Goal: Task Accomplishment & Management: Use online tool/utility

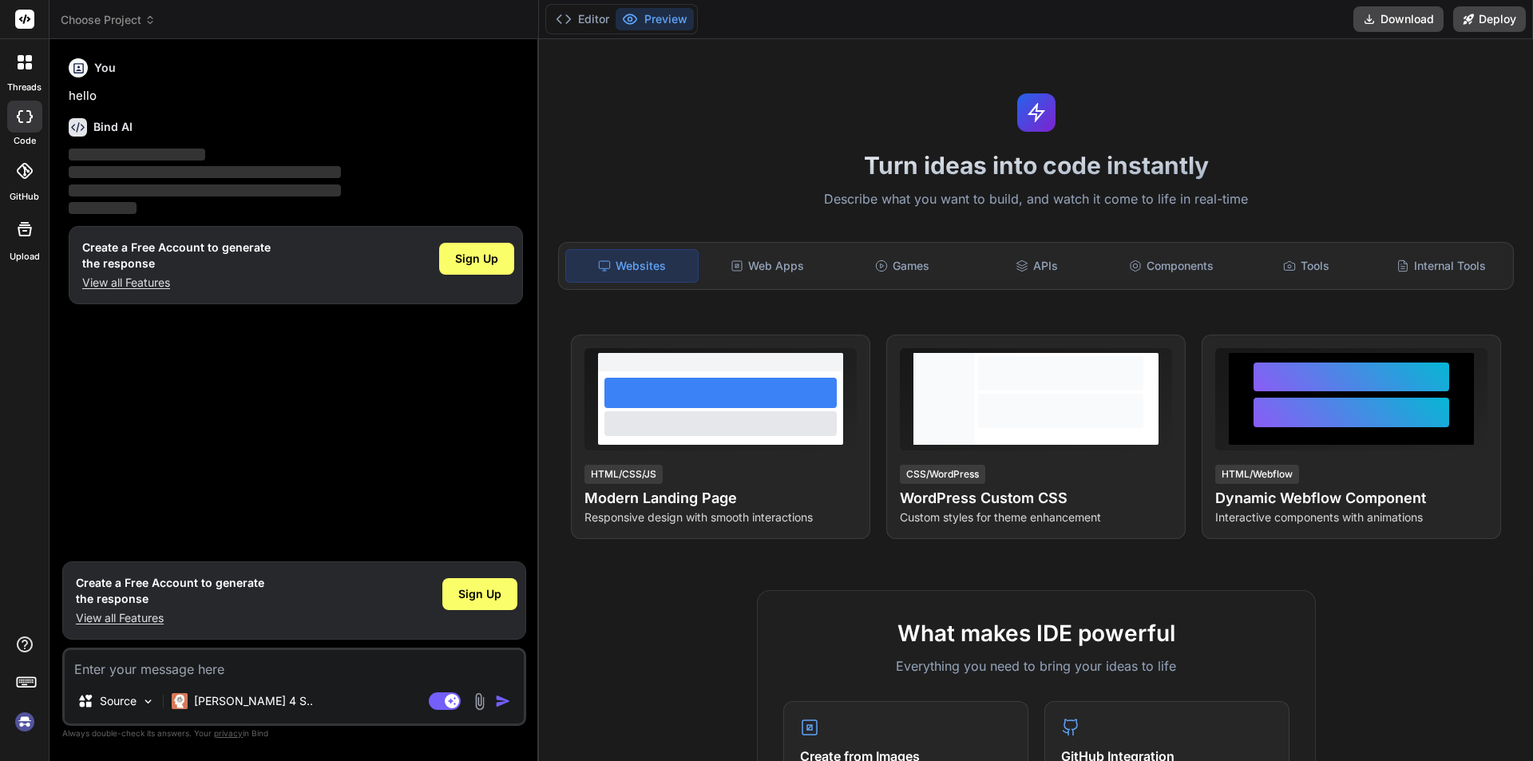
type textarea "x"
type textarea "h"
type textarea "x"
type textarea "hi"
type textarea "x"
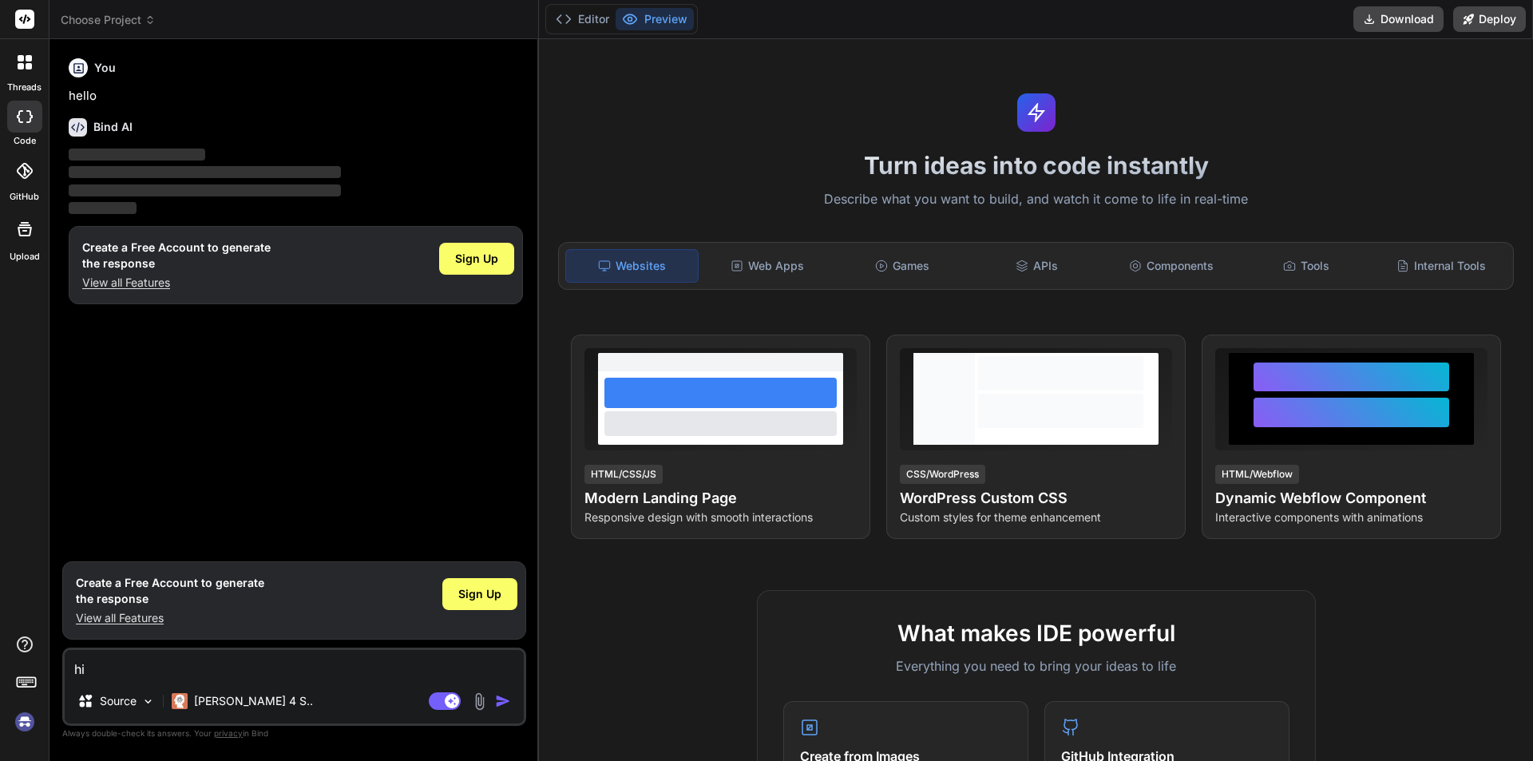
type textarea "hii"
type textarea "x"
type textarea "hii"
click at [499, 697] on img "button" at bounding box center [503, 701] width 16 height 16
click at [457, 592] on div "Sign Up" at bounding box center [479, 594] width 75 height 32
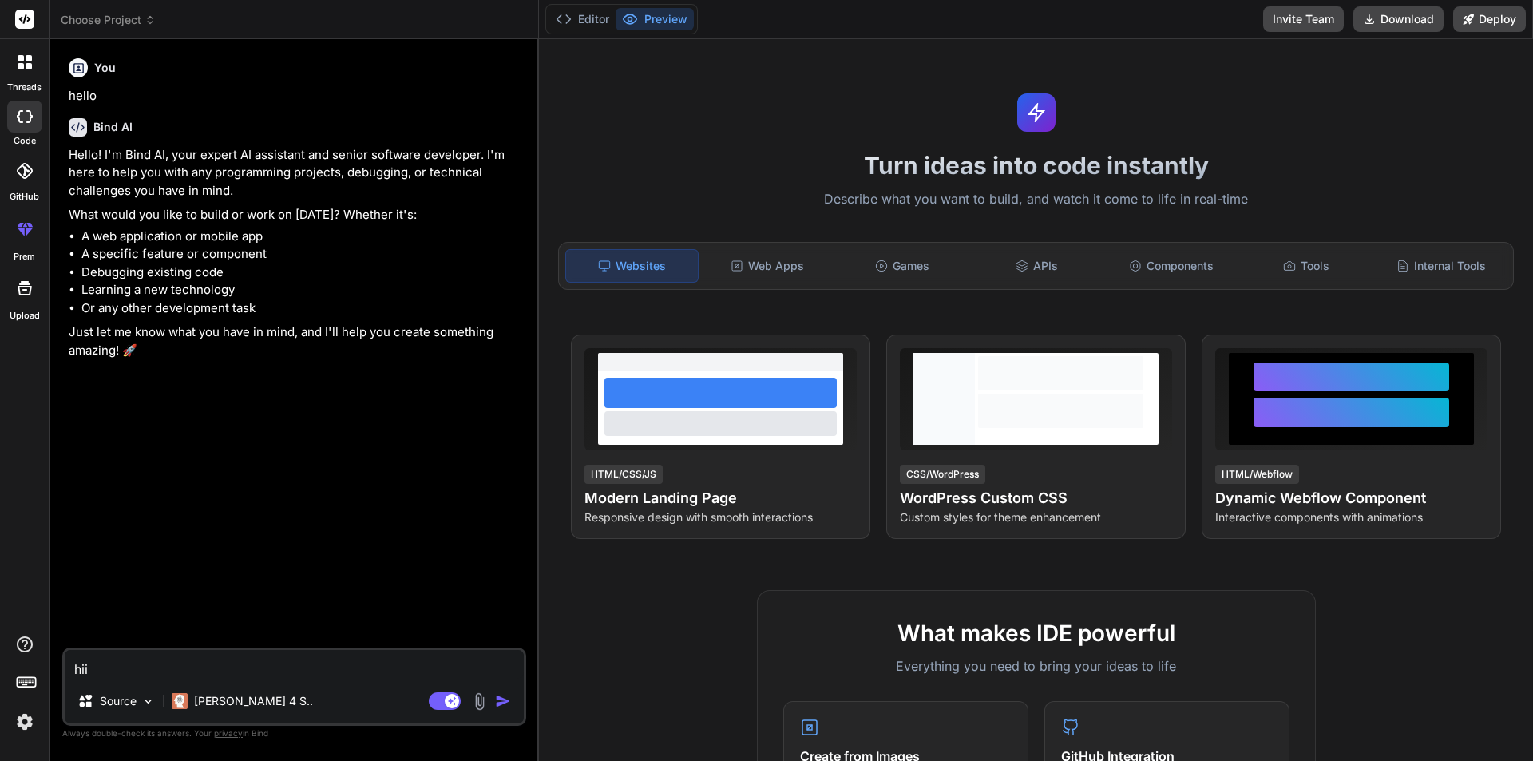
type textarea "x"
drag, startPoint x: 105, startPoint y: 670, endPoint x: 26, endPoint y: 667, distance: 79.1
click at [26, 667] on div "threads code GitHub prem Upload Choose Project Created with Pixso. Bind AI Web …" at bounding box center [766, 380] width 1533 height 761
type textarea "x"
type textarea """
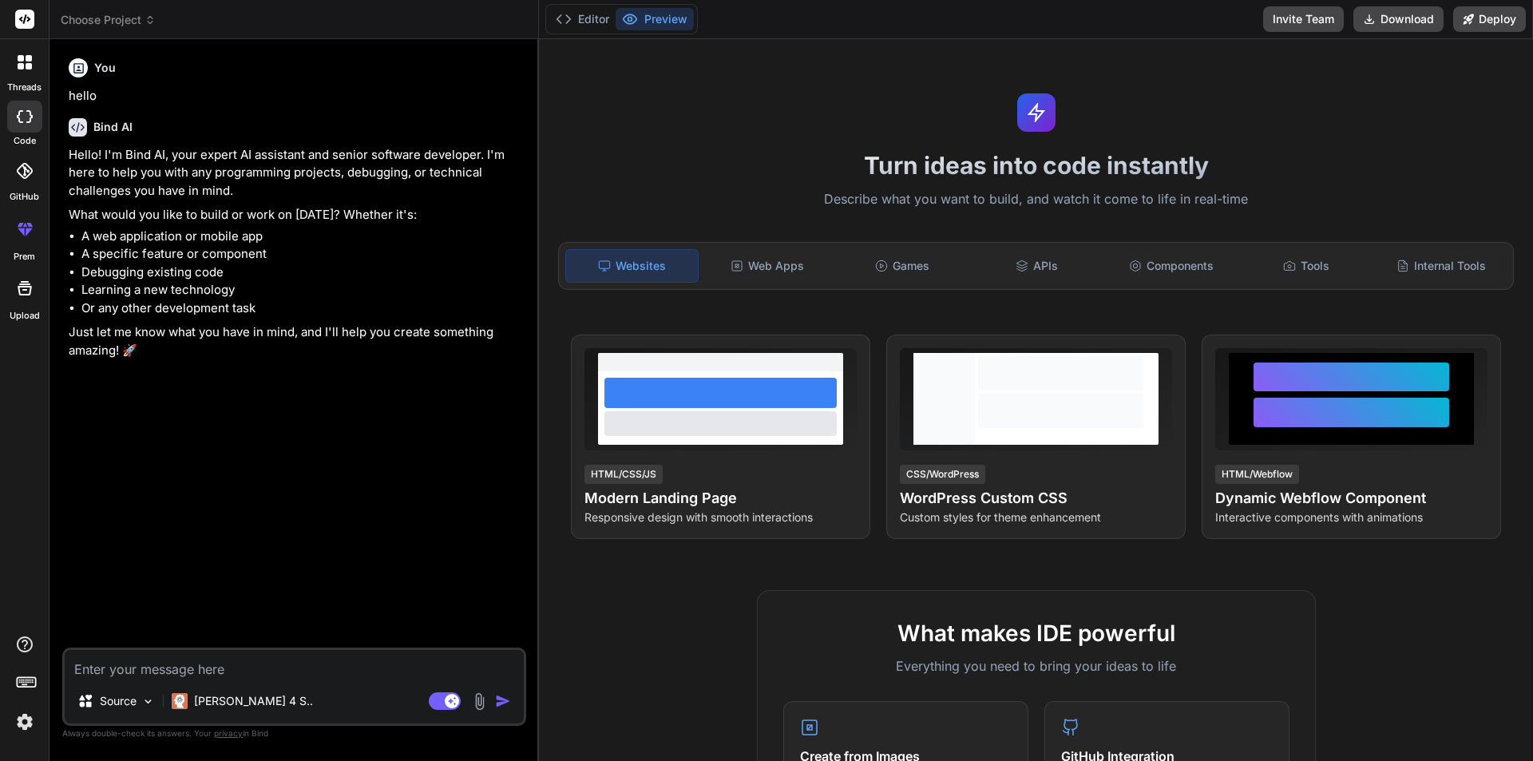
type textarea "x"
type textarea """"
type textarea "x"
paste textarea "USE [Infrared-HLTR-Dev] GO /****** Object: Table [dbo].[IVServicesAtrribute] Sc…"
type textarea ""USE [Infrared-HLTR-Dev] GO /****** Object: Table [dbo].[IVServicesAtrribute] S…"
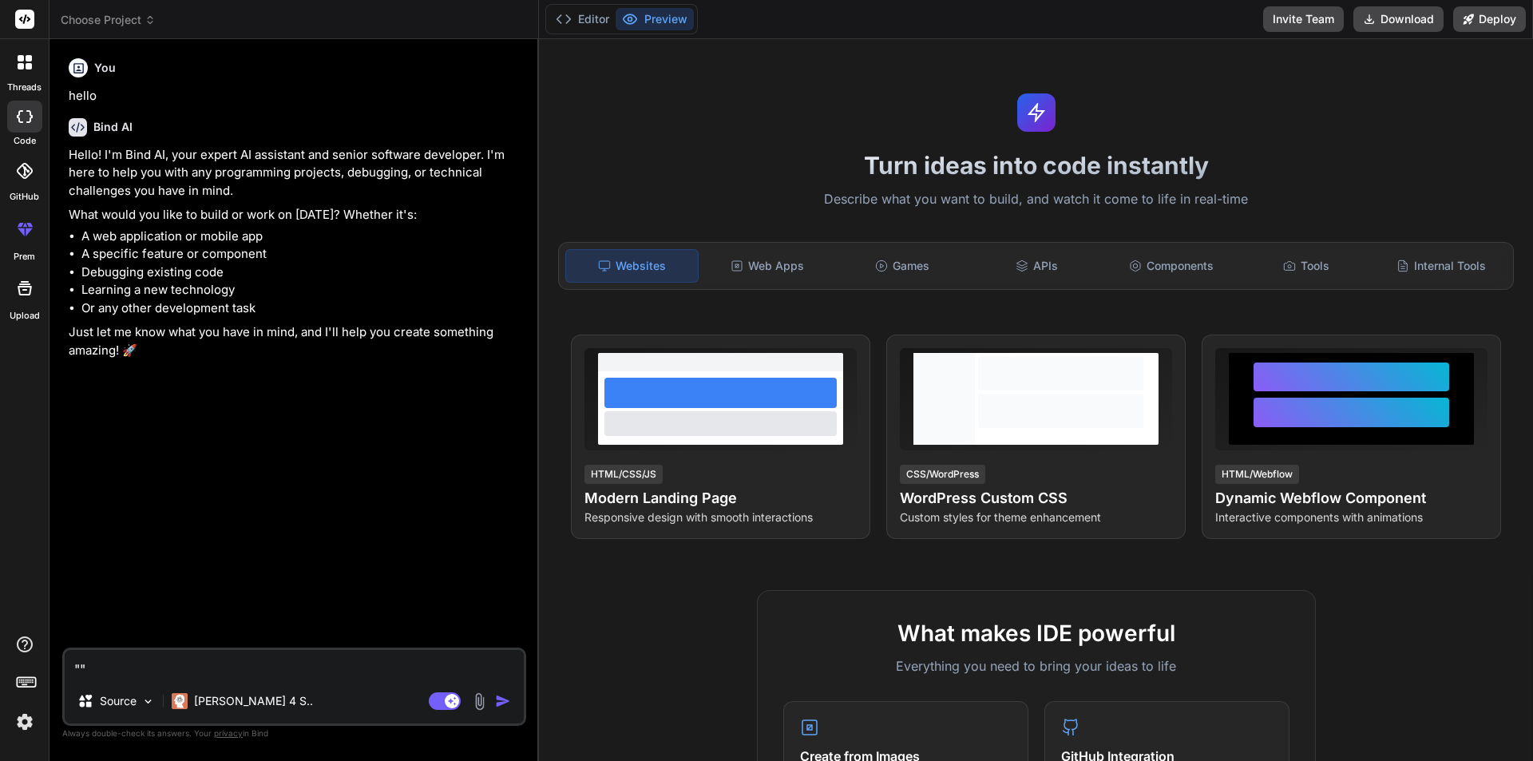
type textarea "x"
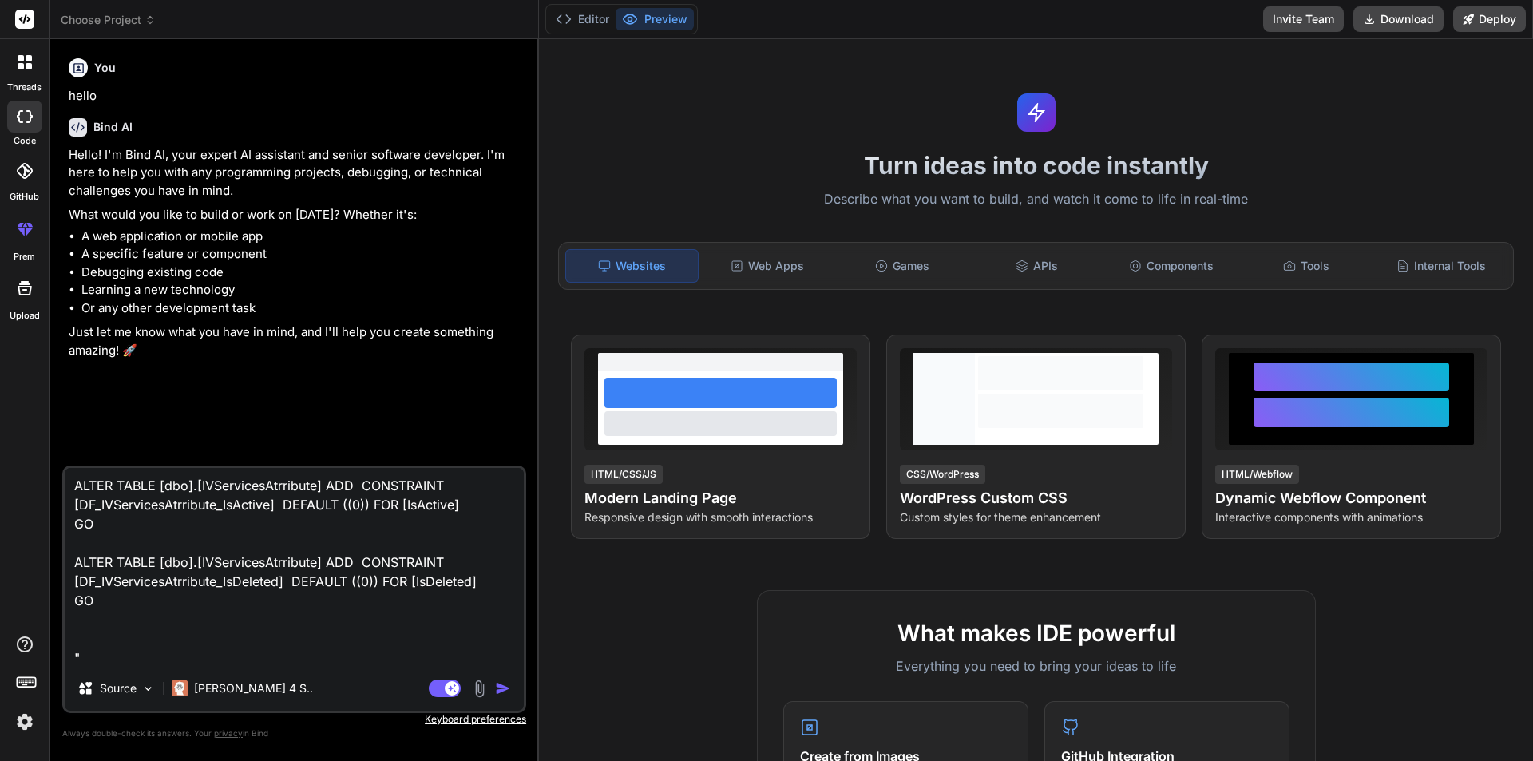
type textarea ""USE [Infrared-HLTR-Dev] GO /****** Object: Table [dbo].[IVServicesAtrribute] S…"
type textarea "x"
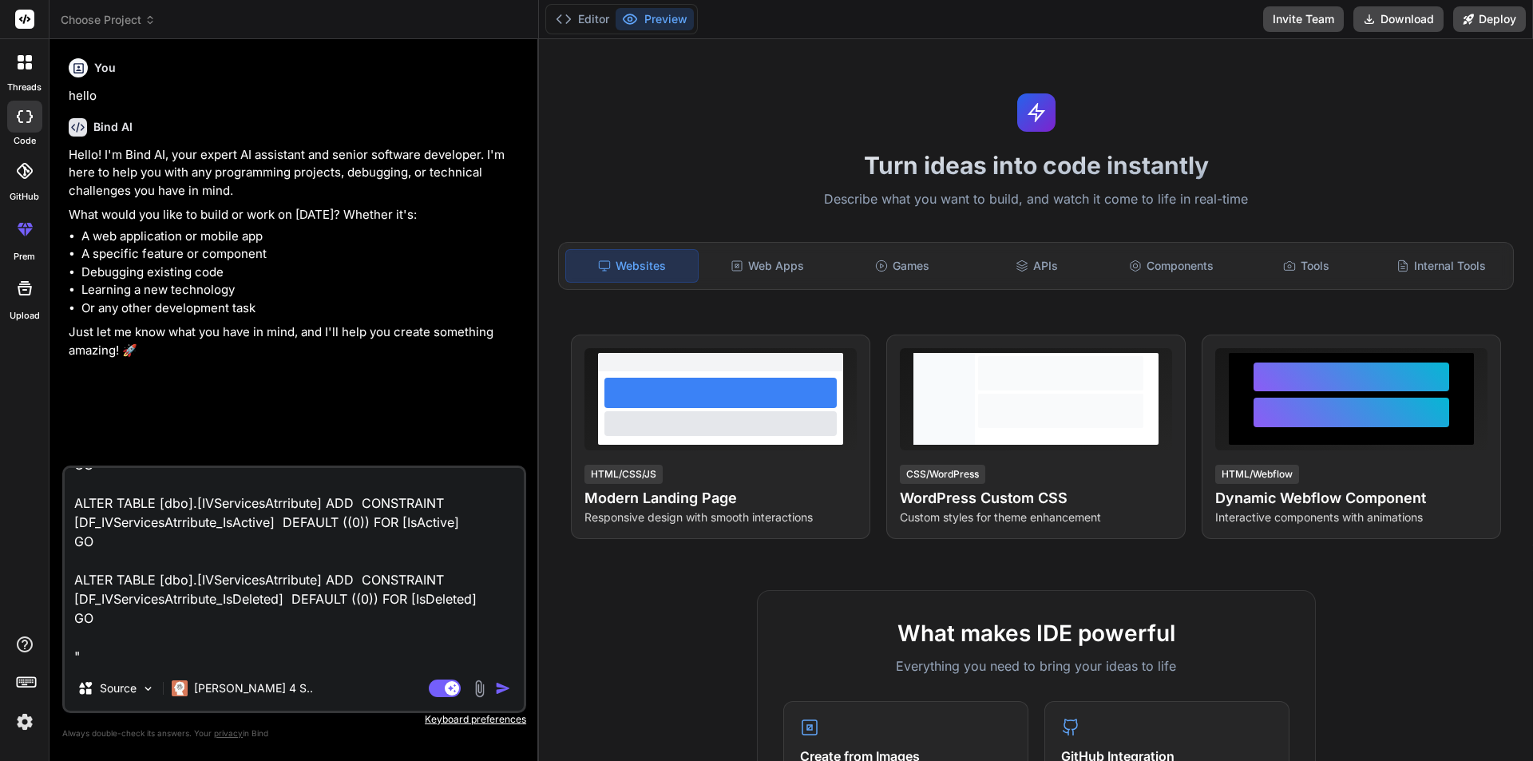
scroll to position [559, 0]
type textarea ""USE [Infrared-HLTR-Dev] GO /****** Object: Table [dbo].[IVServicesAtrribute] S…"
type textarea "x"
type textarea ""USE [Infrared-HLTR-Dev] GO /****** Object: Table [dbo].[IVServicesAtrribute] S…"
type textarea "x"
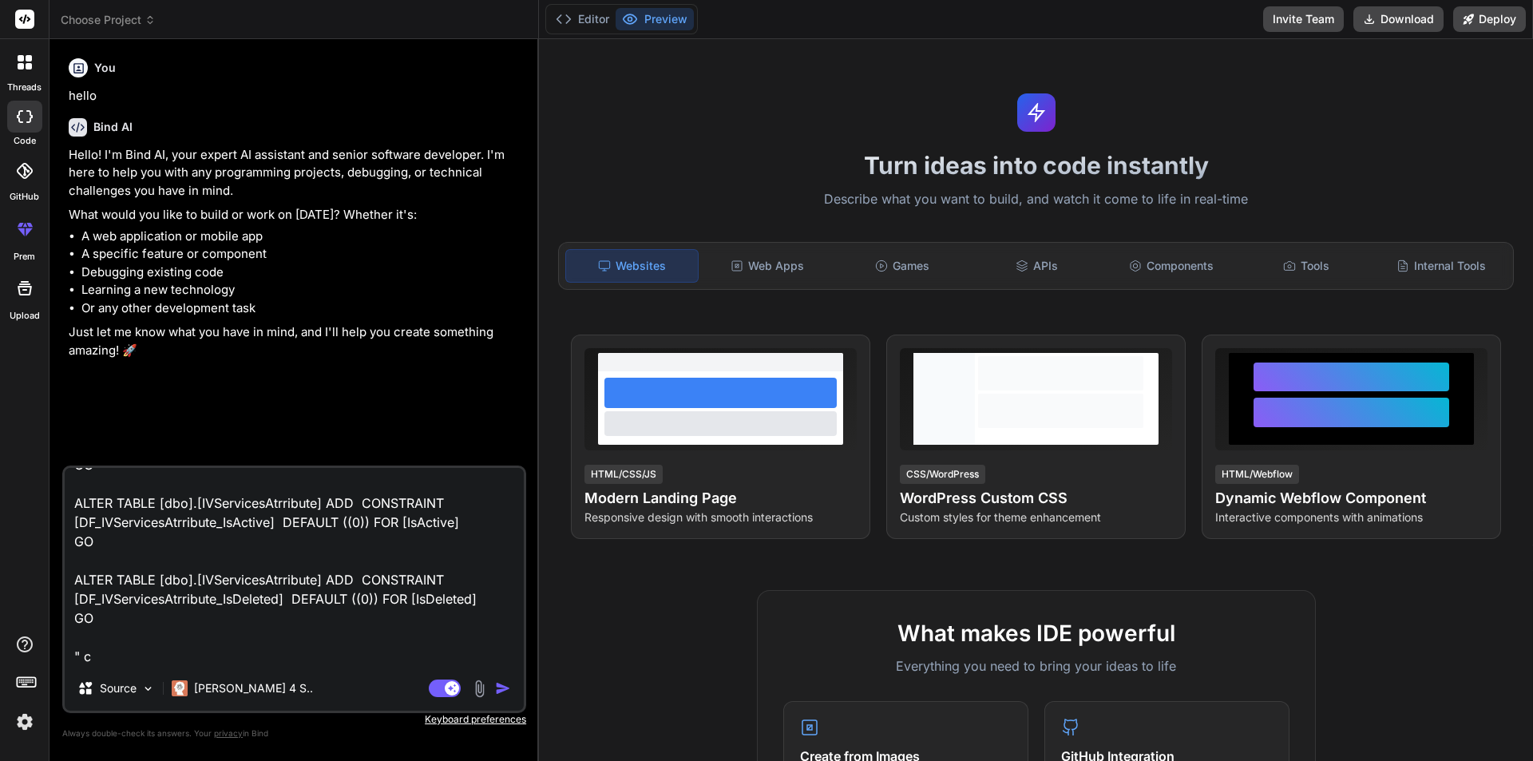
type textarea ""USE [Infrared-HLTR-Dev] GO /****** Object: Table [dbo].[IVServicesAtrribute] S…"
type textarea "x"
type textarea ""USE [Infrared-HLTR-Dev] GO /****** Object: Table [dbo].[IVServicesAtrribute] S…"
type textarea "x"
type textarea ""USE [Infrared-HLTR-Dev] GO /****** Object: Table [dbo].[IVServicesAtrribute] S…"
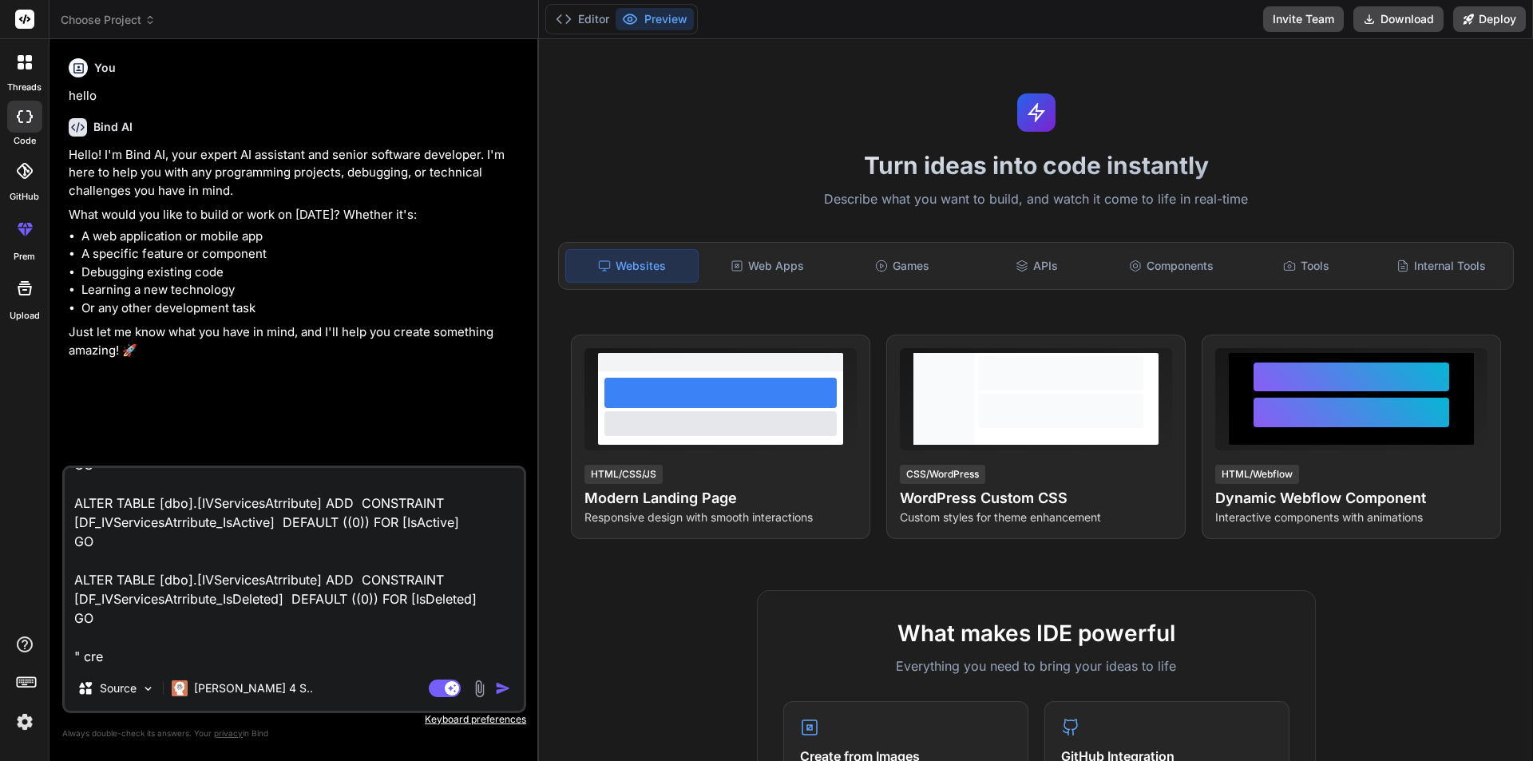
type textarea "x"
type textarea ""USE [Infrared-HLTR-Dev] GO /****** Object: Table [dbo].[IVServicesAtrribute] S…"
type textarea "x"
type textarea ""USE [Infrared-HLTR-Dev] GO /****** Object: Table [dbo].[IVServicesAtrribute] S…"
type textarea "x"
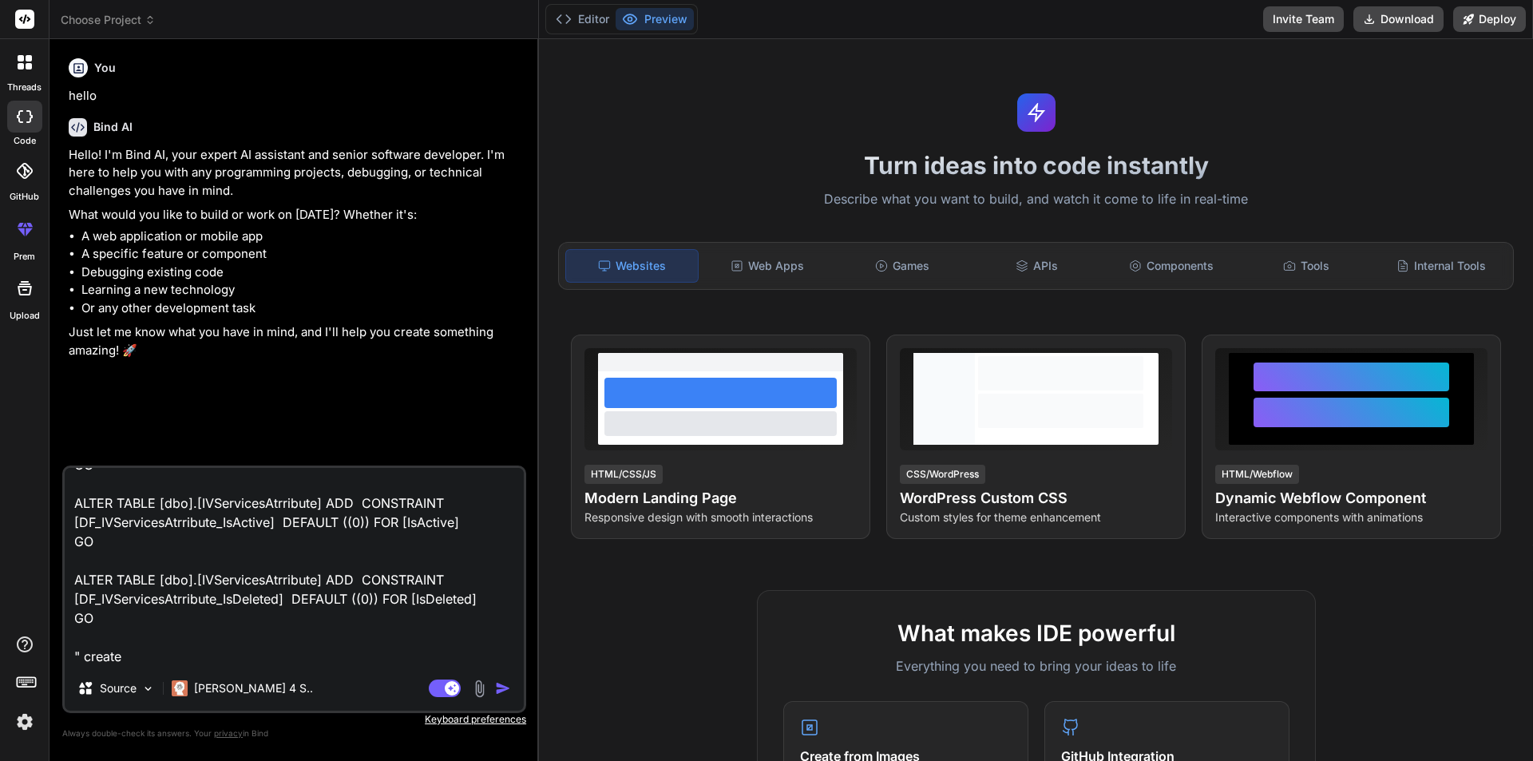
type textarea ""USE [Infrared-HLTR-Dev] GO /****** Object: Table [dbo].[IVServicesAtrribute] S…"
type textarea "x"
type textarea ""USE [Infrared-HLTR-Dev] GO /****** Object: Table [dbo].[IVServicesAtrribute] S…"
type textarea "x"
type textarea ""USE [Infrared-HLTR-Dev] GO /****** Object: Table [dbo].[IVServicesAtrribute] S…"
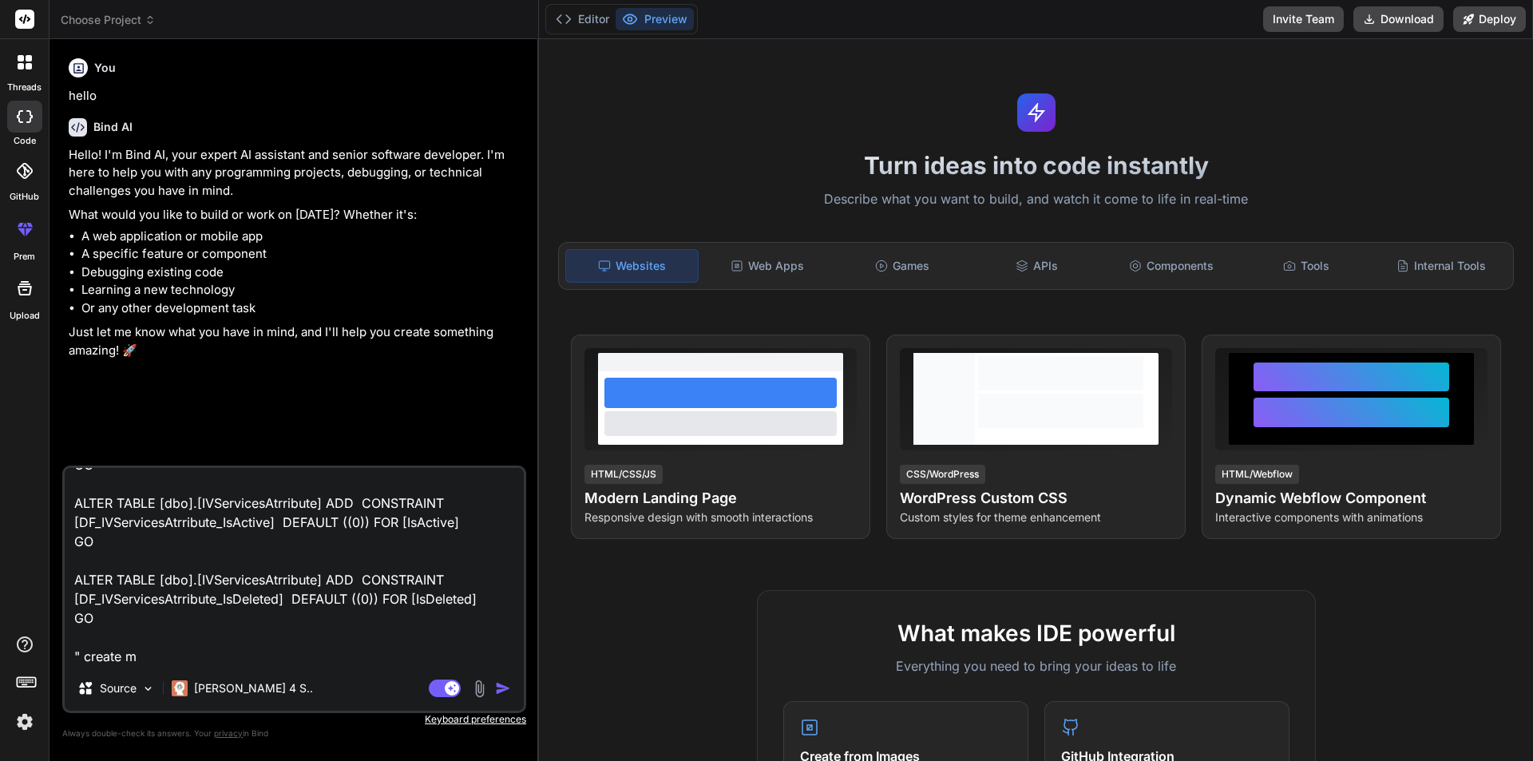
type textarea "x"
type textarea ""USE [Infrared-HLTR-Dev] GO /****** Object: Table [dbo].[IVServicesAtrribute] S…"
type textarea "x"
type textarea ""USE [Infrared-HLTR-Dev] GO /****** Object: Table [dbo].[IVServicesAtrribute] S…"
type textarea "x"
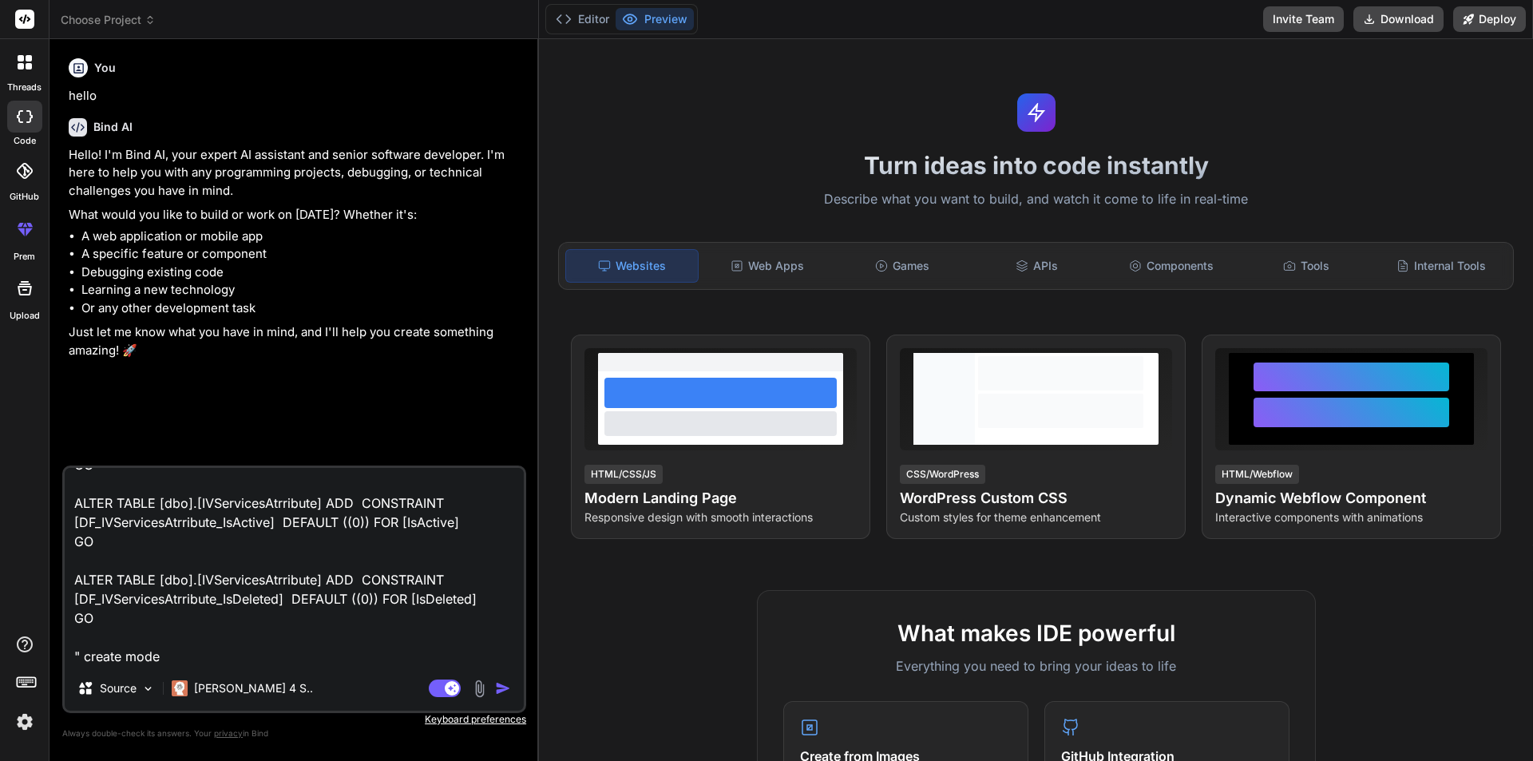
type textarea ""USE [Infrared-HLTR-Dev] GO /****** Object: Table [dbo].[IVServicesAtrribute] S…"
type textarea "x"
type textarea ""USE [Infrared-HLTR-Dev] GO /****** Object: Table [dbo].[IVServicesAtrribute] S…"
type textarea "x"
type textarea ""USE [Infrared-HLTR-Dev] GO /****** Object: Table [dbo].[IVServicesAtrribute] S…"
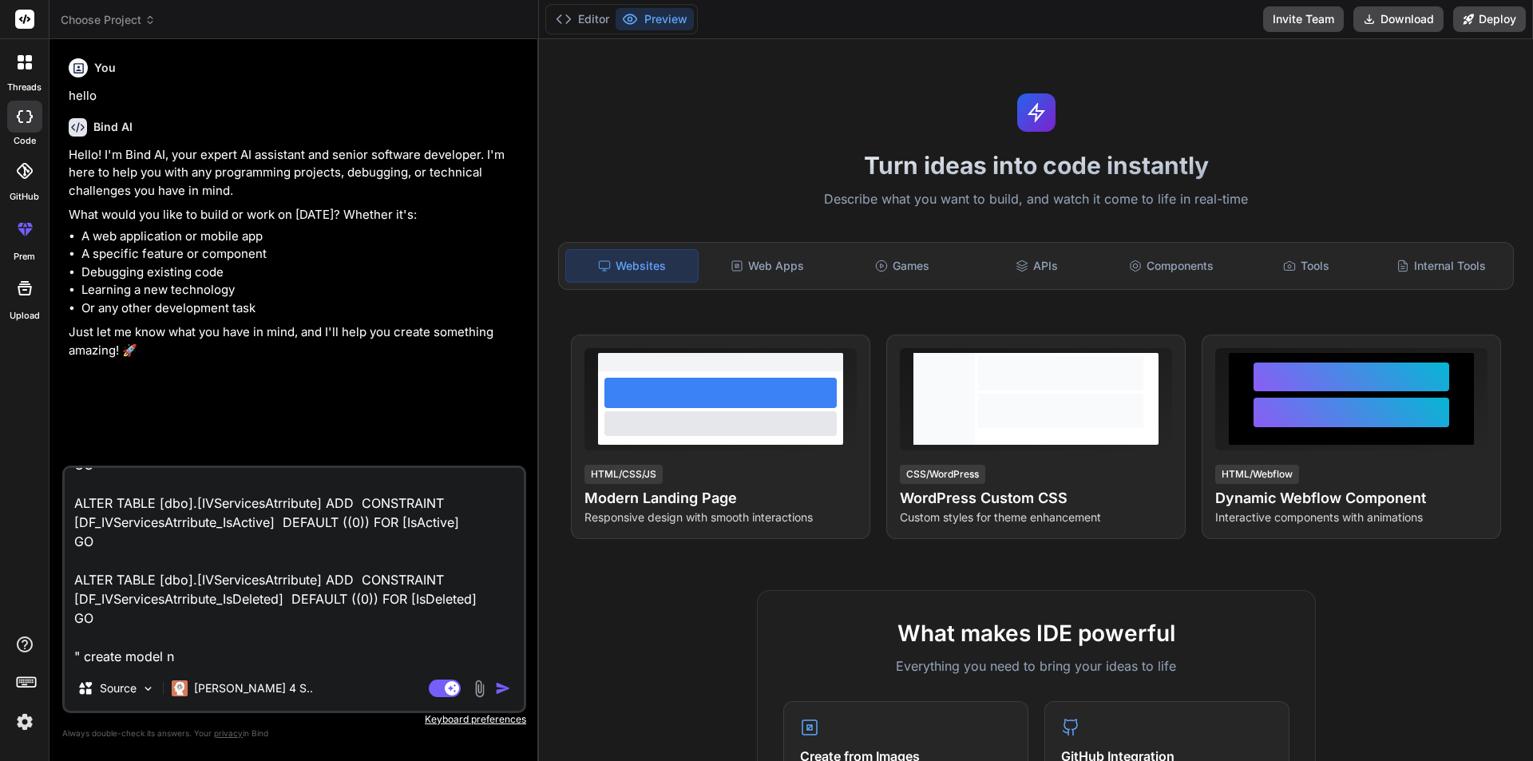
type textarea "x"
type textarea ""USE [Infrared-HLTR-Dev] GO /****** Object: Table [dbo].[IVServicesAtrribute] S…"
type textarea "x"
type textarea ""USE [Infrared-HLTR-Dev] GO /****** Object: Table [dbo].[IVServicesAtrribute] S…"
type textarea "x"
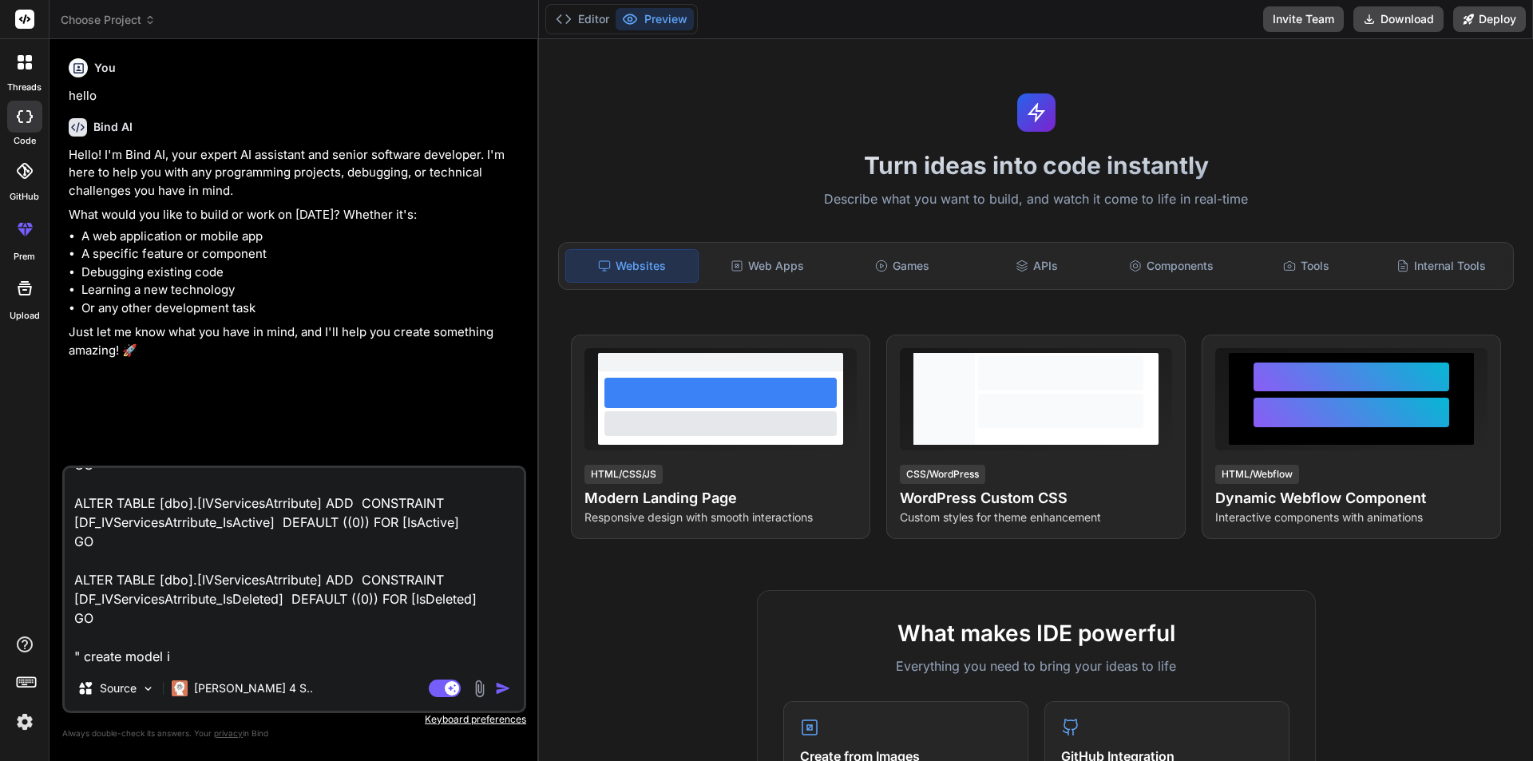
type textarea ""USE [Infrared-HLTR-Dev] GO /****** Object: Table [dbo].[IVServicesAtrribute] S…"
type textarea "x"
type textarea ""USE [Infrared-HLTR-Dev] GO /****** Object: Table [dbo].[IVServicesAtrribute] S…"
type textarea "x"
type textarea ""USE [Infrared-HLTR-Dev] GO /****** Object: Table [dbo].[IVServicesAtrribute] S…"
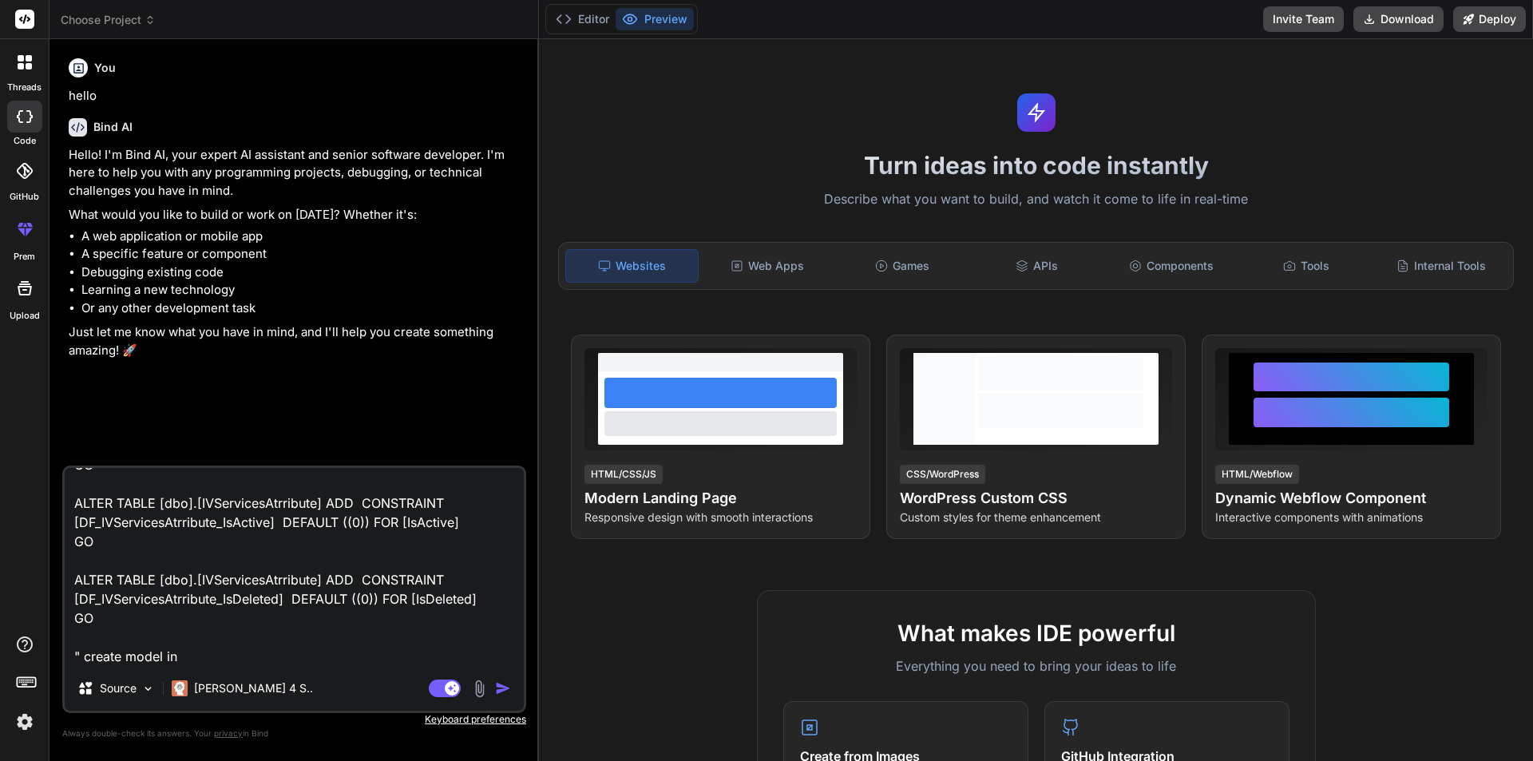
type textarea "x"
type textarea ""USE [Infrared-HLTR-Dev] GO /****** Object: Table [dbo].[IVServicesAtrribute] S…"
type textarea "x"
type textarea ""USE [Infrared-HLTR-Dev] GO /****** Object: Table [dbo].[IVServicesAtrribute] S…"
type textarea "x"
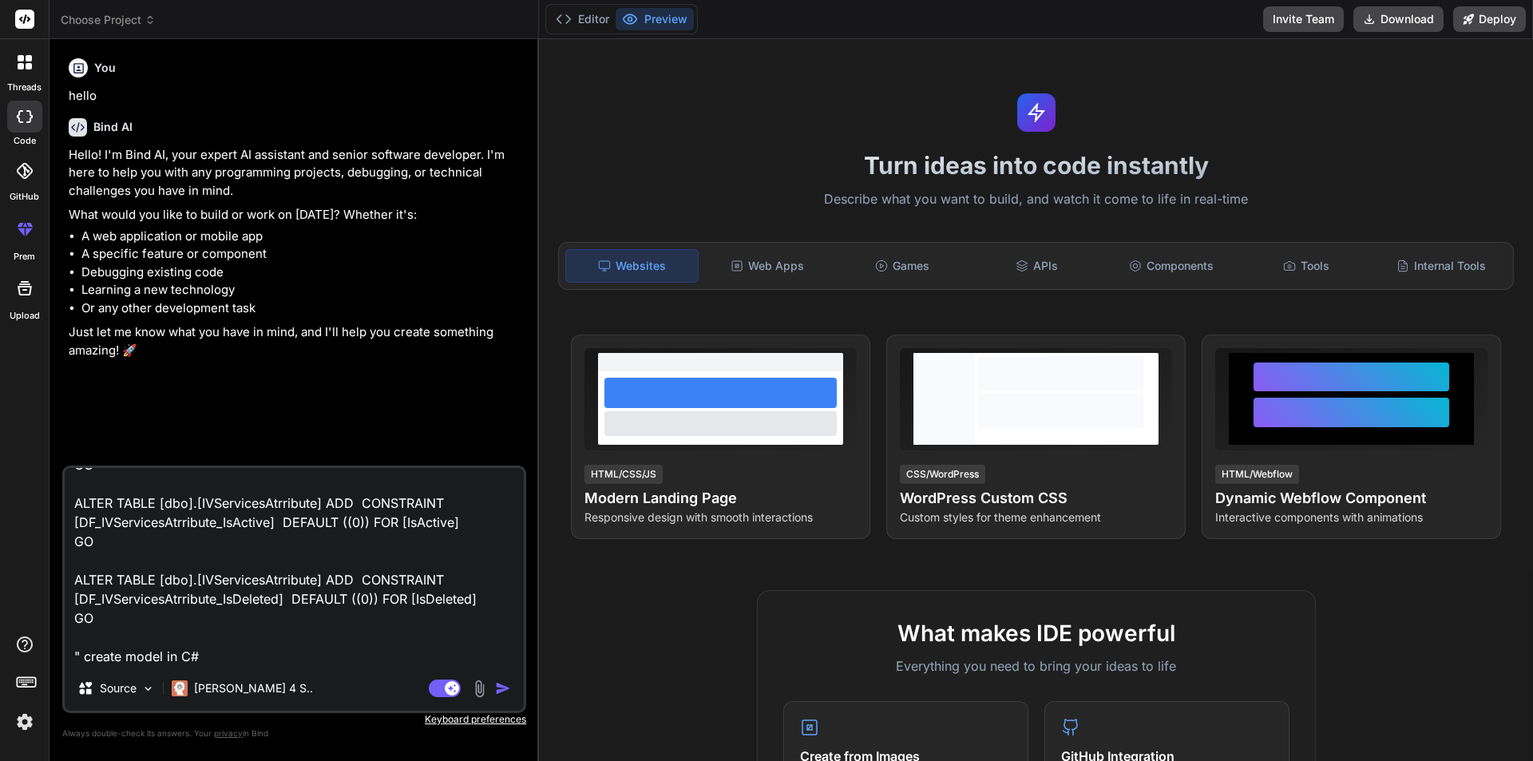
type textarea ""USE [Infrared-HLTR-Dev] GO /****** Object: Table [dbo].[IVServicesAtrribute] S…"
type textarea "x"
type textarea ""USE [Infrared-HLTR-Dev] GO /****** Object: Table [dbo].[IVServicesAtrribute] S…"
type textarea "x"
type textarea ""USE [Infrared-HLTR-Dev] GO /****** Object: Table [dbo].[IVServicesAtrribute] S…"
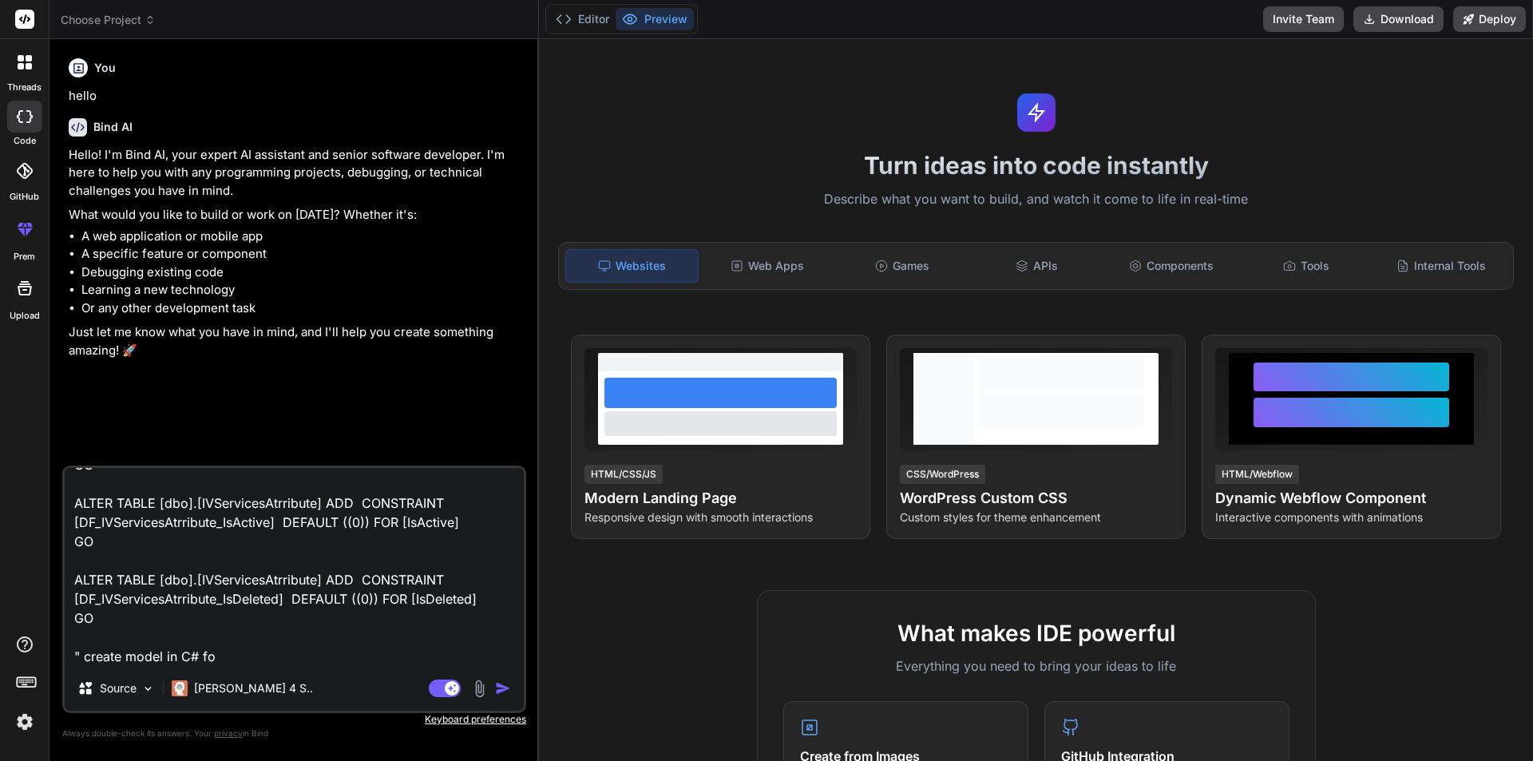
type textarea "x"
type textarea ""USE [Infrared-HLTR-Dev] GO /****** Object: Table [dbo].[IVServicesAtrribute] S…"
type textarea "x"
type textarea ""USE [Infrared-HLTR-Dev] GO /****** Object: Table [dbo].[IVServicesAtrribute] S…"
type textarea "x"
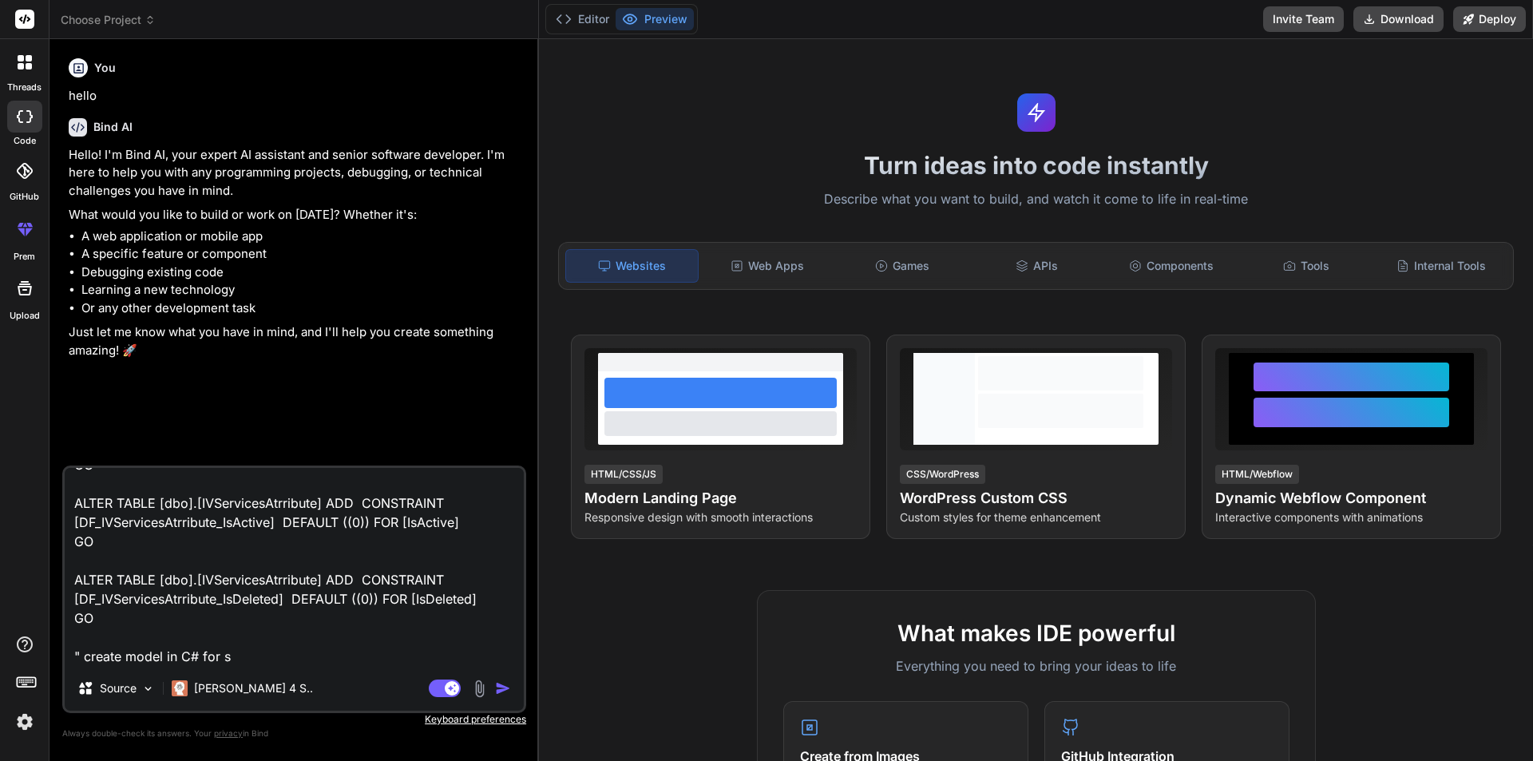
type textarea ""USE [Infrared-HLTR-Dev] GO /****** Object: Table [dbo].[IVServicesAtrribute] S…"
type textarea "x"
type textarea ""USE [Infrared-HLTR-Dev] GO /****** Object: Table [dbo].[IVServicesAtrribute] S…"
type textarea "x"
type textarea ""USE [Infrared-HLTR-Dev] GO /****** Object: Table [dbo].[IVServicesAtrribute] S…"
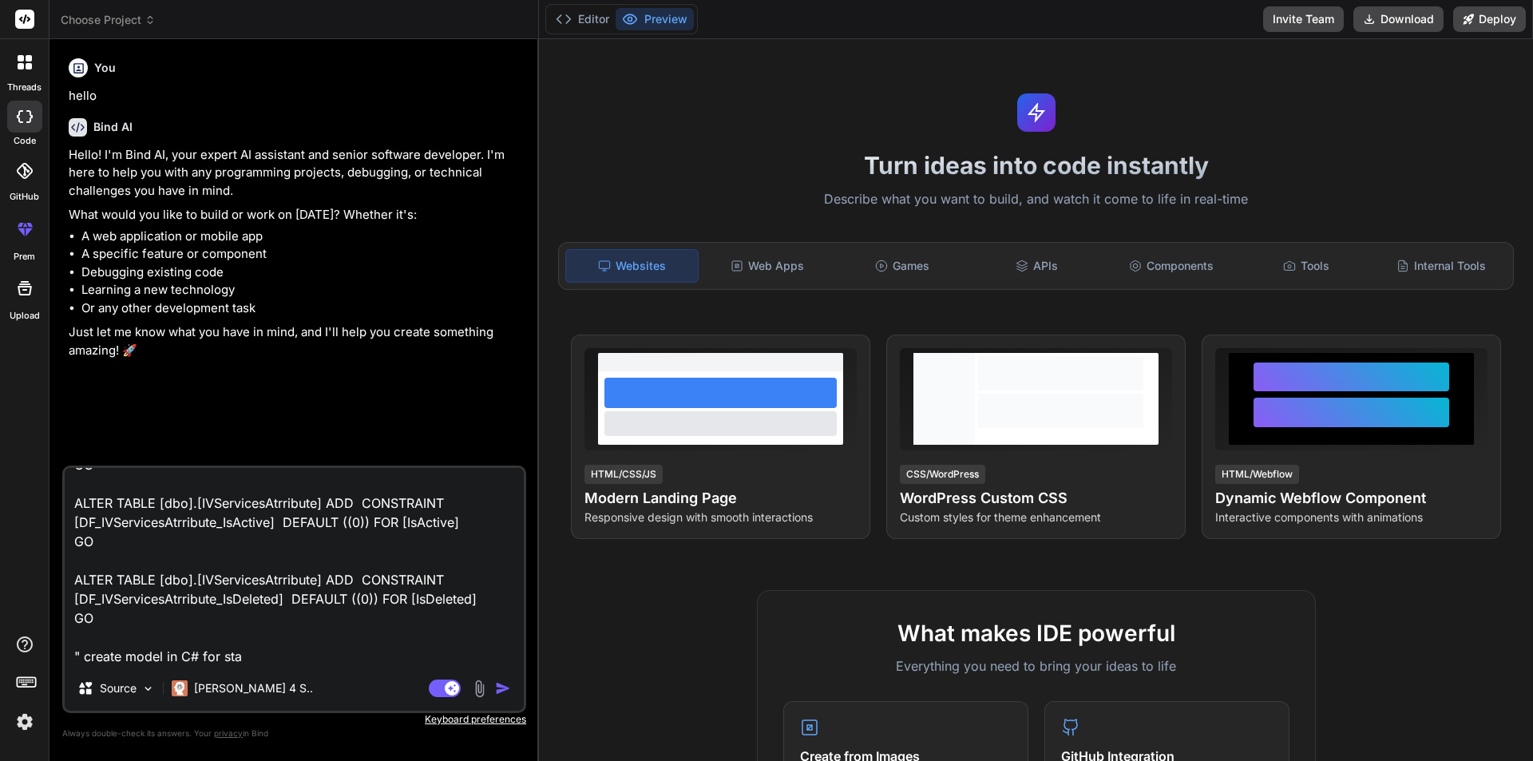
type textarea "x"
type textarea ""USE [Infrared-HLTR-Dev] GO /****** Object: Table [dbo].[IVServicesAtrribute] S…"
type textarea "x"
type textarea ""USE [Infrared-HLTR-Dev] GO /****** Object: Table [dbo].[IVServicesAtrribute] S…"
type textarea "x"
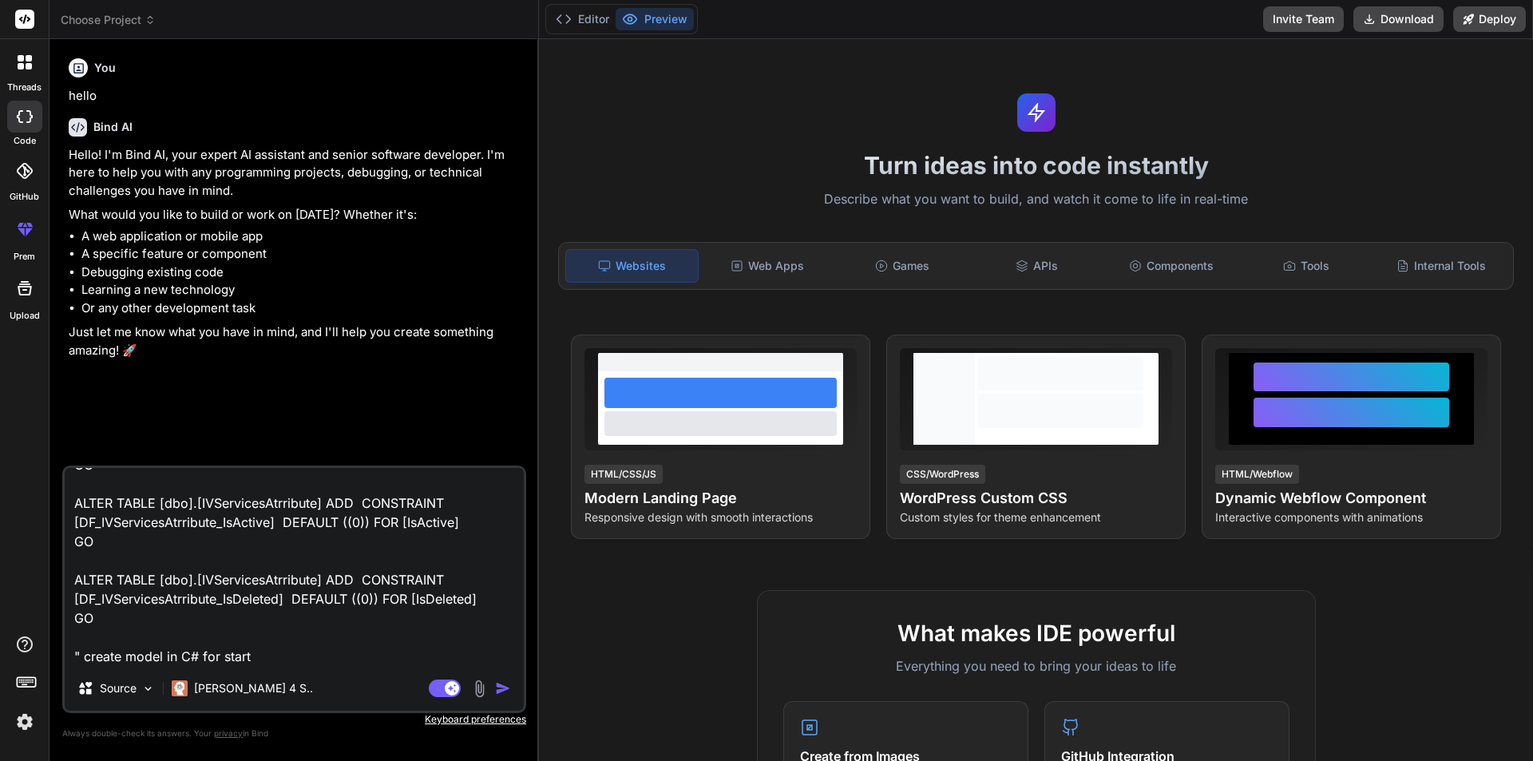
type textarea ""USE [Infrared-HLTR-Dev] GO /****** Object: Table [dbo].[IVServicesAtrribute] S…"
type textarea "x"
type textarea ""USE [Infrared-HLTR-Dev] GO /****** Object: Table [dbo].[IVServicesAtrribute] S…"
type textarea "x"
type textarea ""USE [Infrared-HLTR-Dev] GO /****** Object: Table [dbo].[IVServicesAtrribute] S…"
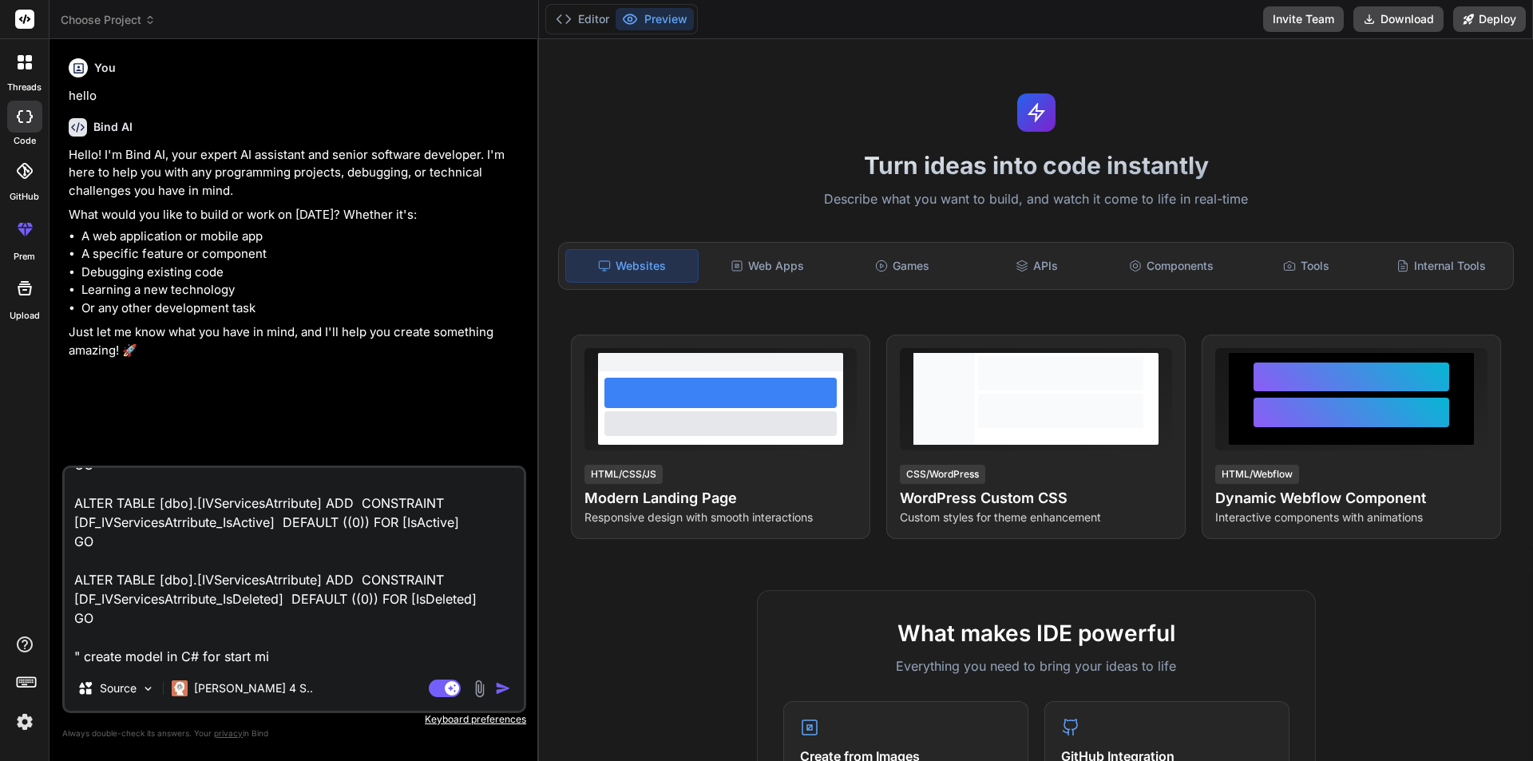
type textarea "x"
type textarea ""USE [Infrared-HLTR-Dev] GO /****** Object: Table [dbo].[IVServicesAtrribute] S…"
type textarea "x"
type textarea ""USE [Infrared-HLTR-Dev] GO /****** Object: Table [dbo].[IVServicesAtrribute] S…"
type textarea "x"
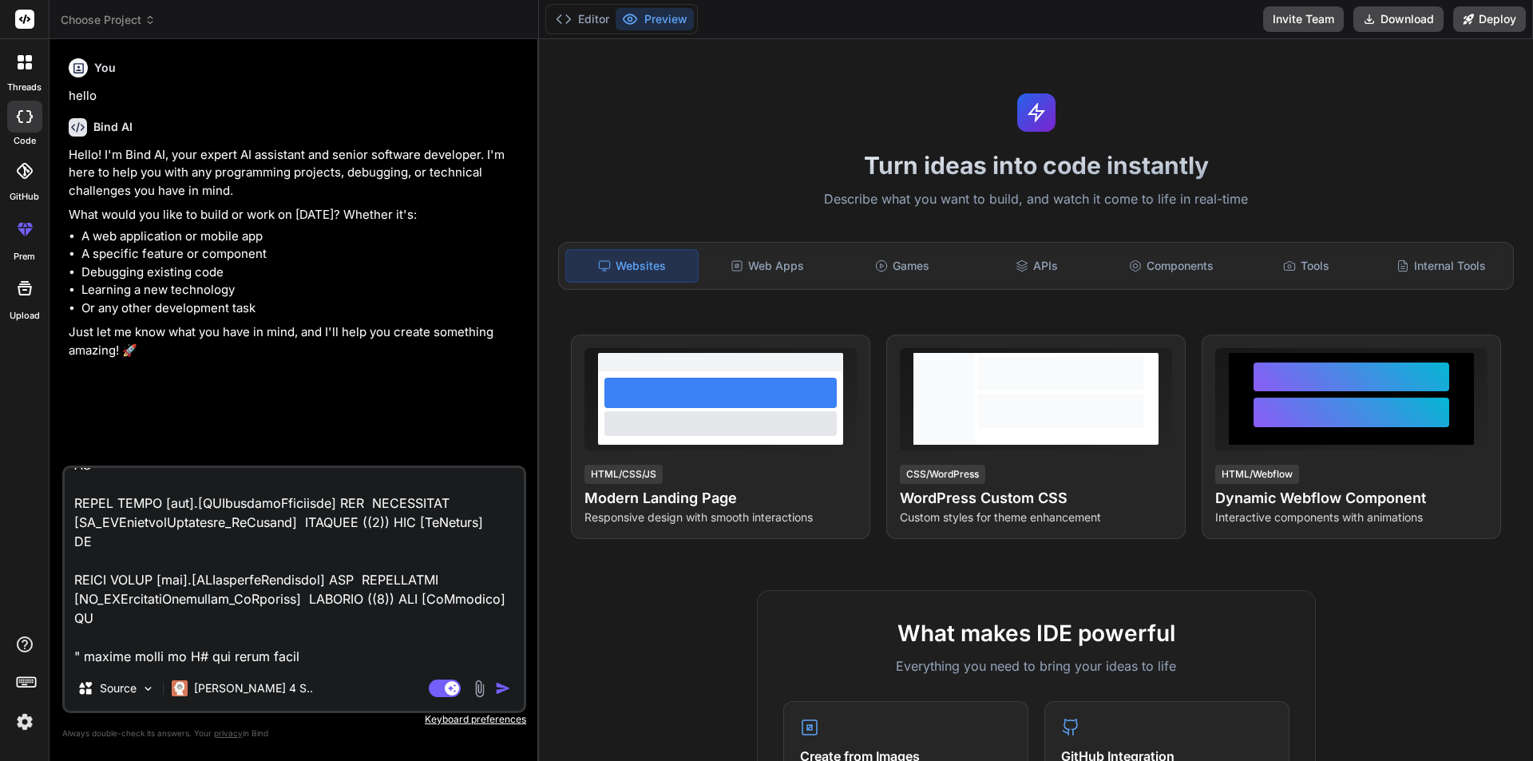
type textarea ""USE [Infrared-HLTR-Dev] GO /****** Object: Table [dbo].[IVServicesAtrribute] S…"
type textarea "x"
type textarea ""USE [Infrared-HLTR-Dev] GO /****** Object: Table [dbo].[IVServicesAtrribute] S…"
type textarea "x"
type textarea ""USE [Infrared-HLTR-Dev] GO /****** Object: Table [dbo].[IVServicesAtrribute] S…"
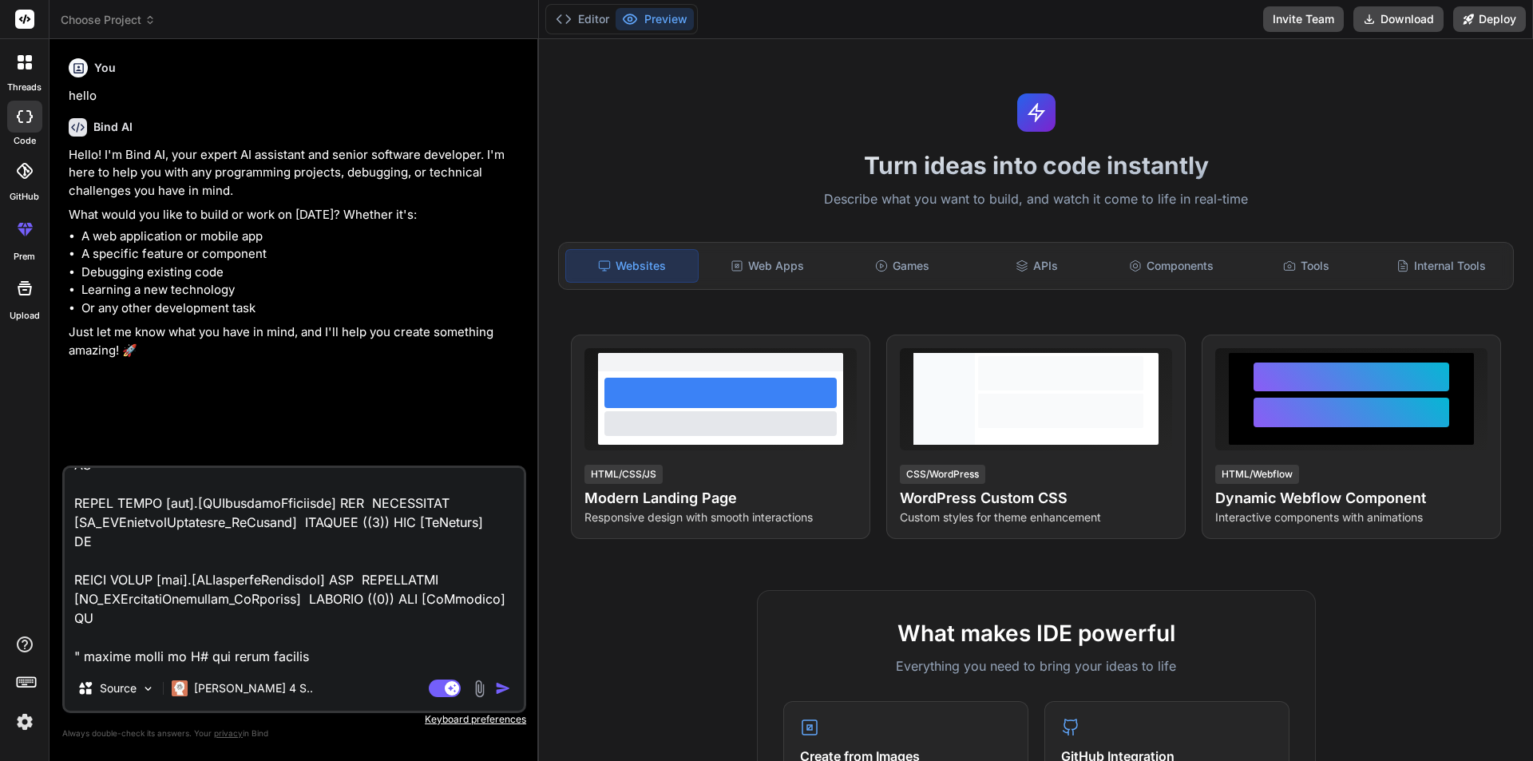
type textarea "x"
type textarea ""USE [Infrared-HLTR-Dev] GO /****** Object: Table [dbo].[IVServicesAtrribute] S…"
type textarea "x"
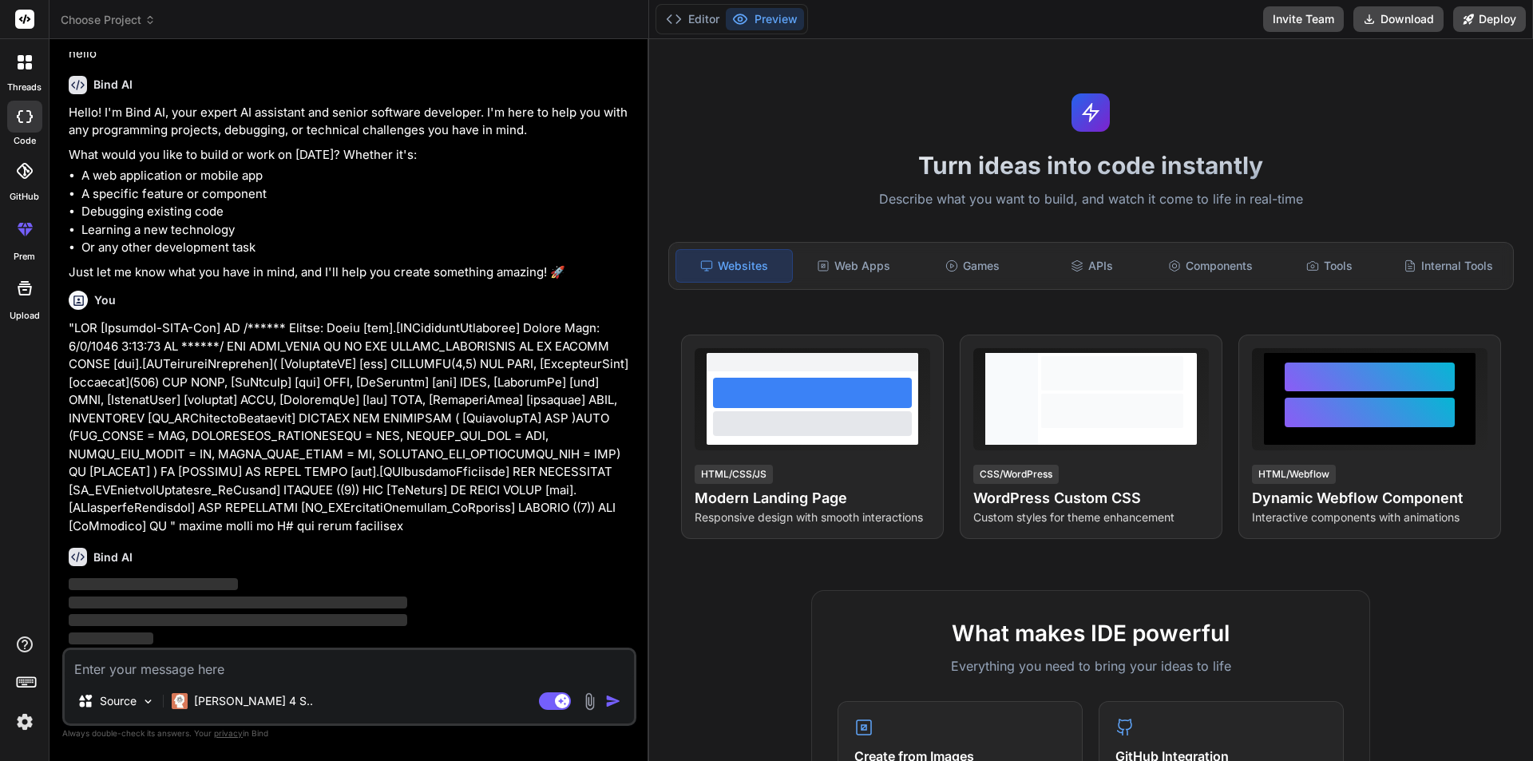
scroll to position [25, 0]
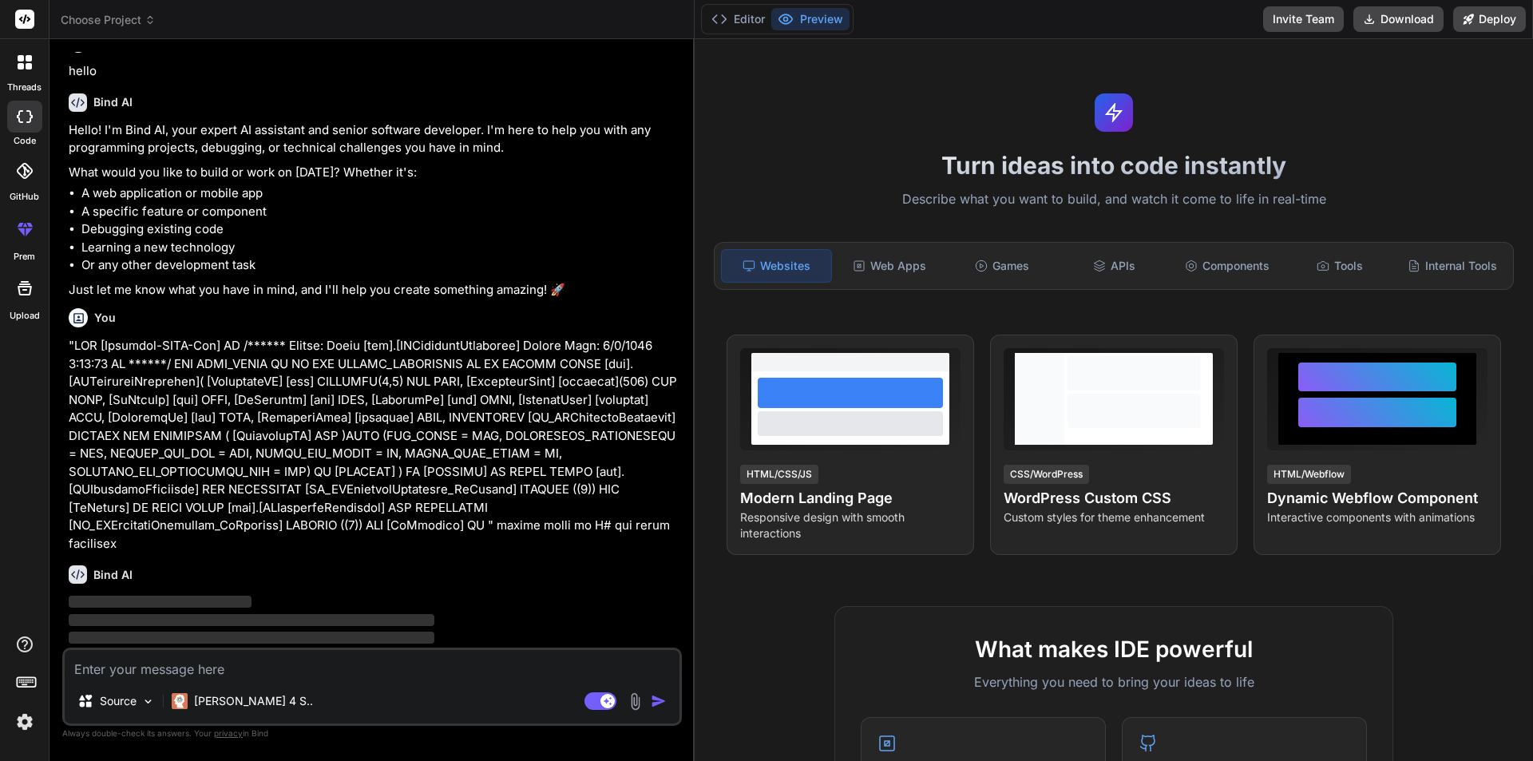
drag, startPoint x: 538, startPoint y: 287, endPoint x: 667, endPoint y: 287, distance: 128.5
click at [667, 287] on div "Bind AI Web Search Created with Pixso. Code Generator You hello Bind AI Hello! …" at bounding box center [371, 400] width 645 height 722
click at [740, 16] on button "Editor" at bounding box center [738, 19] width 66 height 22
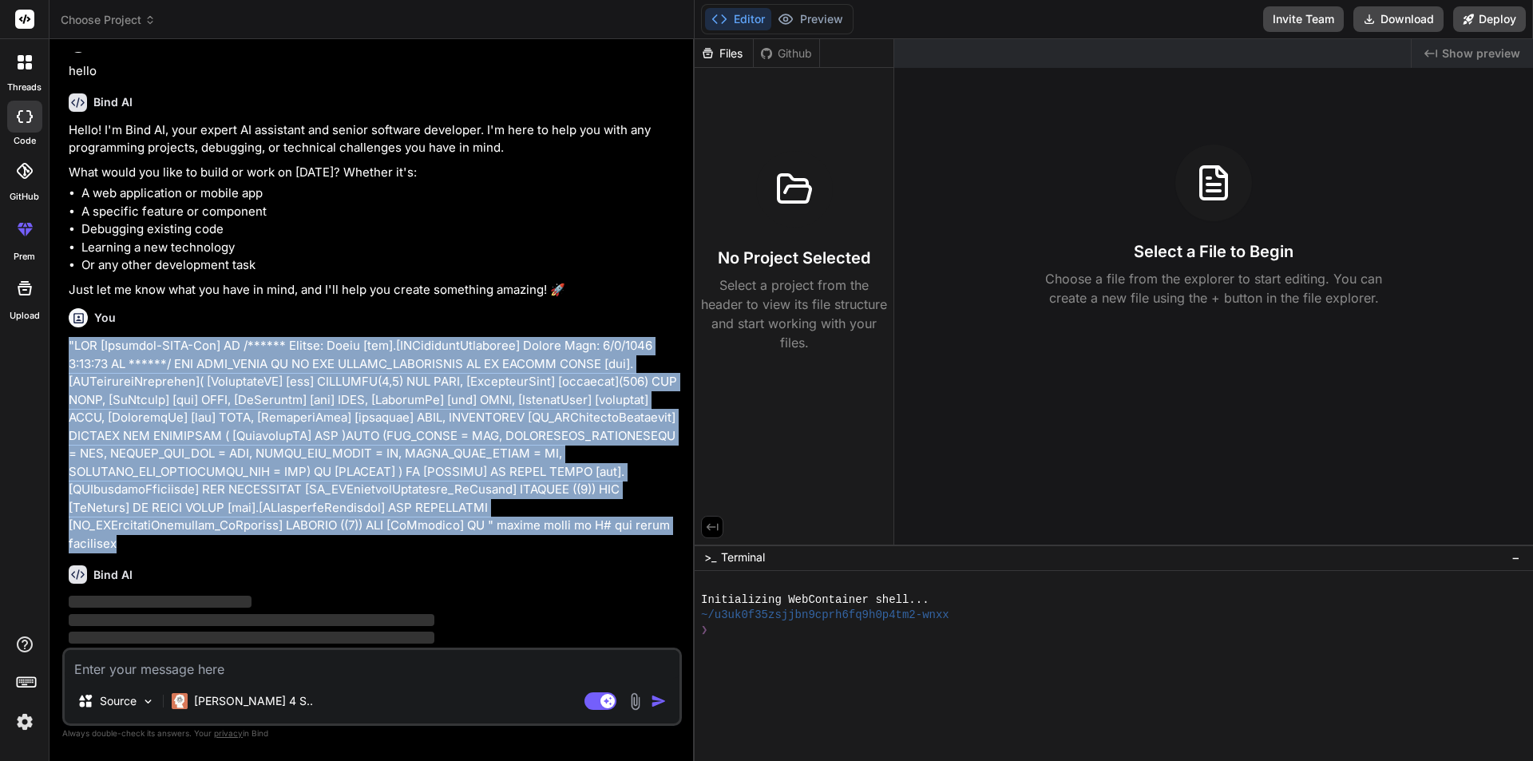
drag, startPoint x: 66, startPoint y: 336, endPoint x: 579, endPoint y: 525, distance: 546.1
click at [579, 525] on div "You hello Bind AI Hello! I'm Bind AI, your expert AI assistant and senior softw…" at bounding box center [372, 406] width 620 height 708
copy p ""USE [Infrared-HLTR-Dev] GO /****** Object: Table [dbo].[IVServicesAtrribute] S…"
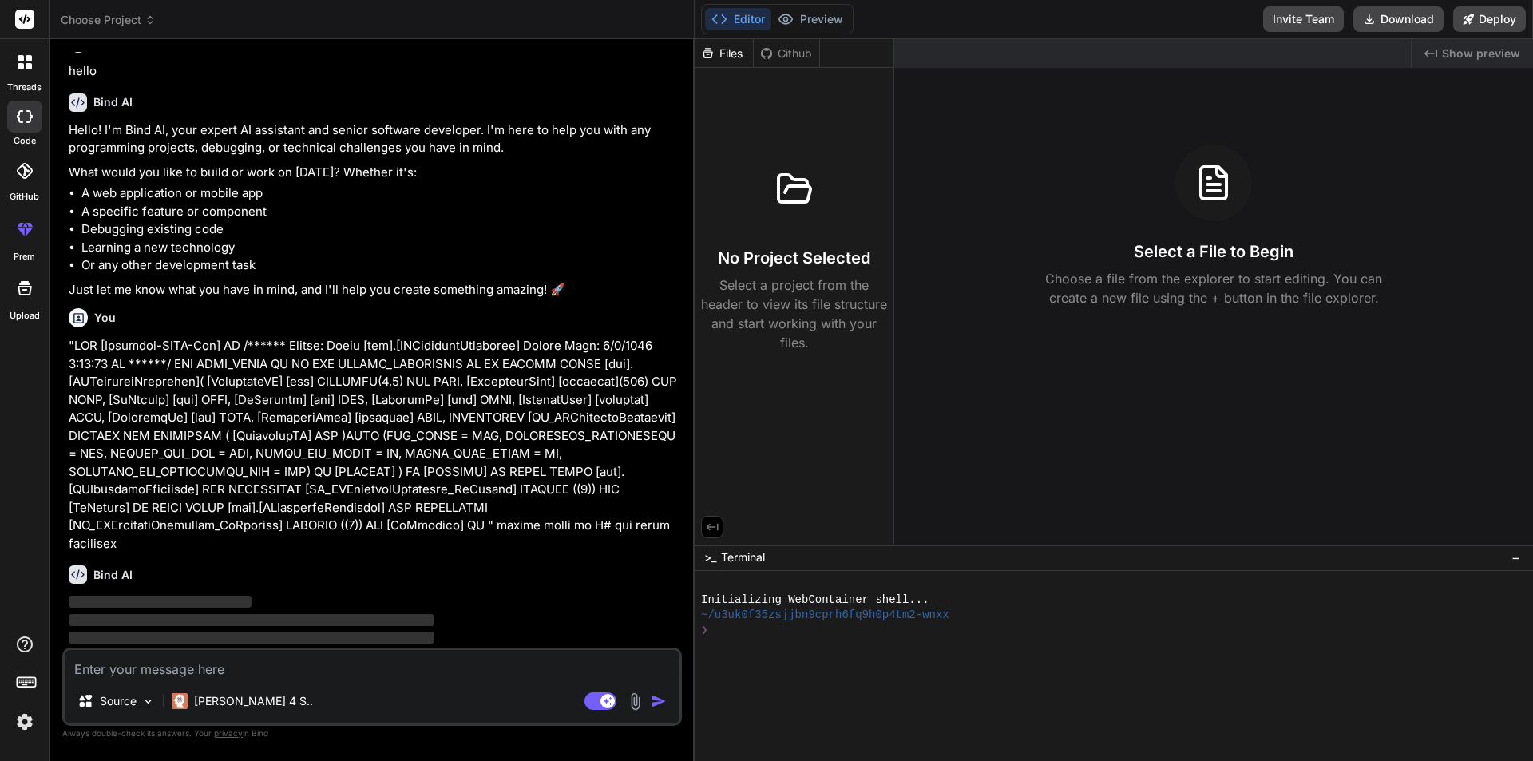
click at [164, 649] on div "Source Claude 4 S.. Agent Mode. When this toggle is activated, AI automatically…" at bounding box center [372, 686] width 620 height 78
click at [151, 664] on textarea at bounding box center [372, 664] width 615 height 29
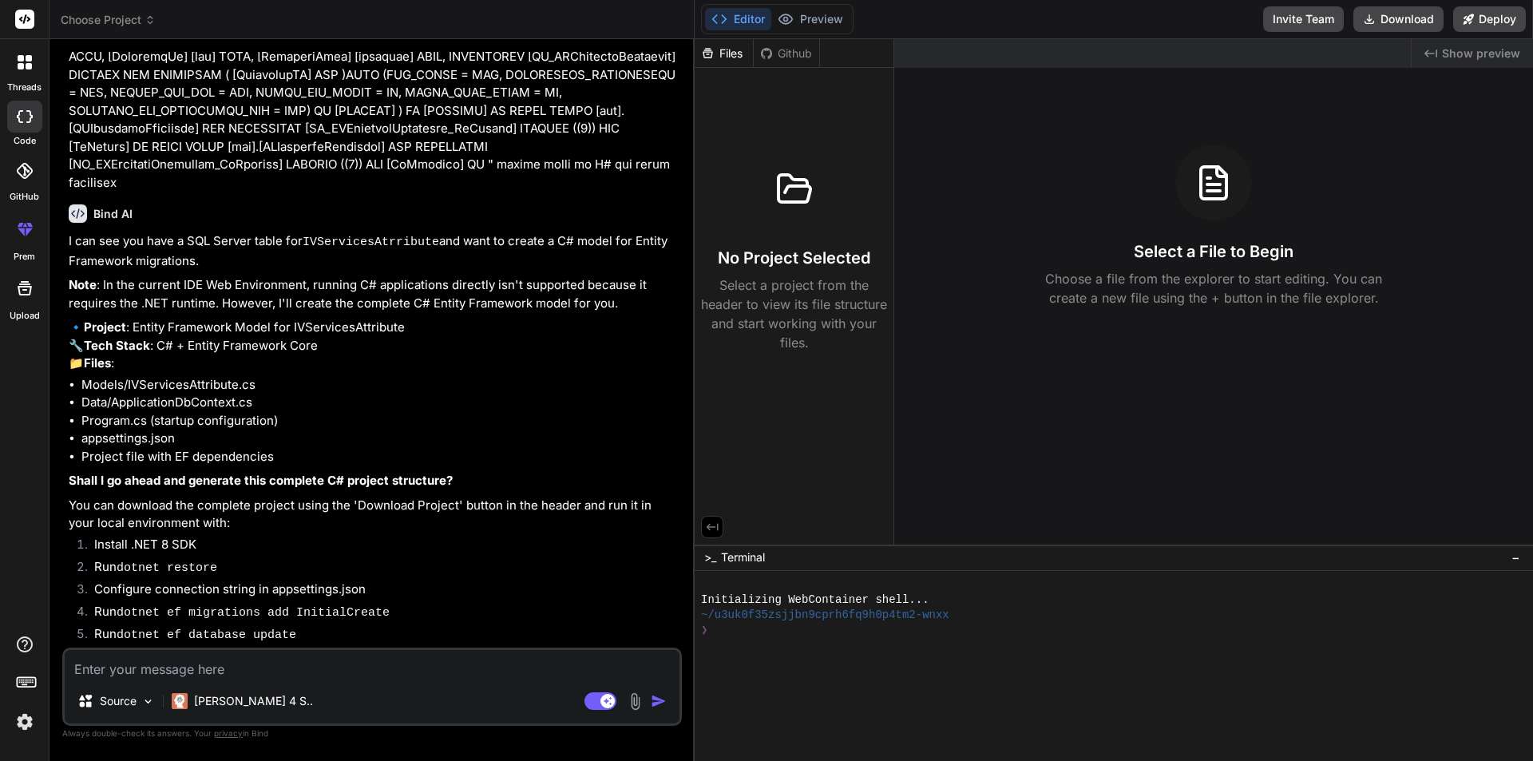
scroll to position [402, 0]
type textarea "x"
click at [822, 19] on button "Preview" at bounding box center [810, 19] width 78 height 22
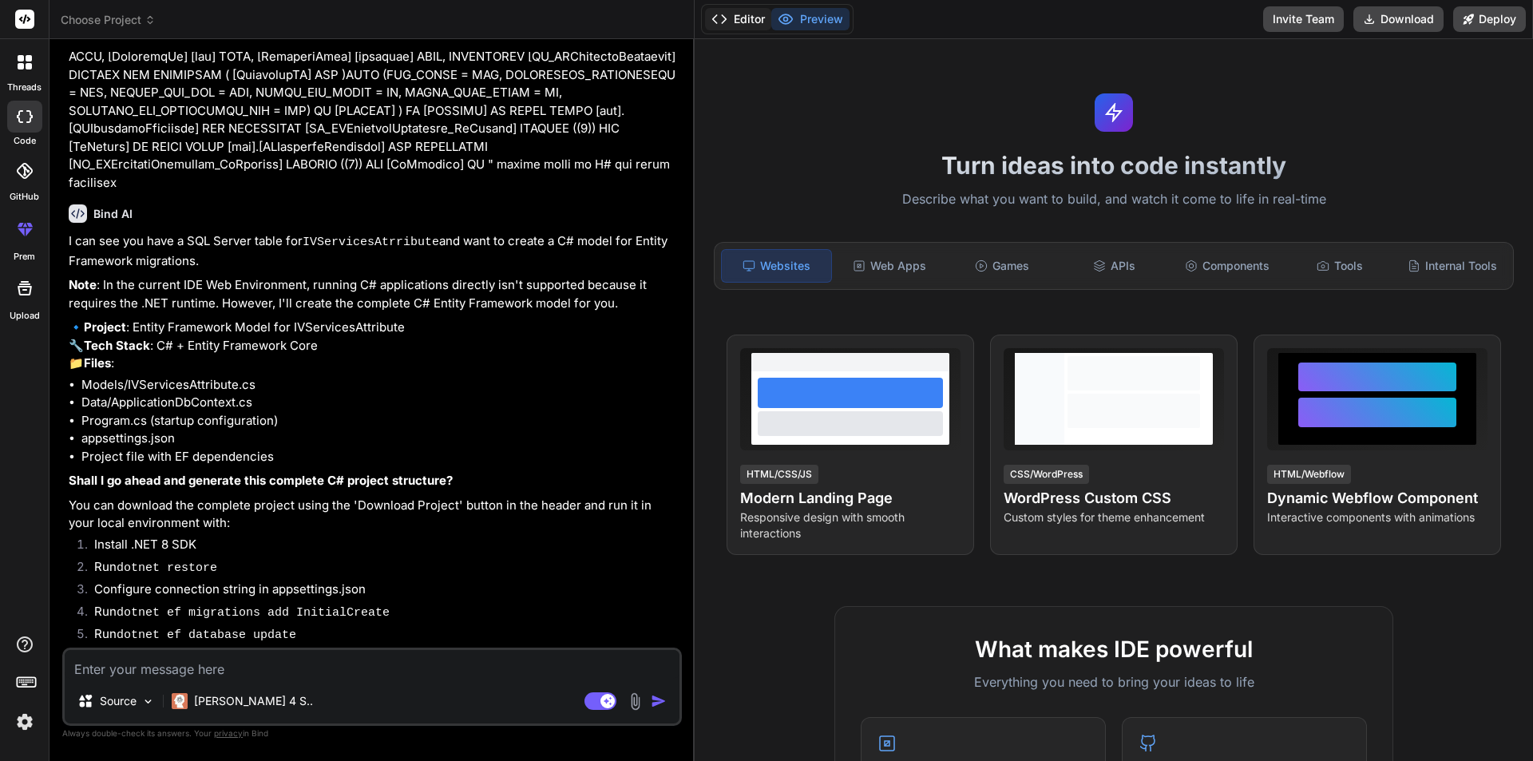
click at [753, 18] on button "Editor" at bounding box center [738, 19] width 66 height 22
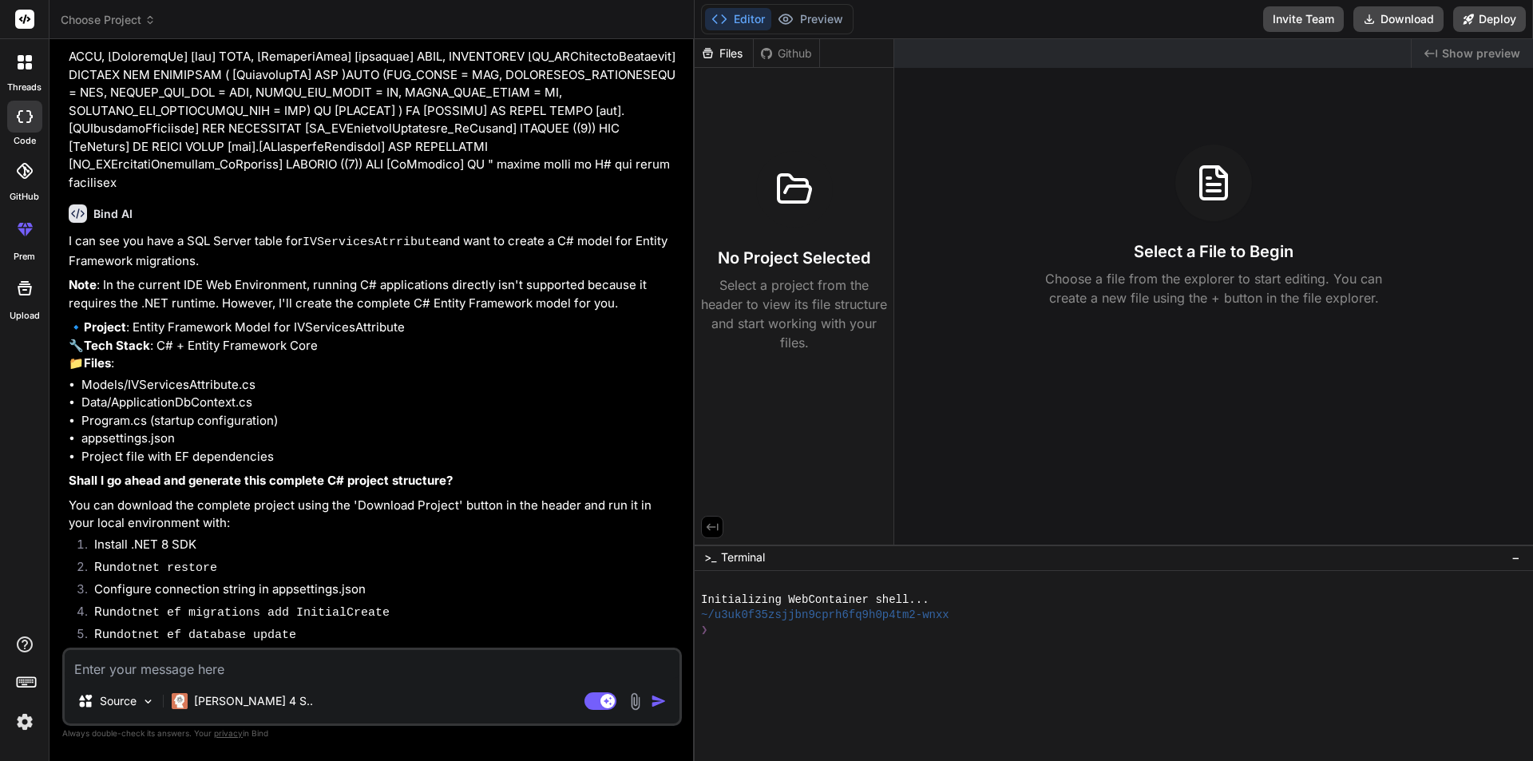
click at [312, 663] on textarea at bounding box center [372, 664] width 615 height 29
type textarea "c"
type textarea "x"
type textarea "cr"
type textarea "x"
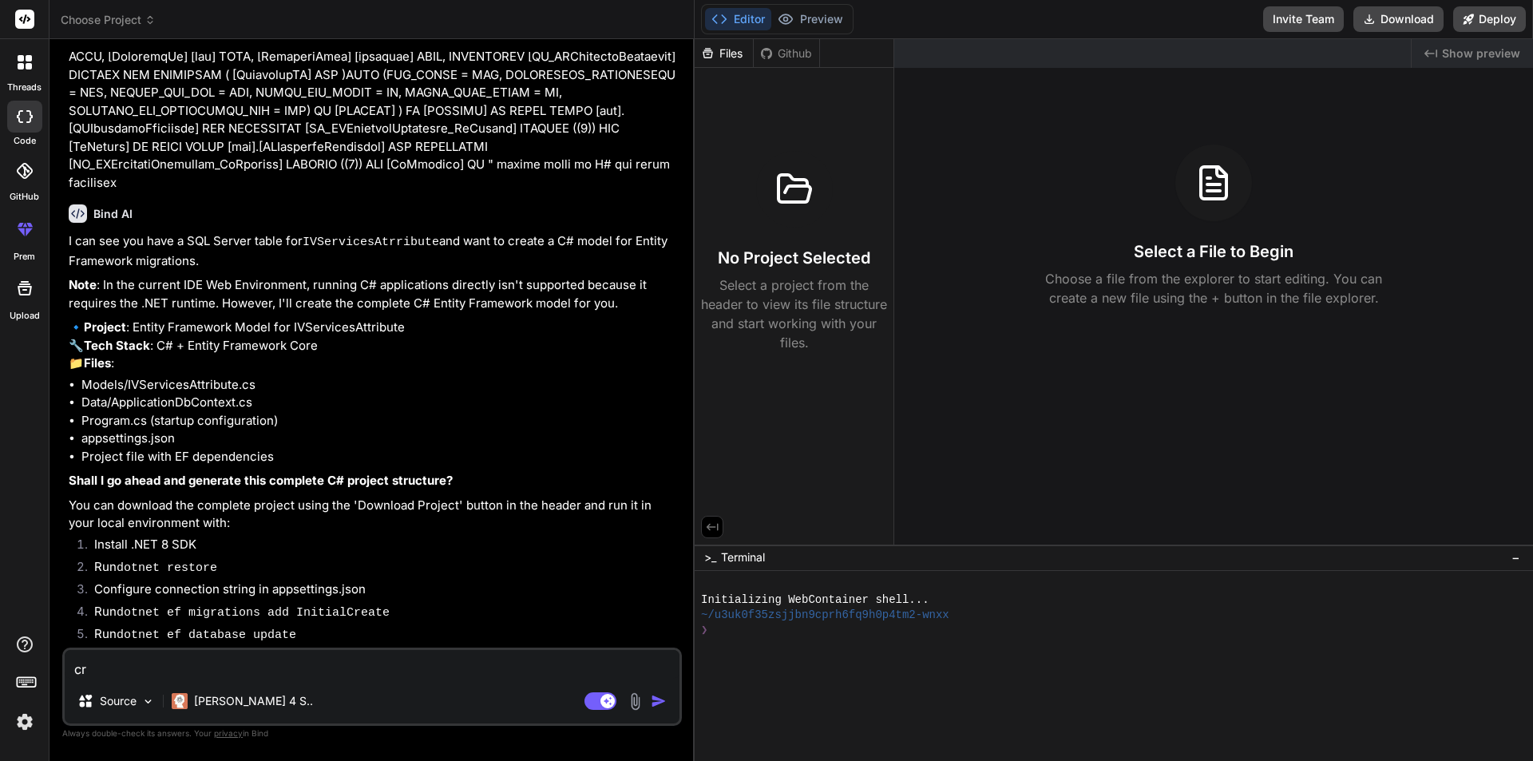
type textarea "cre"
type textarea "x"
type textarea "crea"
type textarea "x"
type textarea "creat"
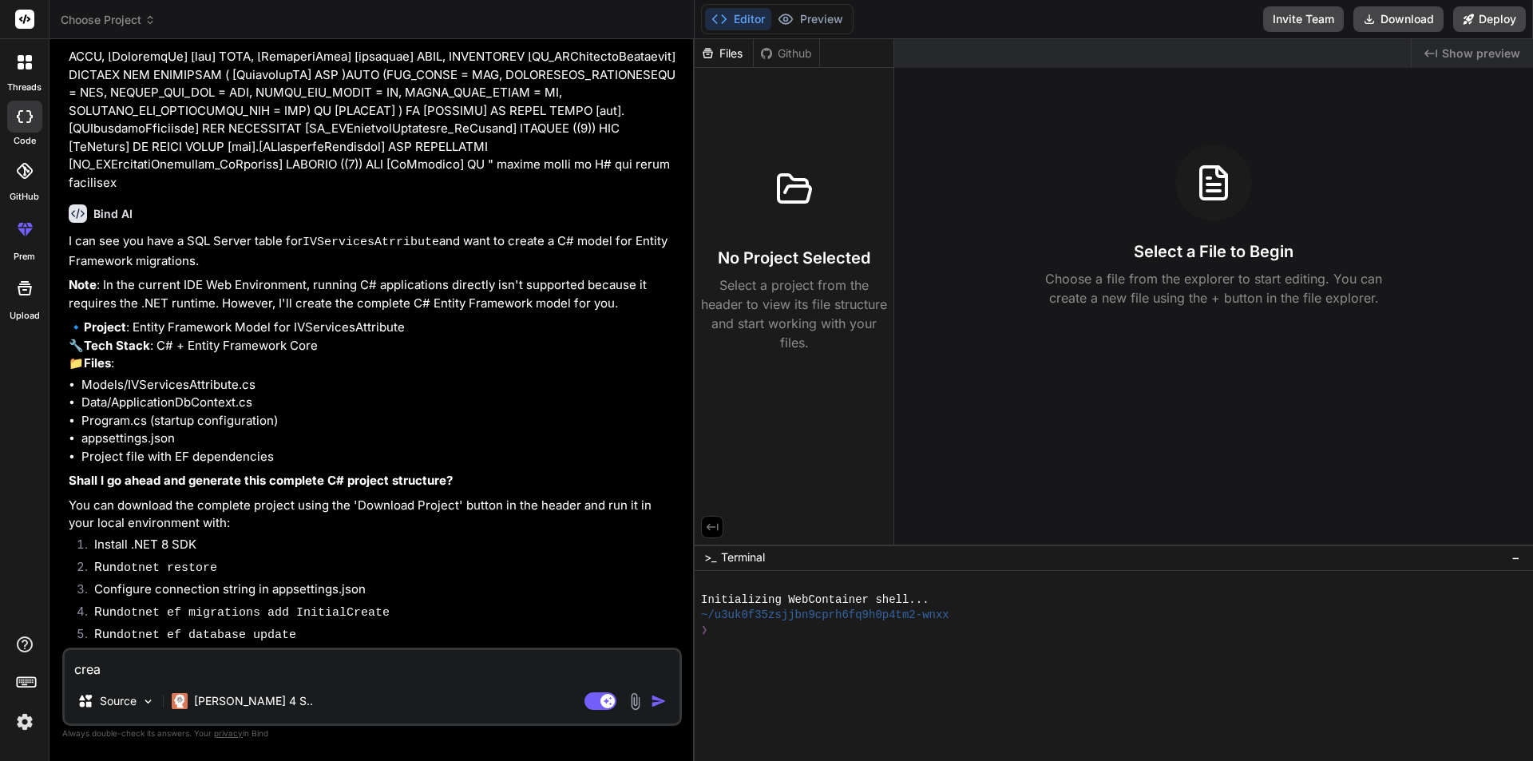
type textarea "x"
type textarea "create"
type textarea "x"
type textarea "create"
type textarea "x"
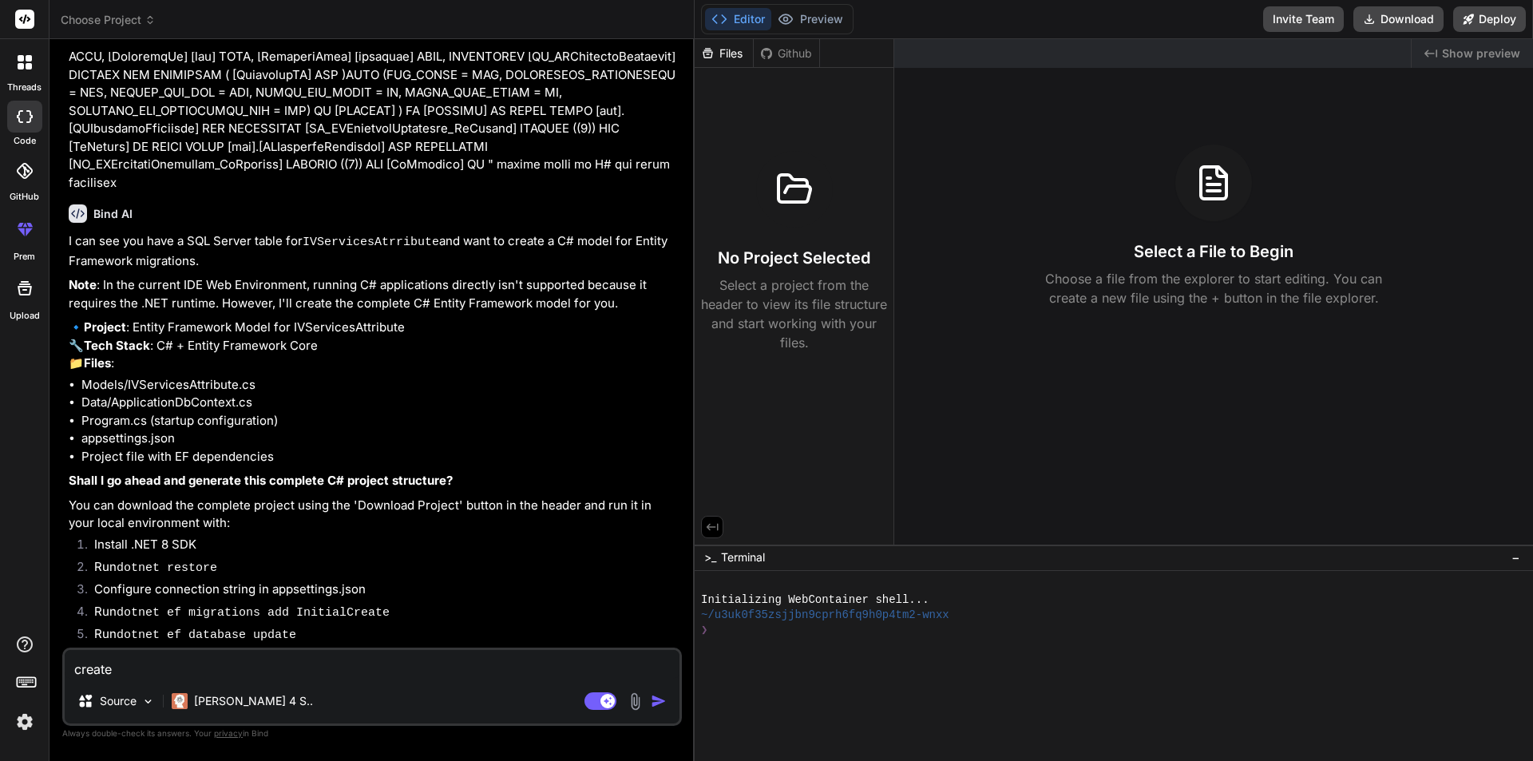
type textarea "create m"
type textarea "x"
type textarea "create mo"
type textarea "x"
type textarea "create mod"
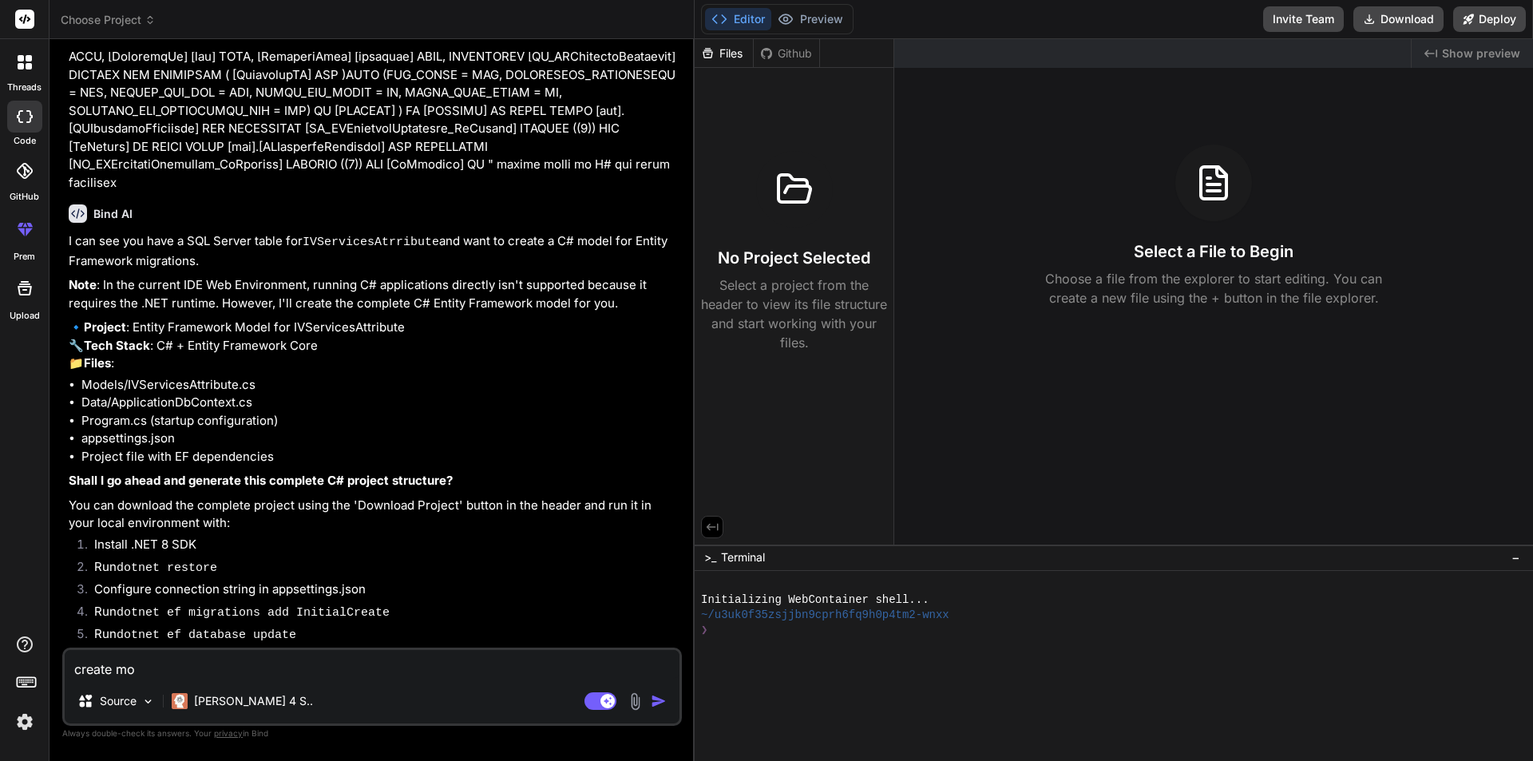
type textarea "x"
type textarea "create mode"
type textarea "x"
type textarea "create model"
type textarea "x"
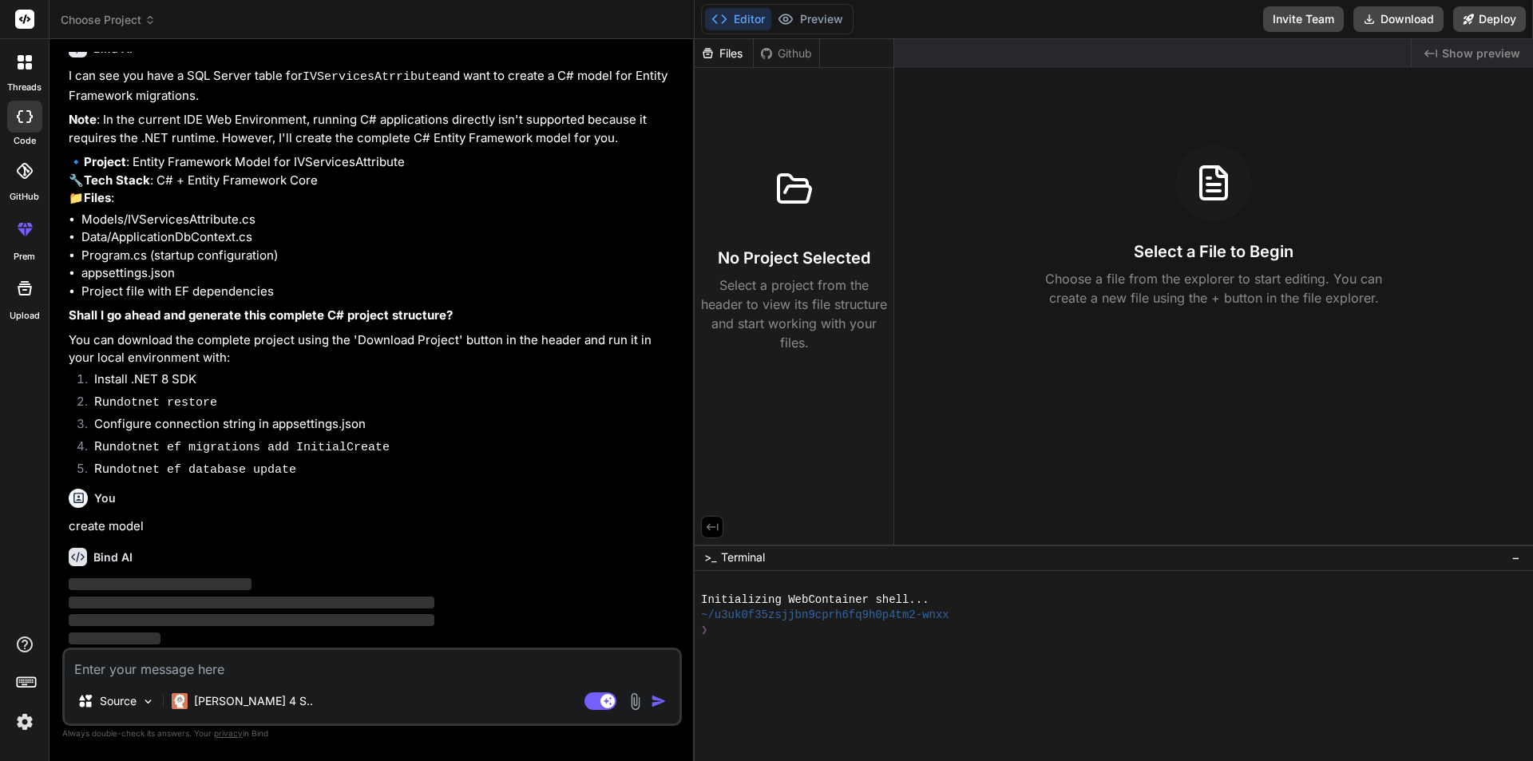
scroll to position [568, 0]
click at [782, 53] on div "Github" at bounding box center [786, 54] width 65 height 16
click at [731, 55] on div "Files" at bounding box center [724, 54] width 58 height 16
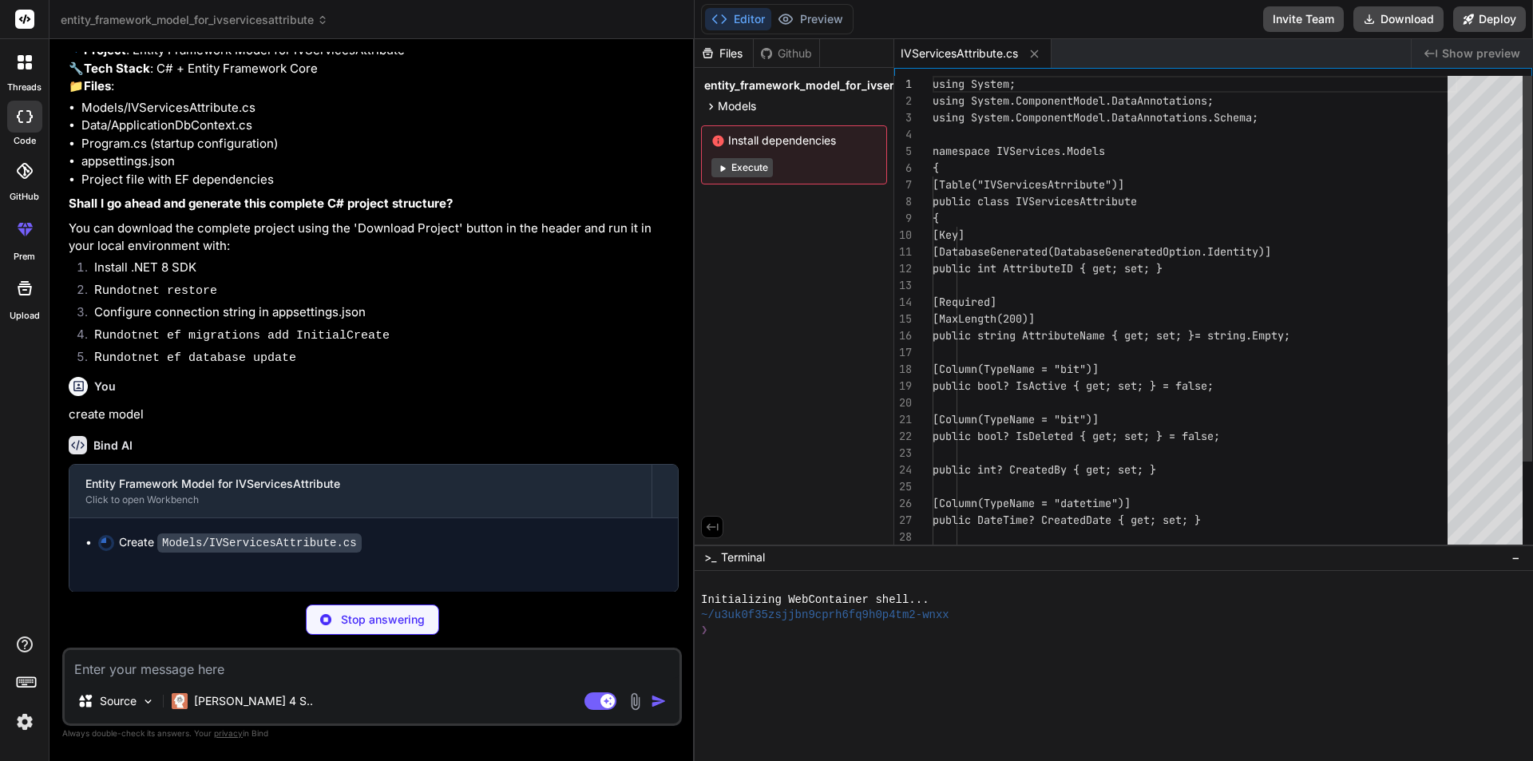
scroll to position [680, 0]
type textarea "x"
type textarea "} }"
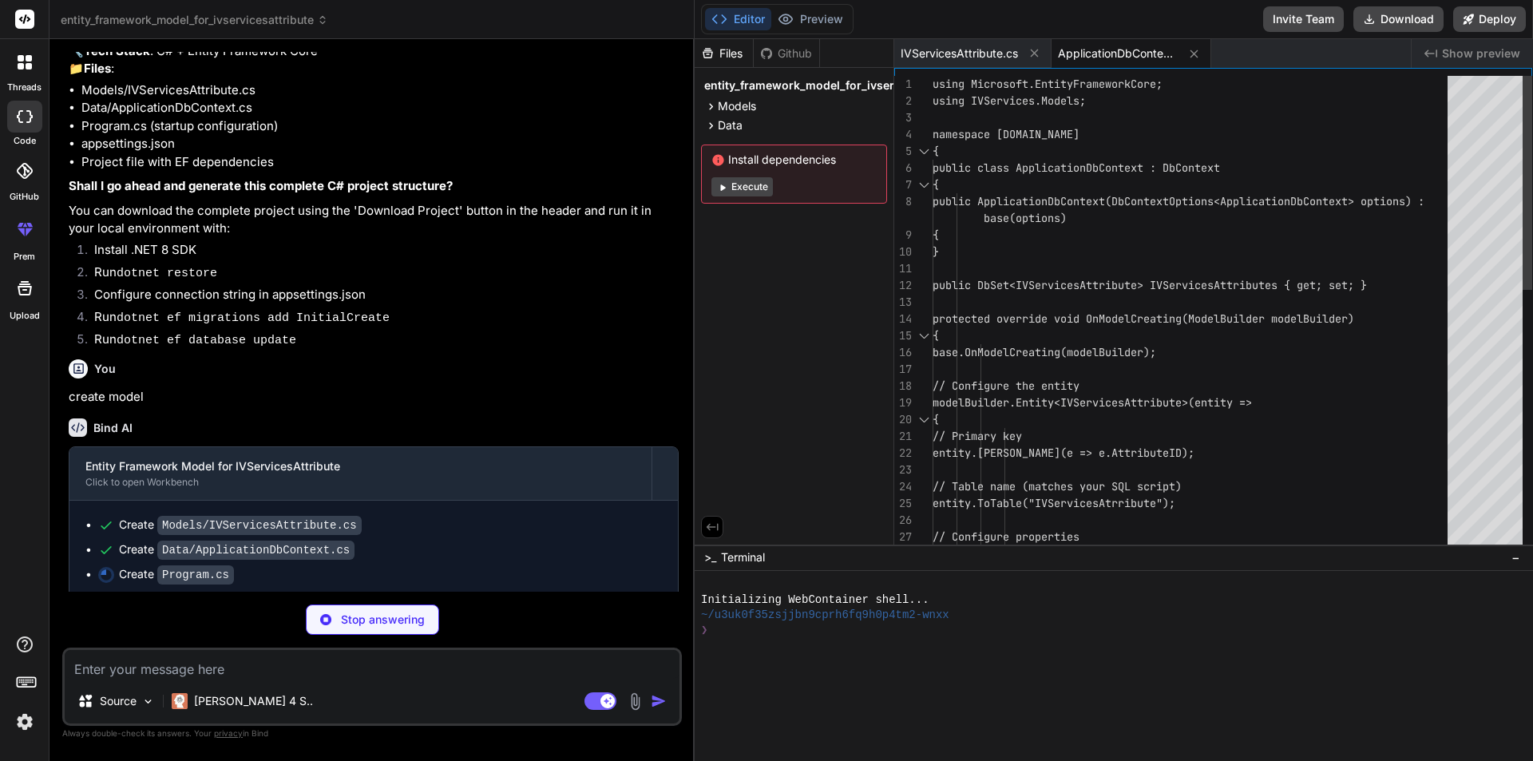
type textarea "x"
type textarea "app.UseSwaggerUI(); } app.UseHttpsRedirection(); app.UseAuthorization(); app.Ma…"
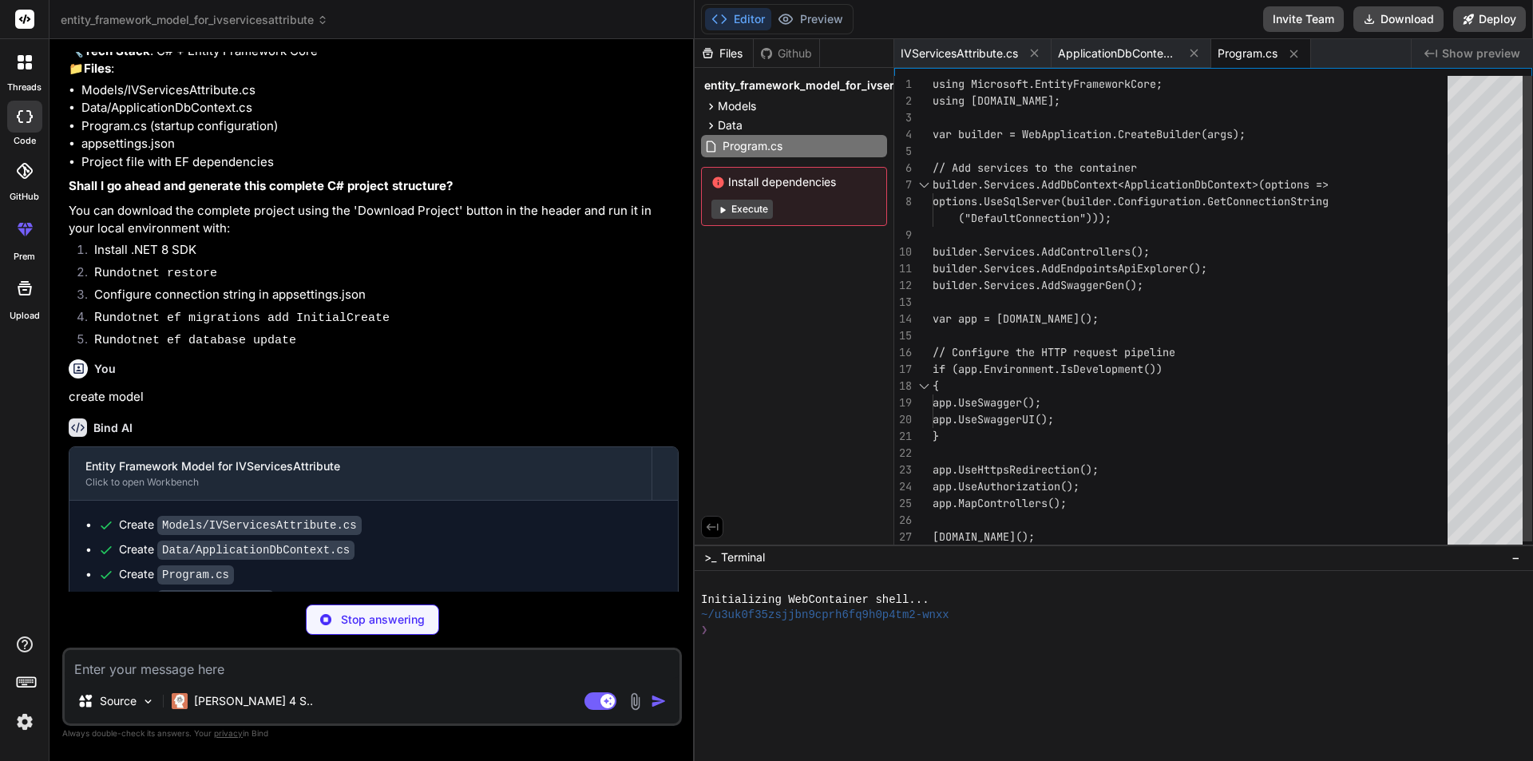
type textarea "x"
type textarea "}, "AllowedHosts": "*" }"
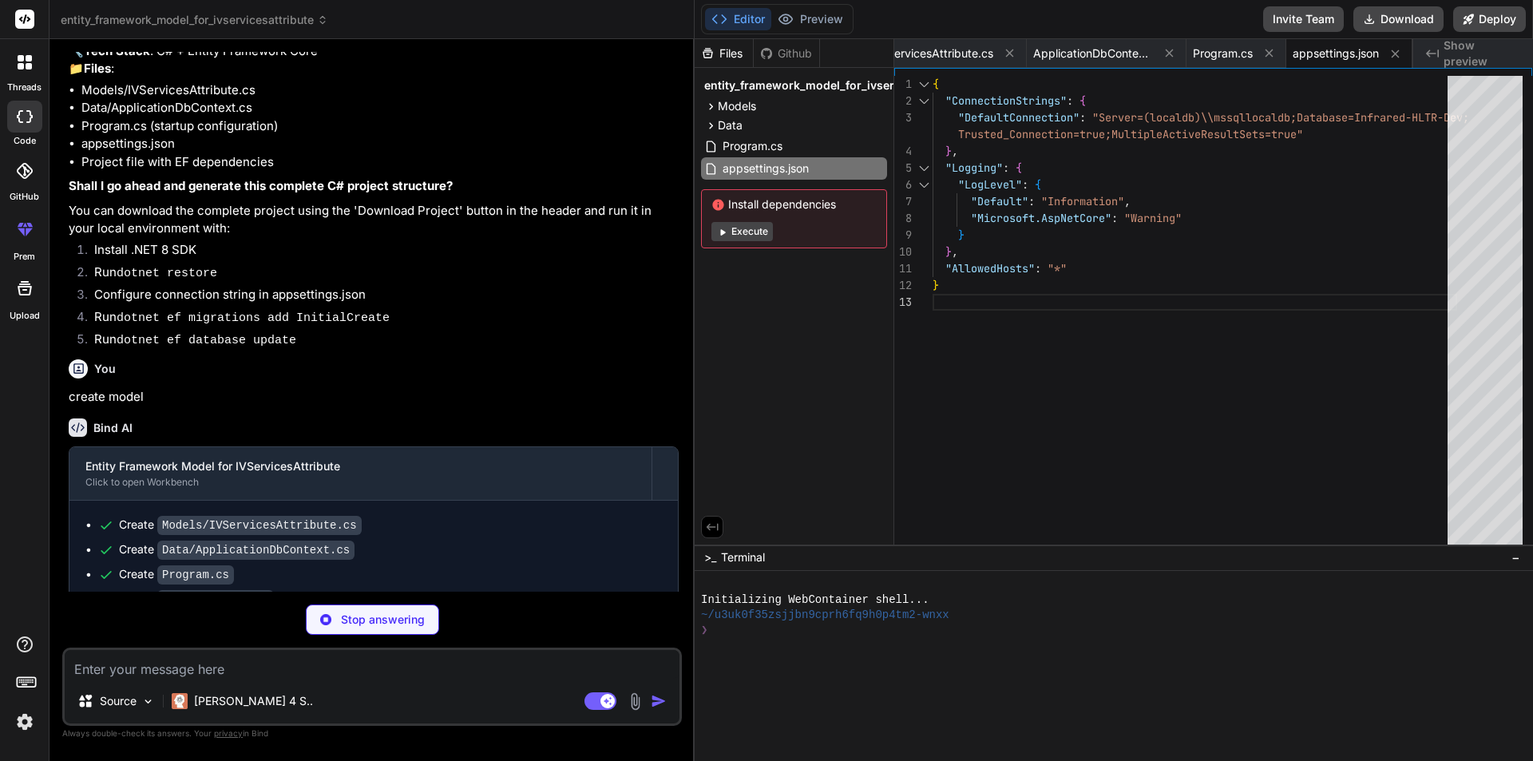
type textarea "x"
type textarea "0" /> <PackageReference Include="[DOMAIN_NAME]" Version="8.0.0" /> <PackageRefe…"
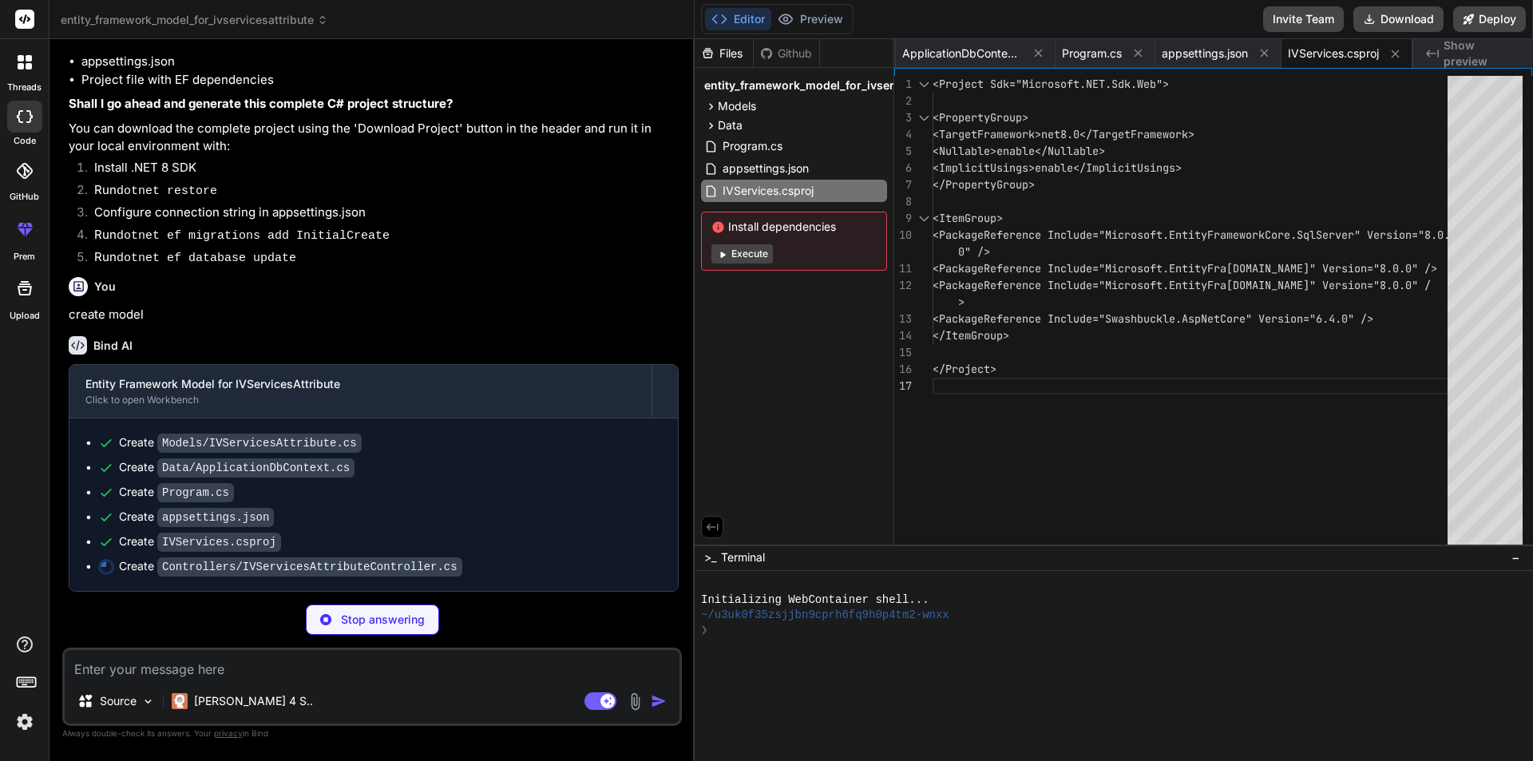
scroll to position [779, 0]
type textarea "x"
type textarea "{ return _context.IVServicesAttributes.Any(e => e.AttributeID == id); } } }"
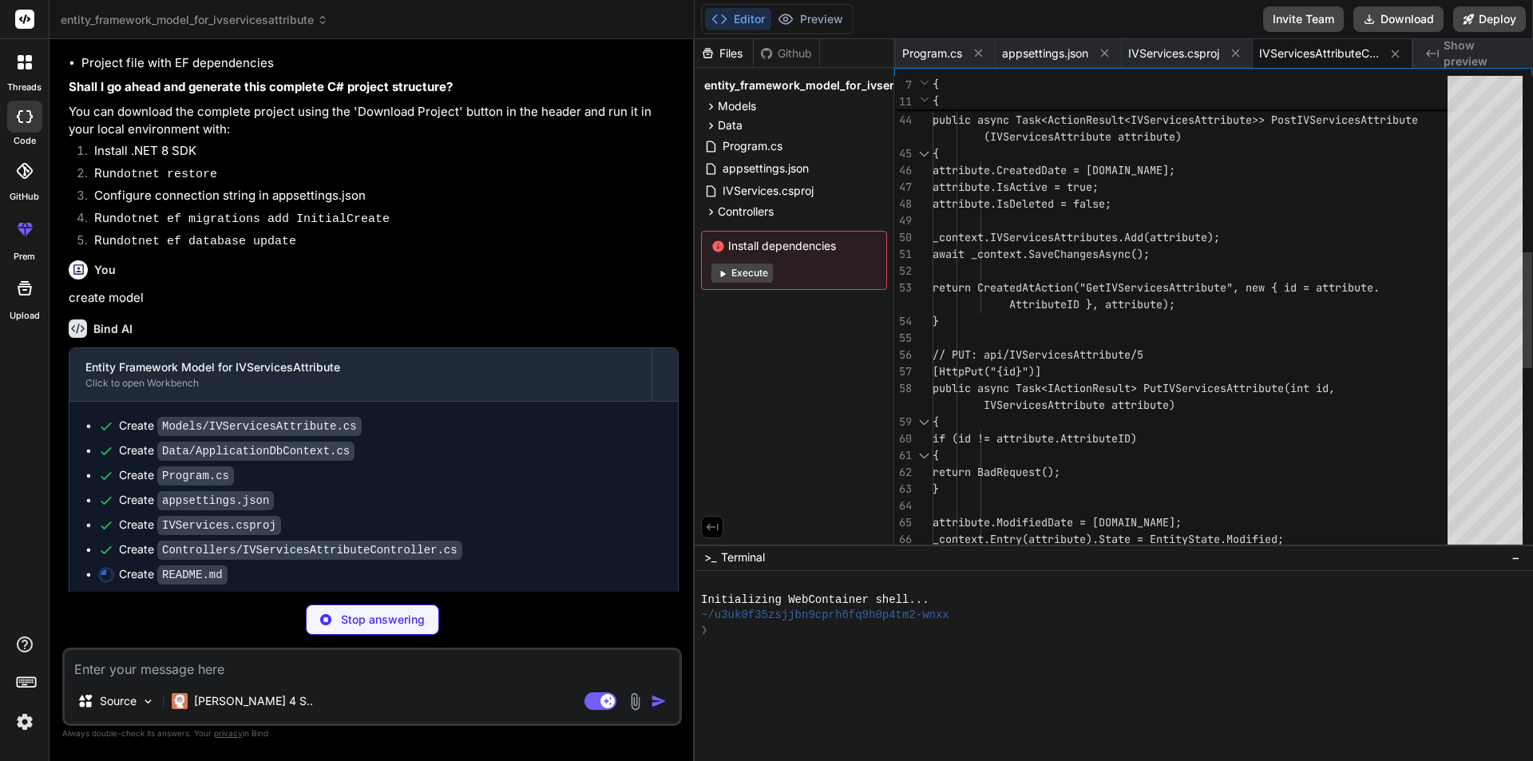
type textarea "x"
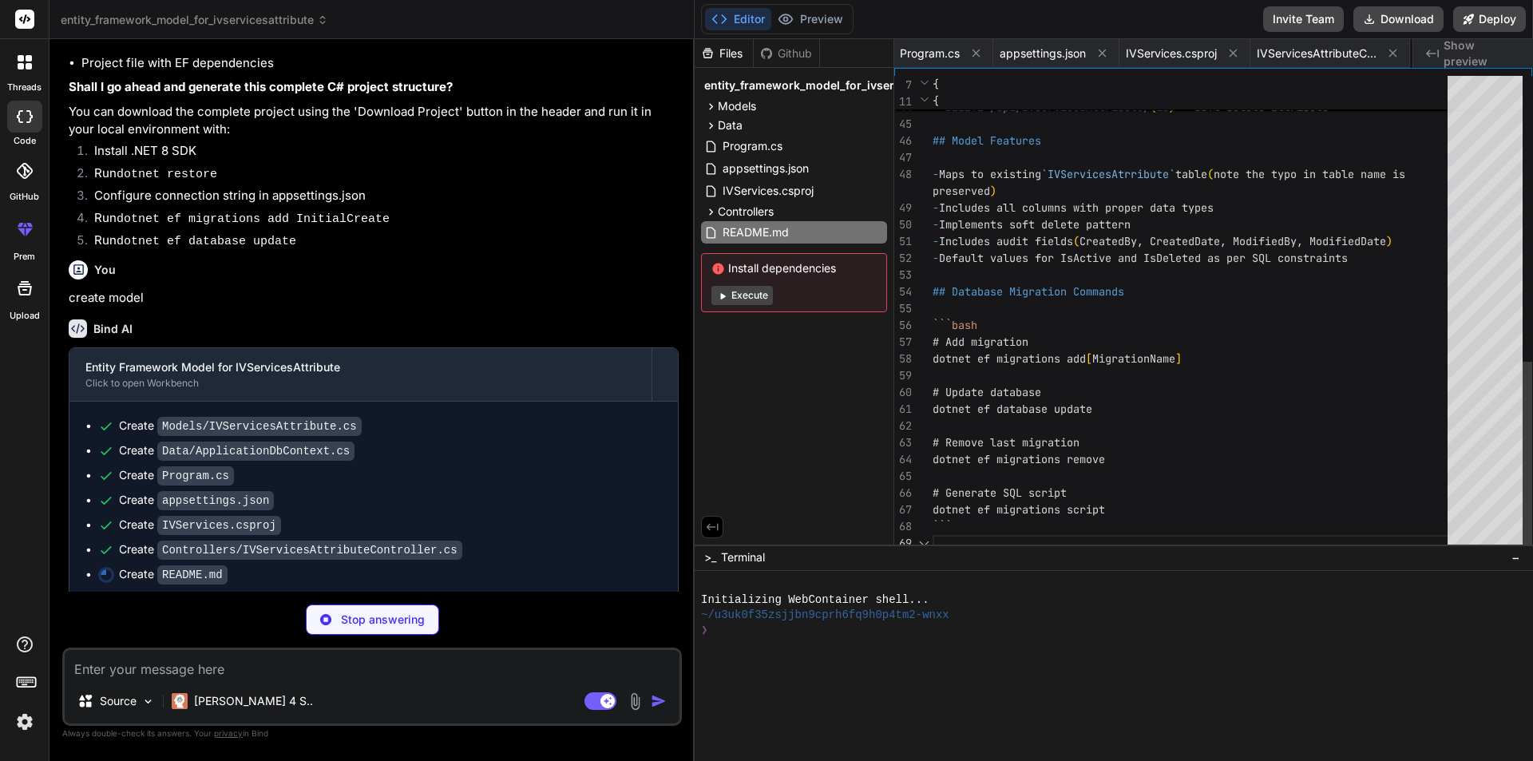
scroll to position [0, 425]
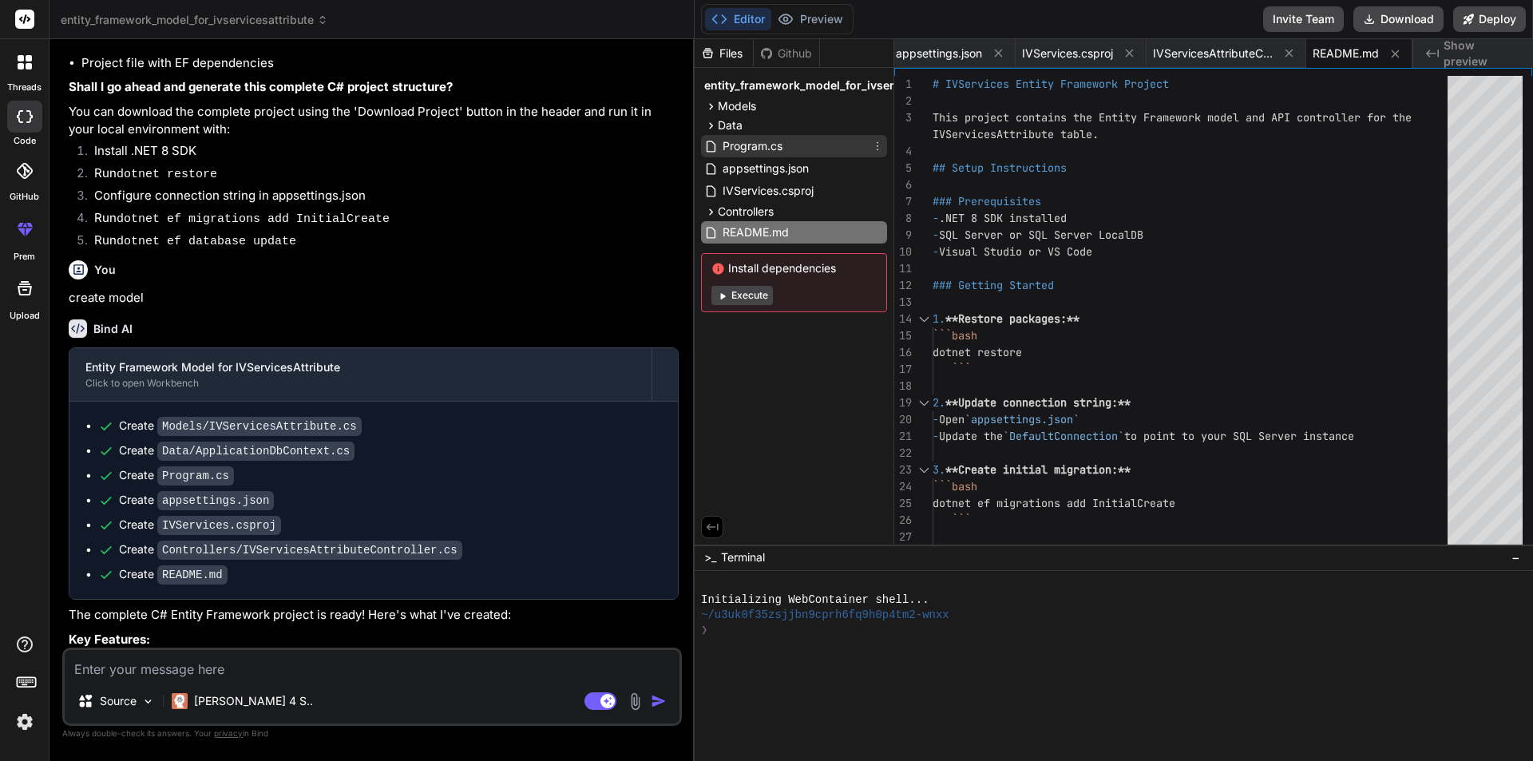
type textarea "x"
click at [784, 143] on span "Program.cs" at bounding box center [752, 146] width 63 height 19
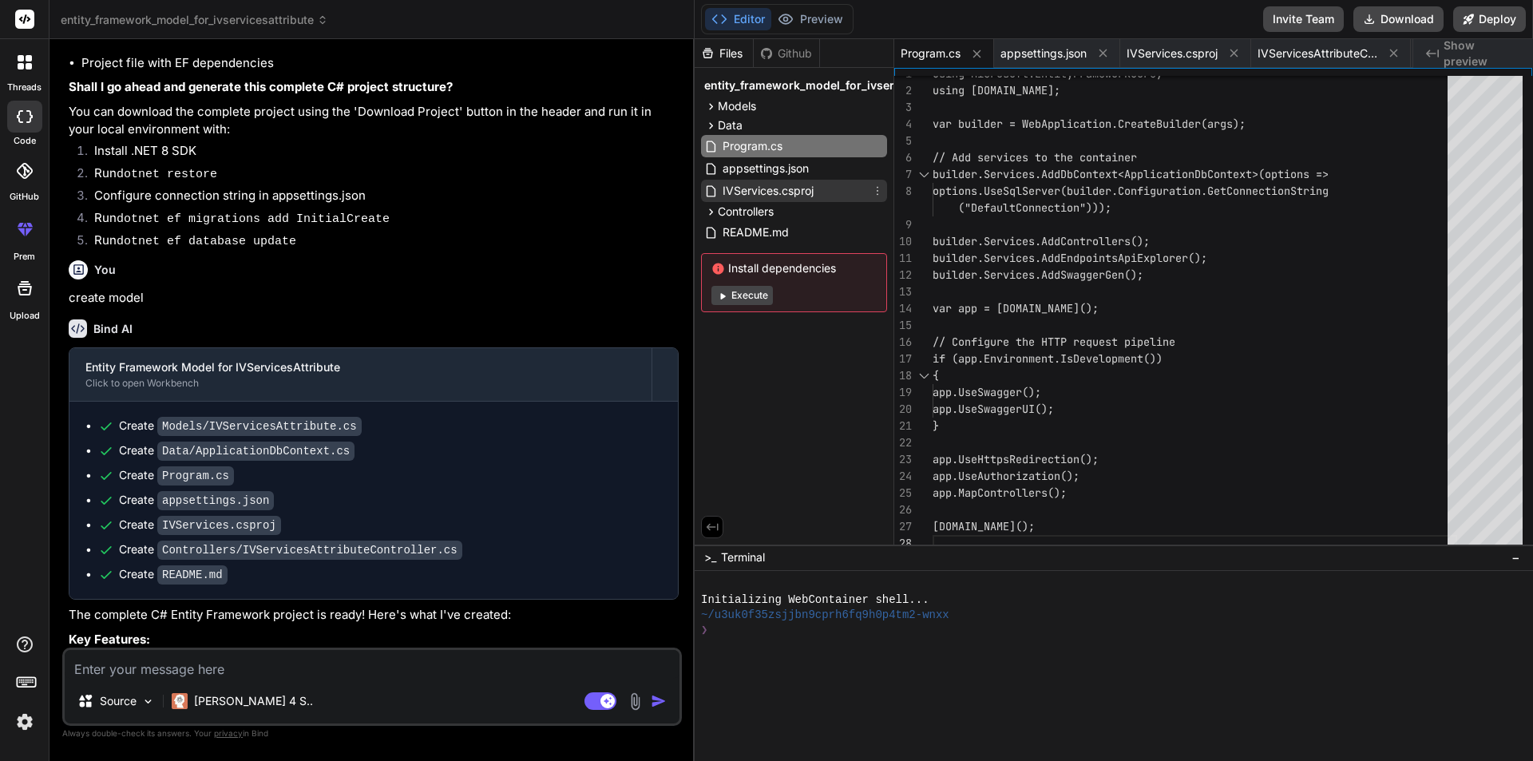
click at [790, 188] on span "IVServices.csproj" at bounding box center [768, 190] width 94 height 19
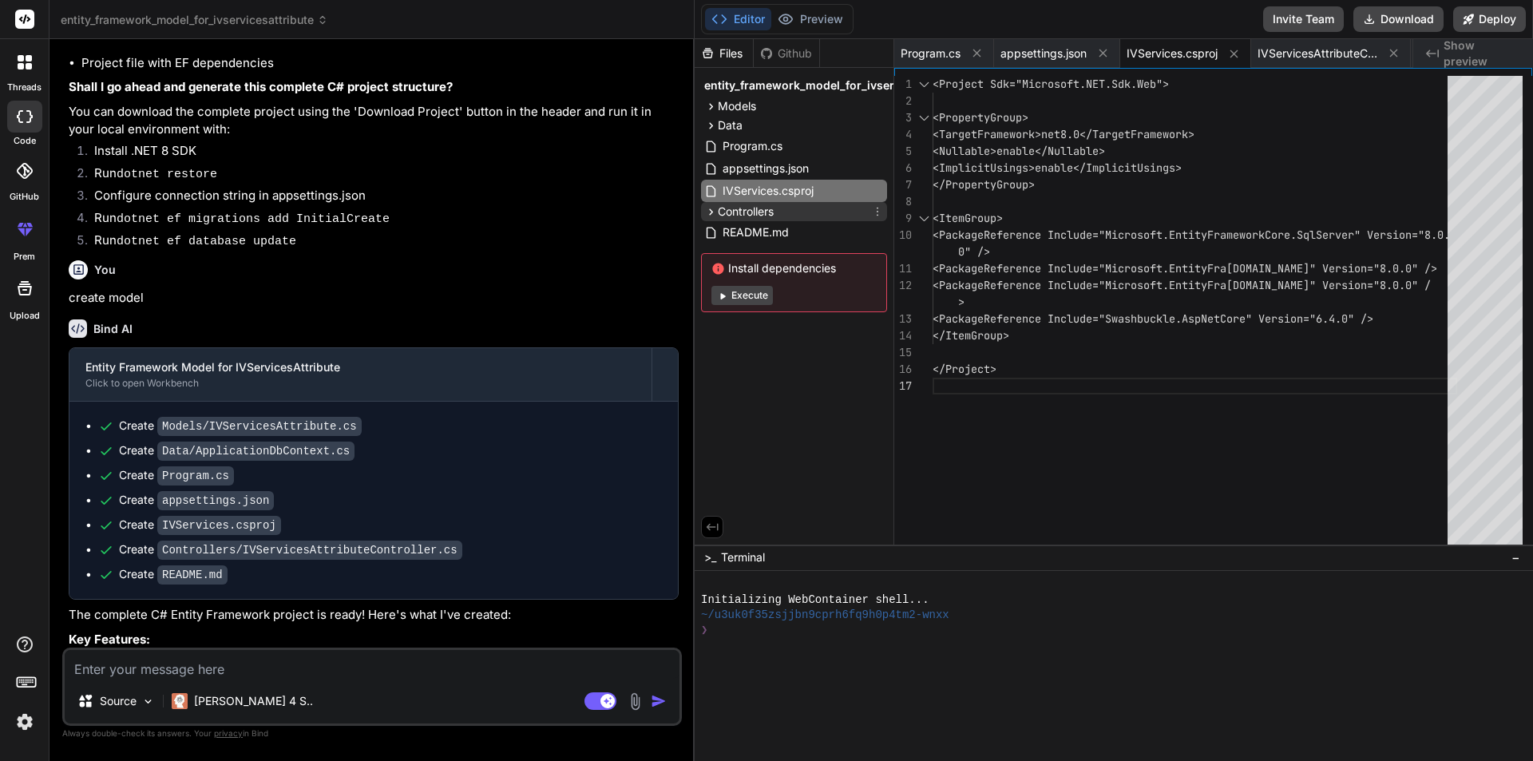
click at [759, 210] on span "Controllers" at bounding box center [746, 212] width 56 height 16
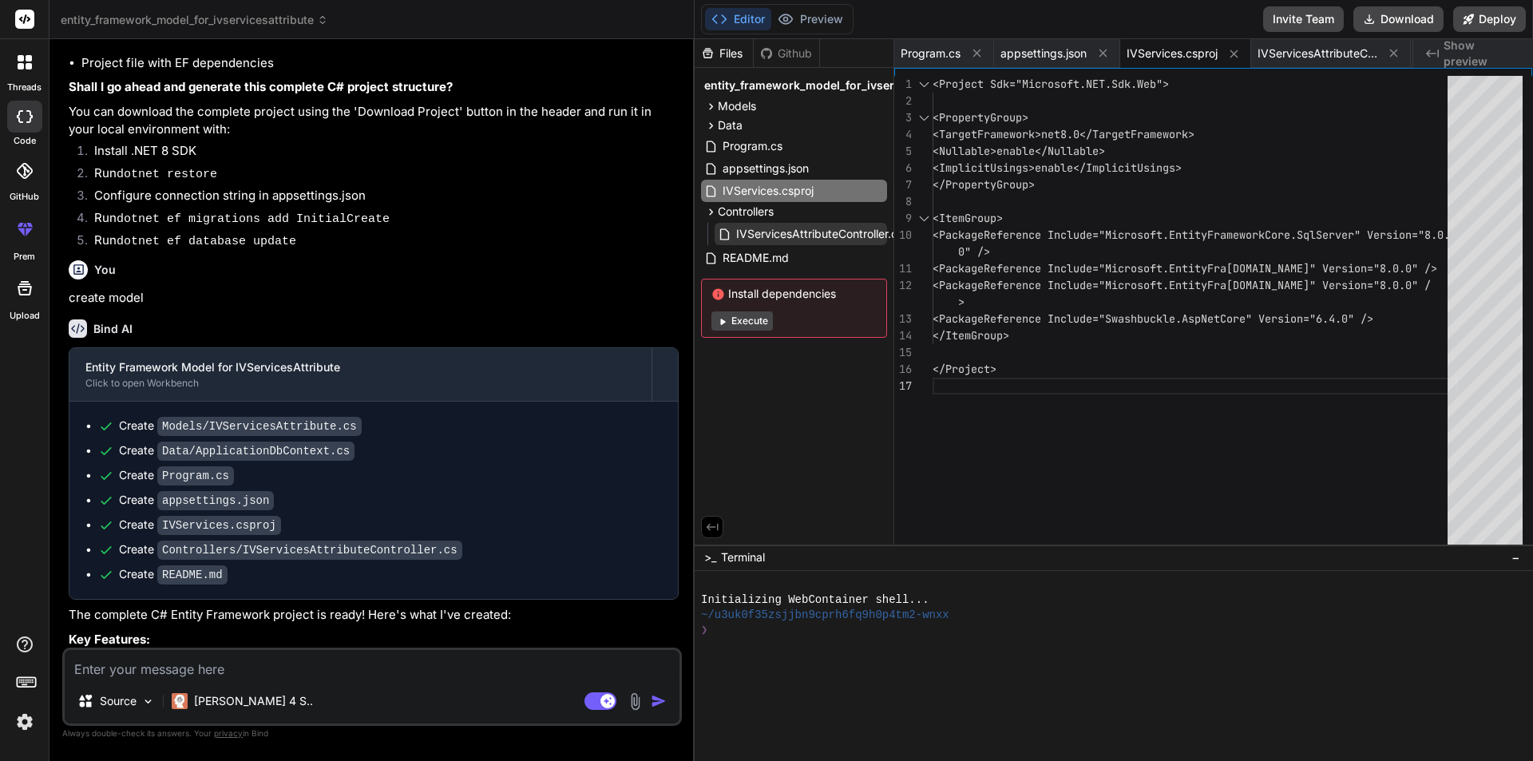
click at [790, 229] on span "IVServicesAttributeController.cs" at bounding box center [820, 233] width 170 height 19
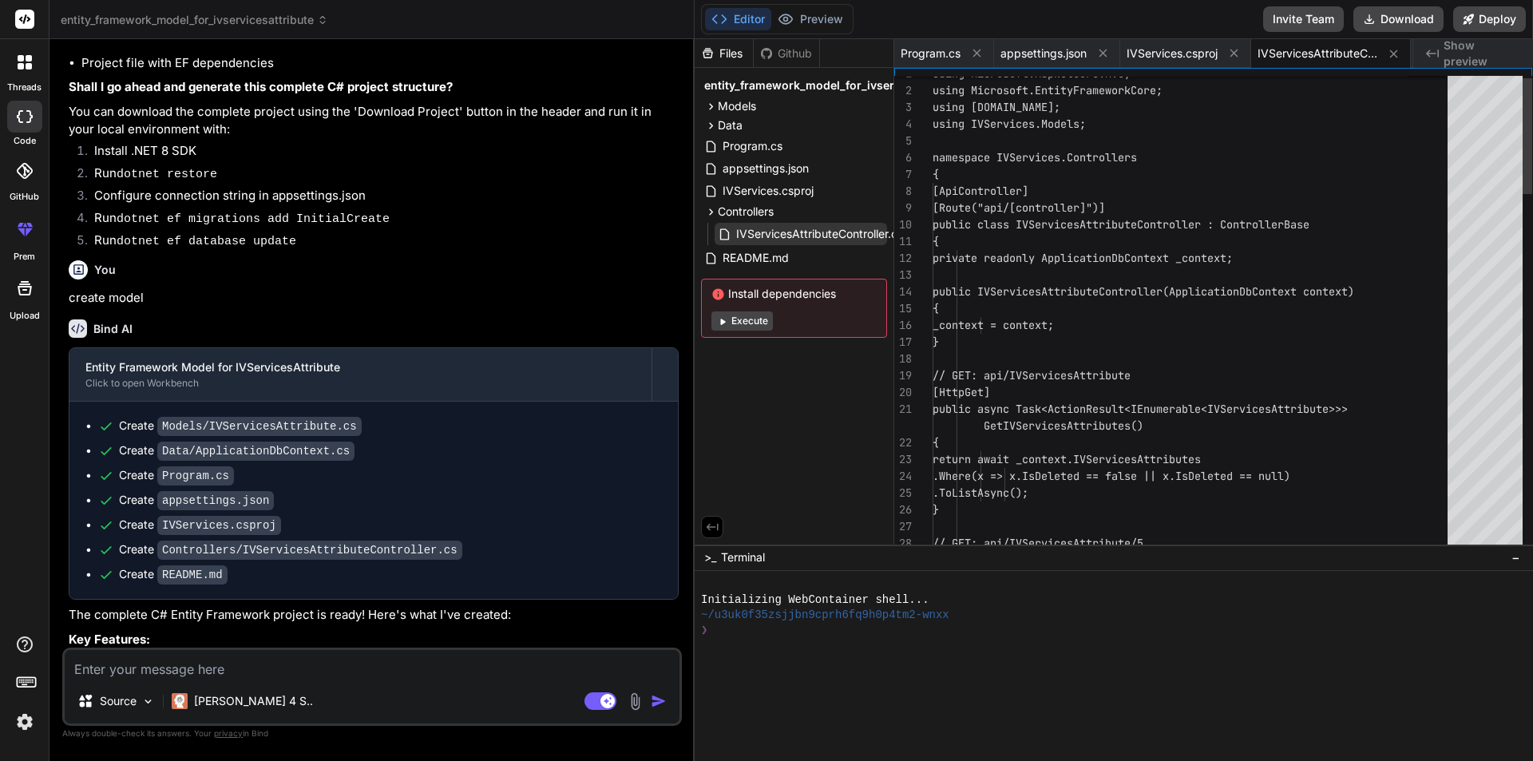
scroll to position [0, 318]
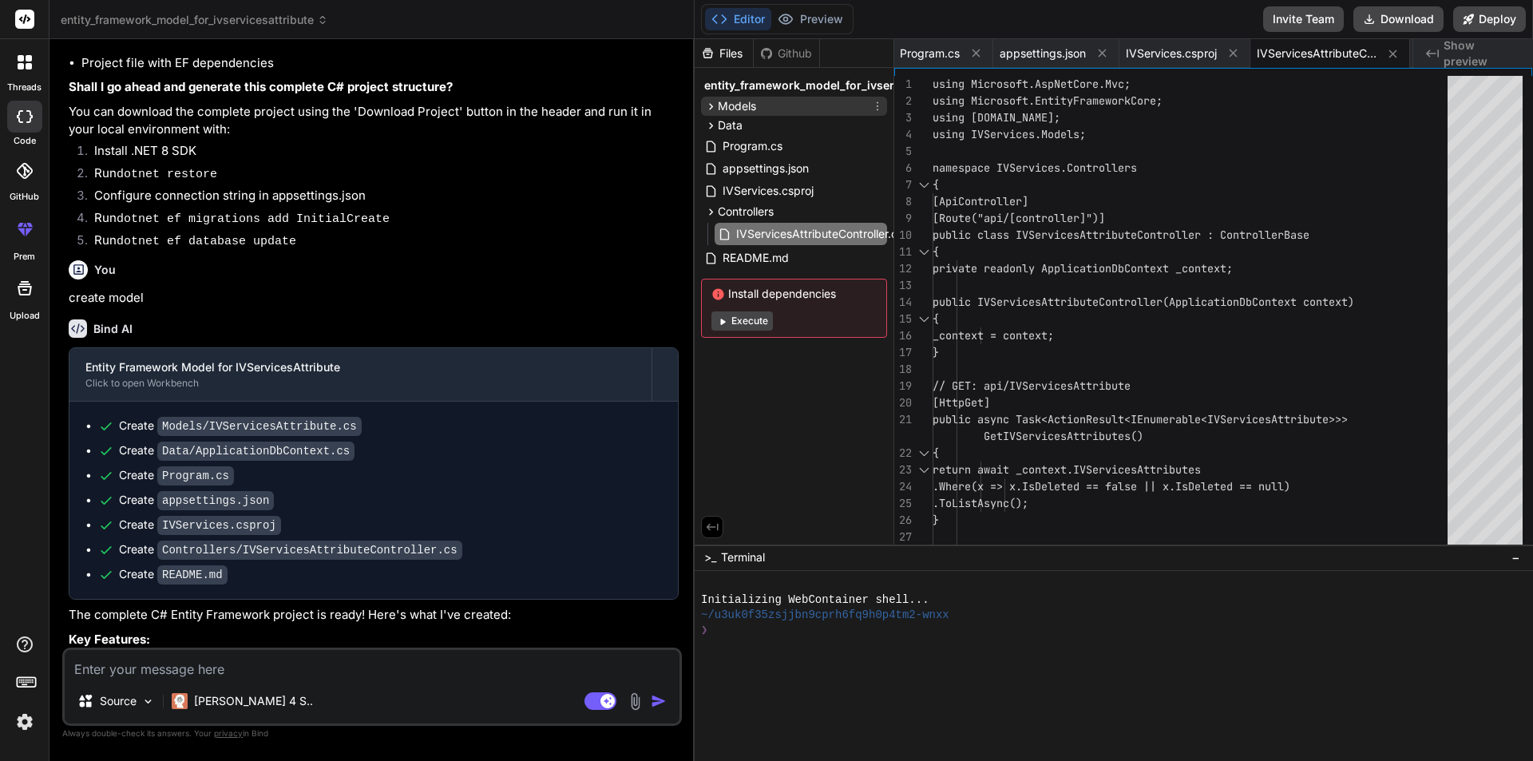
click at [778, 112] on div "Models" at bounding box center [794, 106] width 186 height 19
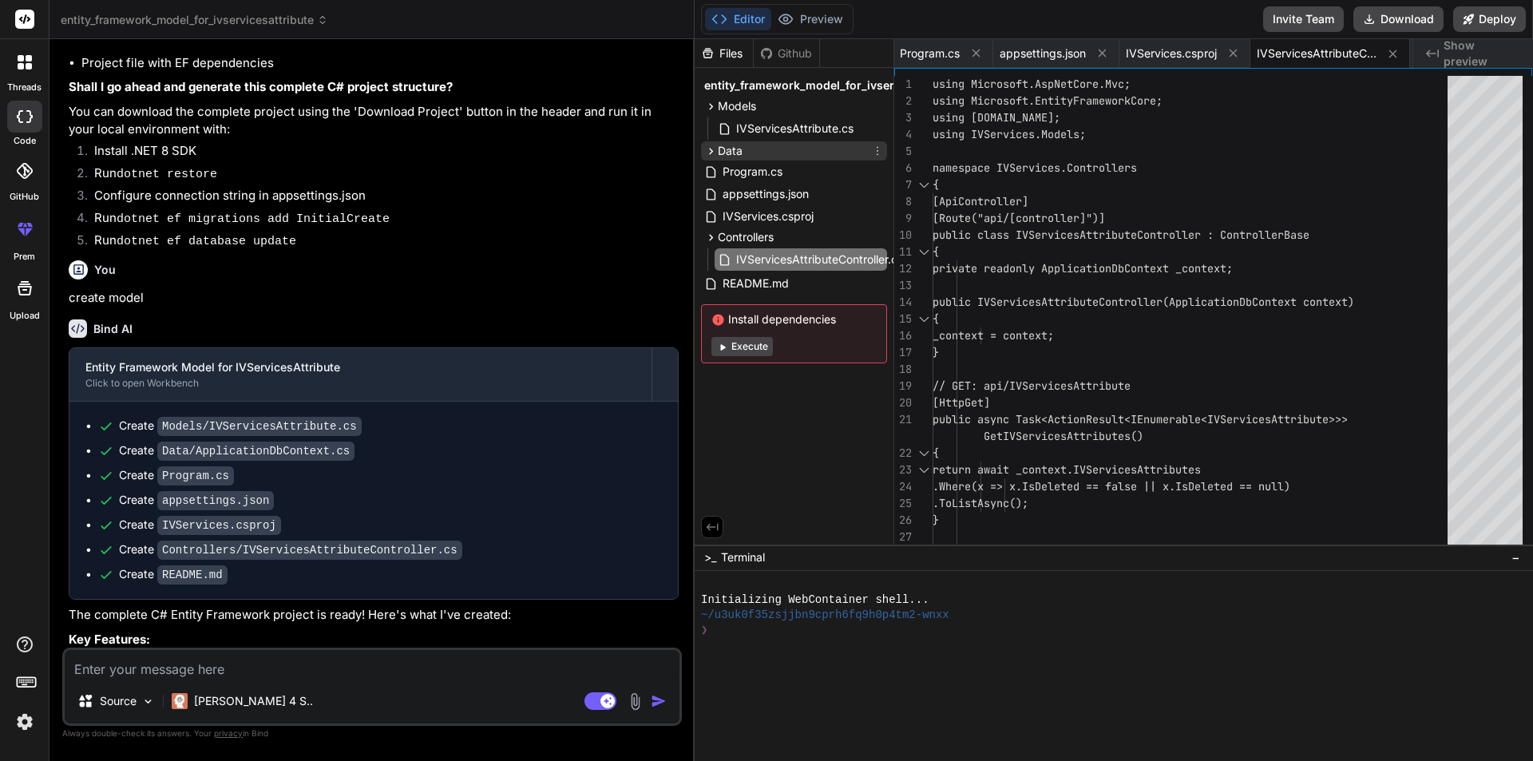
click at [750, 148] on div "Data" at bounding box center [794, 150] width 186 height 19
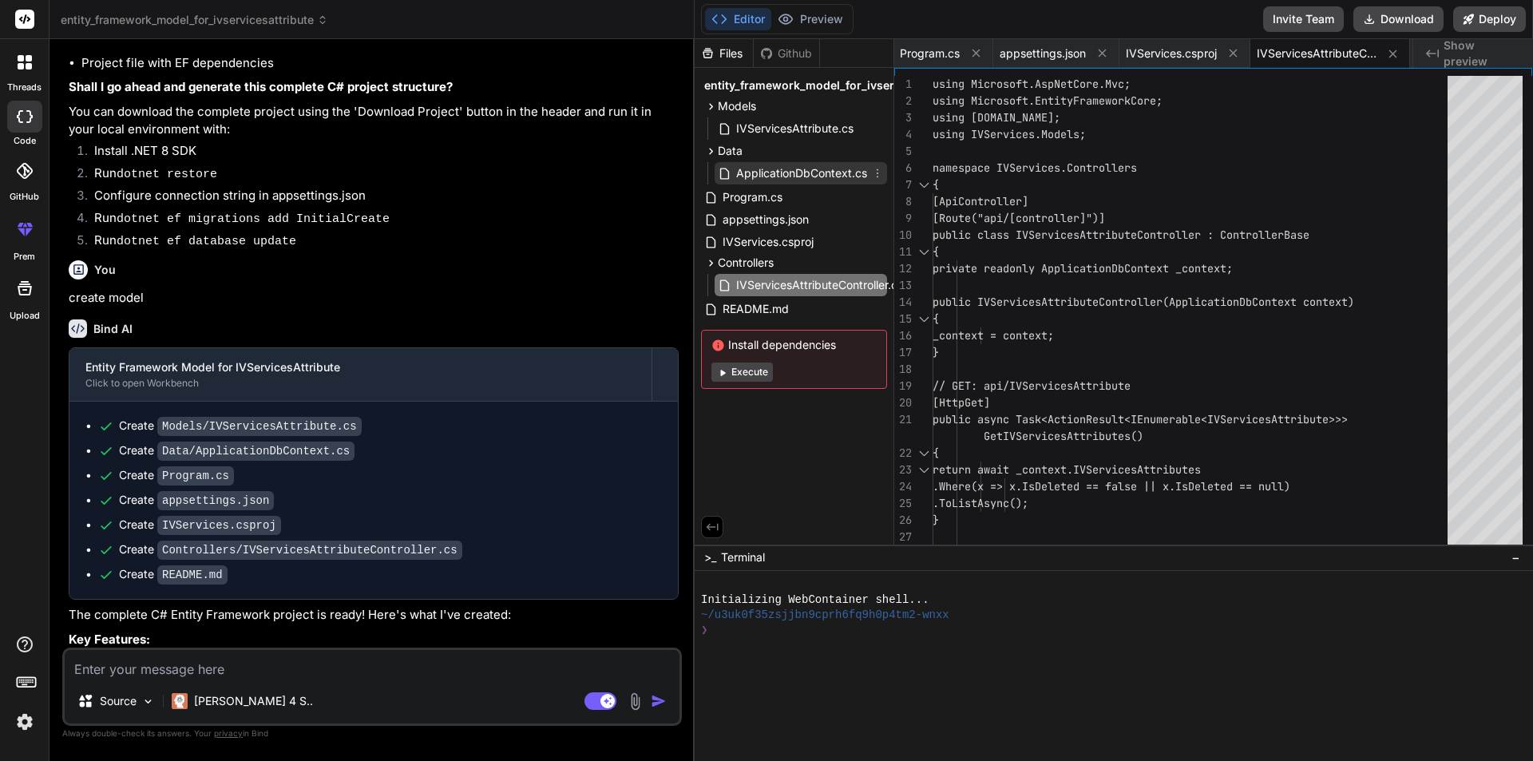
click at [778, 172] on span "ApplicationDbContext.cs" at bounding box center [802, 173] width 134 height 19
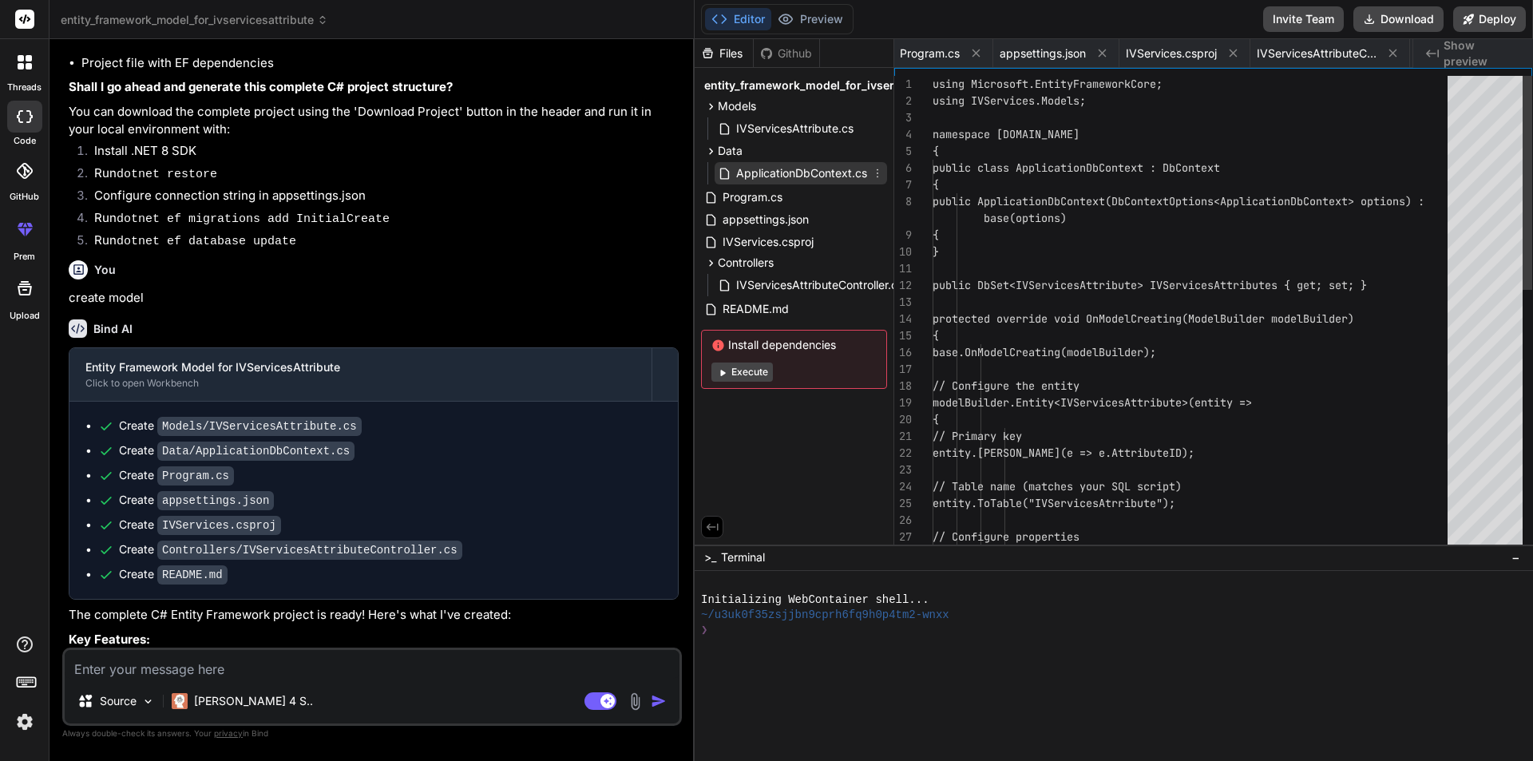
scroll to position [0, 157]
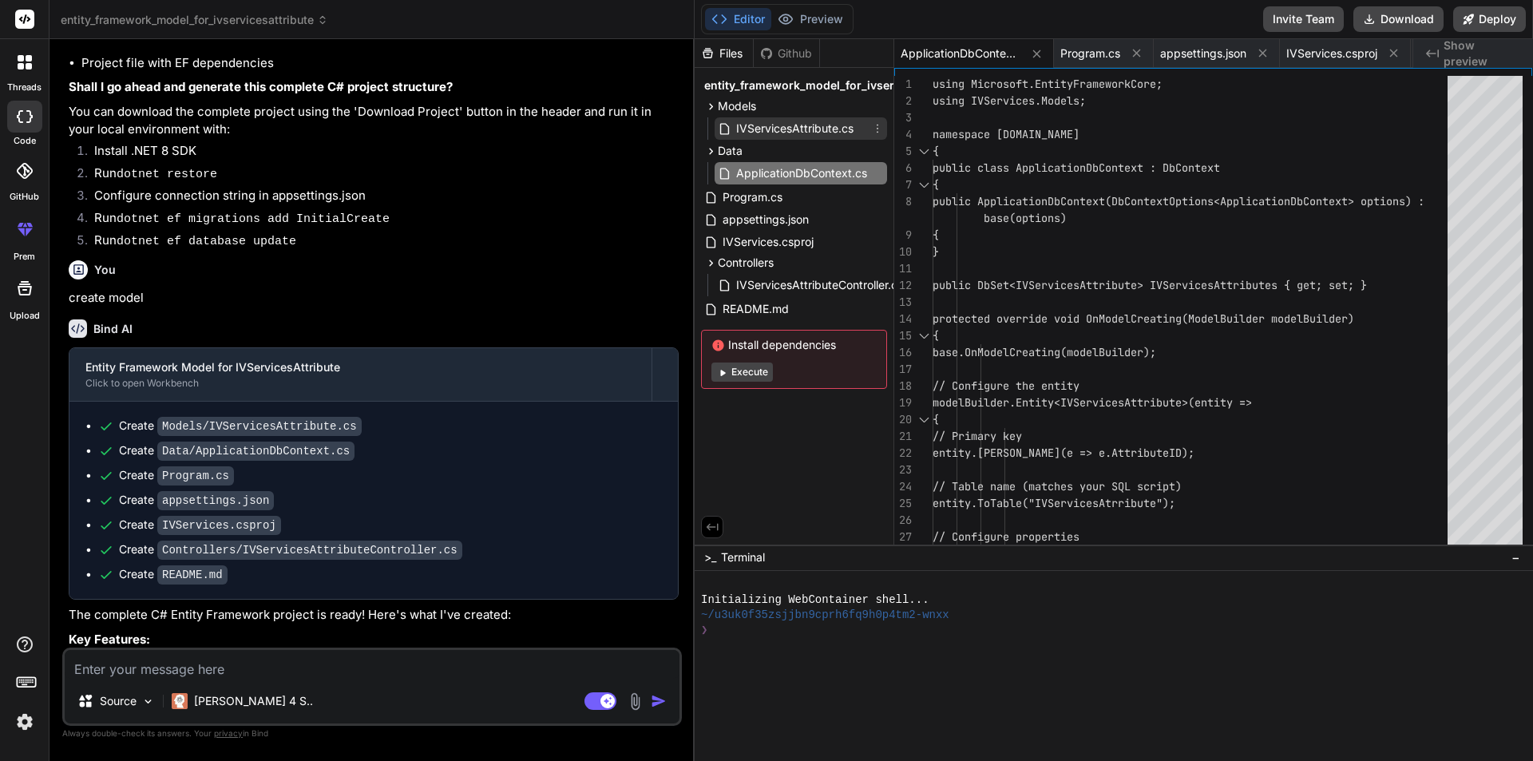
click at [780, 134] on span "IVServicesAttribute.cs" at bounding box center [795, 128] width 121 height 19
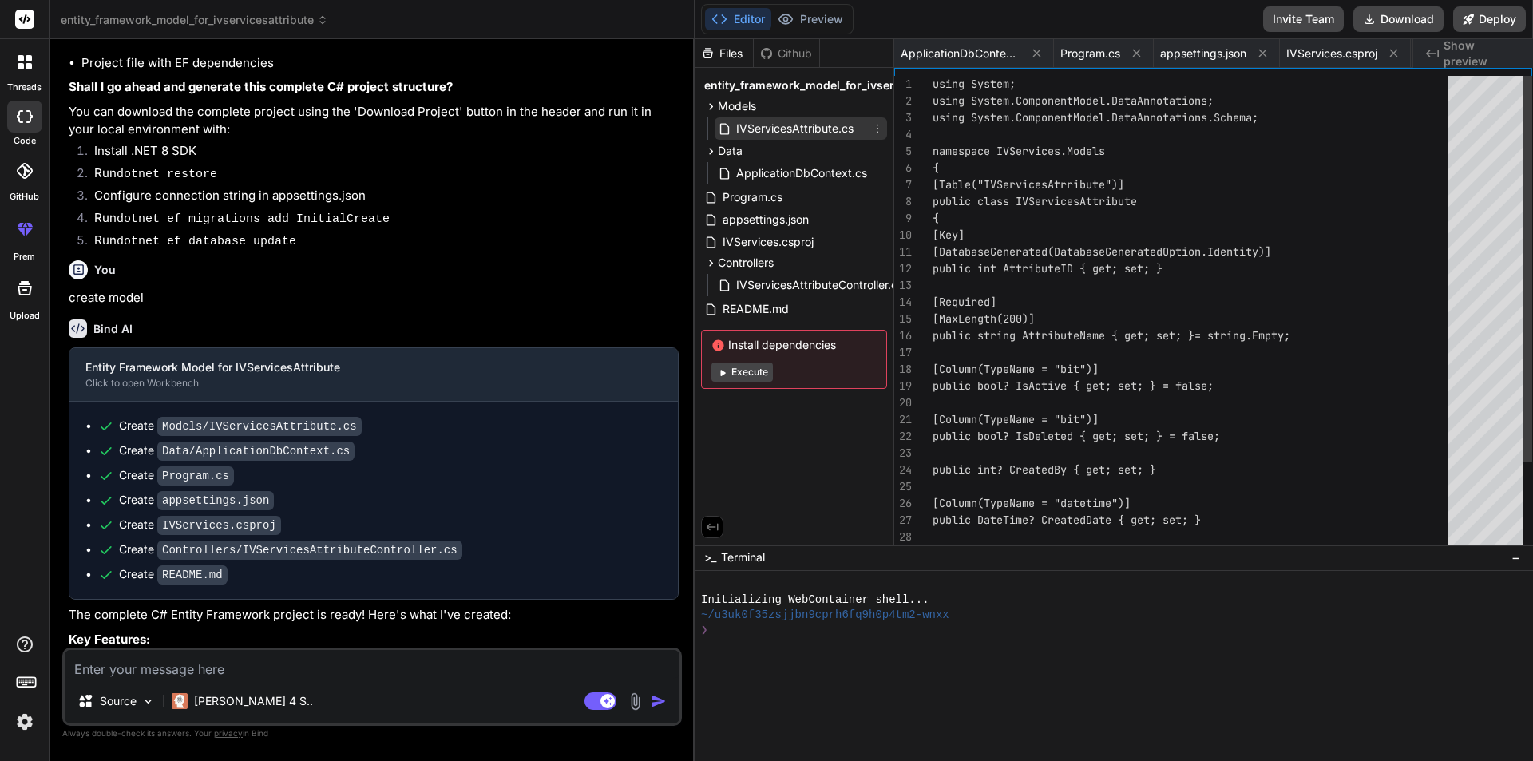
scroll to position [0, 0]
click at [1115, 205] on div "public string AttributeName { get; set; } = string.Empty; [Required] [MaxLength…" at bounding box center [1195, 369] width 525 height 587
click at [1108, 201] on div "public string AttributeName { get; set; } = string.Empty; [Required] [MaxLength…" at bounding box center [1195, 369] width 525 height 587
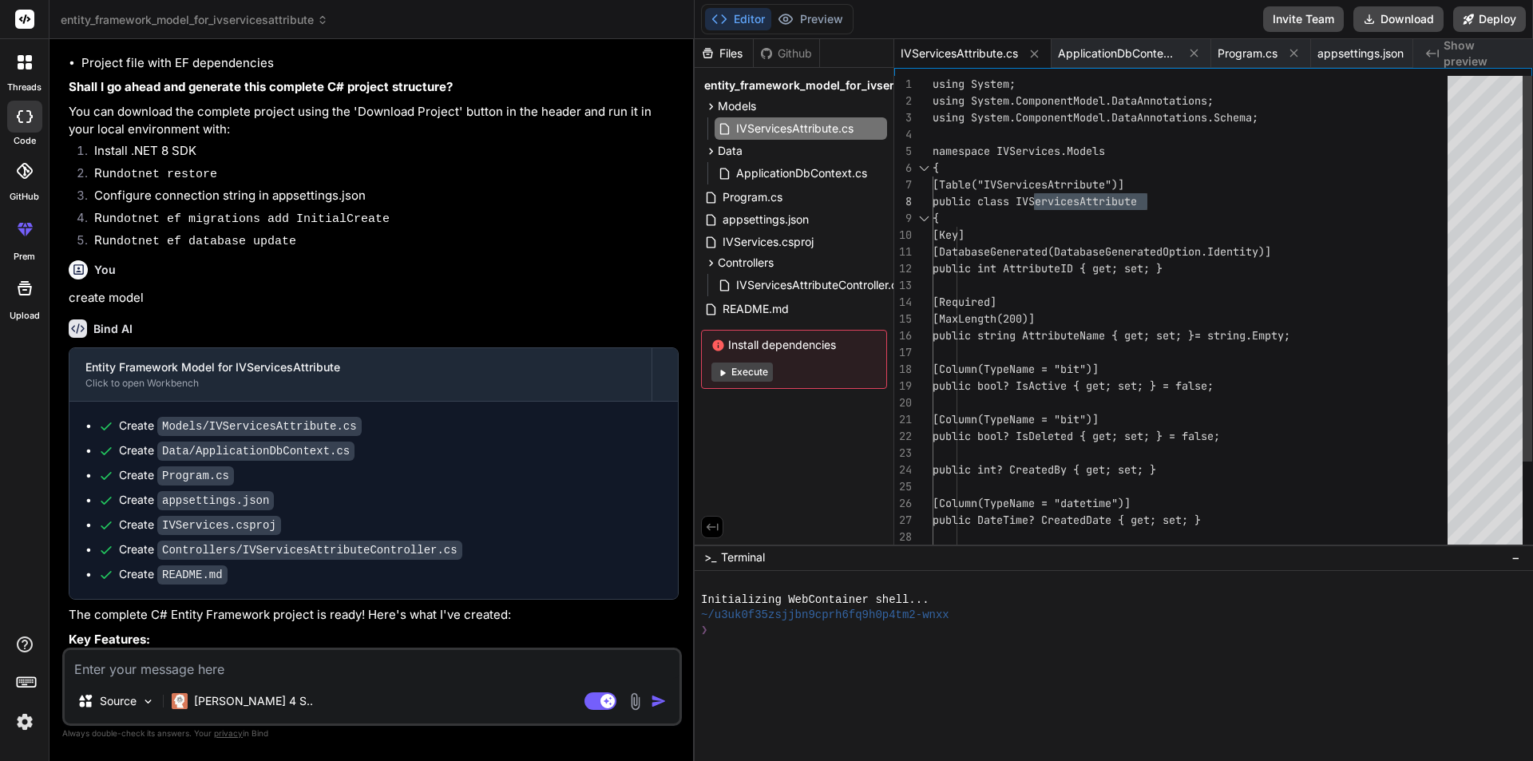
click at [1108, 201] on div "public string AttributeName { get; set; } = string.Empty; [Required] [MaxLength…" at bounding box center [1195, 369] width 525 height 587
drag, startPoint x: 1044, startPoint y: 201, endPoint x: 1170, endPoint y: 201, distance: 125.3
click at [1170, 201] on div "public string AttributeName { get; set; } = string.Empty; [Required] [MaxLength…" at bounding box center [1195, 369] width 525 height 587
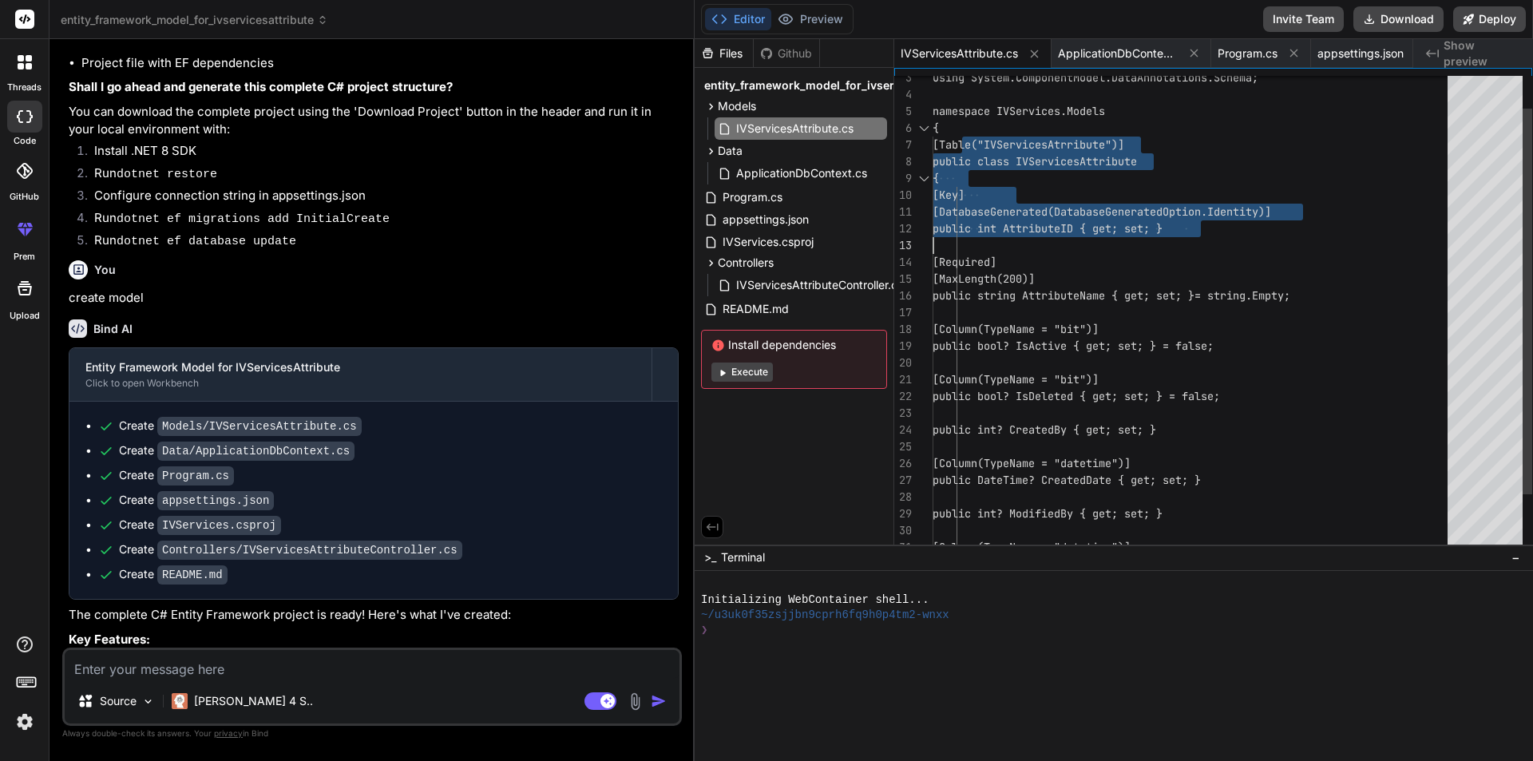
drag, startPoint x: 961, startPoint y: 141, endPoint x: 987, endPoint y: 244, distance: 105.3
click at [987, 244] on div "public string AttributeName { get; set; } = string.Empty; [Required] [MaxLength…" at bounding box center [1195, 329] width 525 height 587
click at [1070, 184] on div "public string AttributeName { get; set; } = string.Empty; [Required] [MaxLength…" at bounding box center [1195, 329] width 525 height 587
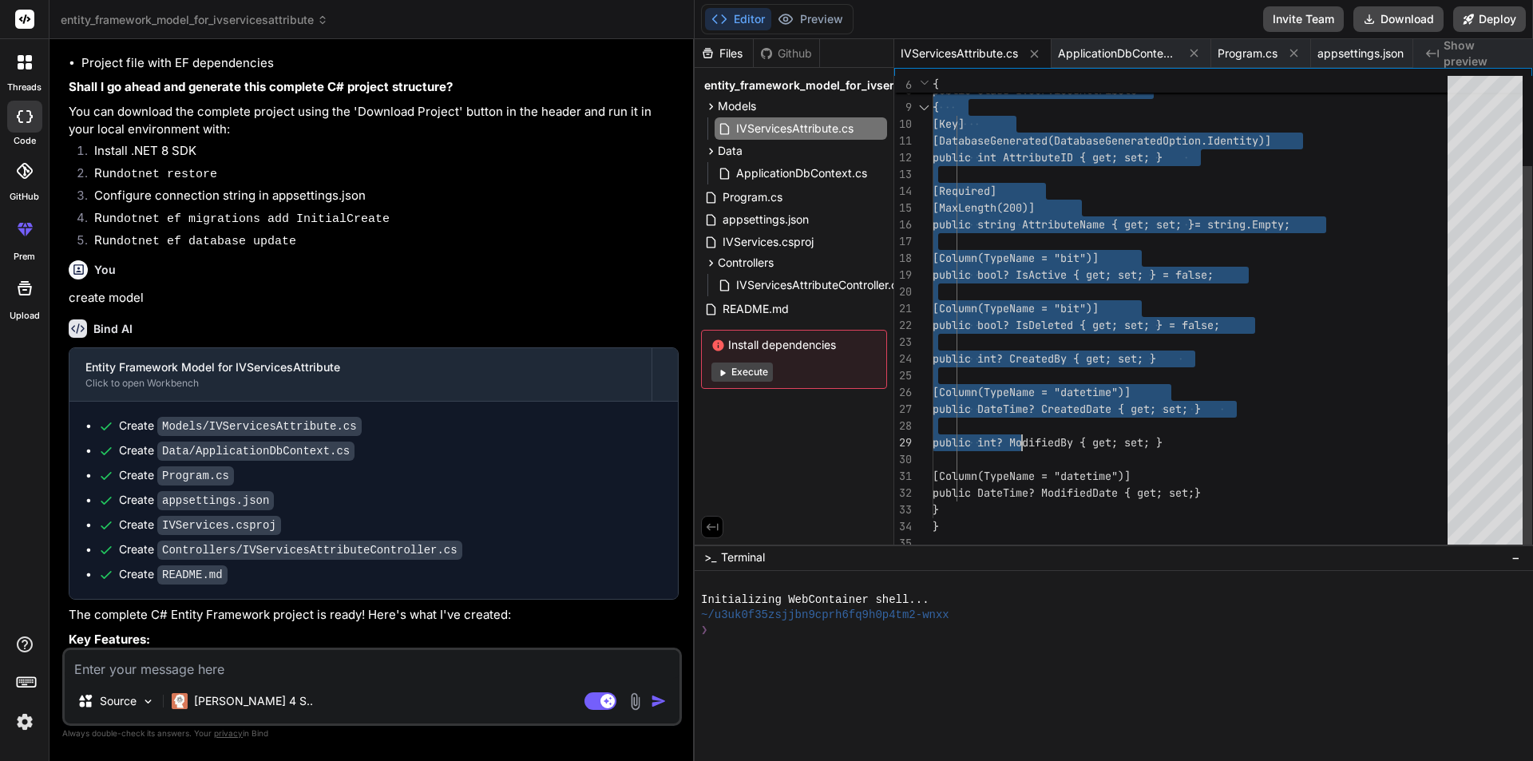
type textarea "using System; using System.ComponentModel.DataAnnotations; using System.Compone…"
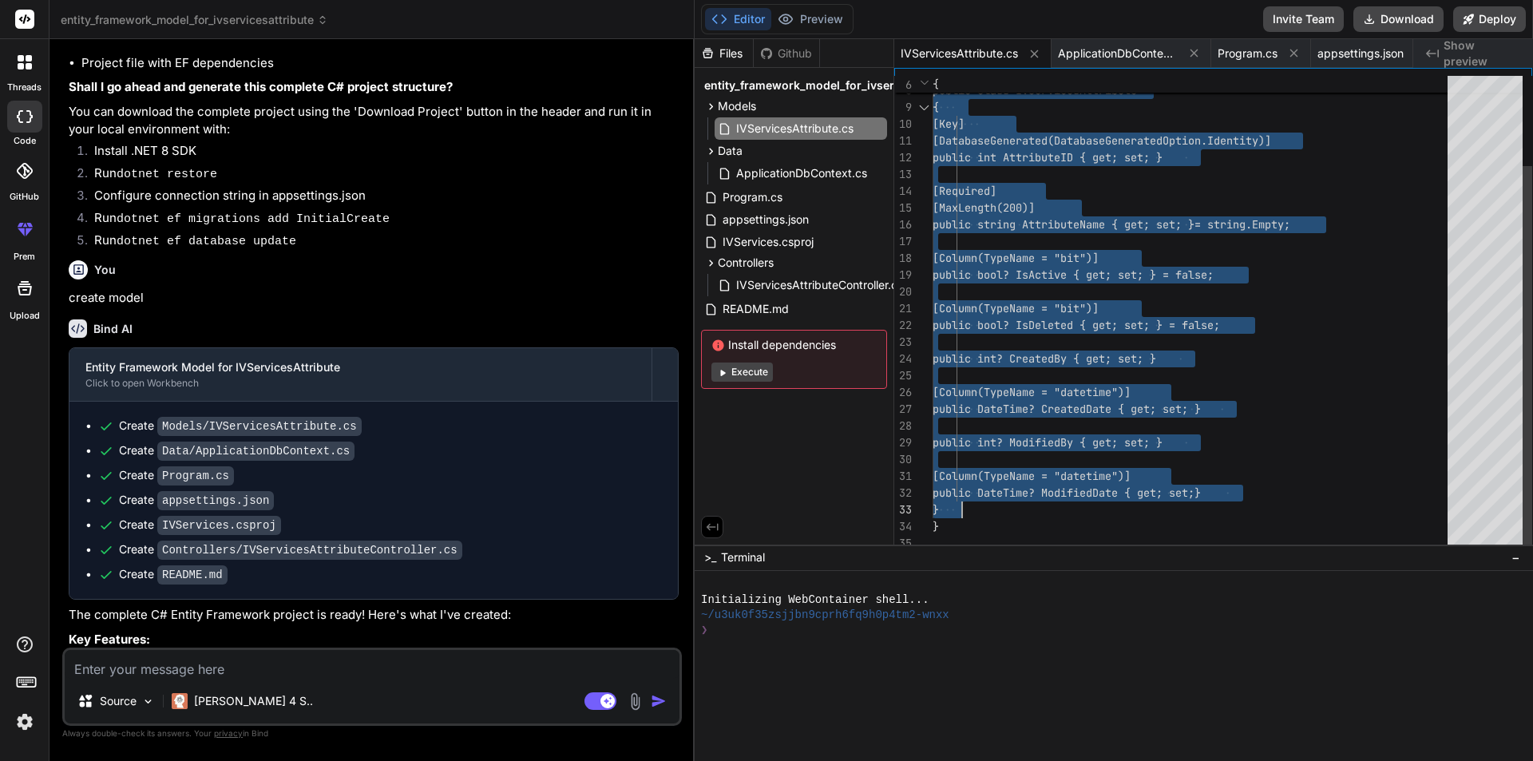
drag, startPoint x: 960, startPoint y: 143, endPoint x: 1022, endPoint y: 499, distance: 361.5
click at [1022, 499] on div "public string AttributeName { get; set; } = string.Empty; [Required] [MaxLength…" at bounding box center [1195, 258] width 525 height 587
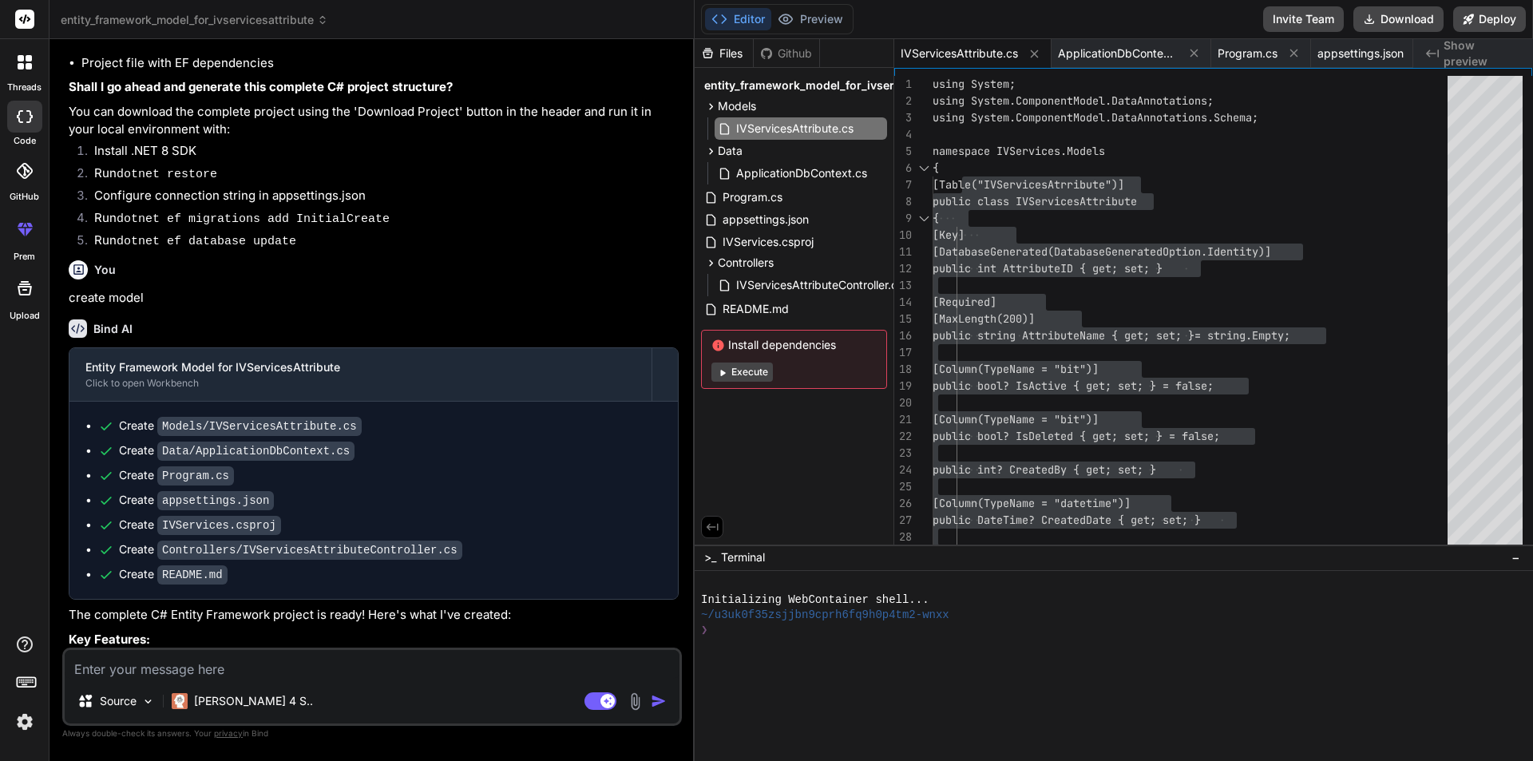
click at [244, 662] on textarea at bounding box center [372, 664] width 615 height 29
type textarea "s"
type textarea "x"
type textarea "sa"
type textarea "x"
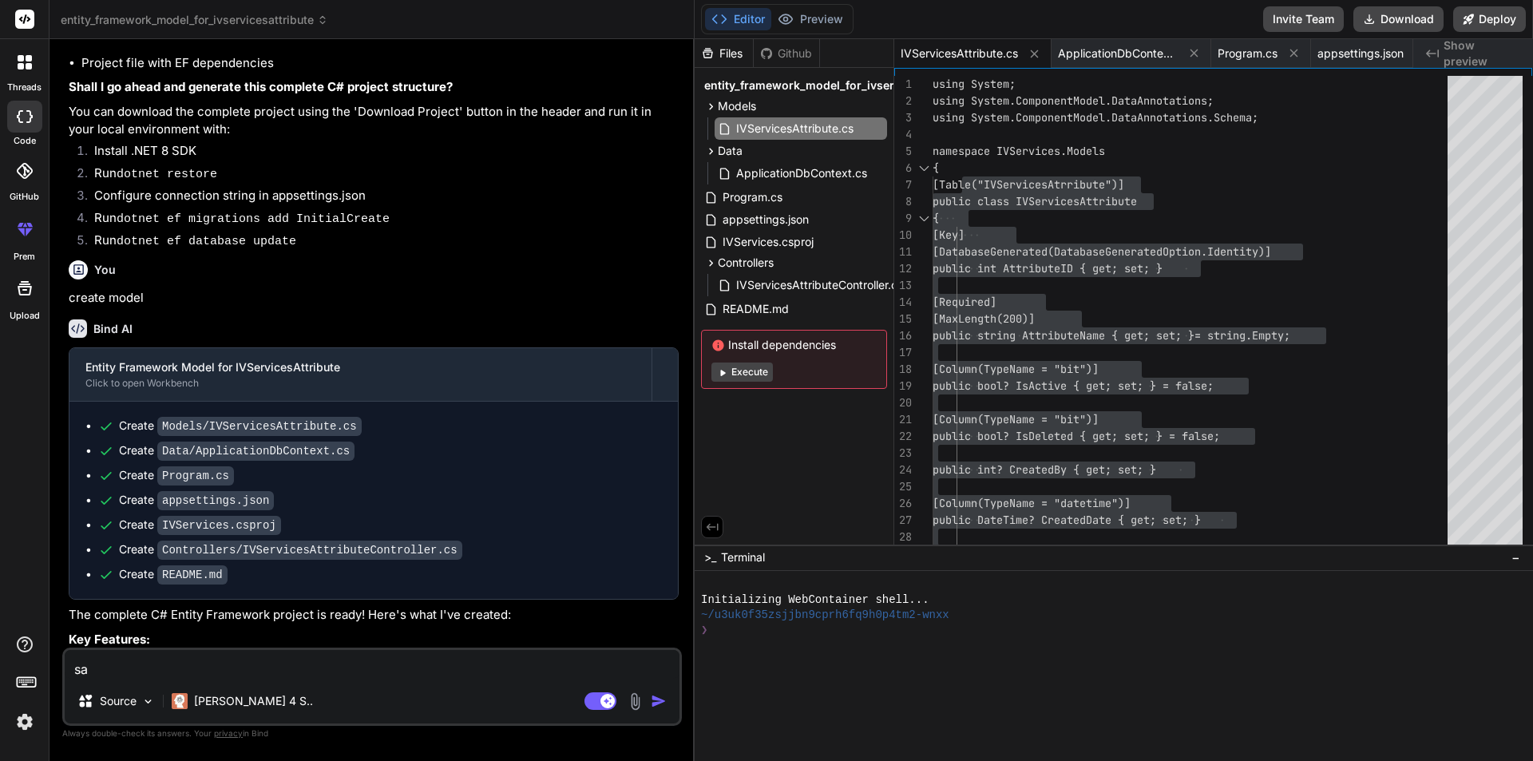
type textarea "[PERSON_NAME]"
type textarea "x"
type textarea "same"
type textarea "x"
type textarea "same"
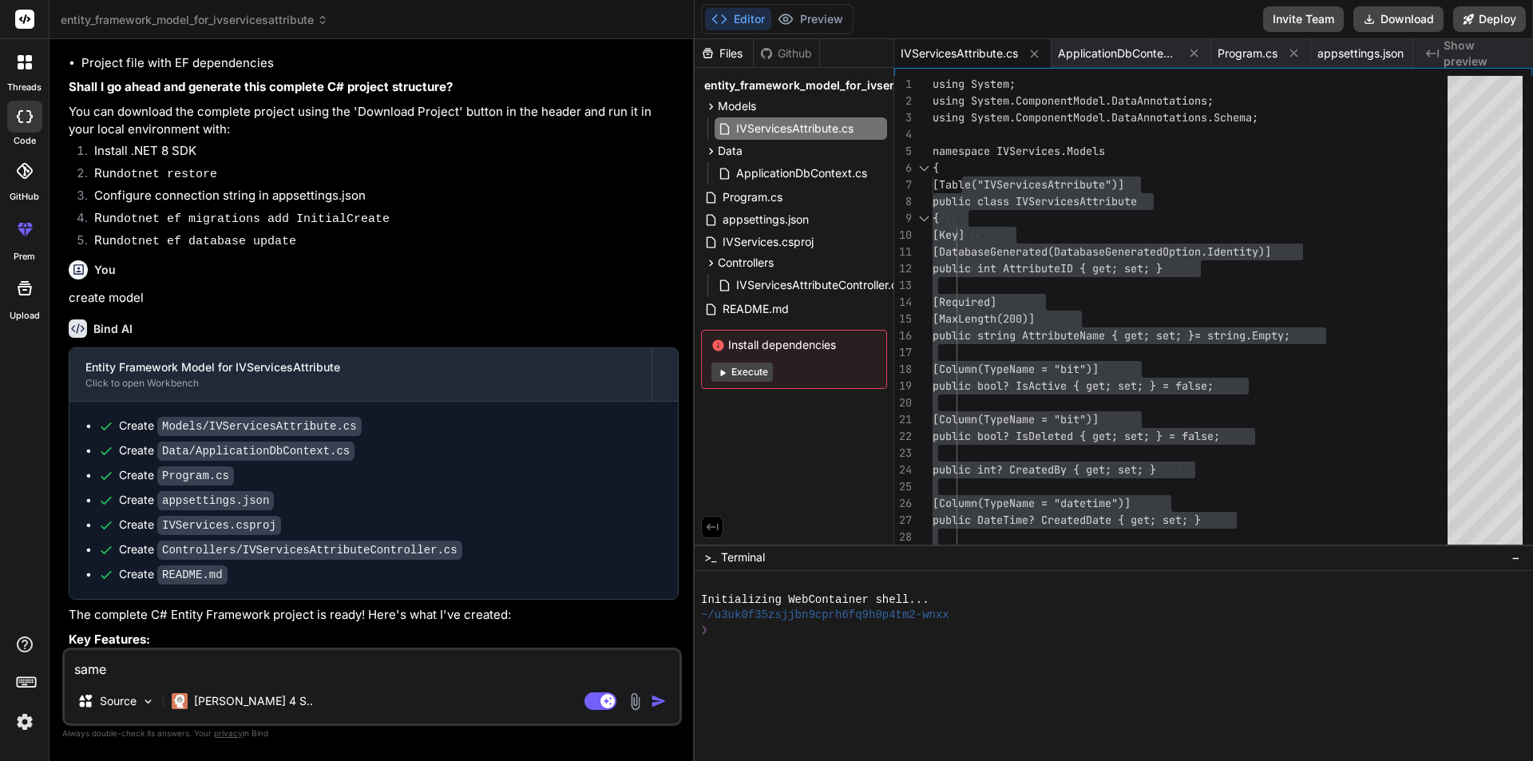
type textarea "x"
type textarea "same m"
type textarea "x"
type textarea "same mo"
type textarea "x"
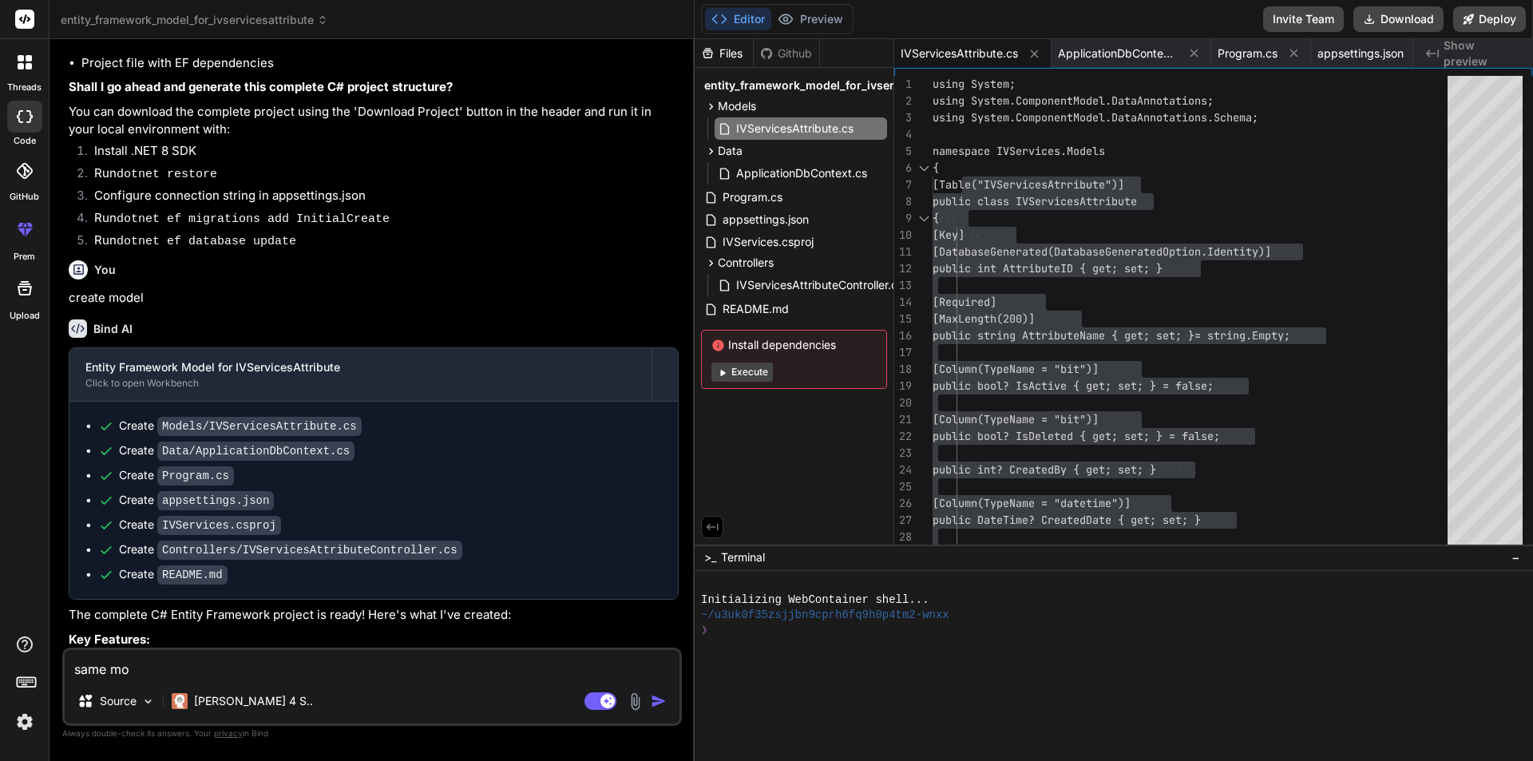
type textarea "same mod"
type textarea "x"
type textarea "same mode"
type textarea "x"
type textarea "same model"
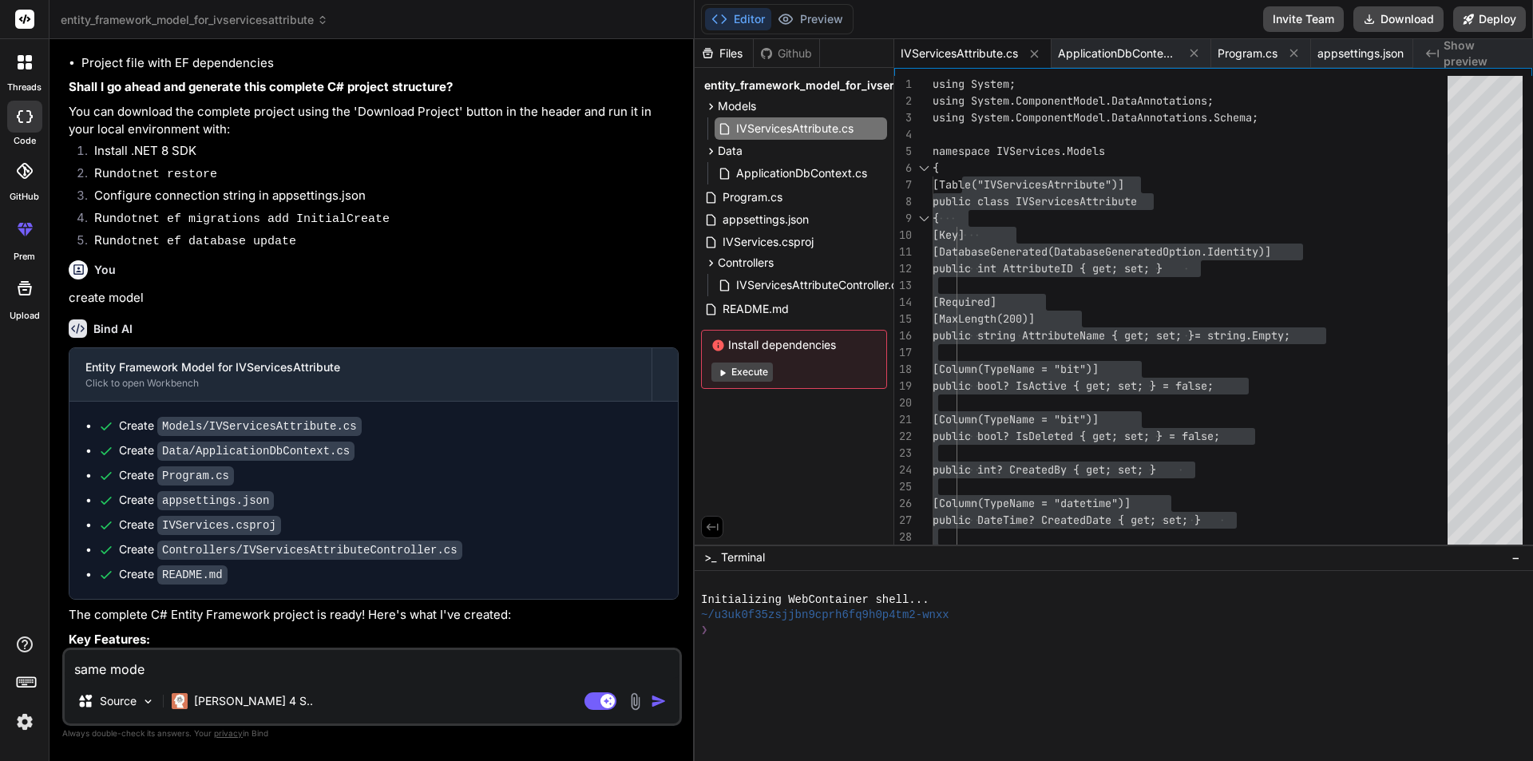
type textarea "x"
type textarea "same model"
type textarea "x"
type textarea "same model c"
type textarea "x"
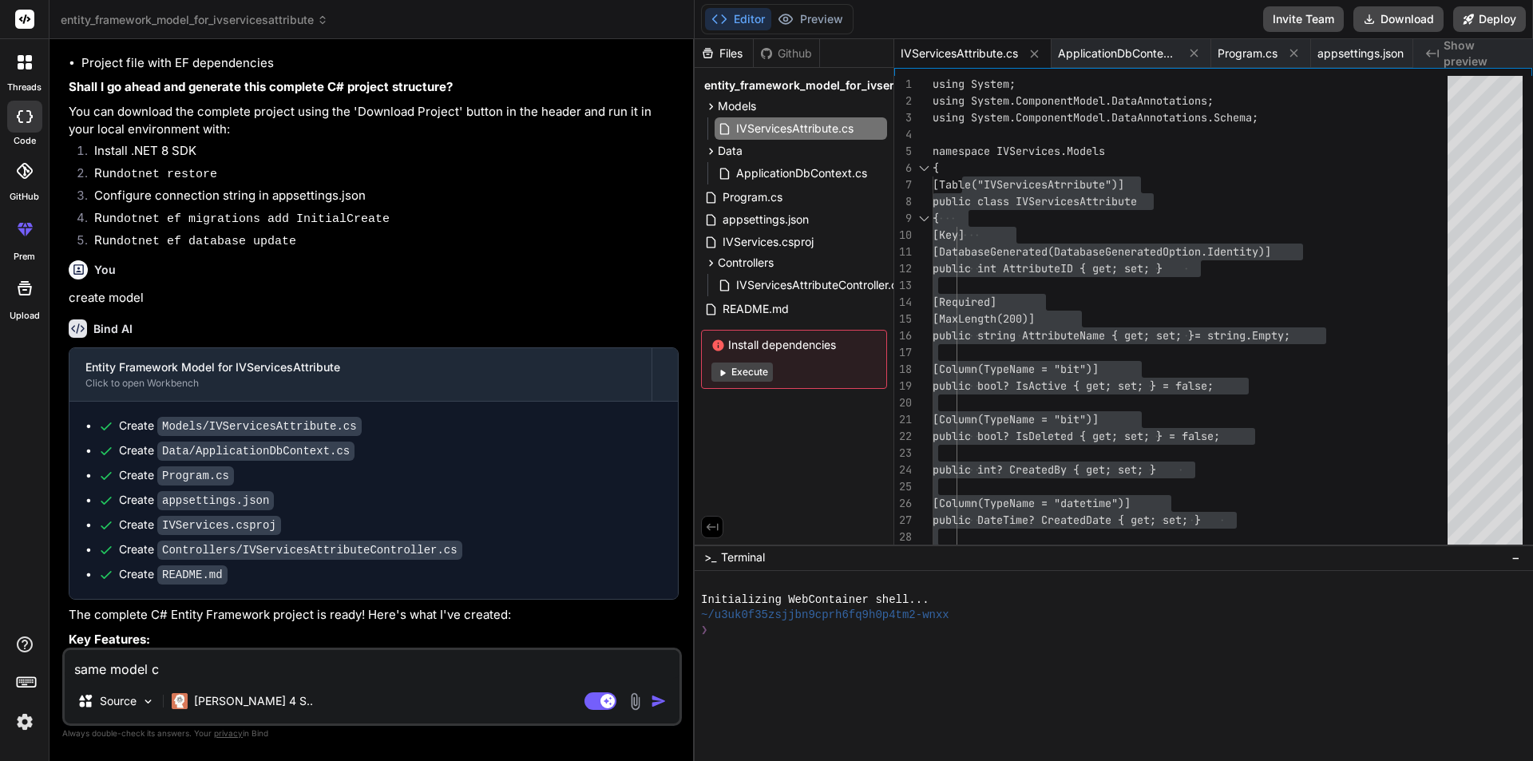
type textarea "same model cr"
type textarea "x"
type textarea "same model cre"
type textarea "x"
type textarea "same model cret"
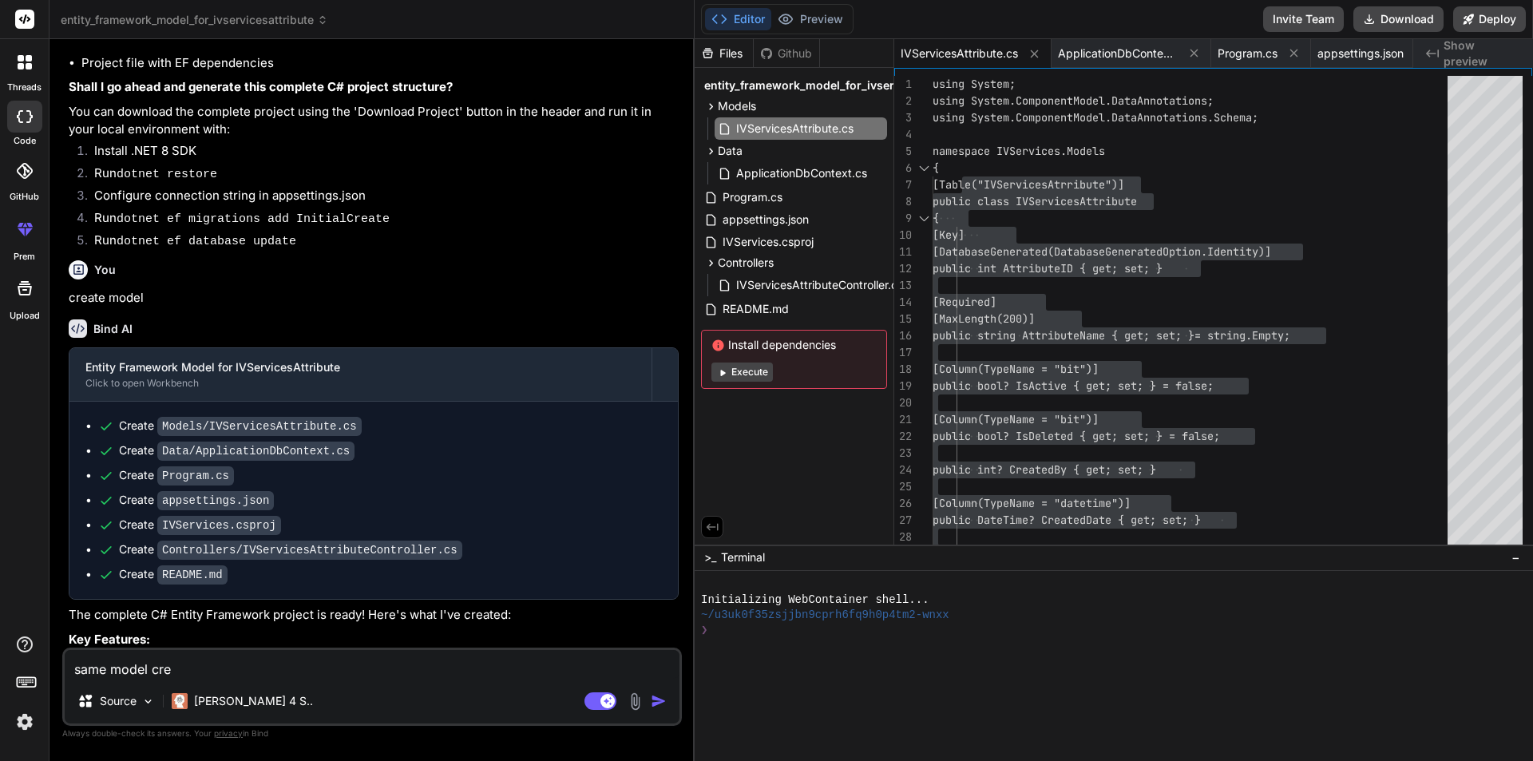
type textarea "x"
type textarea "same model crete"
type textarea "x"
type textarea "same model crete"
type textarea "x"
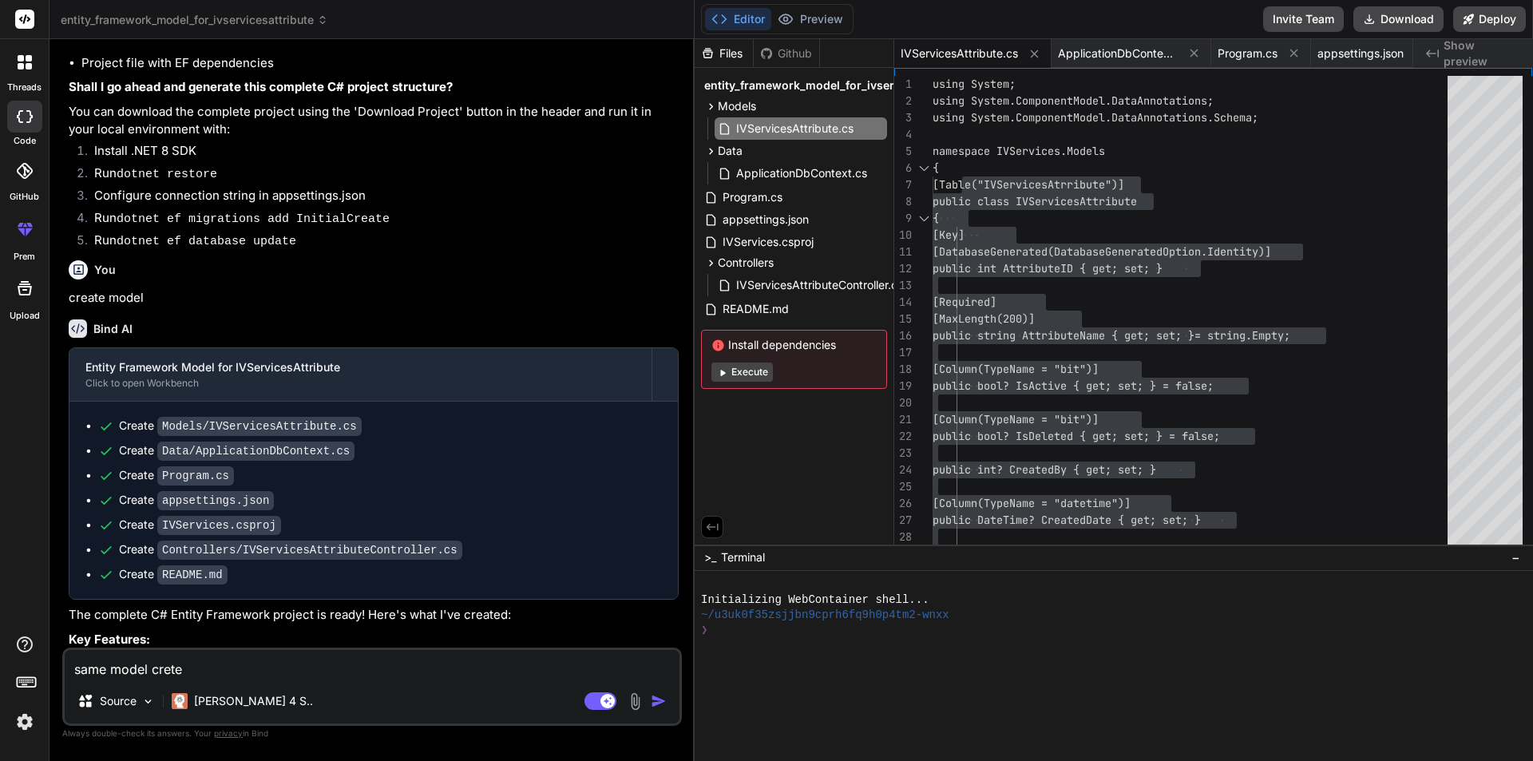
type textarea "same model crete"
type textarea "x"
type textarea "same model cret"
type textarea "x"
type textarea "same model creta"
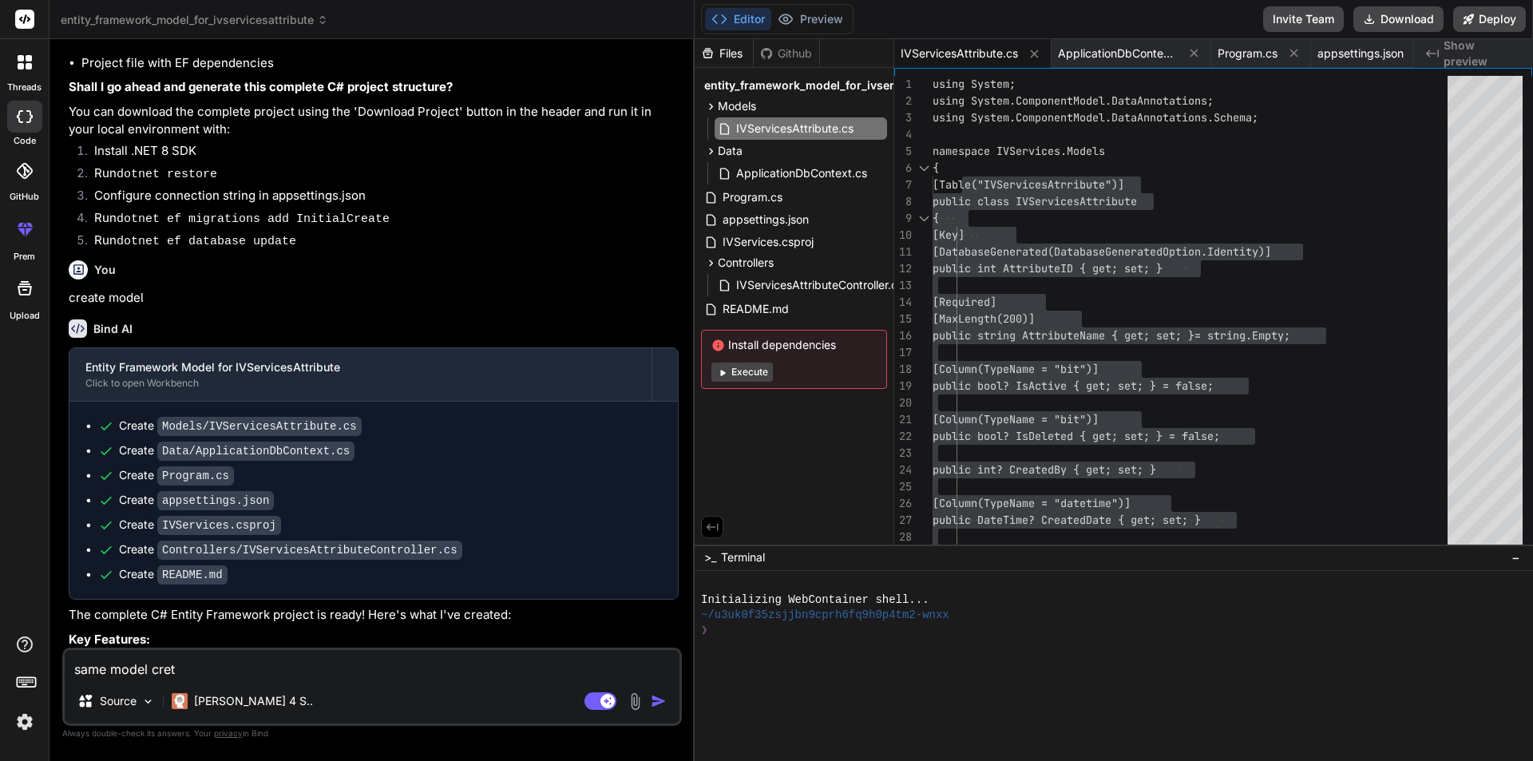
type textarea "x"
type textarea "same model cret"
type textarea "x"
type textarea "same model cre"
type textarea "x"
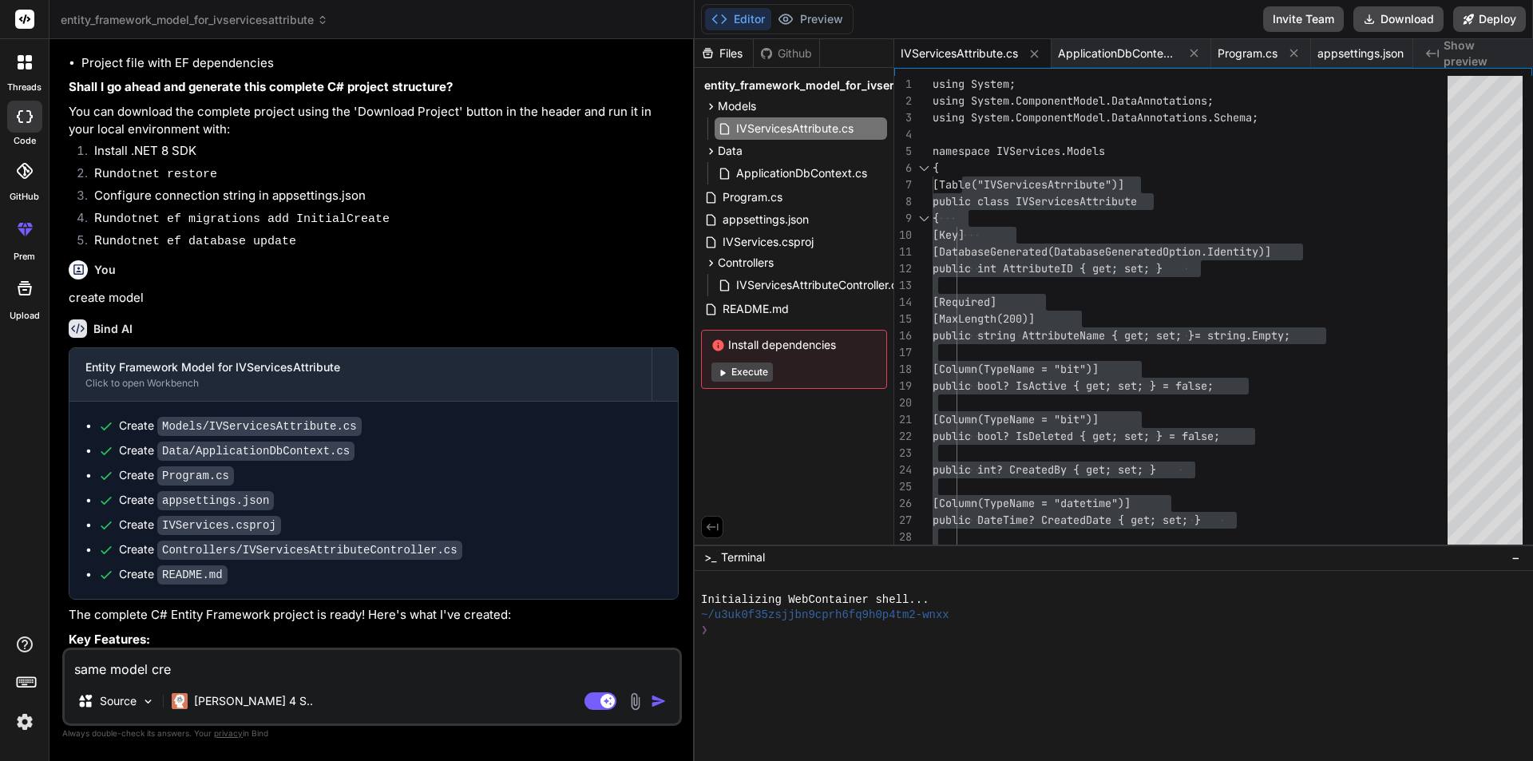
type textarea "same model crea"
type textarea "x"
type textarea "same model creat"
type textarea "x"
type textarea "same model create"
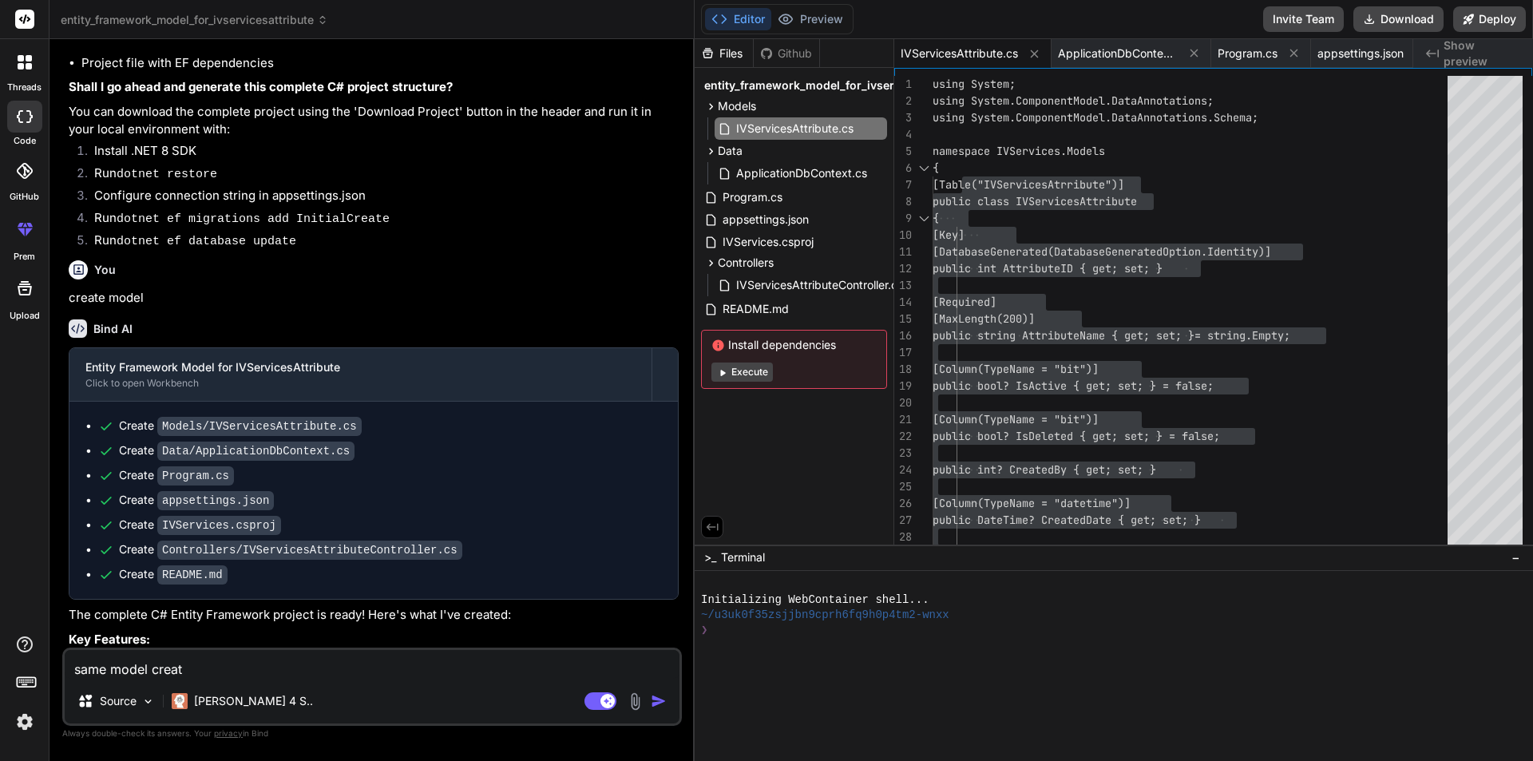
type textarea "x"
type textarea "same model create"
type textarea "x"
type textarea "same model create f"
type textarea "x"
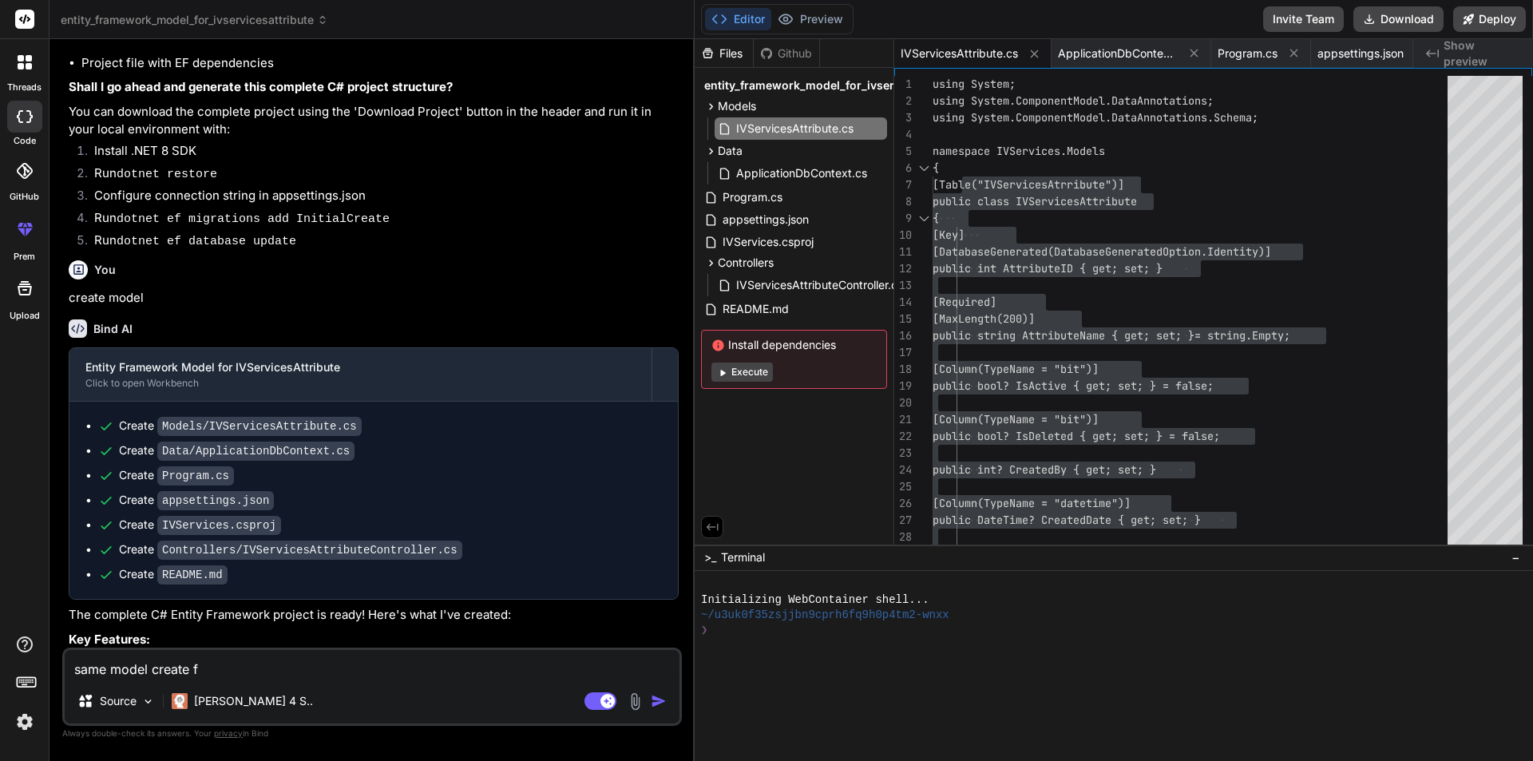
type textarea "same model create fo"
type textarea "x"
type textarea "same model create for"
type textarea "x"
paste textarea "USE [Infrared-HLTR-Dev] GO /****** Object: Table [dbo].[IVAttributeProperties] …"
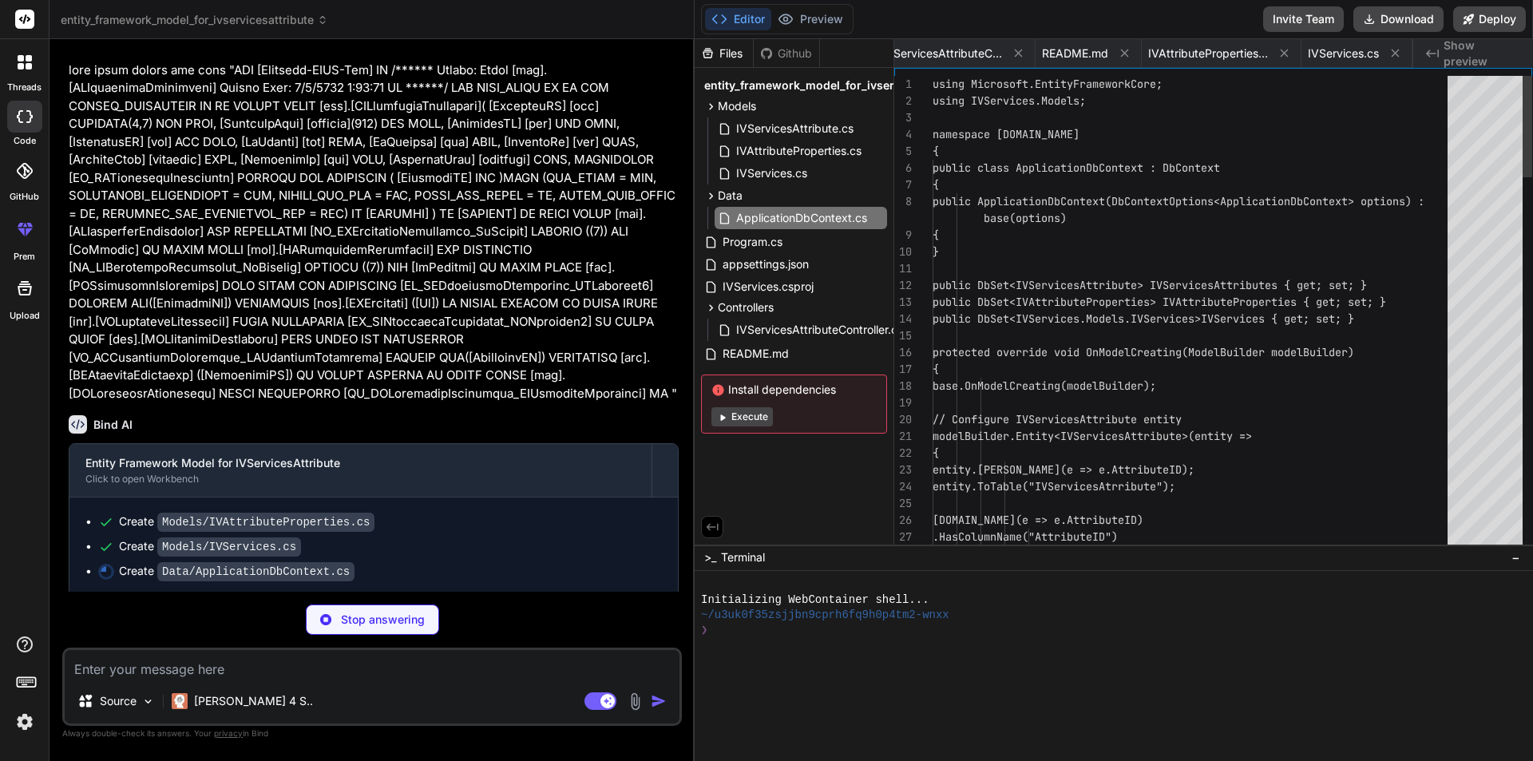
scroll to position [0, 157]
click at [801, 157] on span "IVAttributeProperties.cs" at bounding box center [799, 150] width 129 height 19
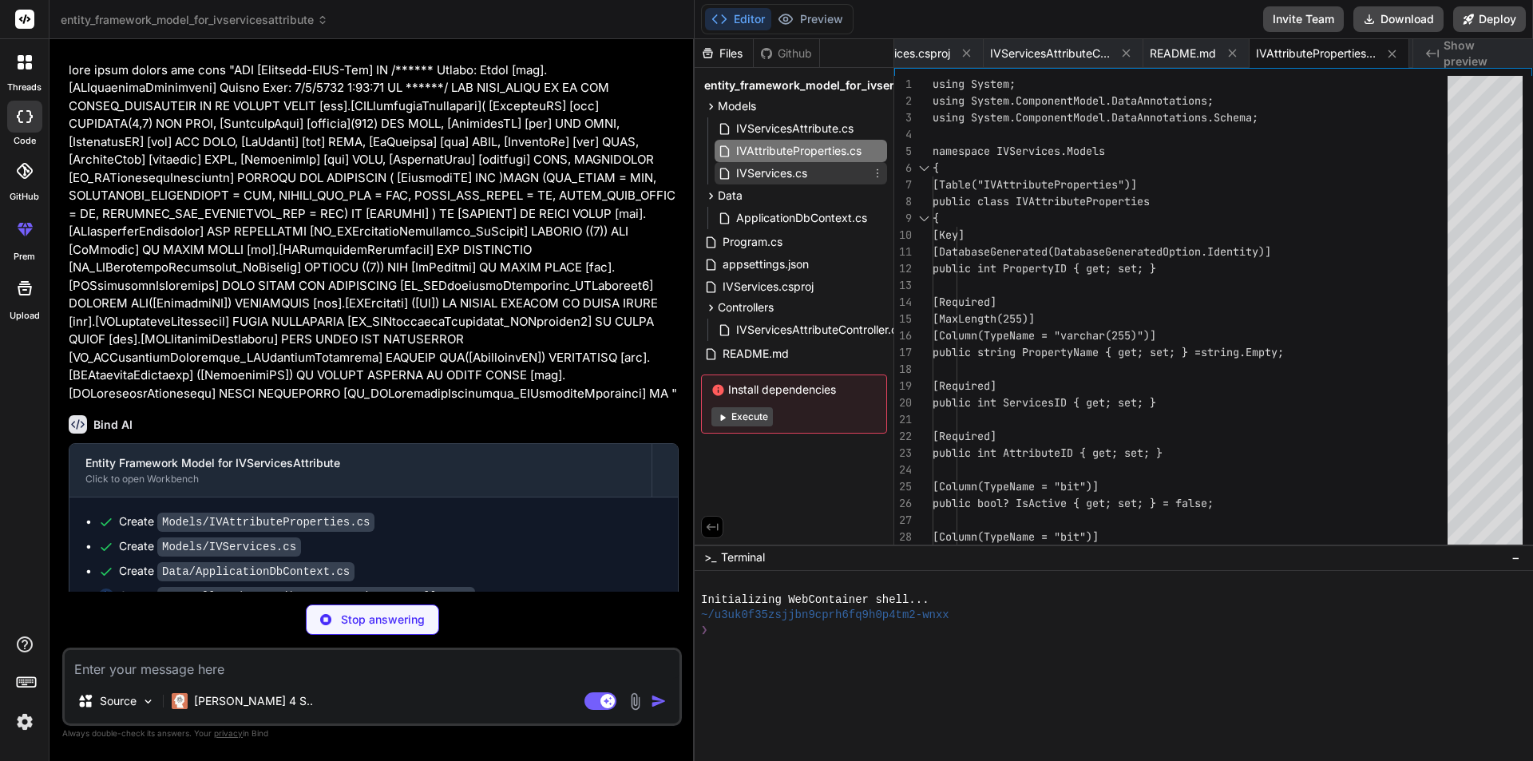
click at [798, 179] on span "IVServices.cs" at bounding box center [772, 173] width 74 height 19
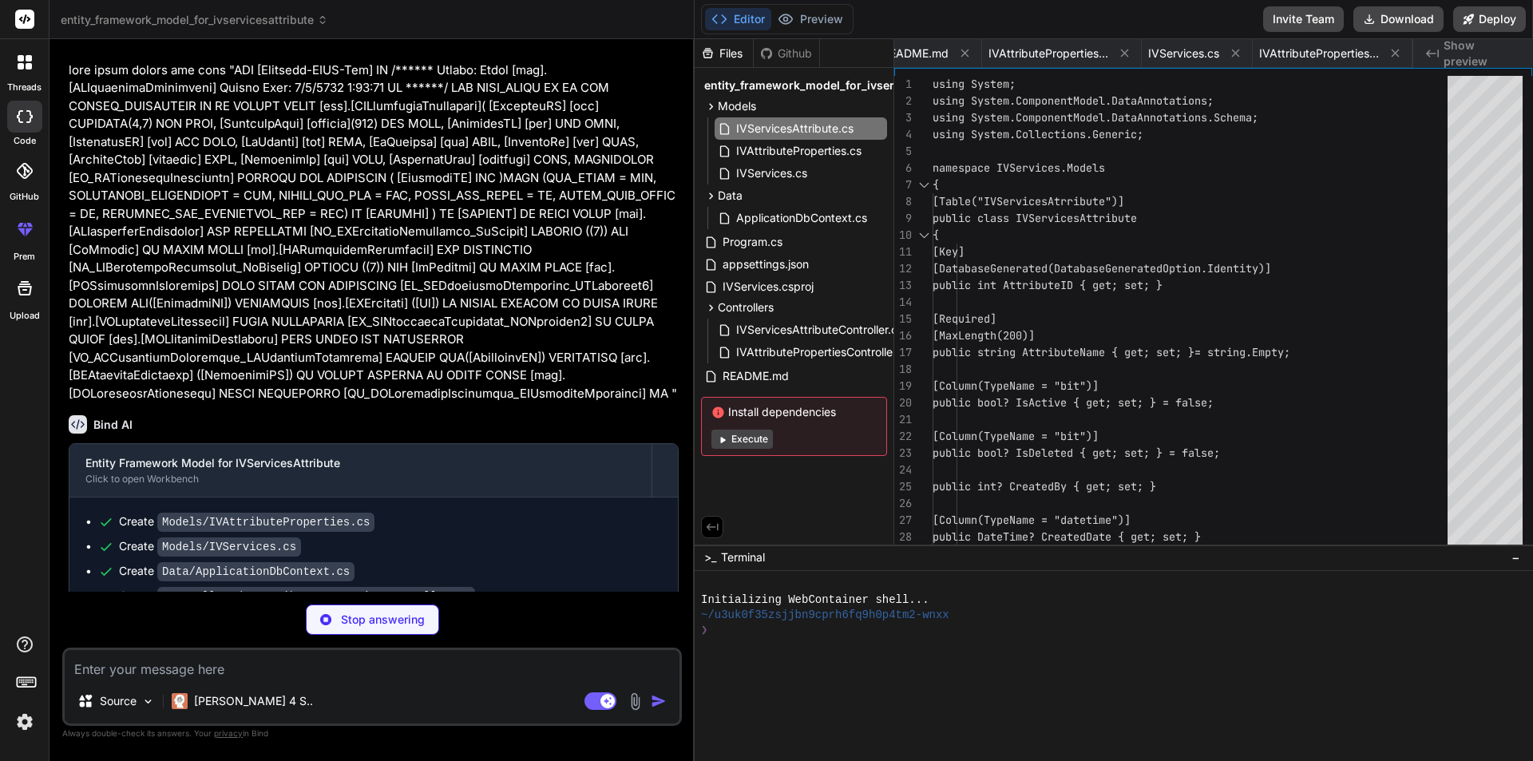
scroll to position [0, 0]
click at [806, 154] on span "IVAttributeProperties.cs" at bounding box center [799, 150] width 129 height 19
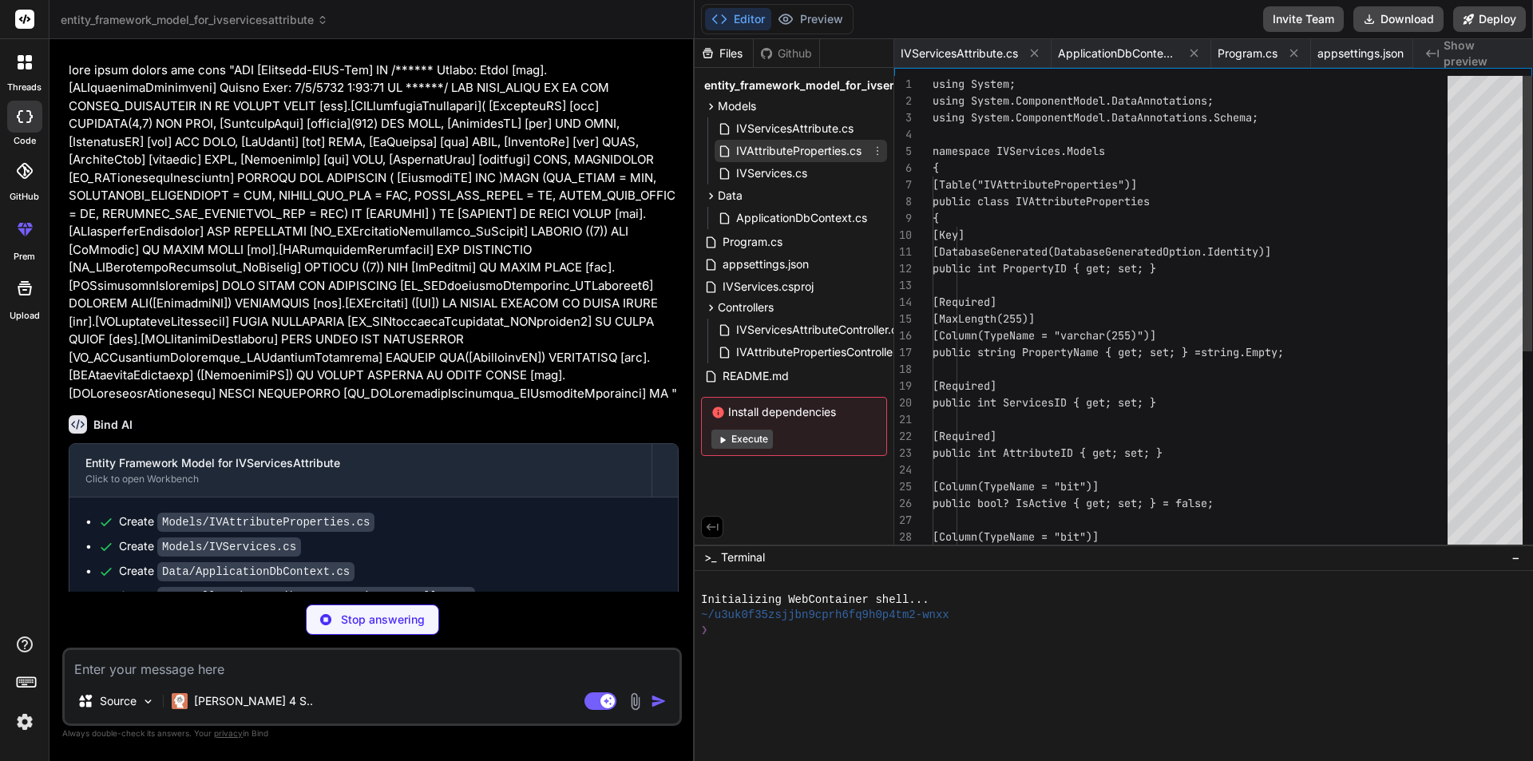
scroll to position [0, 584]
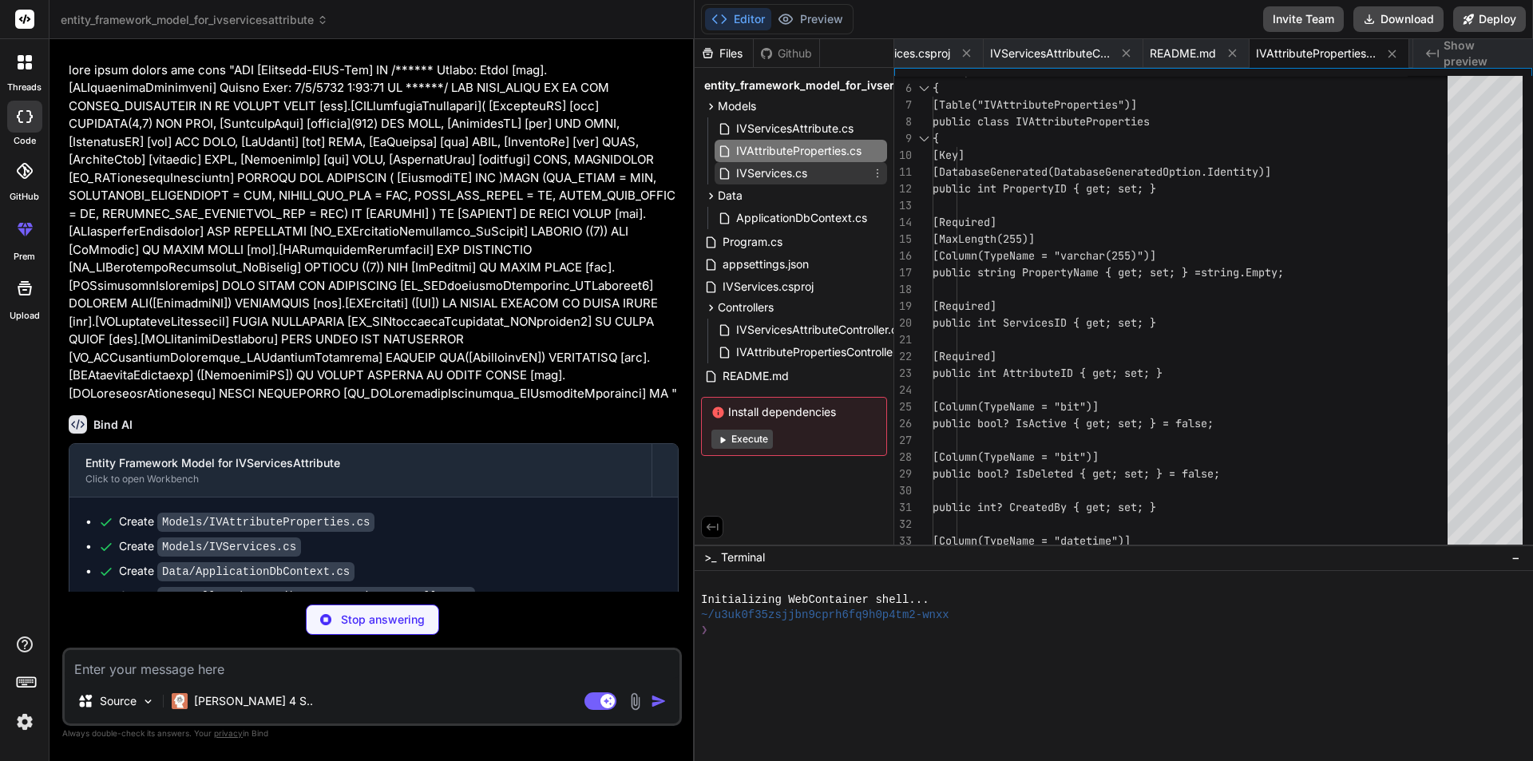
click at [798, 165] on span "IVServices.cs" at bounding box center [772, 173] width 74 height 19
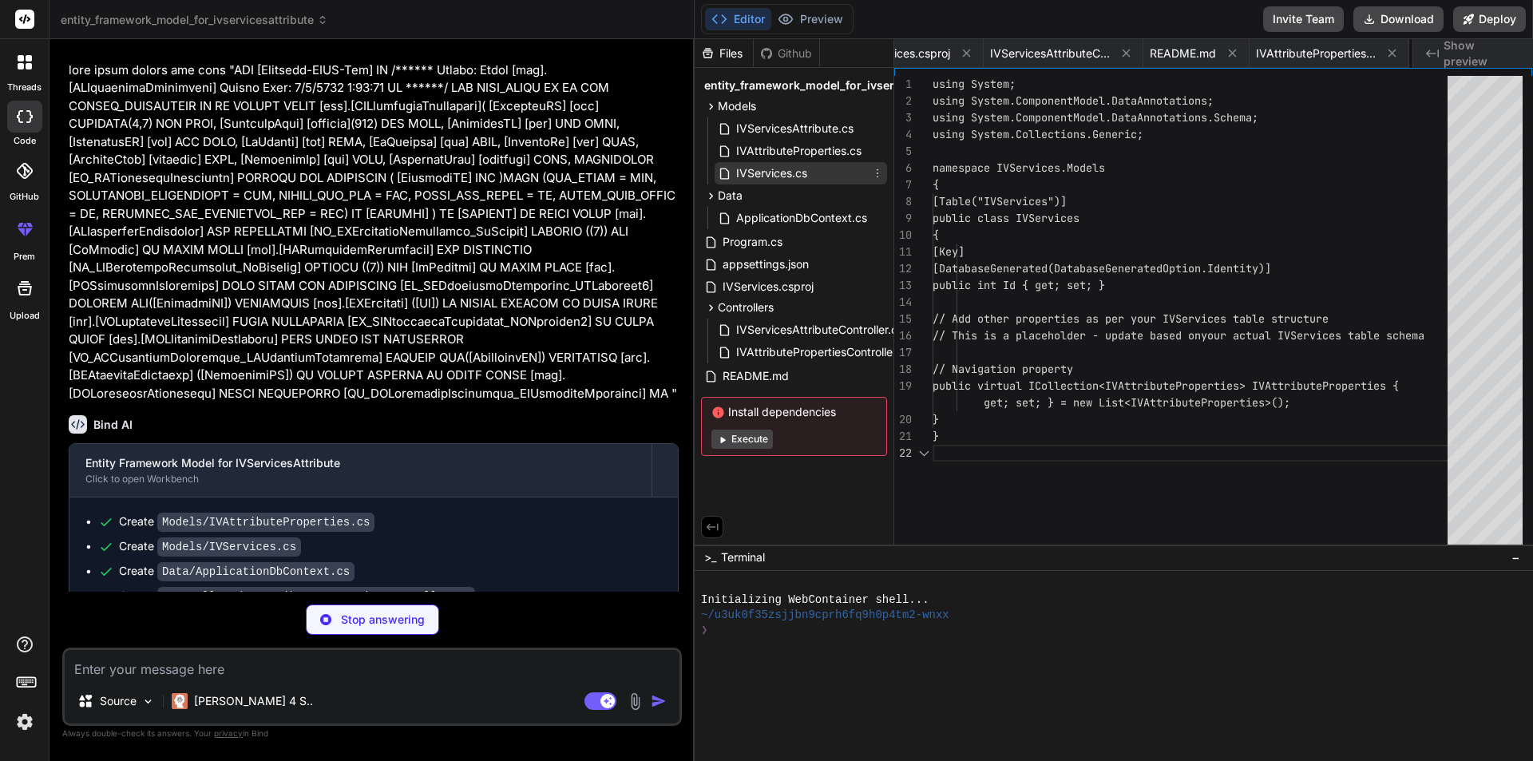
scroll to position [0, 696]
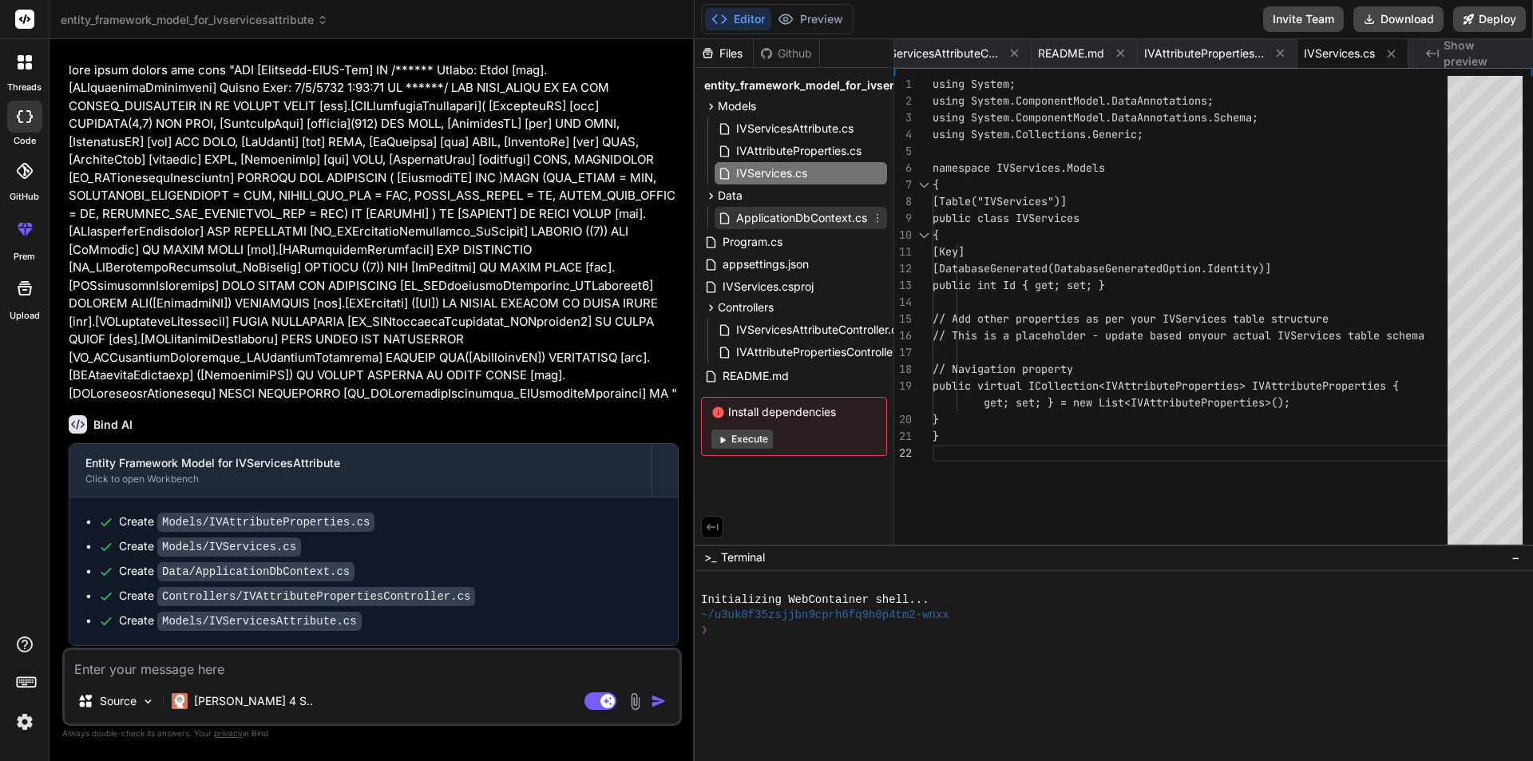
click at [847, 220] on span "ApplicationDbContext.cs" at bounding box center [802, 217] width 134 height 19
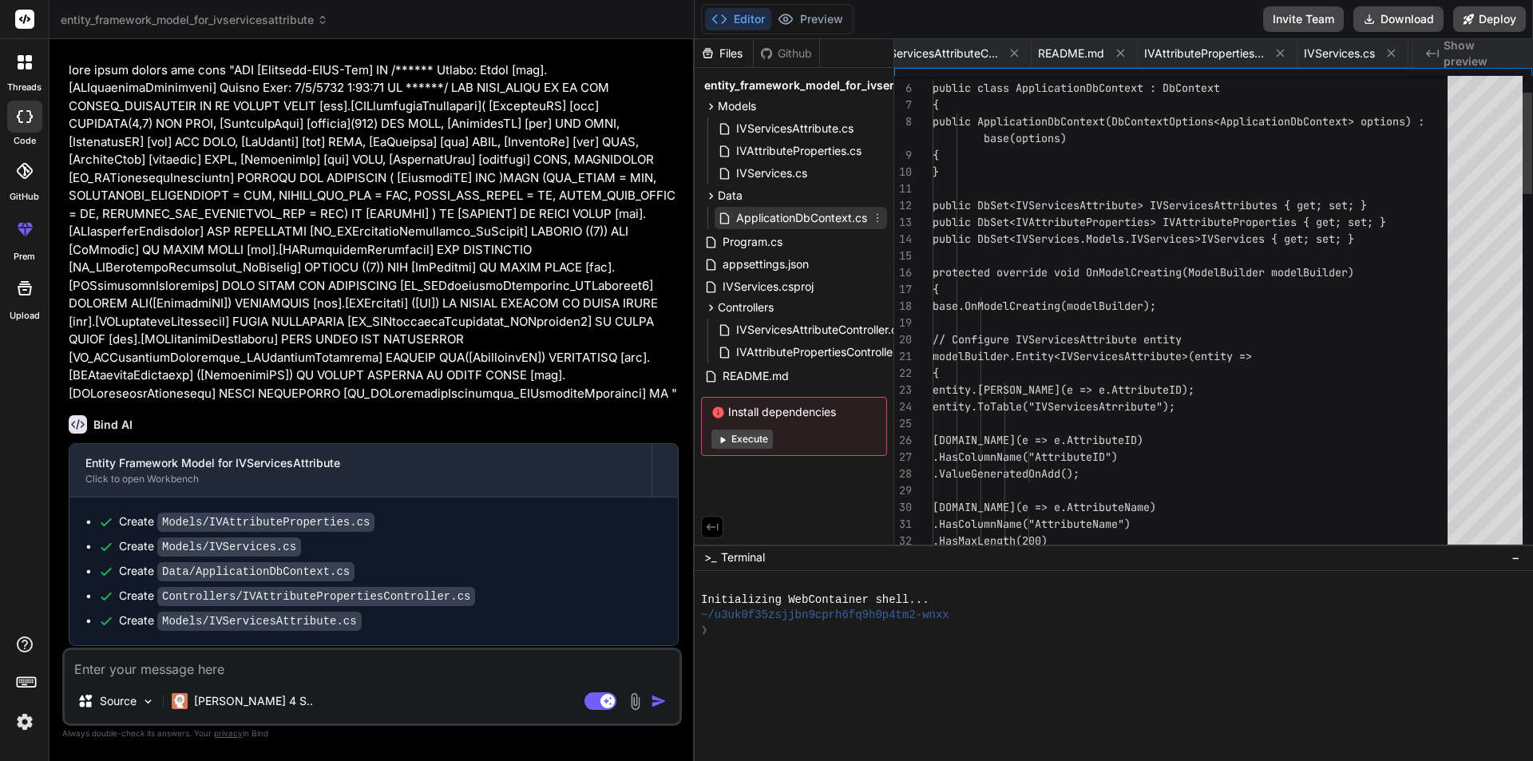
scroll to position [0, 157]
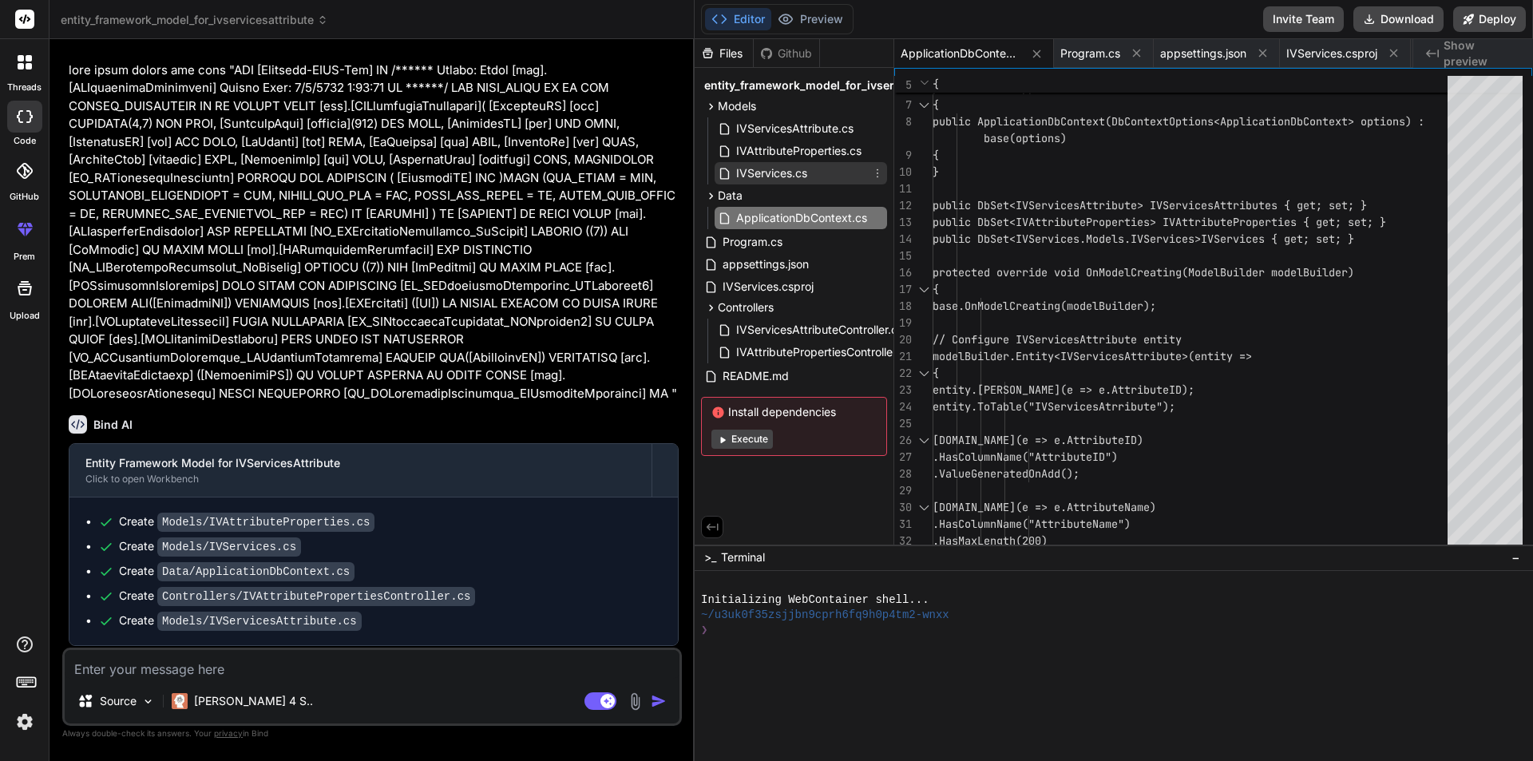
click at [790, 176] on span "IVServices.cs" at bounding box center [772, 173] width 74 height 19
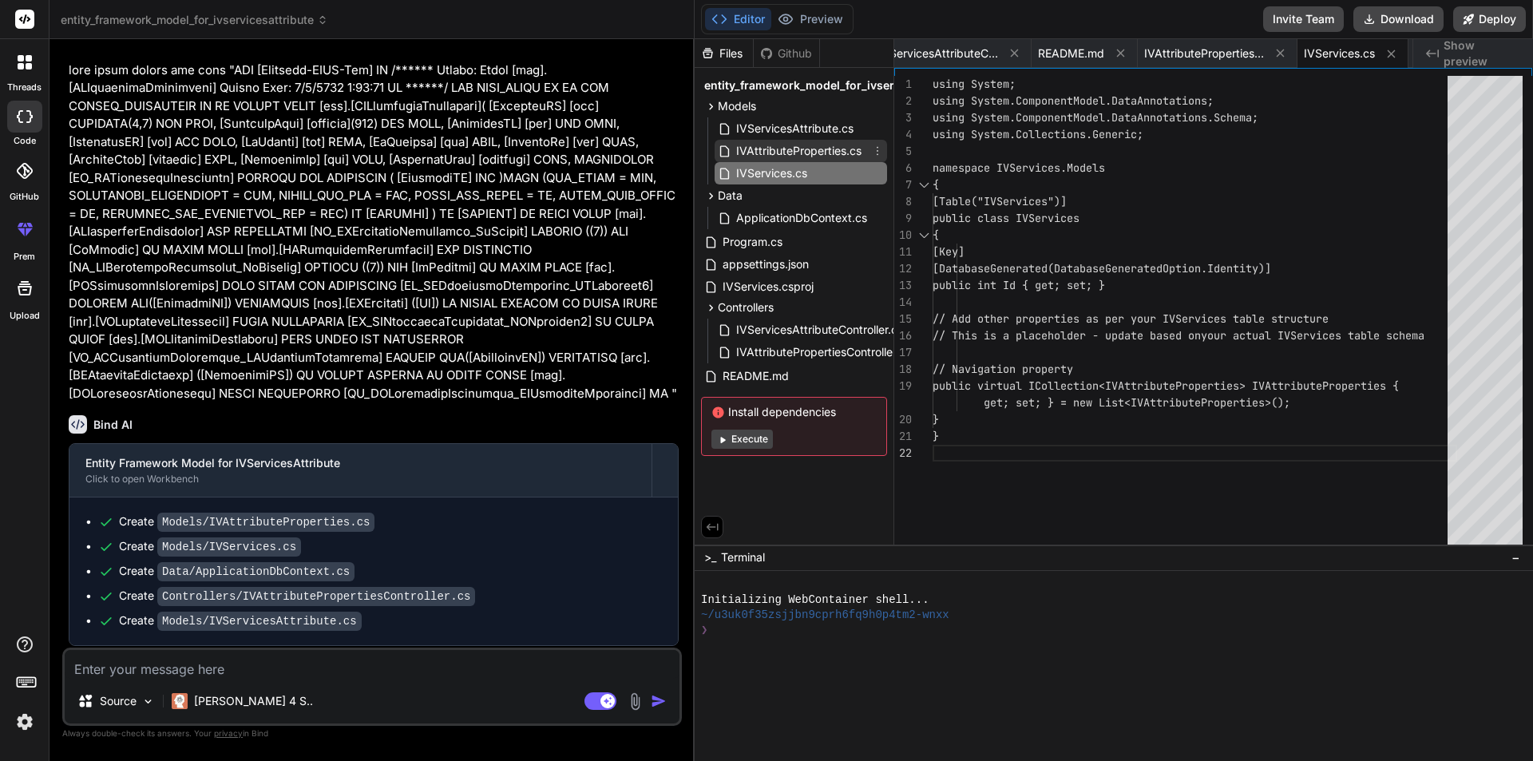
click at [808, 156] on span "IVAttributeProperties.cs" at bounding box center [799, 150] width 129 height 19
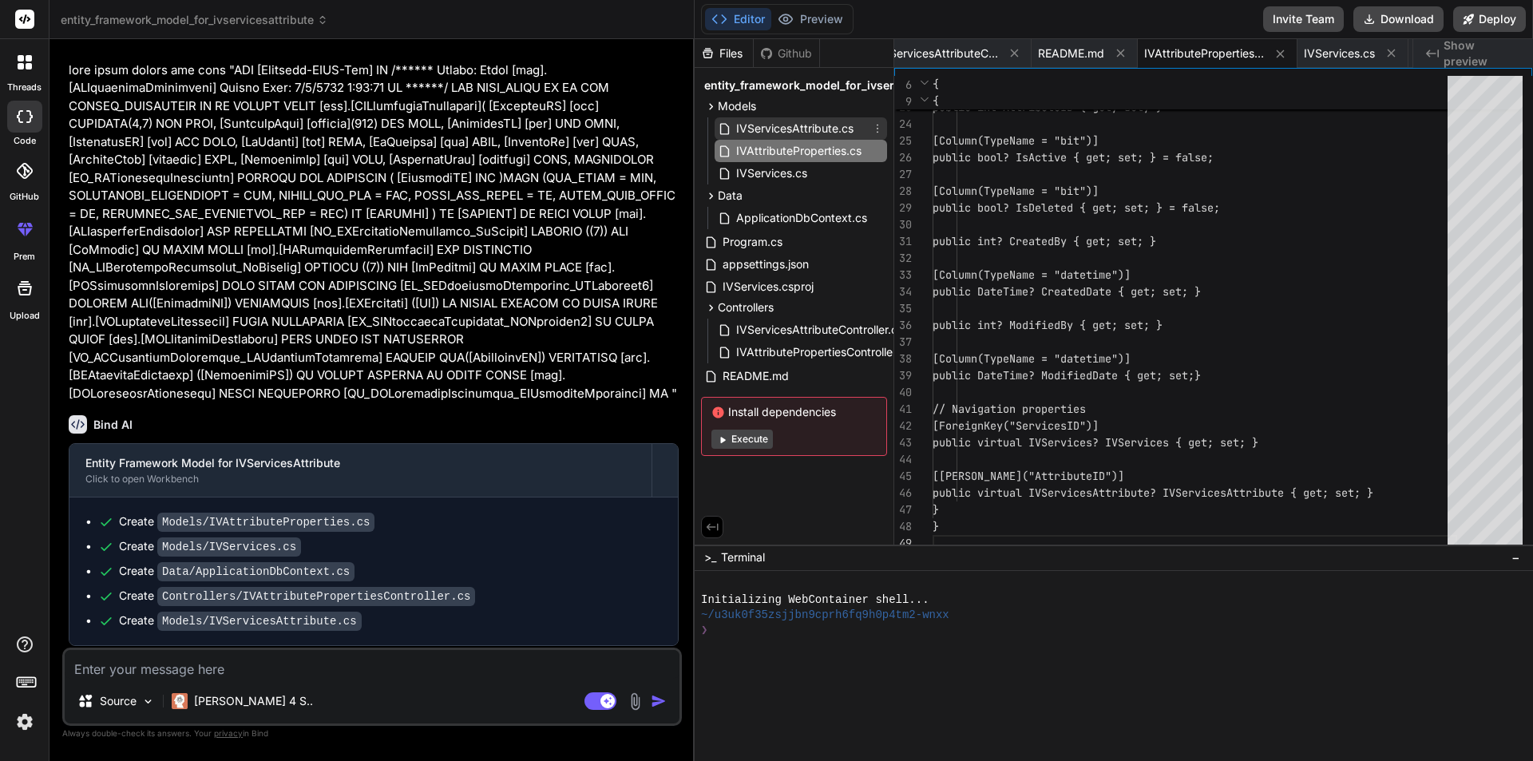
click at [792, 125] on span "IVServicesAttribute.cs" at bounding box center [795, 128] width 121 height 19
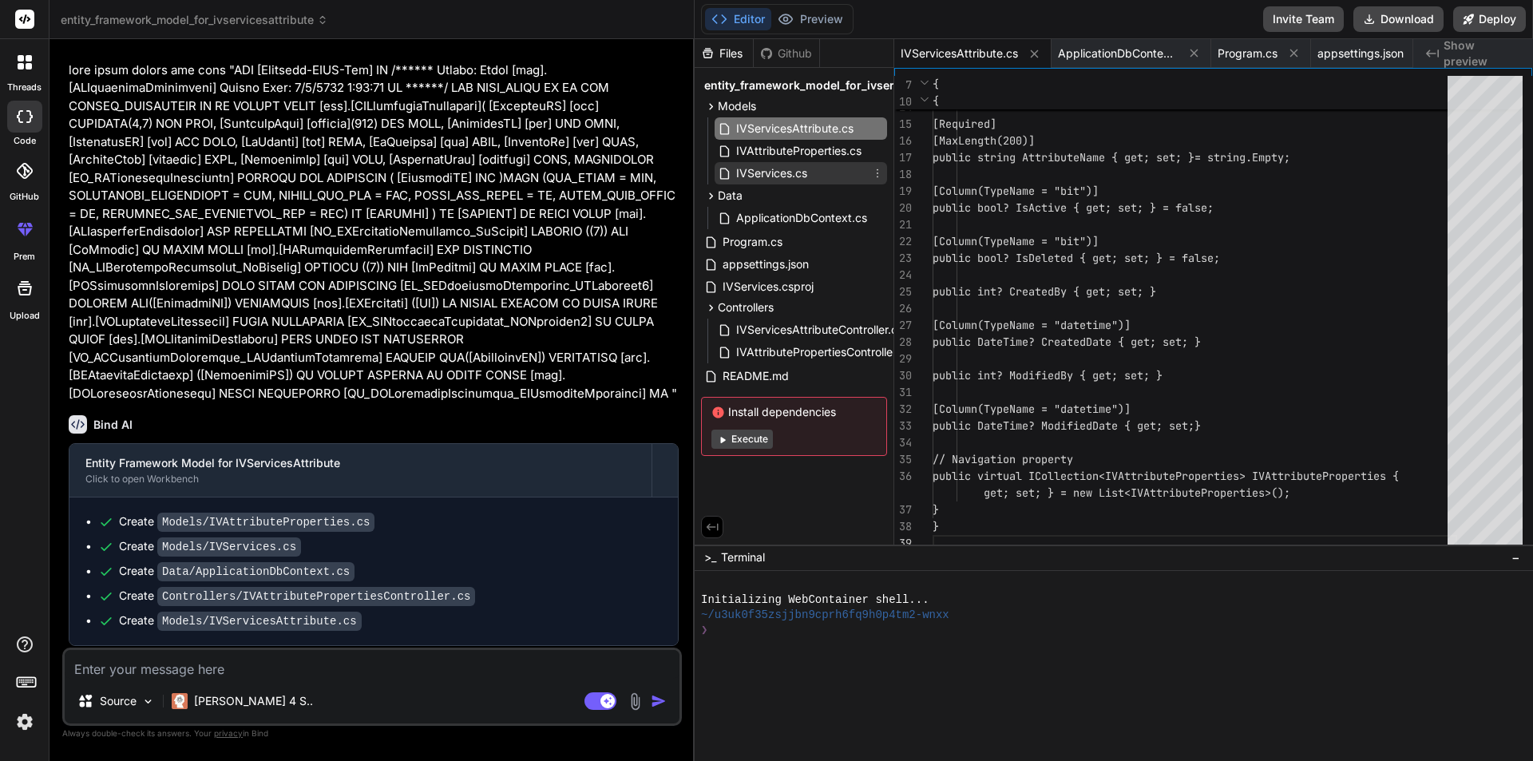
click at [806, 172] on span "IVServices.cs" at bounding box center [772, 173] width 74 height 19
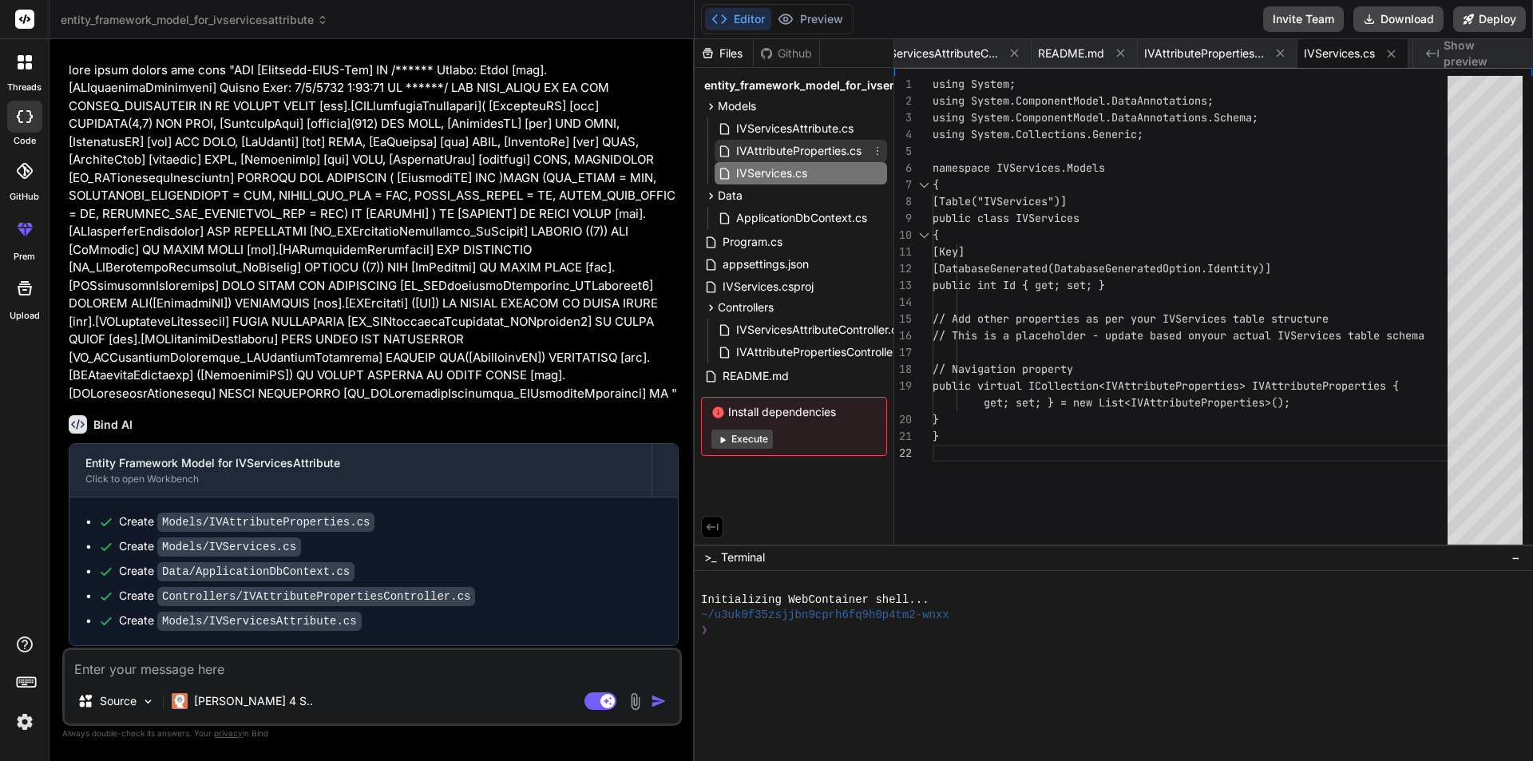
click at [802, 152] on span "IVAttributeProperties.cs" at bounding box center [799, 150] width 129 height 19
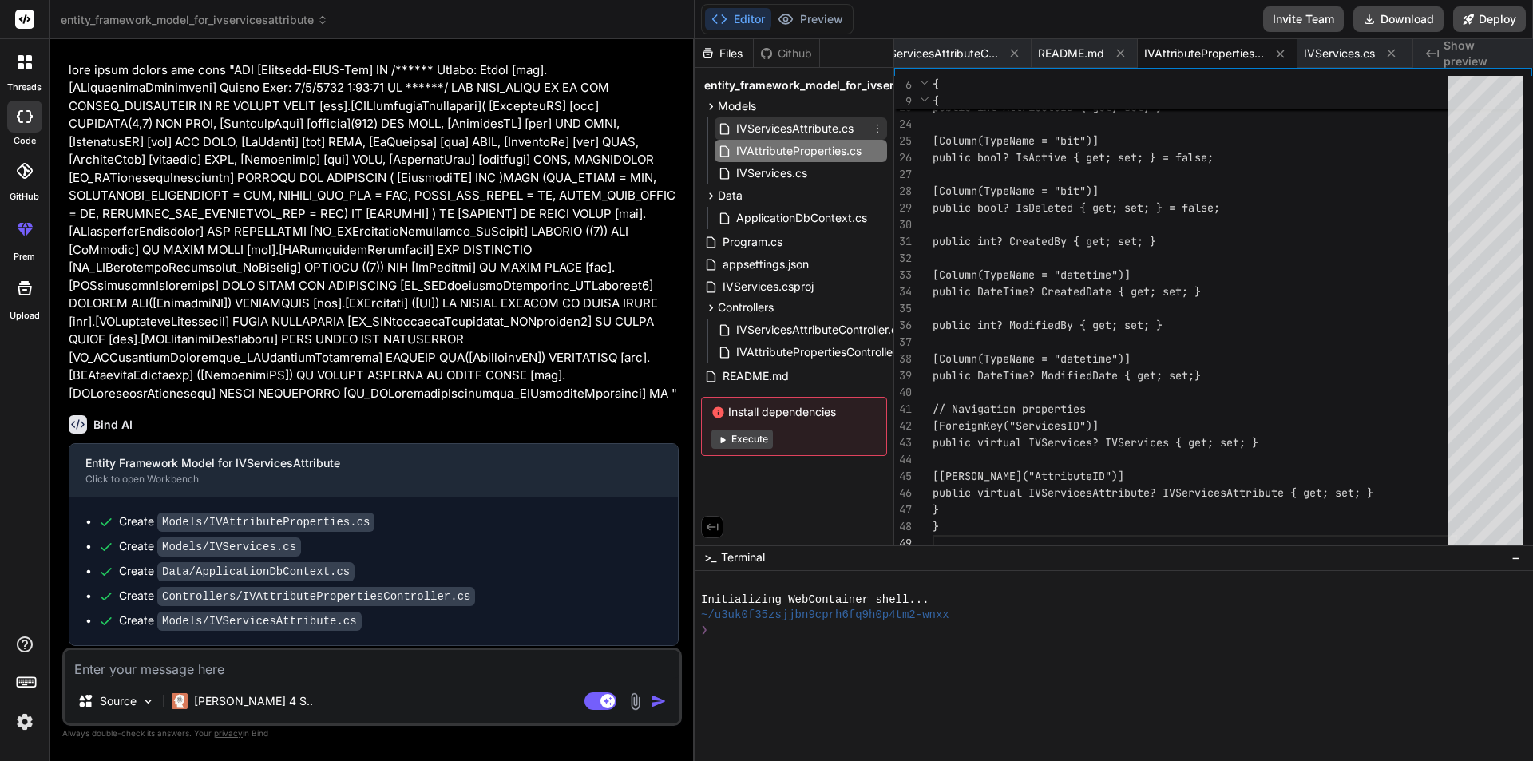
click at [798, 124] on span "IVServicesAttribute.cs" at bounding box center [795, 128] width 121 height 19
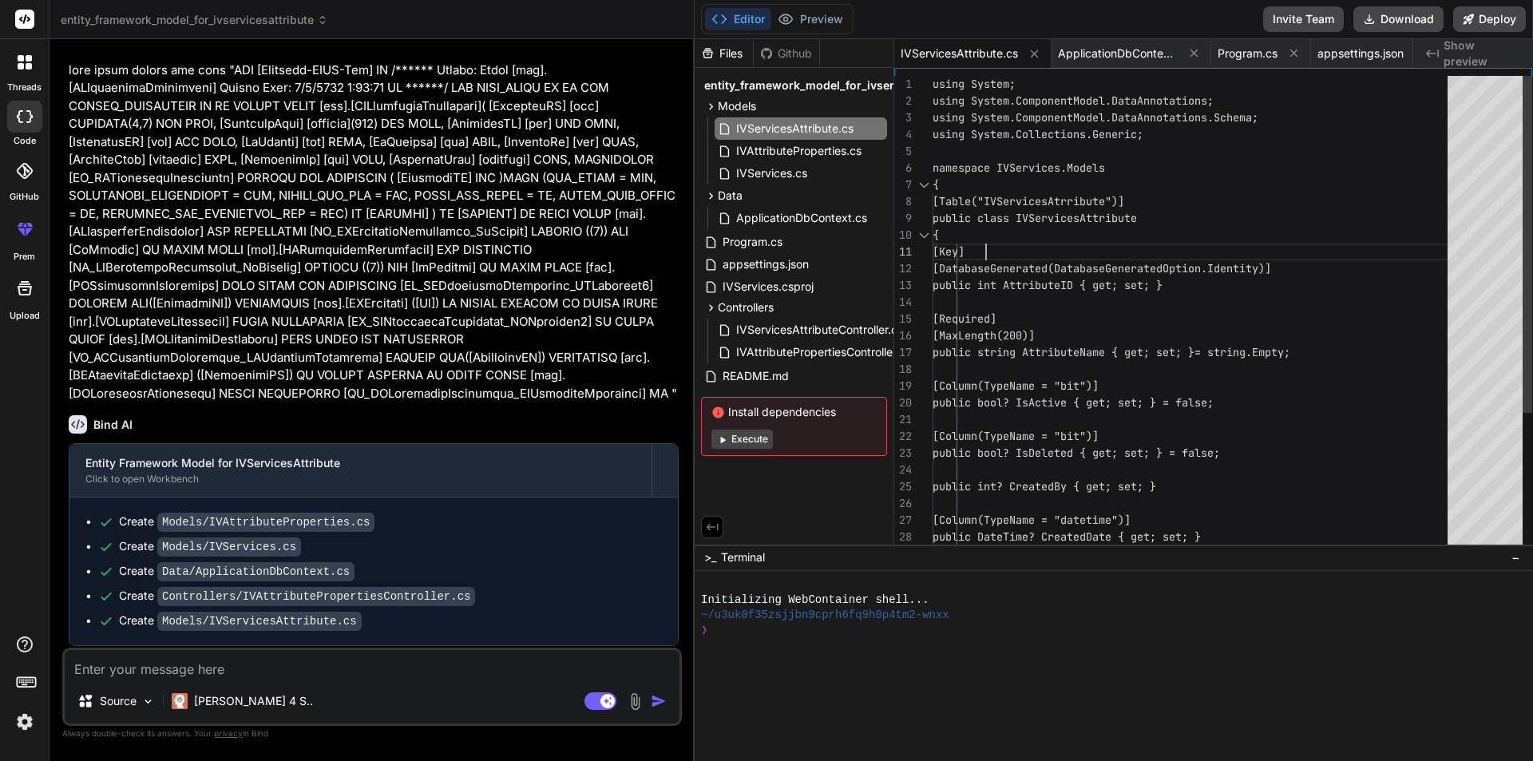
scroll to position [0, 0]
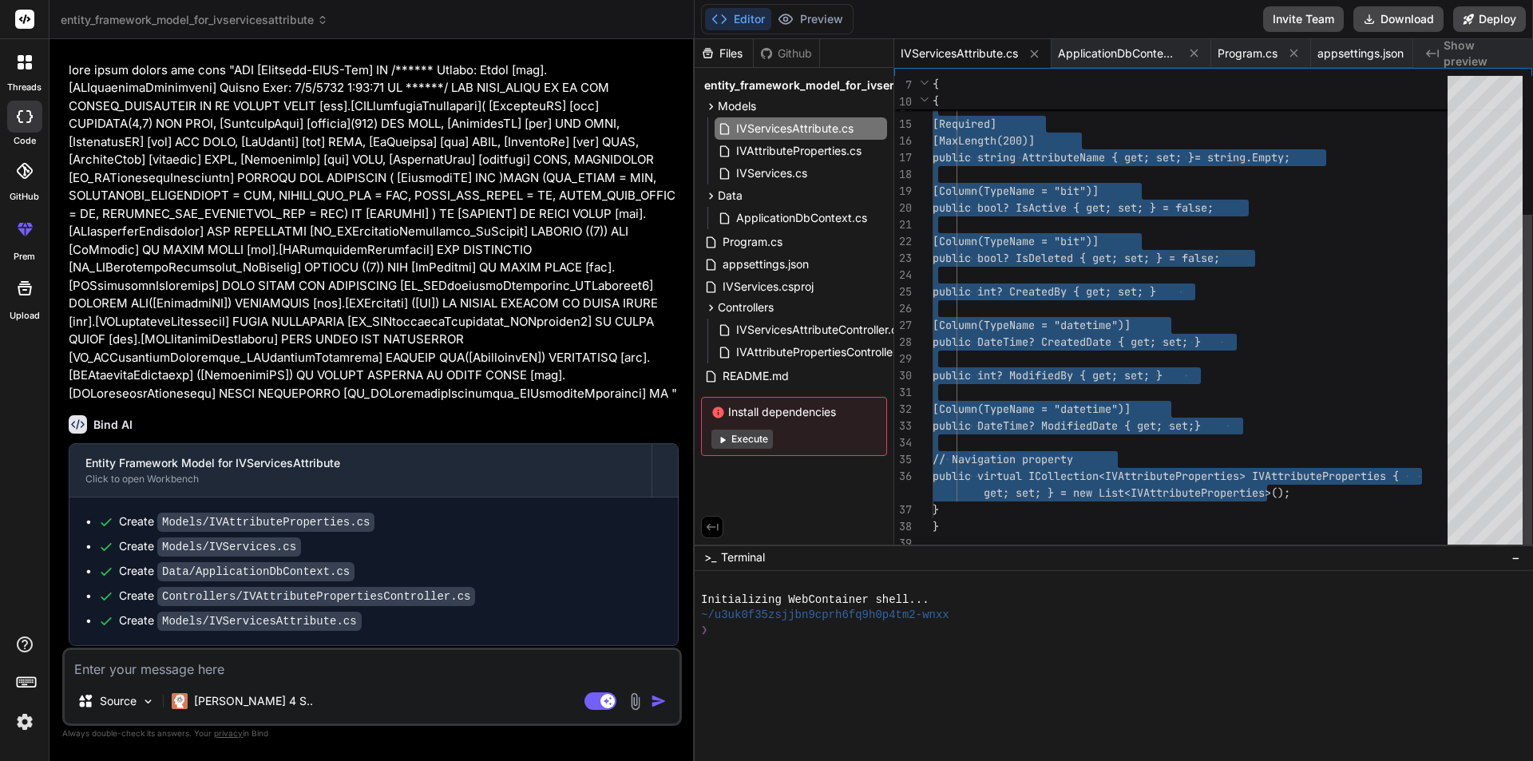
drag, startPoint x: 984, startPoint y: 247, endPoint x: 1308, endPoint y: 485, distance: 401.9
drag, startPoint x: 1259, startPoint y: 492, endPoint x: 1300, endPoint y: 492, distance: 40.7
click at [1300, 492] on div "[Column(TypeName = "bit")] public bool? IsDeleted { get; set; } = fal se; publi…" at bounding box center [1195, 216] width 525 height 671
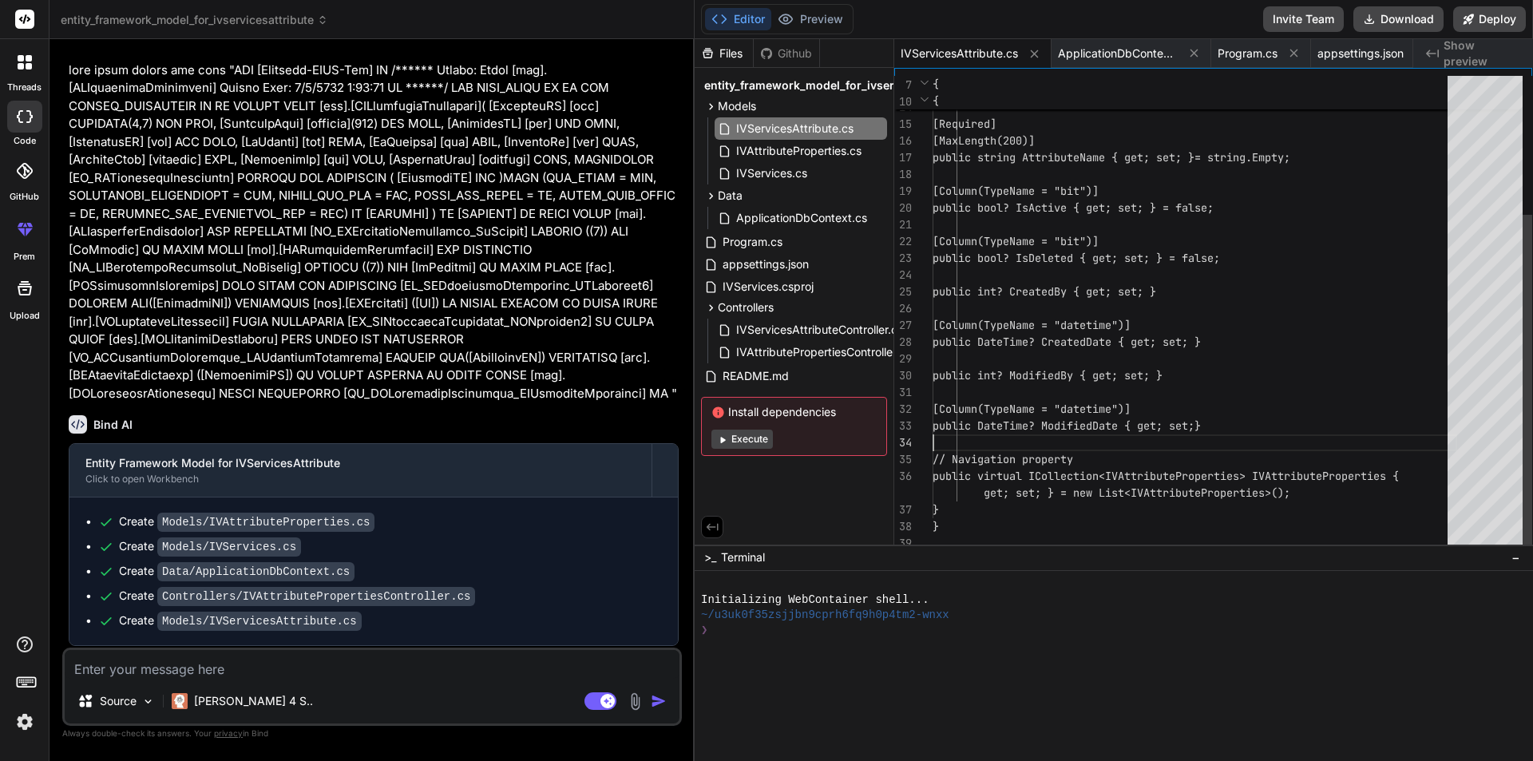
click at [1289, 436] on div "[Column(TypeName = "bit")] public bool? IsDeleted { get; set; } = fal se; publi…" at bounding box center [1195, 216] width 525 height 671
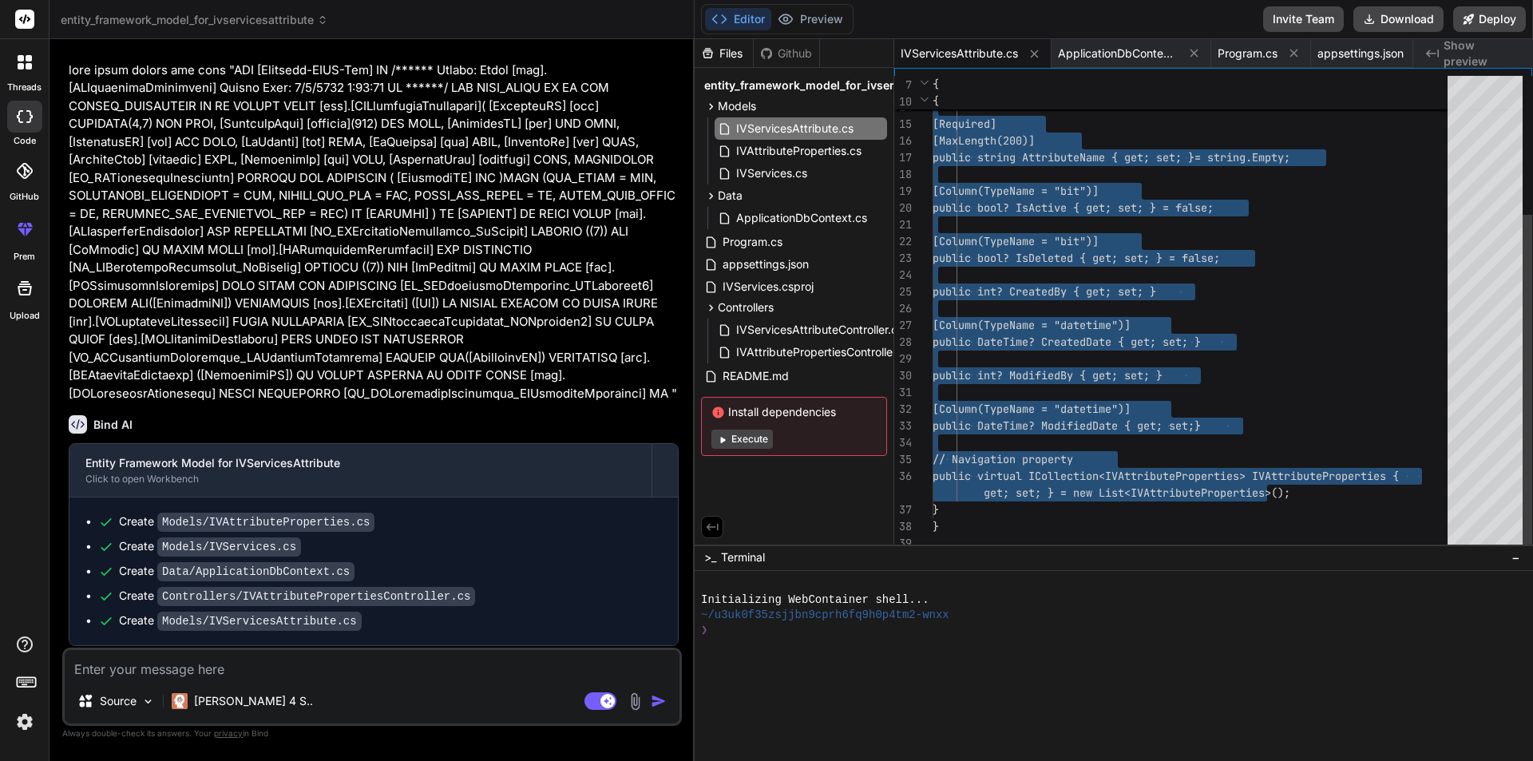
drag, startPoint x: 982, startPoint y: 214, endPoint x: 1321, endPoint y: 493, distance: 438.4
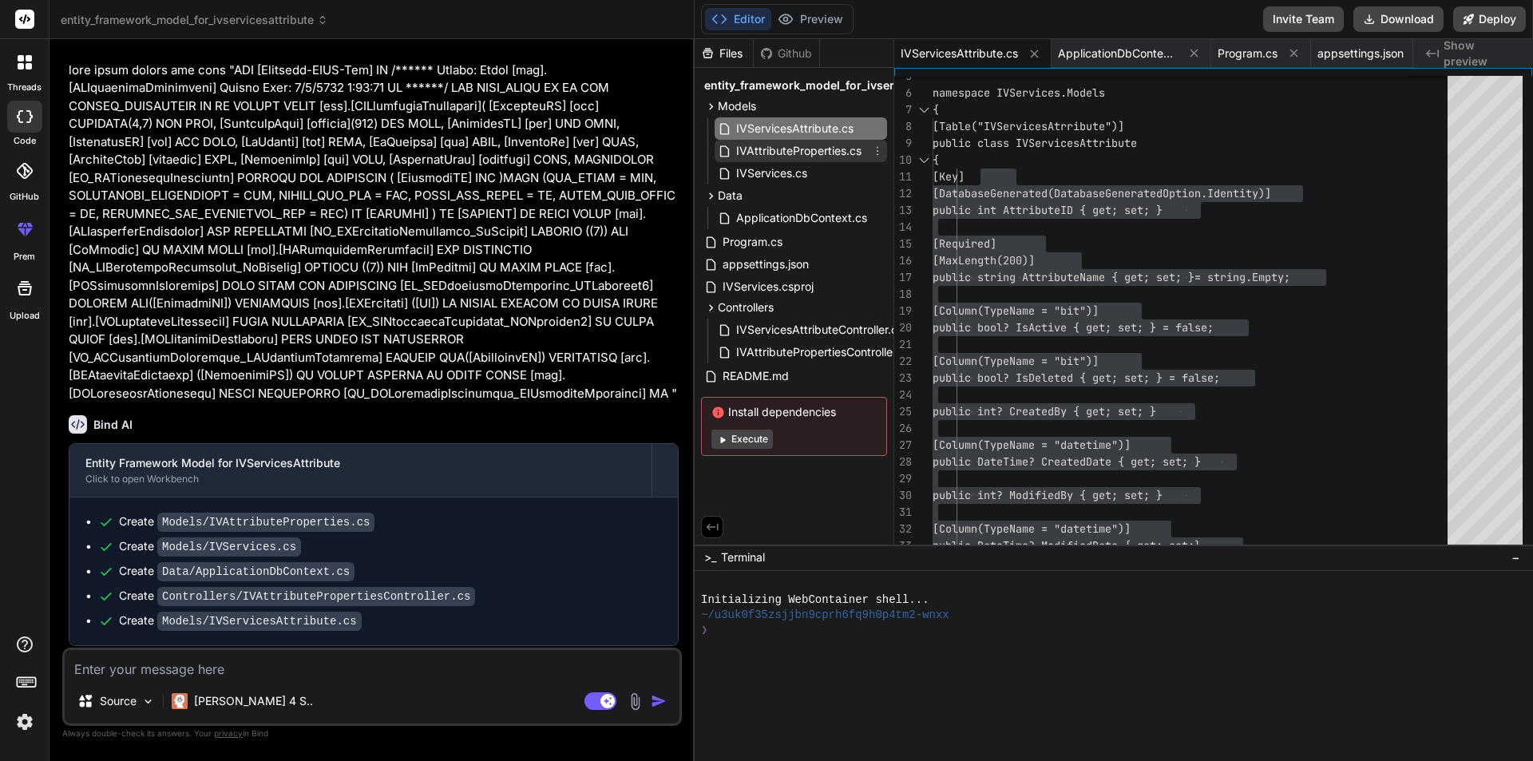
click at [816, 156] on span "IVAttributeProperties.cs" at bounding box center [799, 150] width 129 height 19
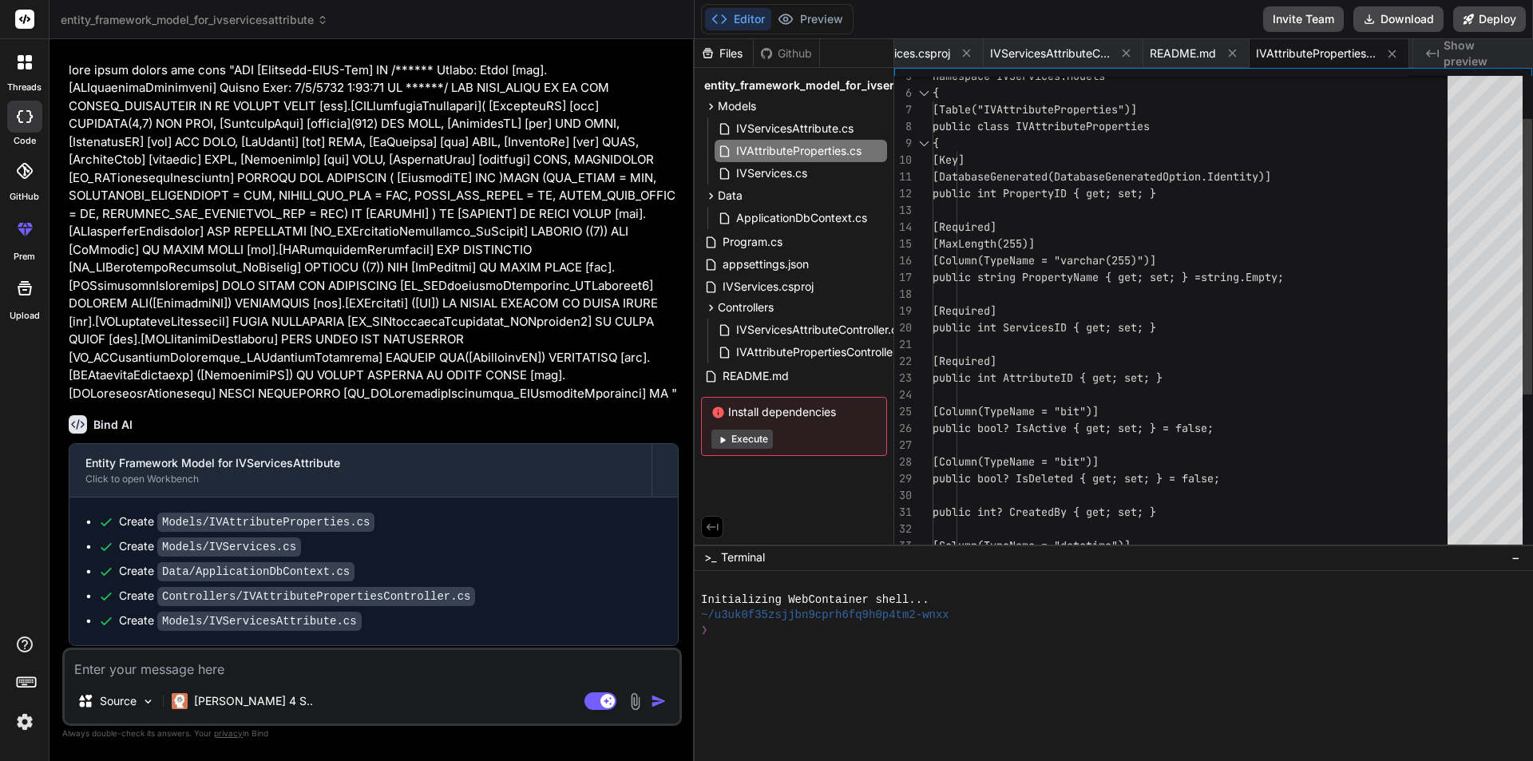
click at [1070, 127] on div "[Required] public int AttributeID { get; set; } [Column(TypeName = "bit")] publ…" at bounding box center [1195, 412] width 525 height 822
drag, startPoint x: 1042, startPoint y: 125, endPoint x: 1232, endPoint y: 113, distance: 190.4
click at [1232, 113] on div "[Required] public int AttributeID { get; set; } [Column(TypeName = "bit")] publ…" at bounding box center [1195, 412] width 525 height 822
click at [1198, 121] on div "[Required] public int AttributeID { get; set; } [Column(TypeName = "bit")] publ…" at bounding box center [1195, 412] width 525 height 822
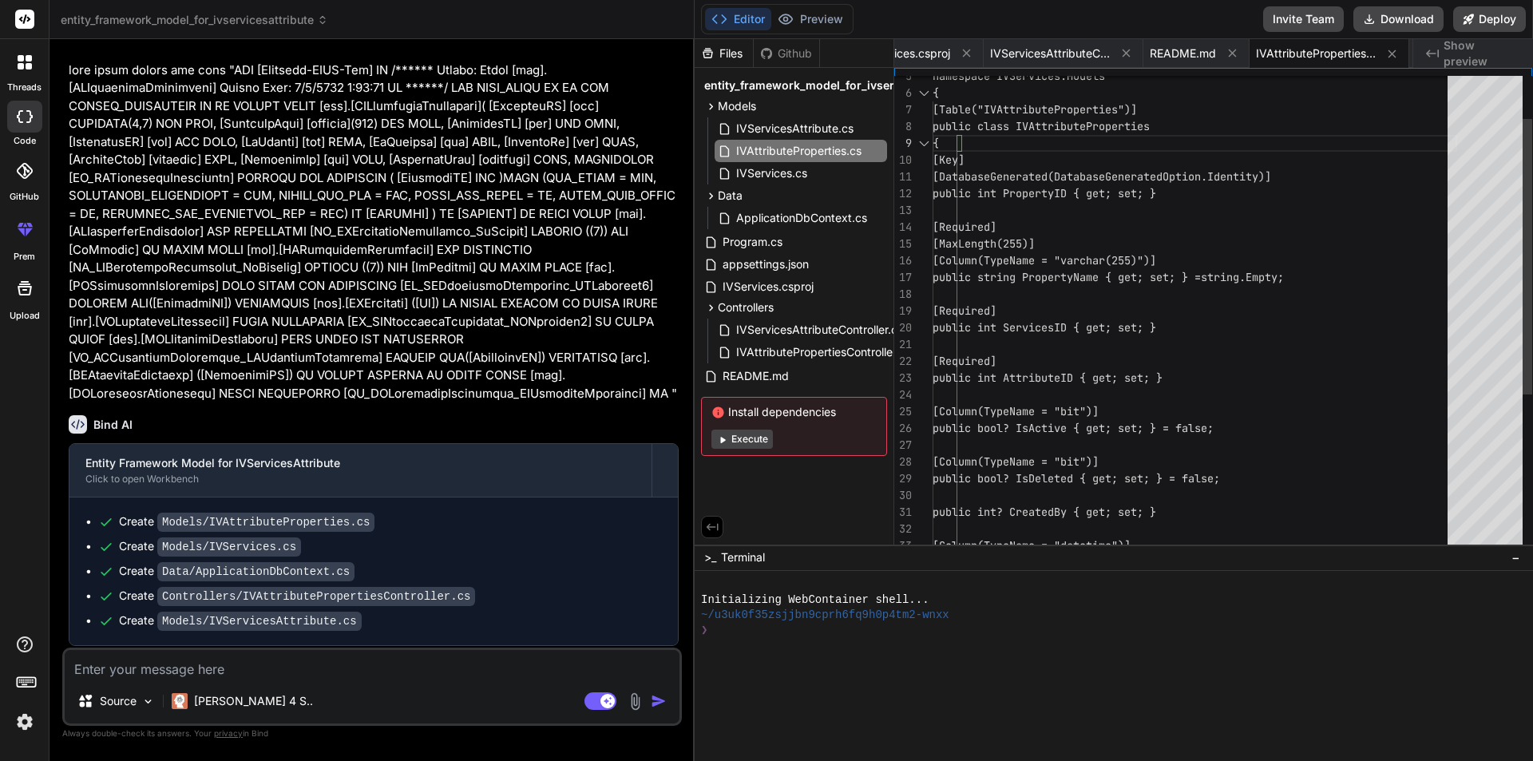
drag, startPoint x: 1042, startPoint y: 128, endPoint x: 1214, endPoint y: 127, distance: 171.7
click at [1214, 127] on div "[Required] public int AttributeID { get; set; } [Column(TypeName = "bit")] publ…" at bounding box center [1195, 412] width 525 height 822
drag, startPoint x: 1044, startPoint y: 124, endPoint x: 1225, endPoint y: 124, distance: 180.4
click at [1225, 124] on div "[Required] public int AttributeID { get; set; } [Column(TypeName = "bit")] publ…" at bounding box center [1195, 412] width 525 height 822
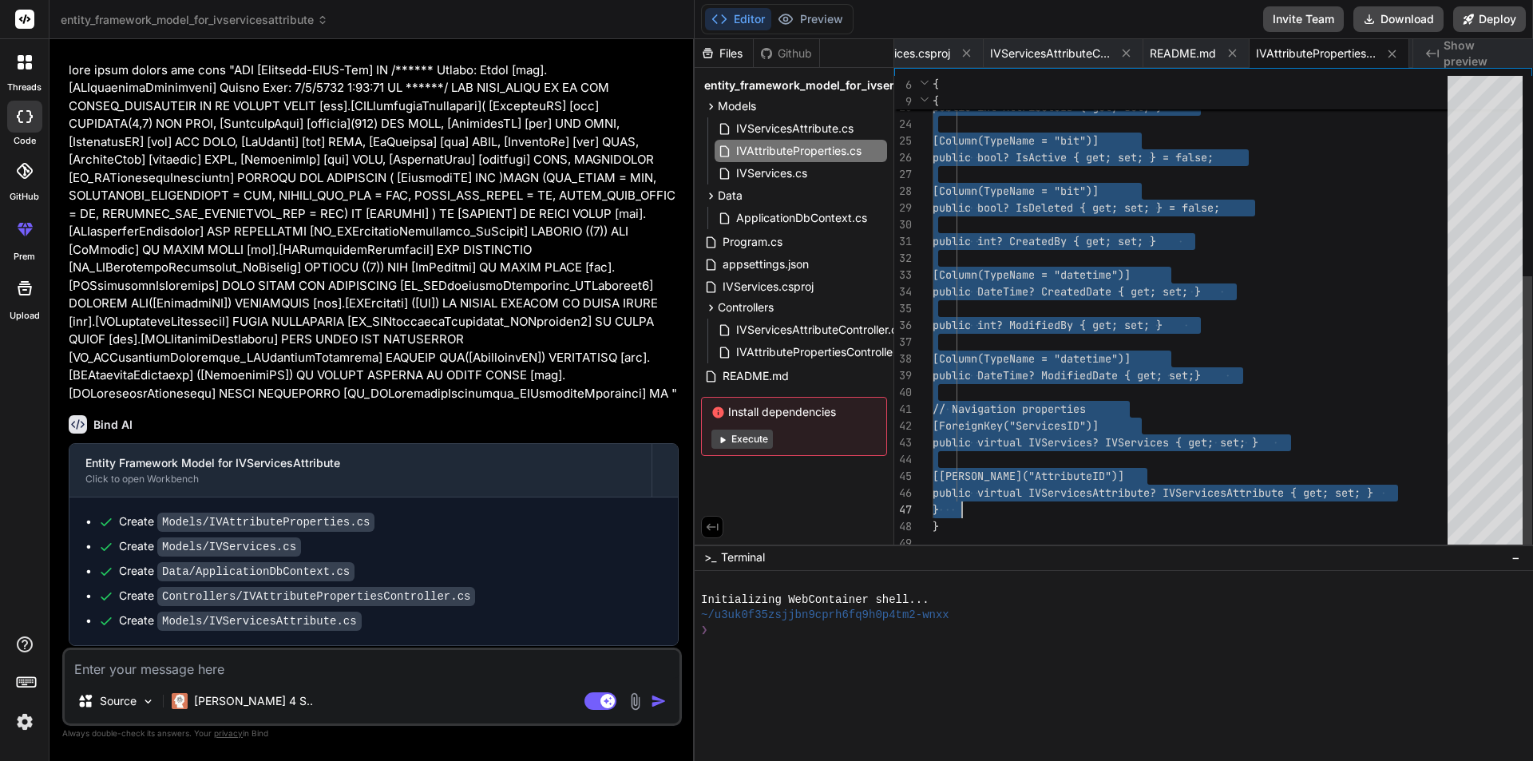
drag, startPoint x: 960, startPoint y: 106, endPoint x: 1150, endPoint y: 501, distance: 438.2
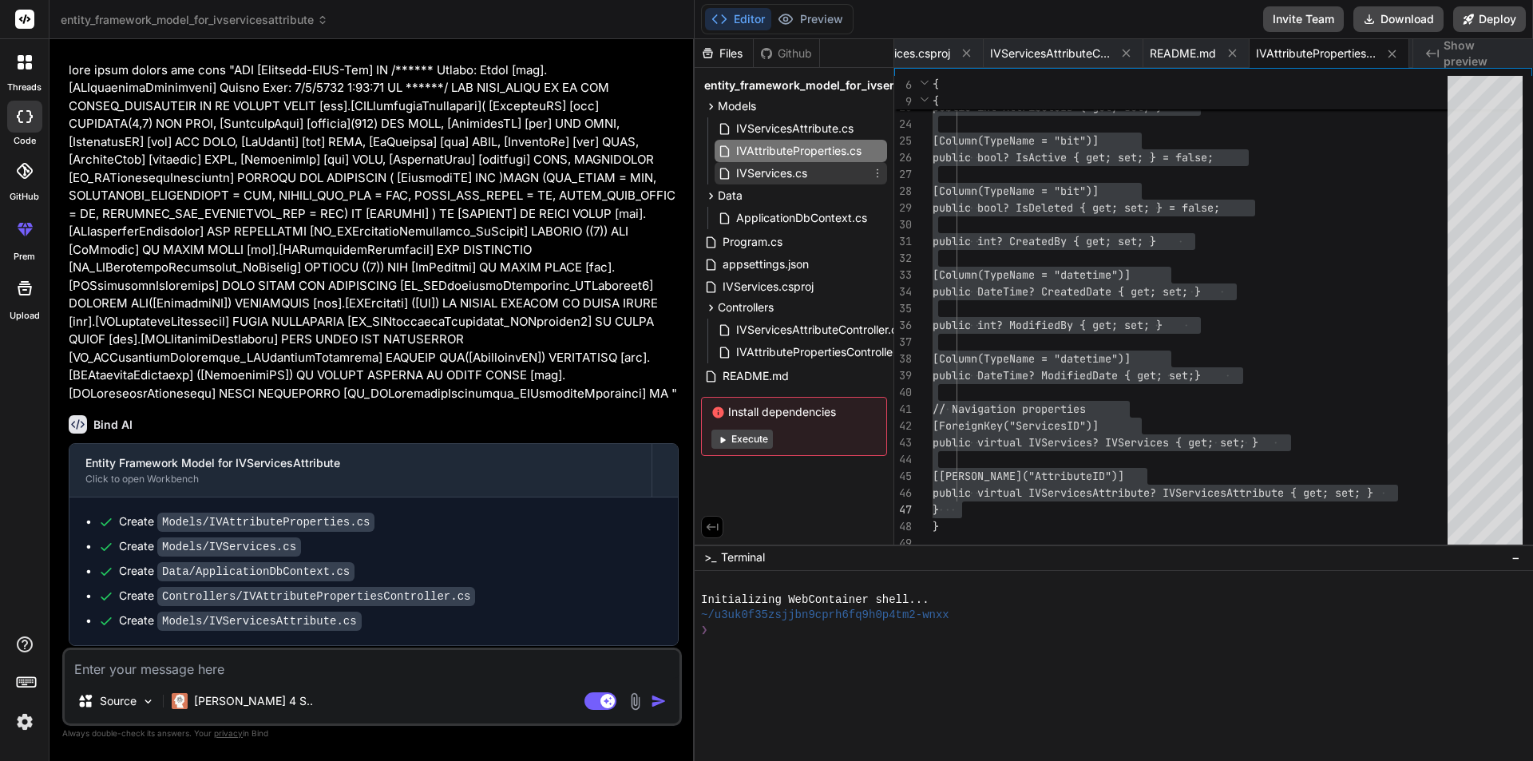
click at [786, 173] on span "IVServices.cs" at bounding box center [772, 173] width 74 height 19
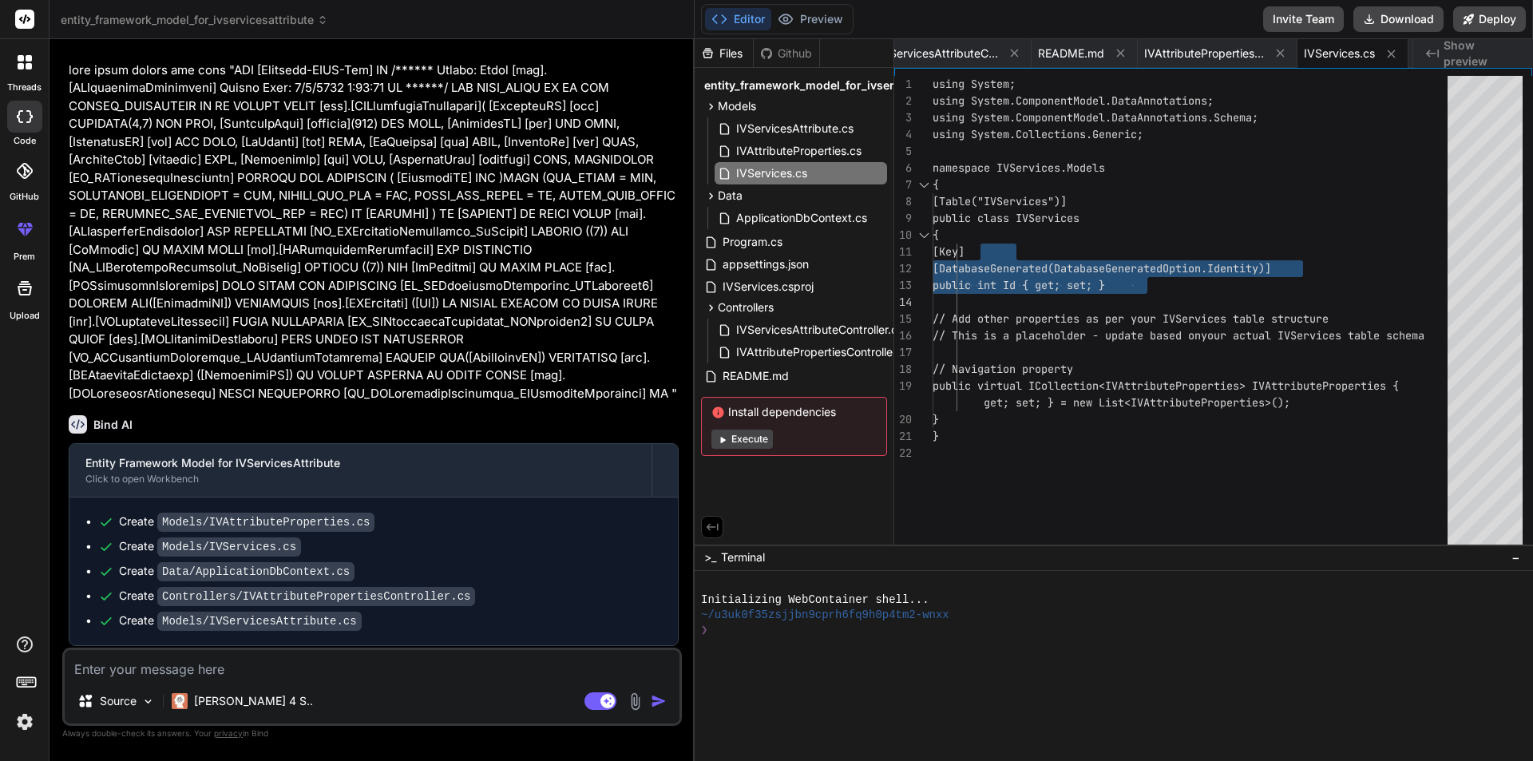
drag, startPoint x: 987, startPoint y: 251, endPoint x: 1179, endPoint y: 289, distance: 196.0
click at [1179, 289] on div "} using System; using System.ComponentModel.DataAnnotations; using System.Compo…" at bounding box center [1195, 314] width 525 height 476
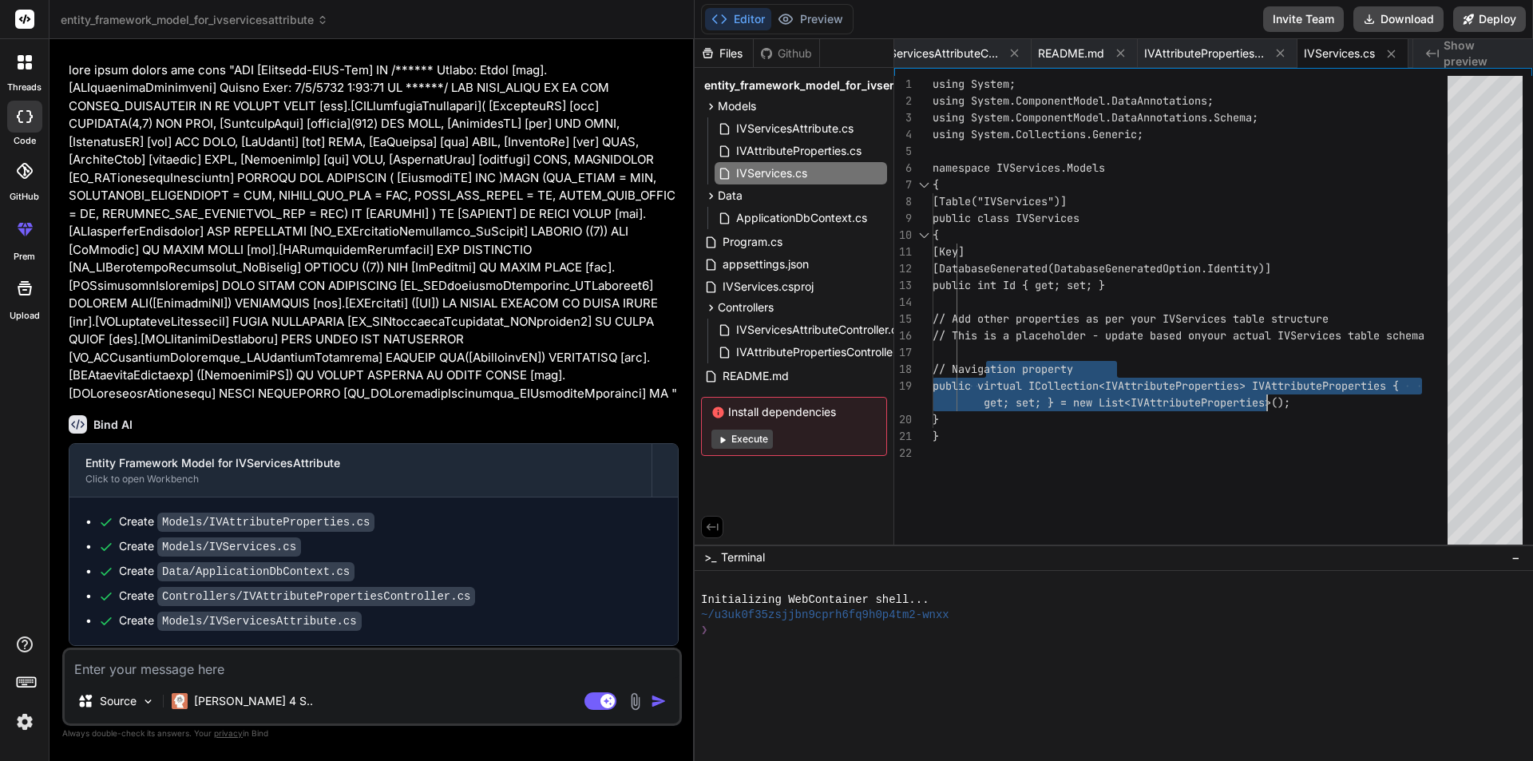
drag, startPoint x: 984, startPoint y: 367, endPoint x: 1303, endPoint y: 392, distance: 319.5
click at [1303, 392] on div "} using System; using System.ComponentModel.DataAnnotations; using System.Compo…" at bounding box center [1195, 314] width 525 height 476
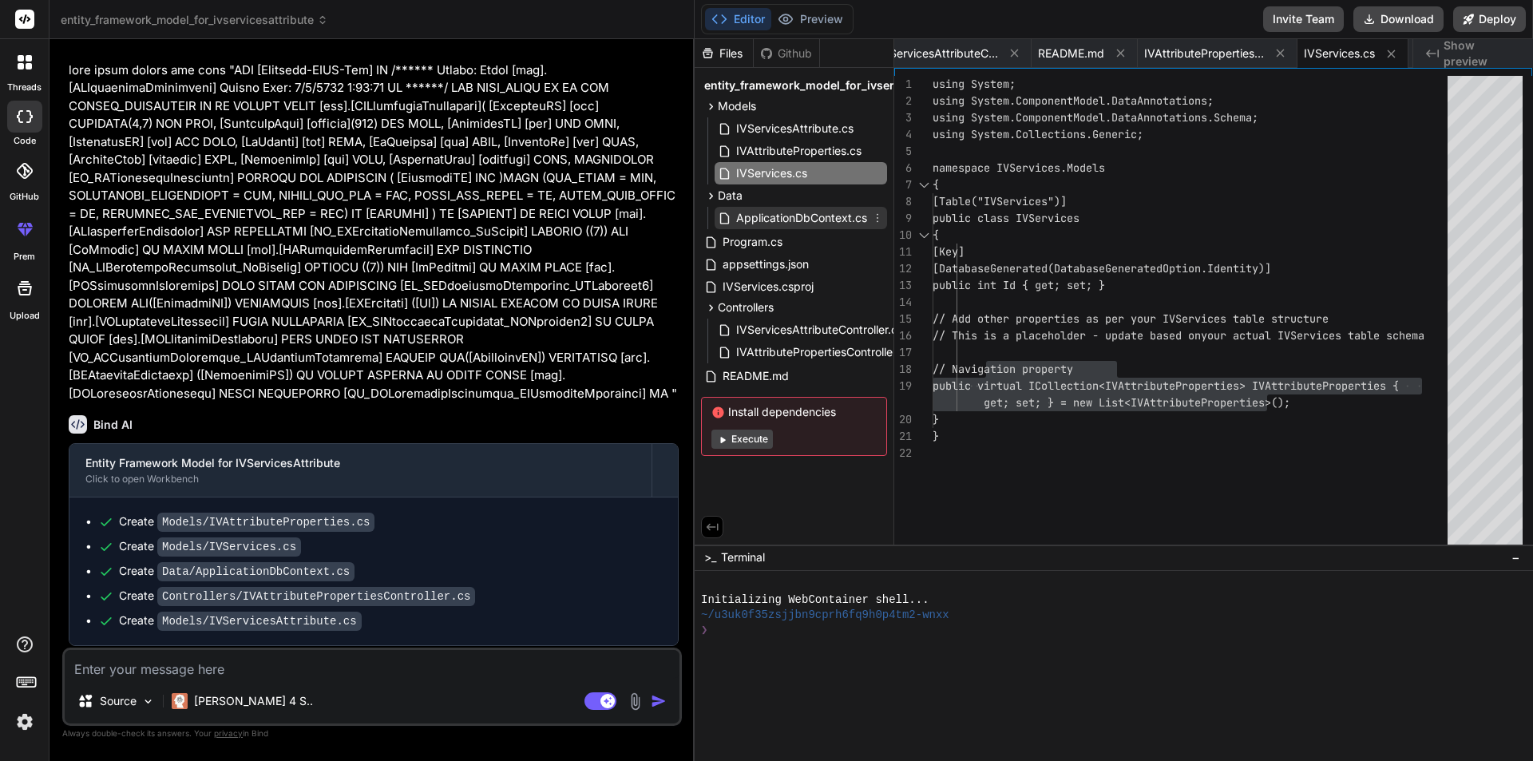
click at [802, 215] on span "ApplicationDbContext.cs" at bounding box center [802, 217] width 134 height 19
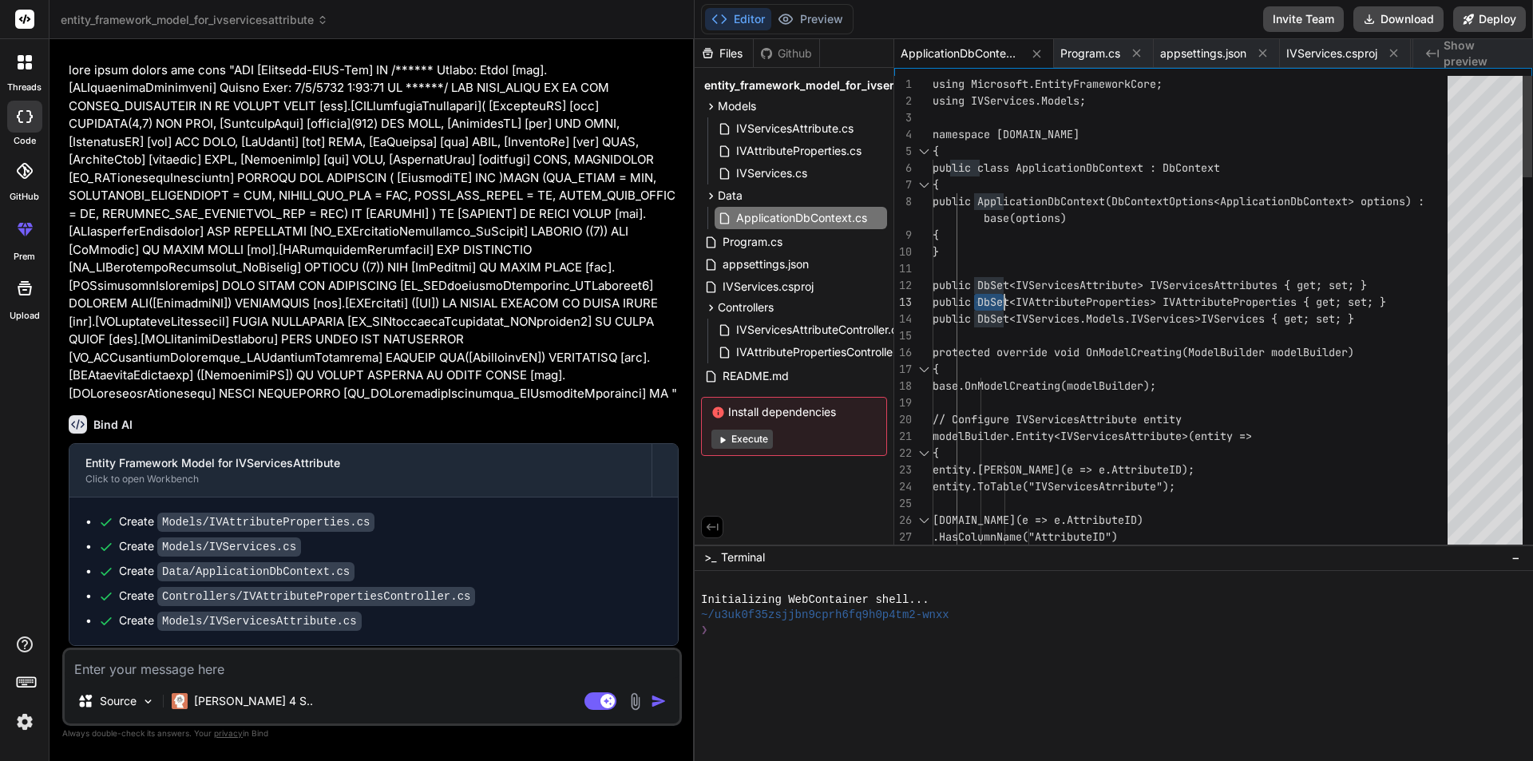
drag, startPoint x: 981, startPoint y: 286, endPoint x: 1016, endPoint y: 287, distance: 35.1
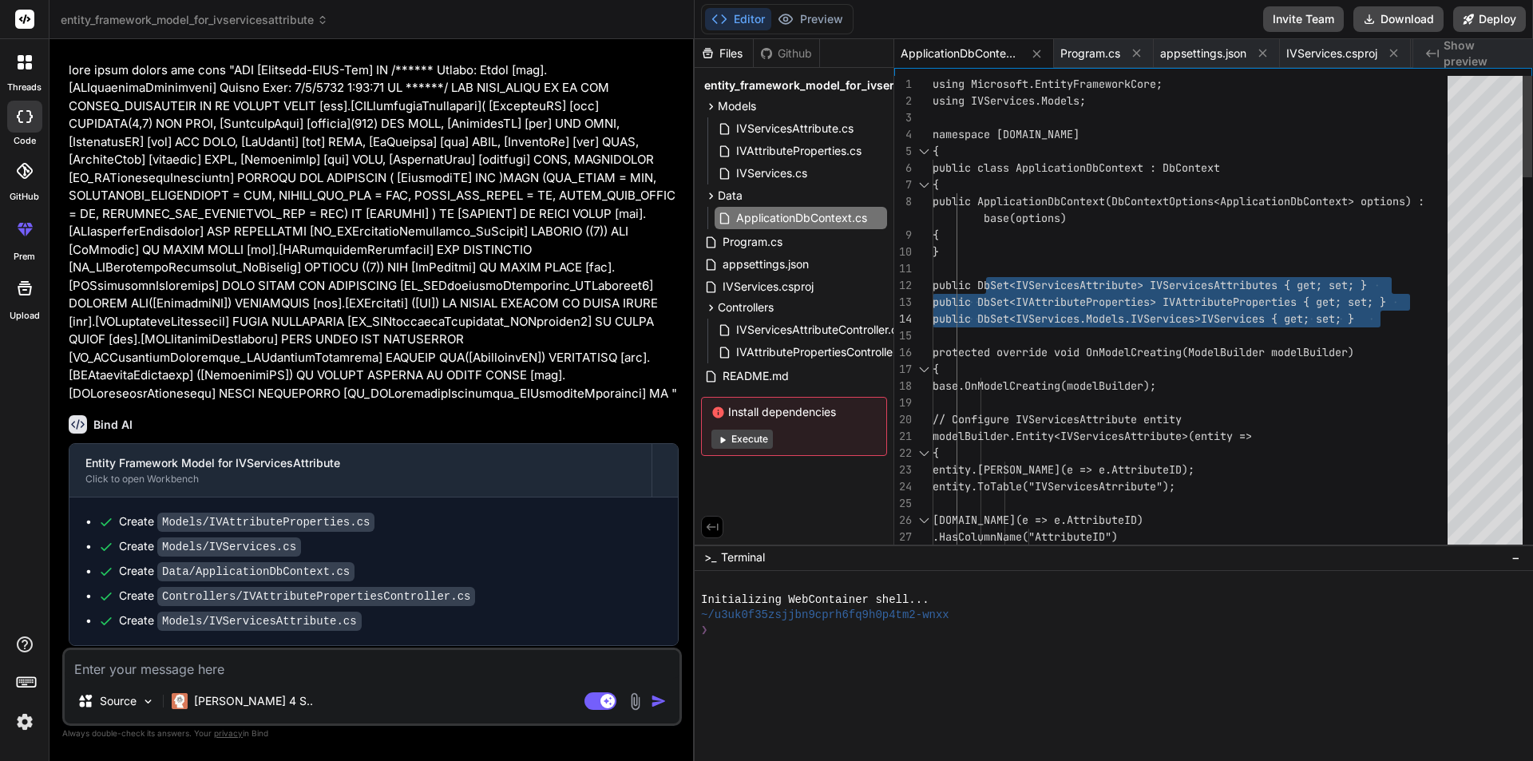
drag, startPoint x: 984, startPoint y: 283, endPoint x: 1425, endPoint y: 309, distance: 441.5
drag, startPoint x: 984, startPoint y: 281, endPoint x: 1443, endPoint y: 291, distance: 458.4
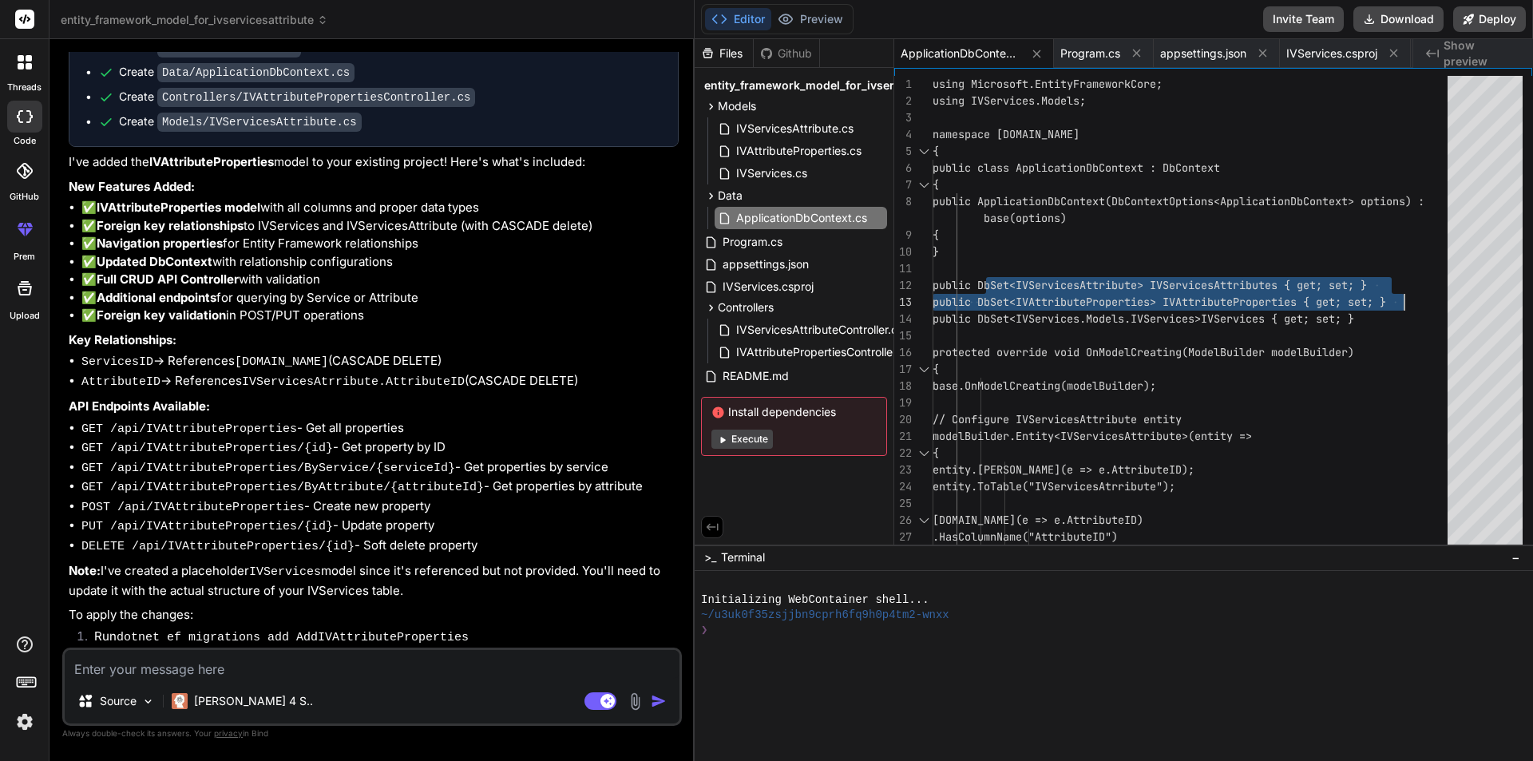
scroll to position [2226, 0]
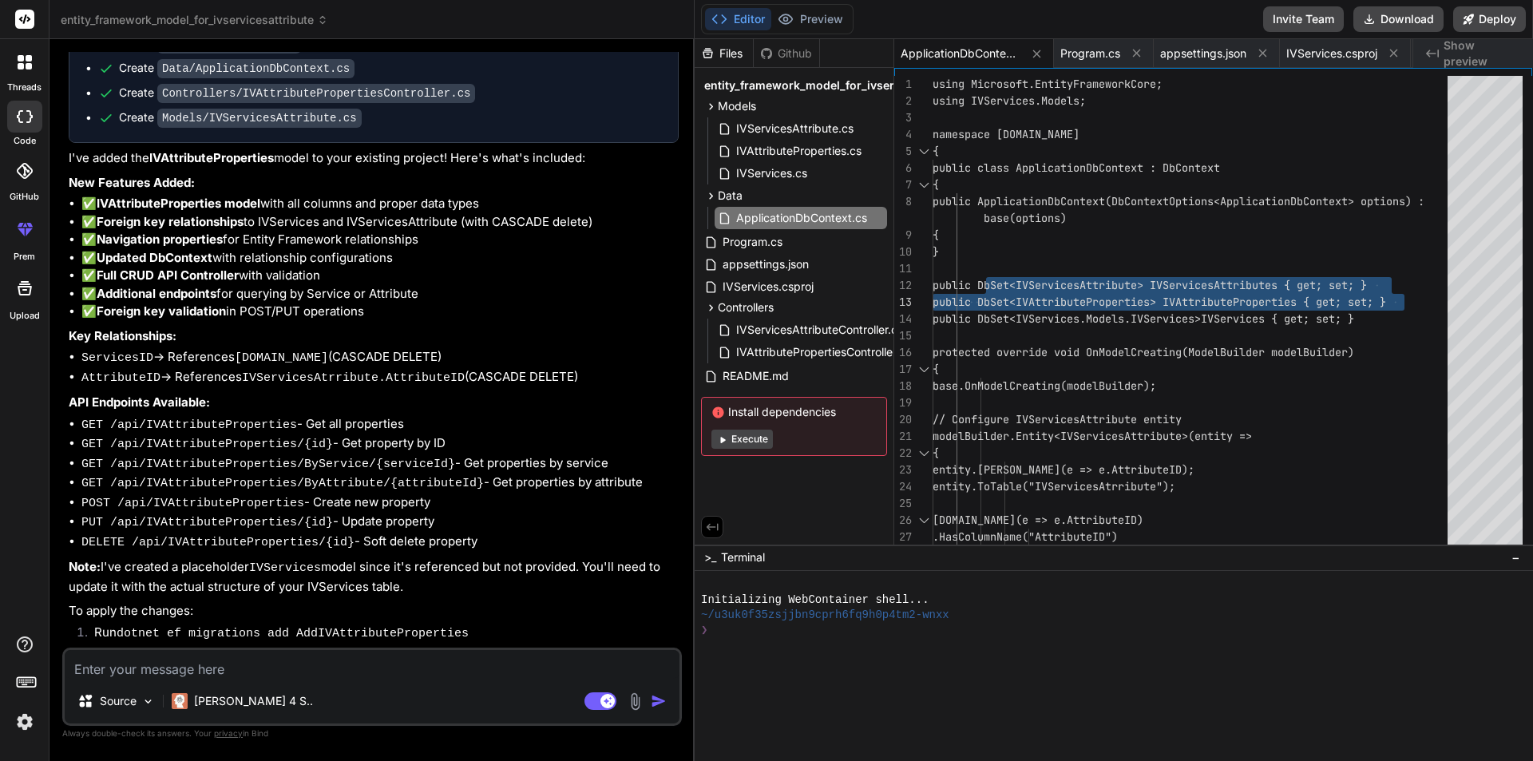
click at [319, 627] on code "dotnet ef migrations add AddIVAttributeProperties" at bounding box center [293, 634] width 352 height 14
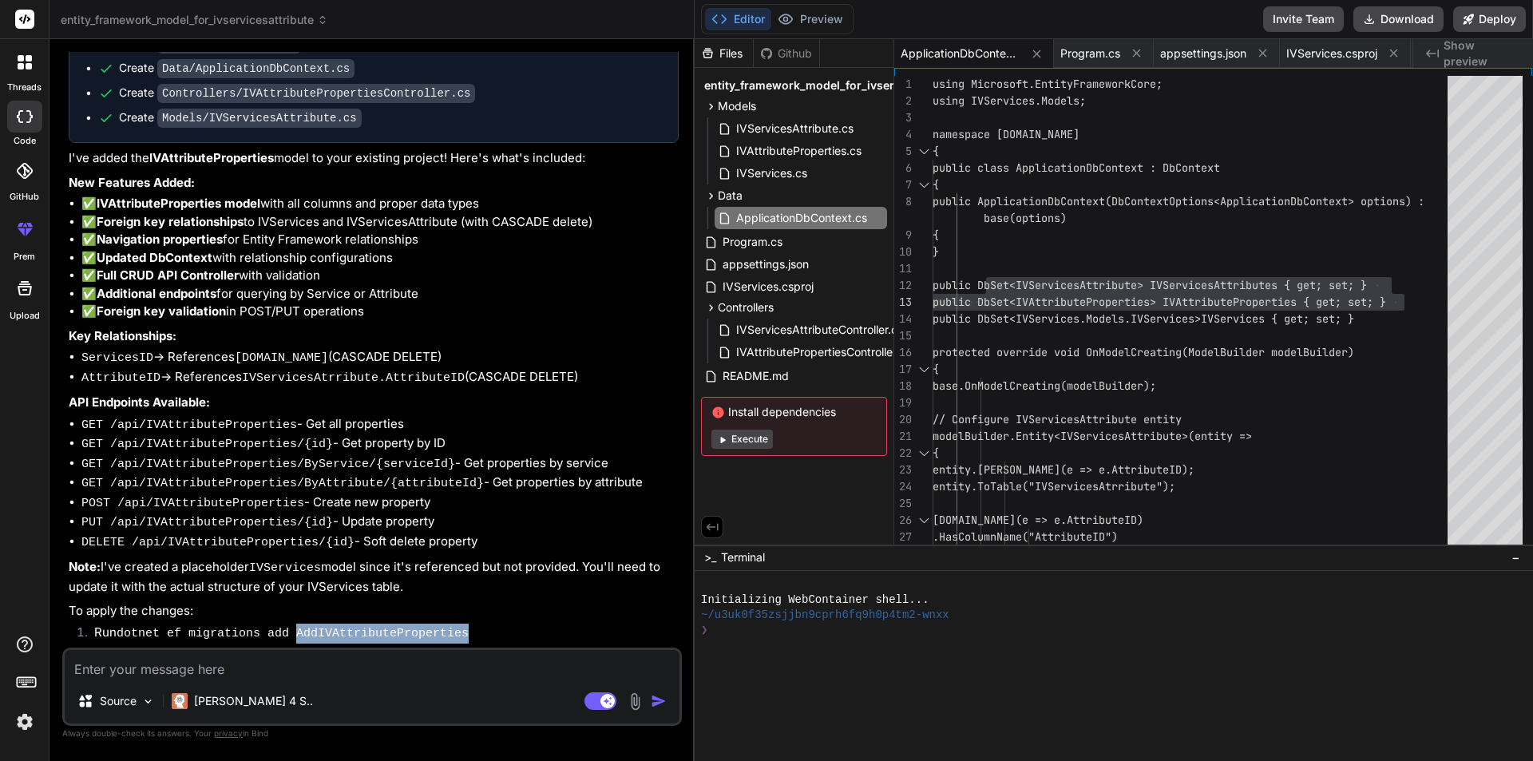
click at [319, 627] on code "dotnet ef migrations add AddIVAttributeProperties" at bounding box center [293, 634] width 352 height 14
copy code "AddIVAttributeProperties"
click at [797, 259] on span "appsettings.json" at bounding box center [765, 264] width 89 height 19
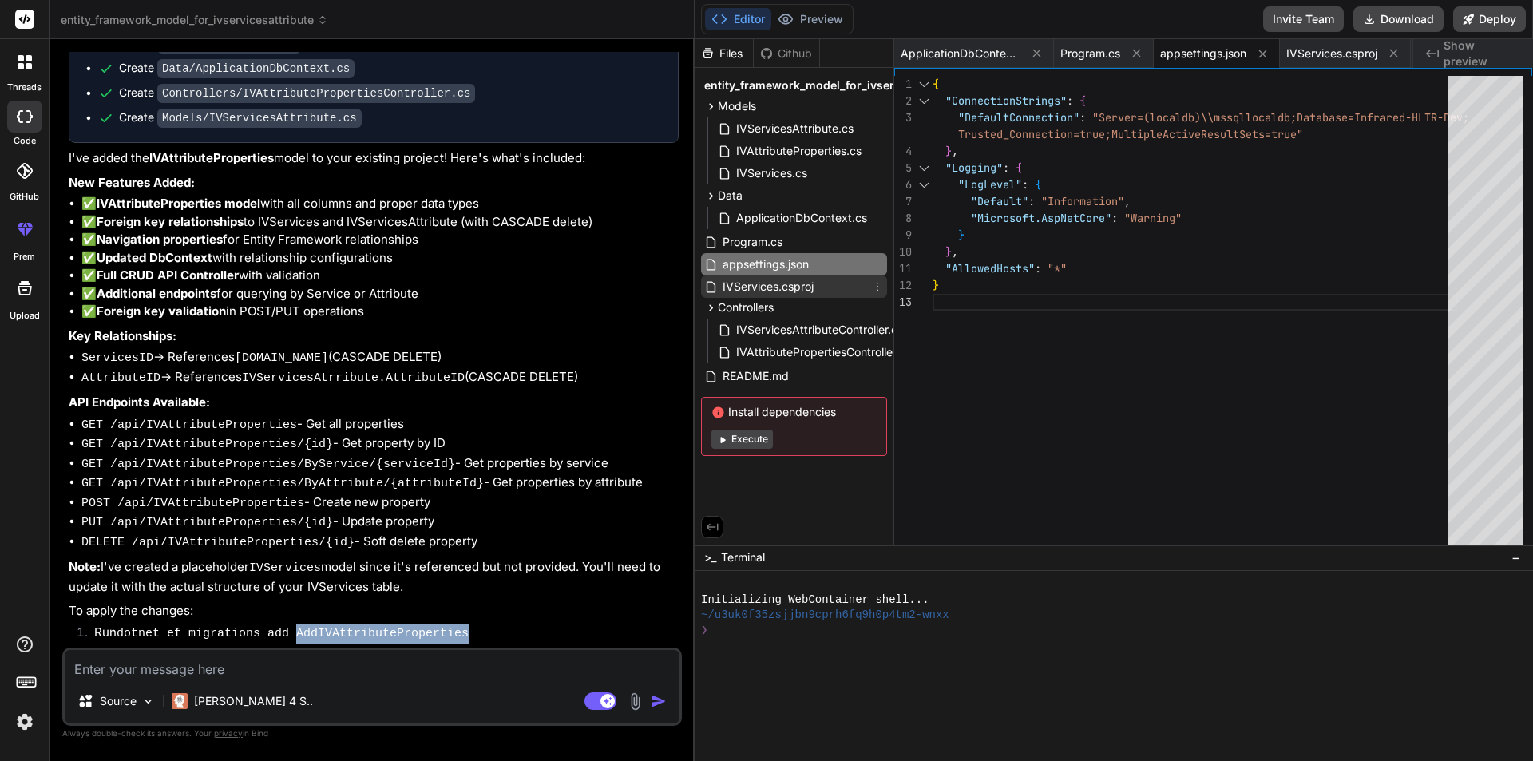
click at [810, 284] on span "IVServices.csproj" at bounding box center [768, 286] width 94 height 19
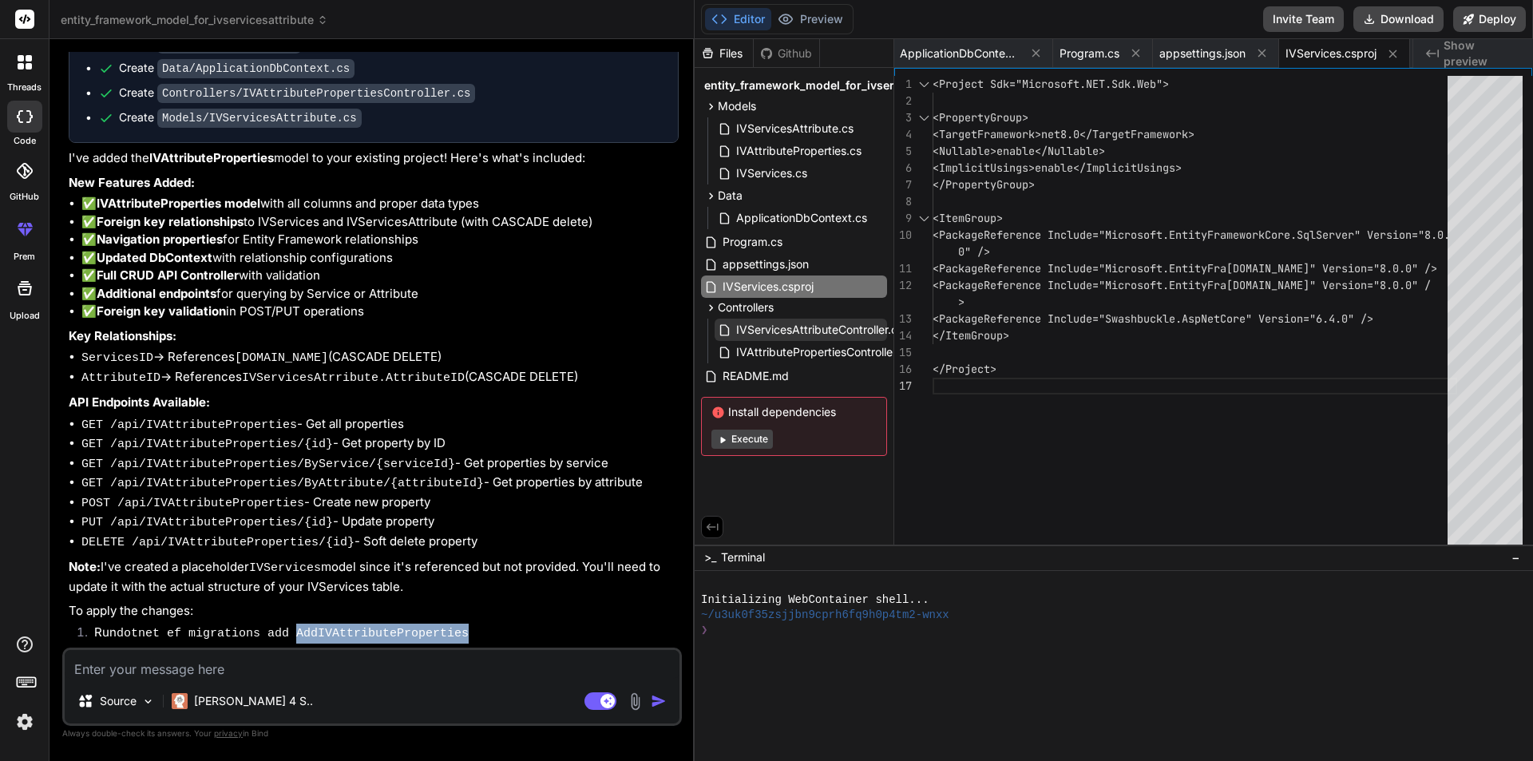
click at [788, 327] on span "IVServicesAttributeController.cs" at bounding box center [820, 329] width 170 height 19
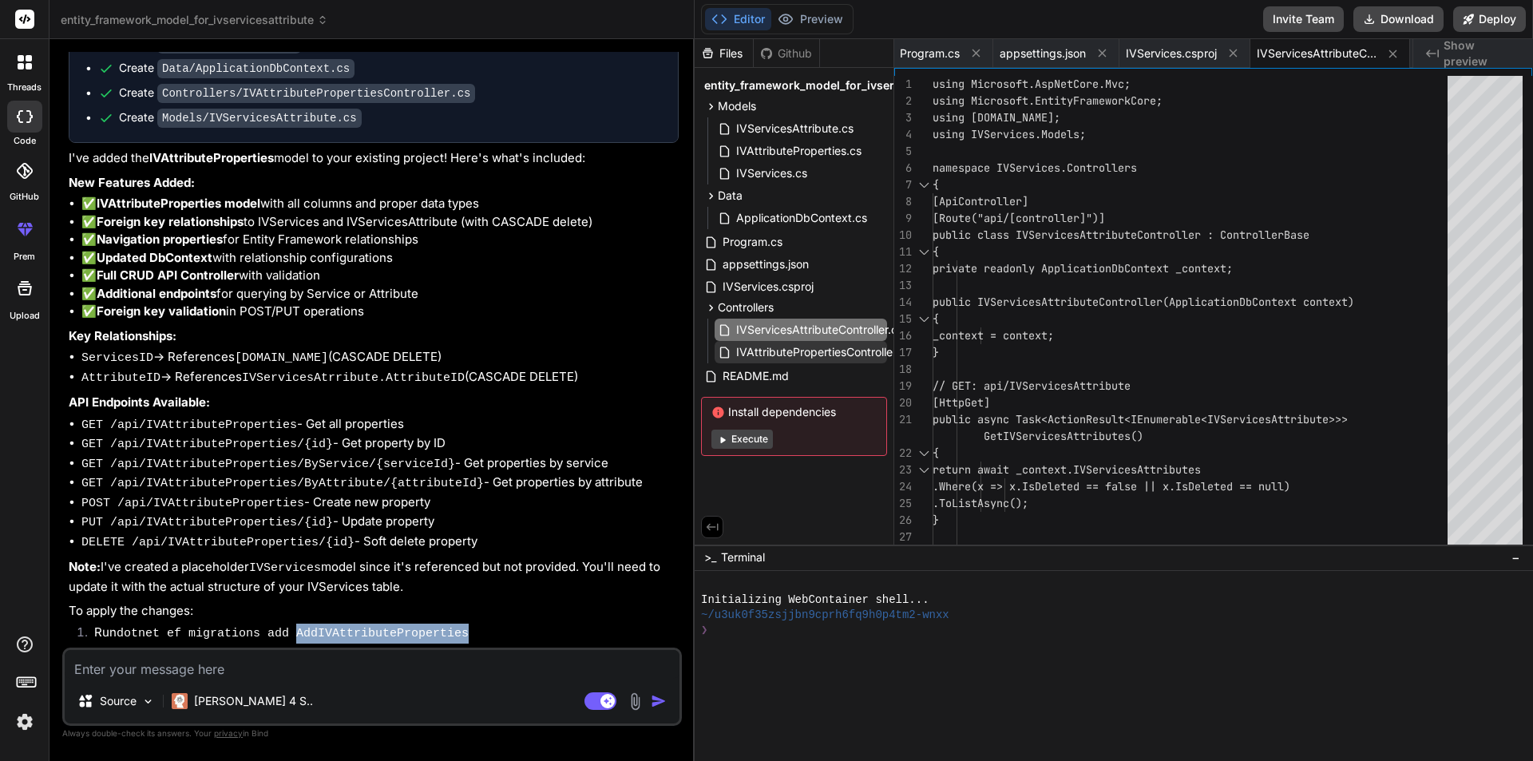
click at [787, 349] on span "IVAttributePropertiesController.cs" at bounding box center [824, 352] width 178 height 19
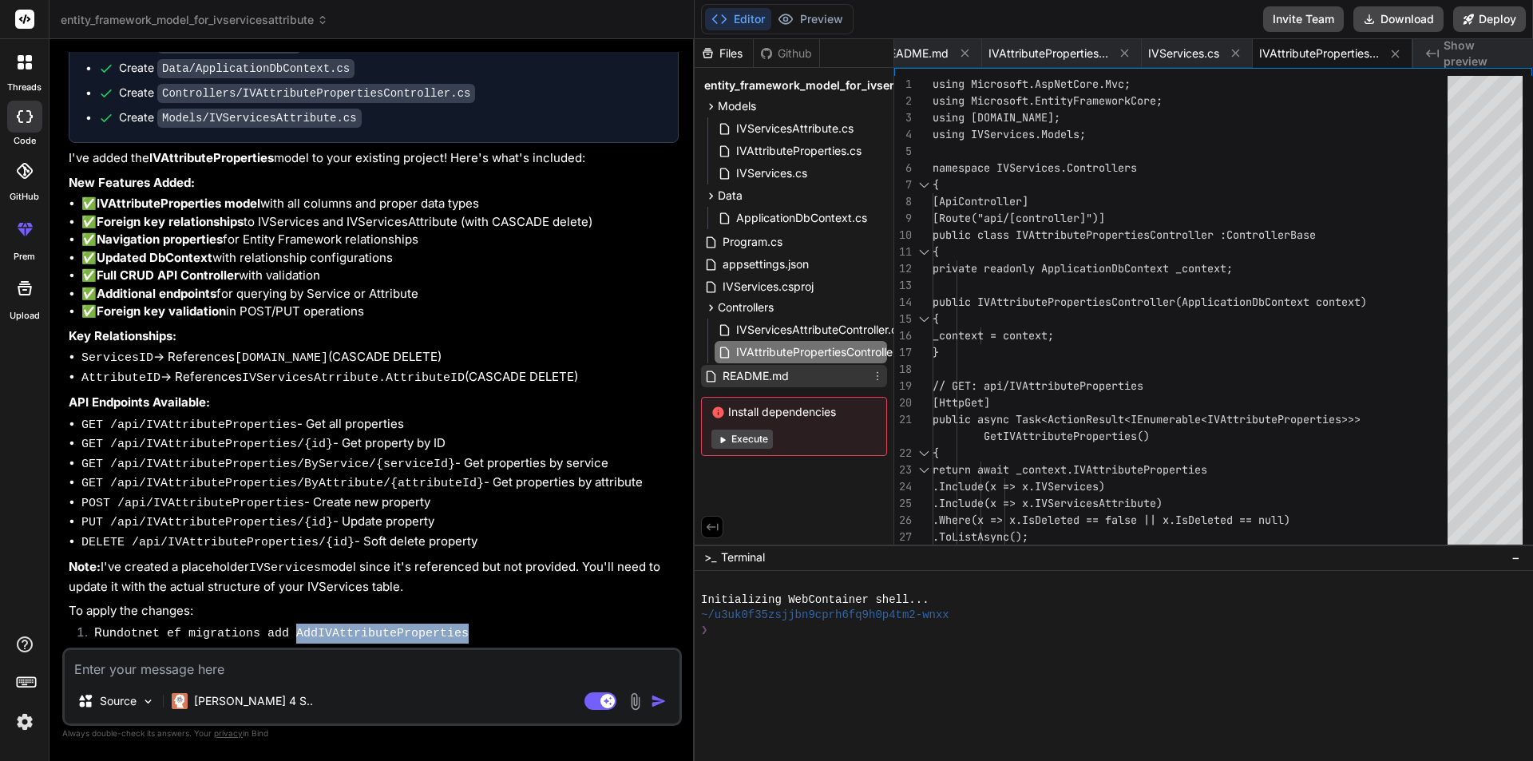
click at [772, 371] on span "README.md" at bounding box center [755, 375] width 69 height 19
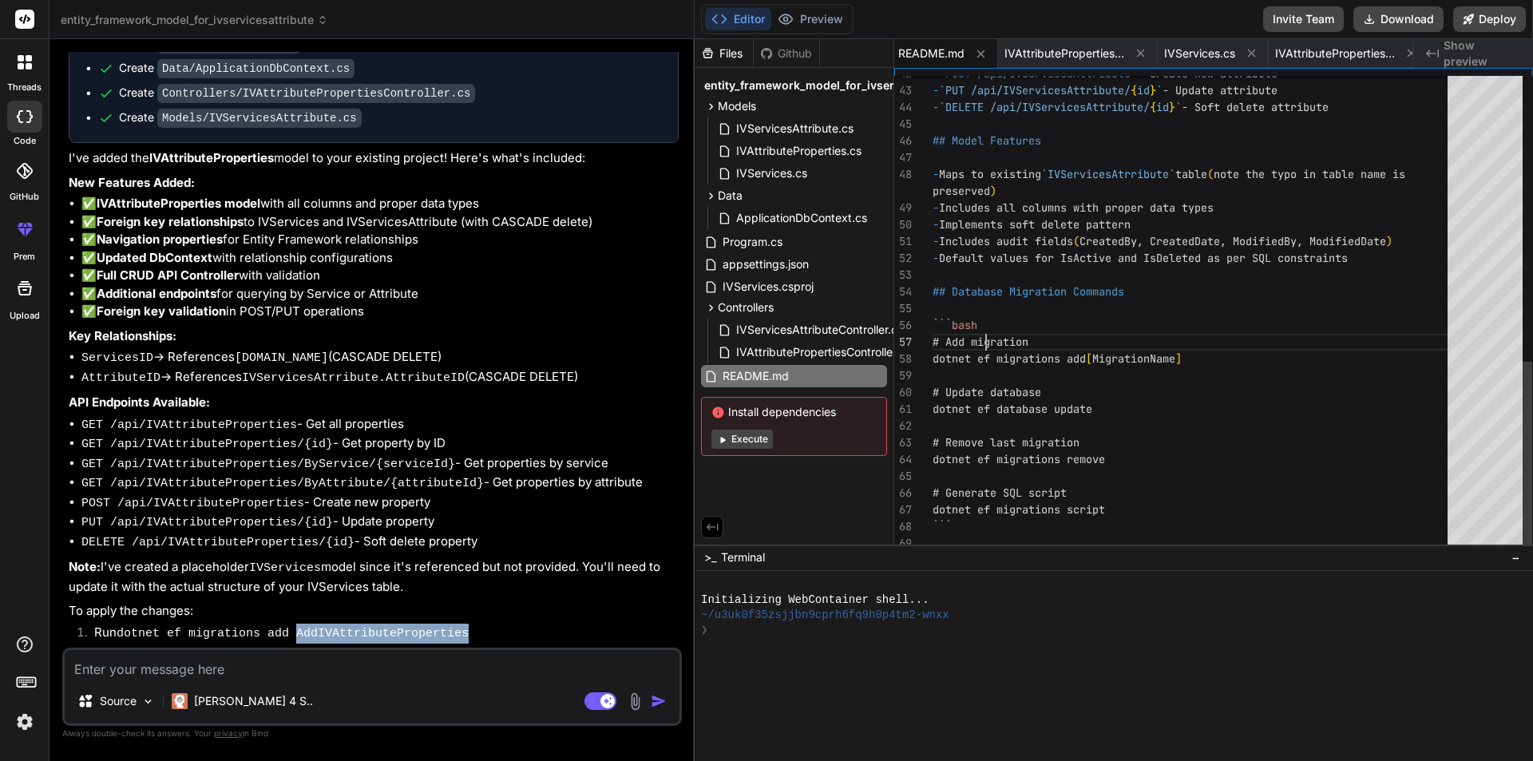
scroll to position [0, 0]
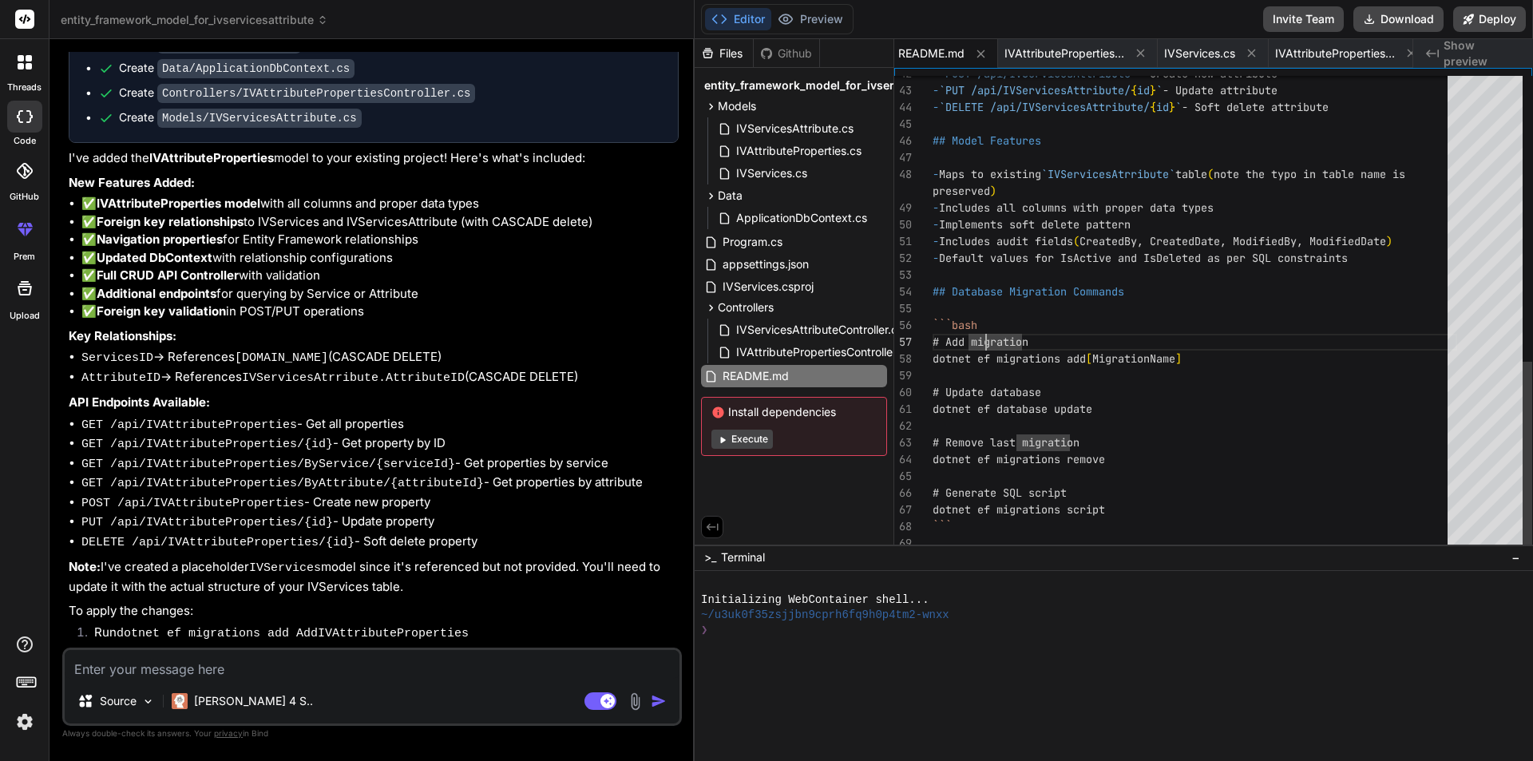
click at [327, 627] on code "dotnet ef migrations add AddIVAttributeProperties" at bounding box center [293, 634] width 352 height 14
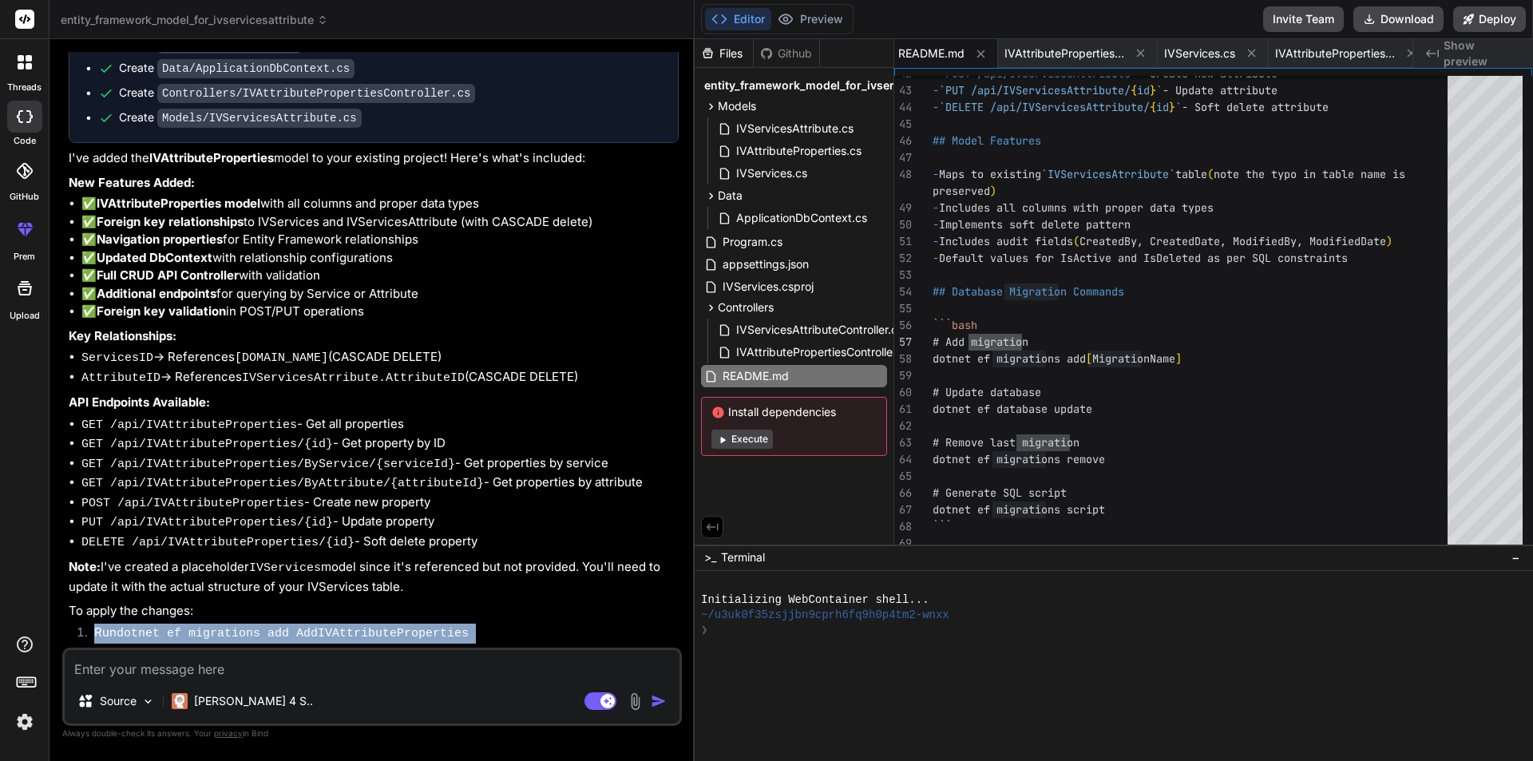
click at [327, 627] on code "dotnet ef migrations add AddIVAttributeProperties" at bounding box center [293, 634] width 352 height 14
click at [328, 627] on code "dotnet ef migrations add AddIVAttributeProperties" at bounding box center [293, 634] width 352 height 14
click at [296, 667] on textarea at bounding box center [372, 664] width 615 height 29
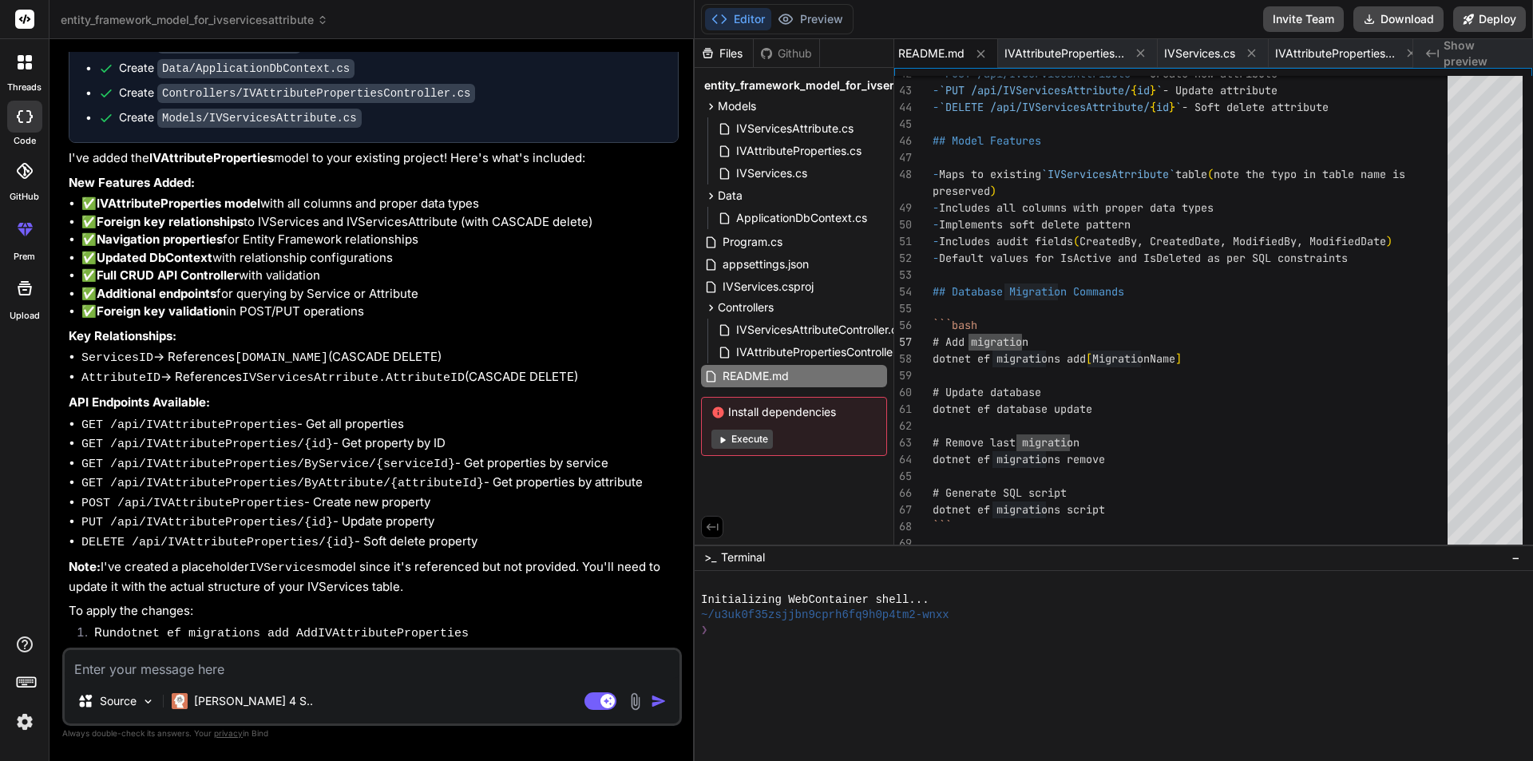
paste textarea "More than one DbContext was found. Specify which one to use. Use the '-Context'…"
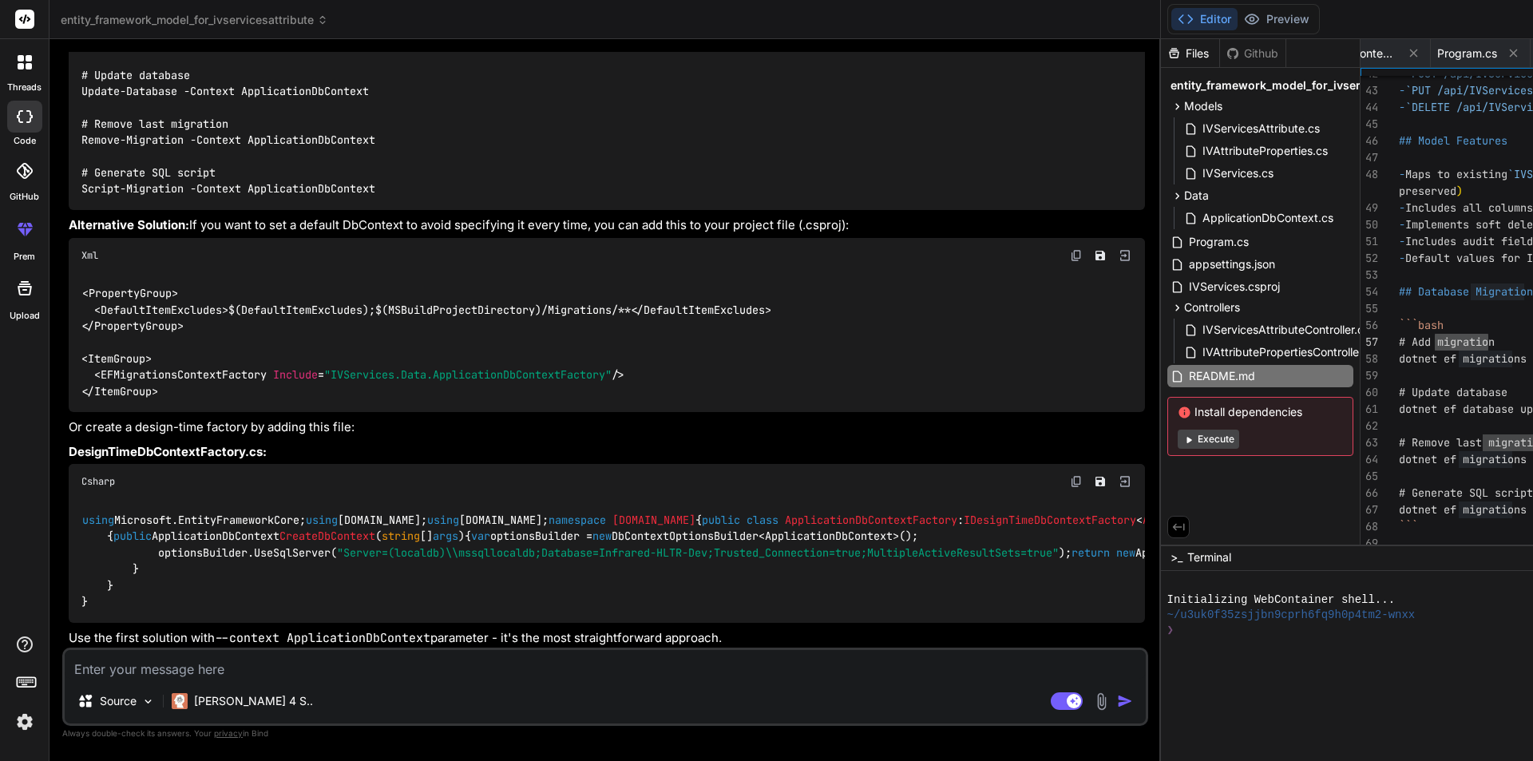
scroll to position [3039, 0]
drag, startPoint x: 81, startPoint y: 382, endPoint x: 521, endPoint y: 386, distance: 440.7
click at [521, 208] on div "# Add migration Add-Migration AddIVAttributeProperties -Context ApplicationDbCo…" at bounding box center [607, 105] width 1076 height 204
copy code "Add-Migration AddIVAttributeProperties -Context ApplicationDbContext"
drag, startPoint x: 84, startPoint y: 434, endPoint x: 396, endPoint y: 436, distance: 312.2
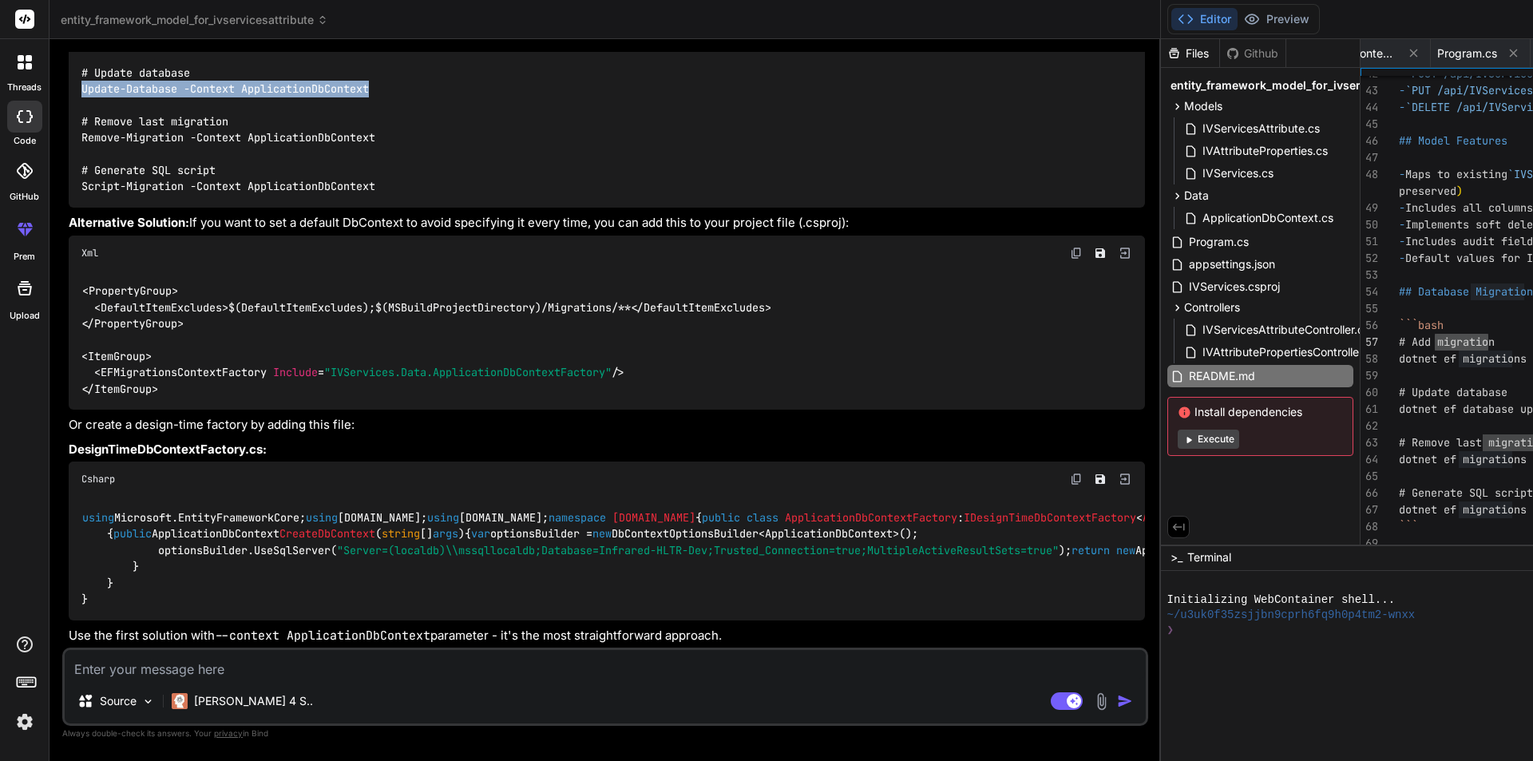
click at [396, 208] on div "# Add migration Add-Migration AddIVAttributeProperties -Context ApplicationDbCo…" at bounding box center [607, 105] width 1076 height 204
copy code "Update-Database -Context ApplicationDbContext"
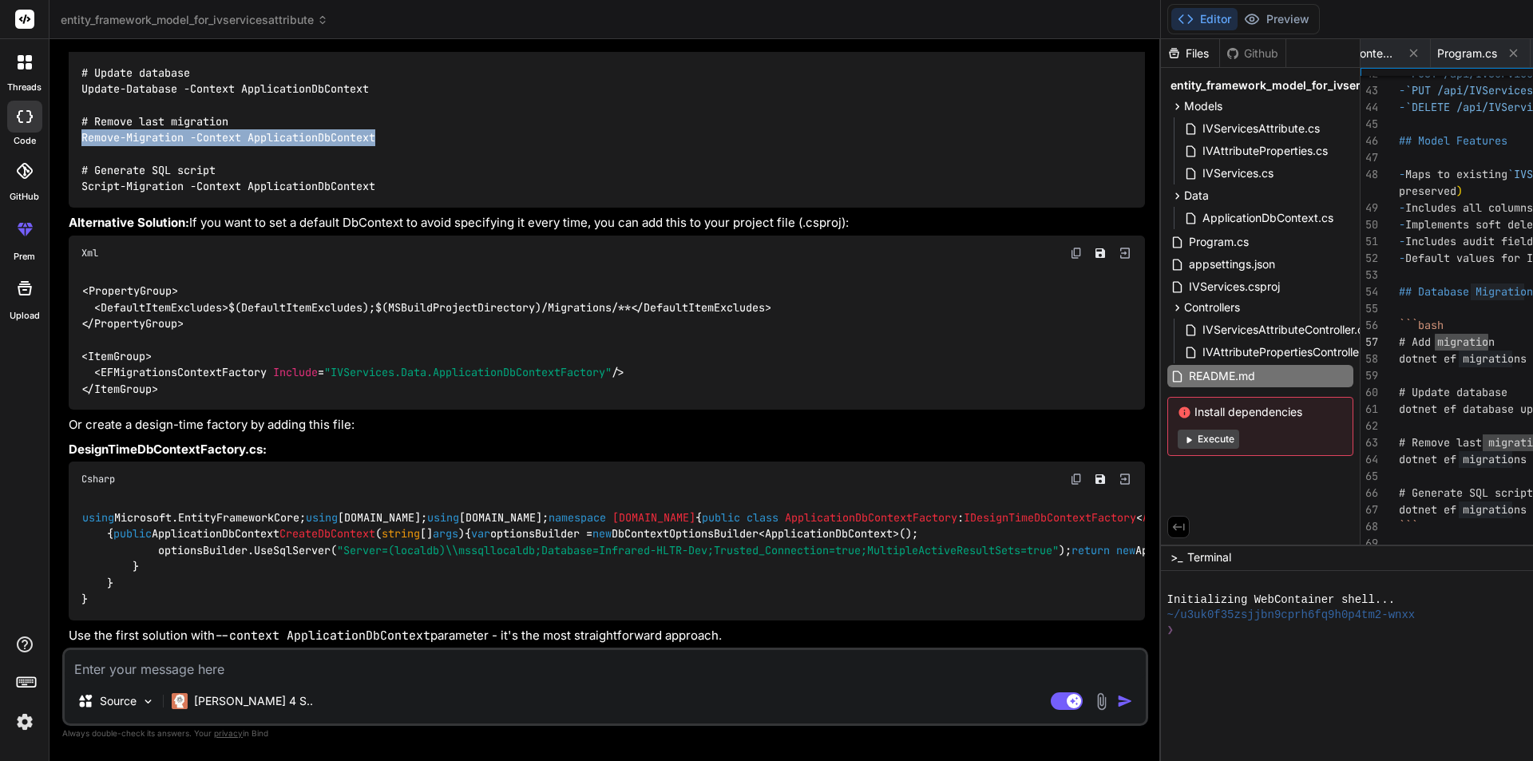
drag, startPoint x: 82, startPoint y: 481, endPoint x: 398, endPoint y: 482, distance: 316.2
click at [398, 208] on div "# Add migration Add-Migration AddIVAttributeProperties -Context ApplicationDbCo…" at bounding box center [607, 105] width 1076 height 204
copy code "Remove-Migration -Context ApplicationDbContext"
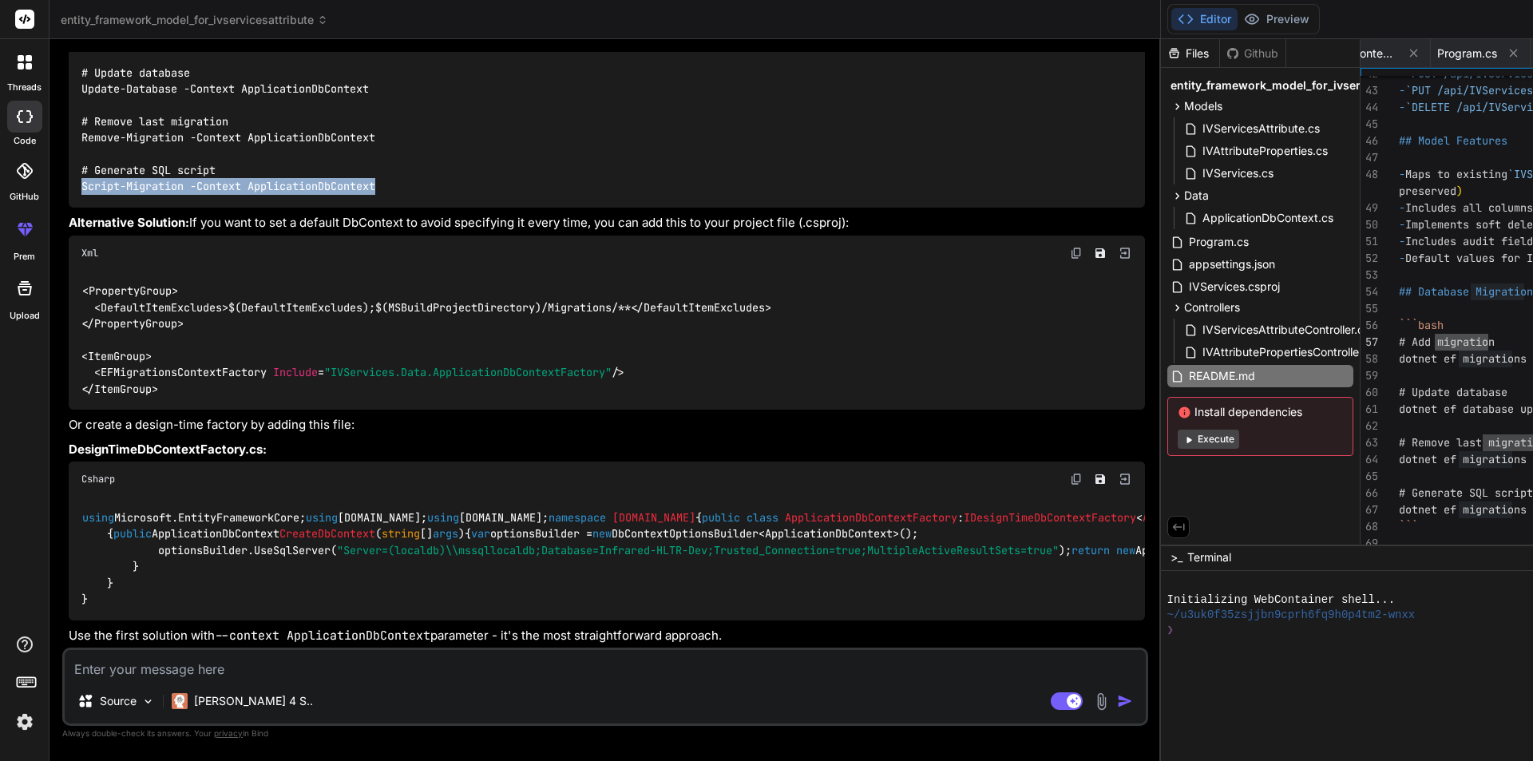
drag, startPoint x: 81, startPoint y: 568, endPoint x: 390, endPoint y: 562, distance: 309.0
click at [390, 208] on div "# Add migration Add-Migration AddIVAttributeProperties -Context ApplicationDbCo…" at bounding box center [607, 105] width 1076 height 204
copy code "Script-Migration -Context ApplicationDbContext"
click at [242, 671] on textarea at bounding box center [605, 664] width 1081 height 29
paste textarea "There is already an object named 'AppointmentRecord' in the database."
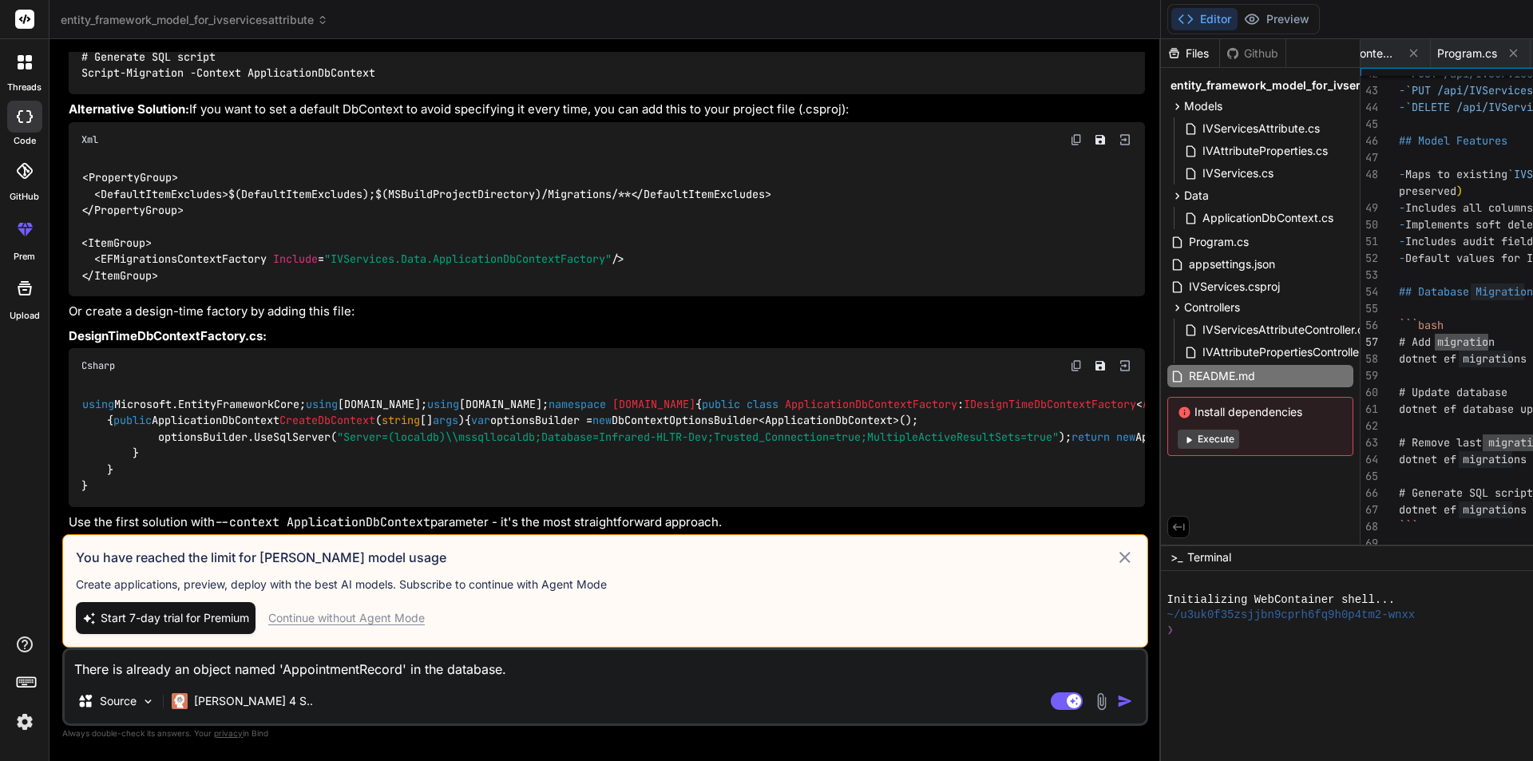
click at [351, 616] on div "Continue without Agent Mode" at bounding box center [346, 618] width 156 height 16
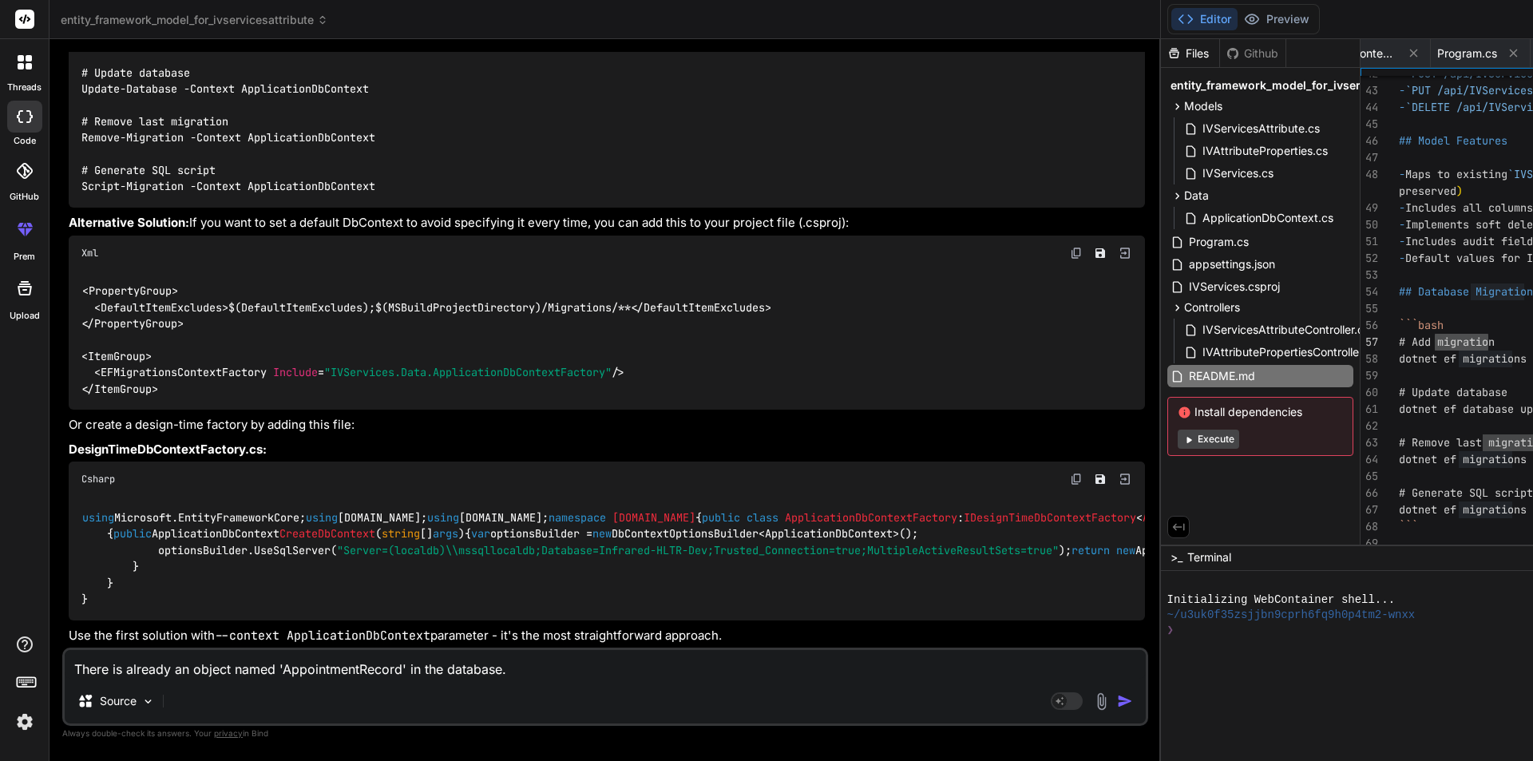
click at [531, 663] on textarea "There is already an object named 'AppointmentRecord' in the database." at bounding box center [605, 664] width 1081 height 29
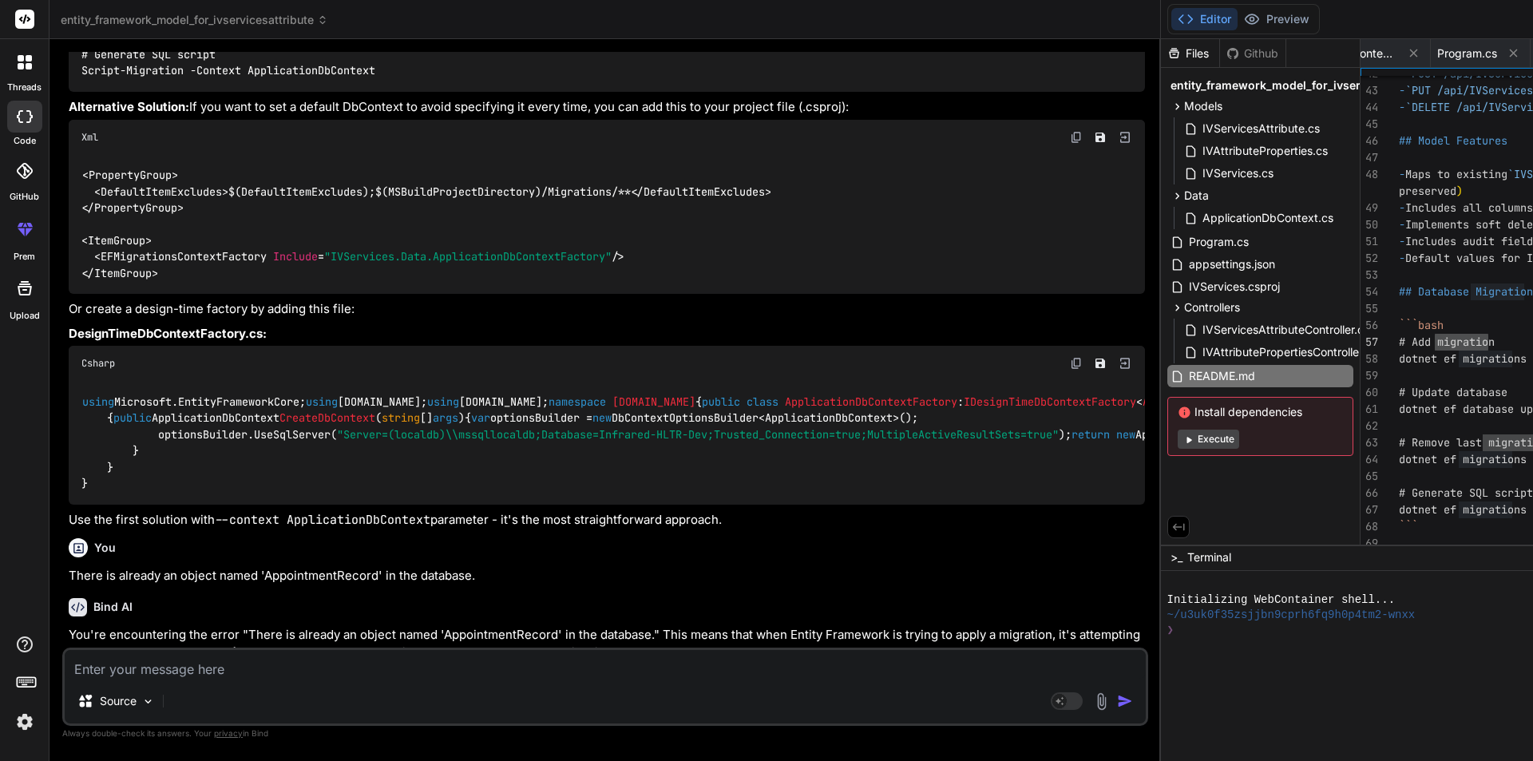
scroll to position [2945, 0]
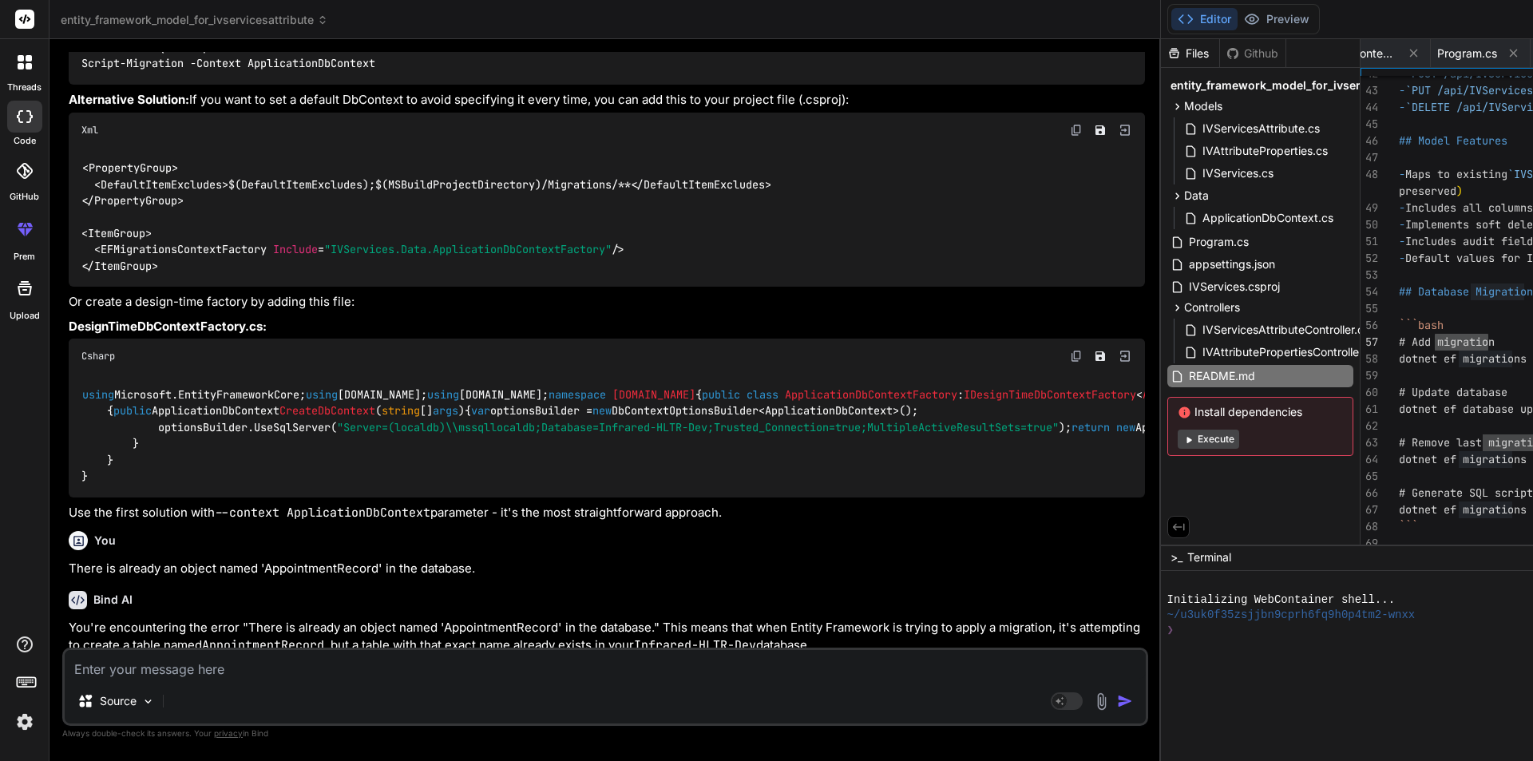
drag, startPoint x: 337, startPoint y: 475, endPoint x: 544, endPoint y: 470, distance: 206.8
copy code "-Context ApplicationDbContext"
drag, startPoint x: 80, startPoint y: 525, endPoint x: 376, endPoint y: 524, distance: 296.2
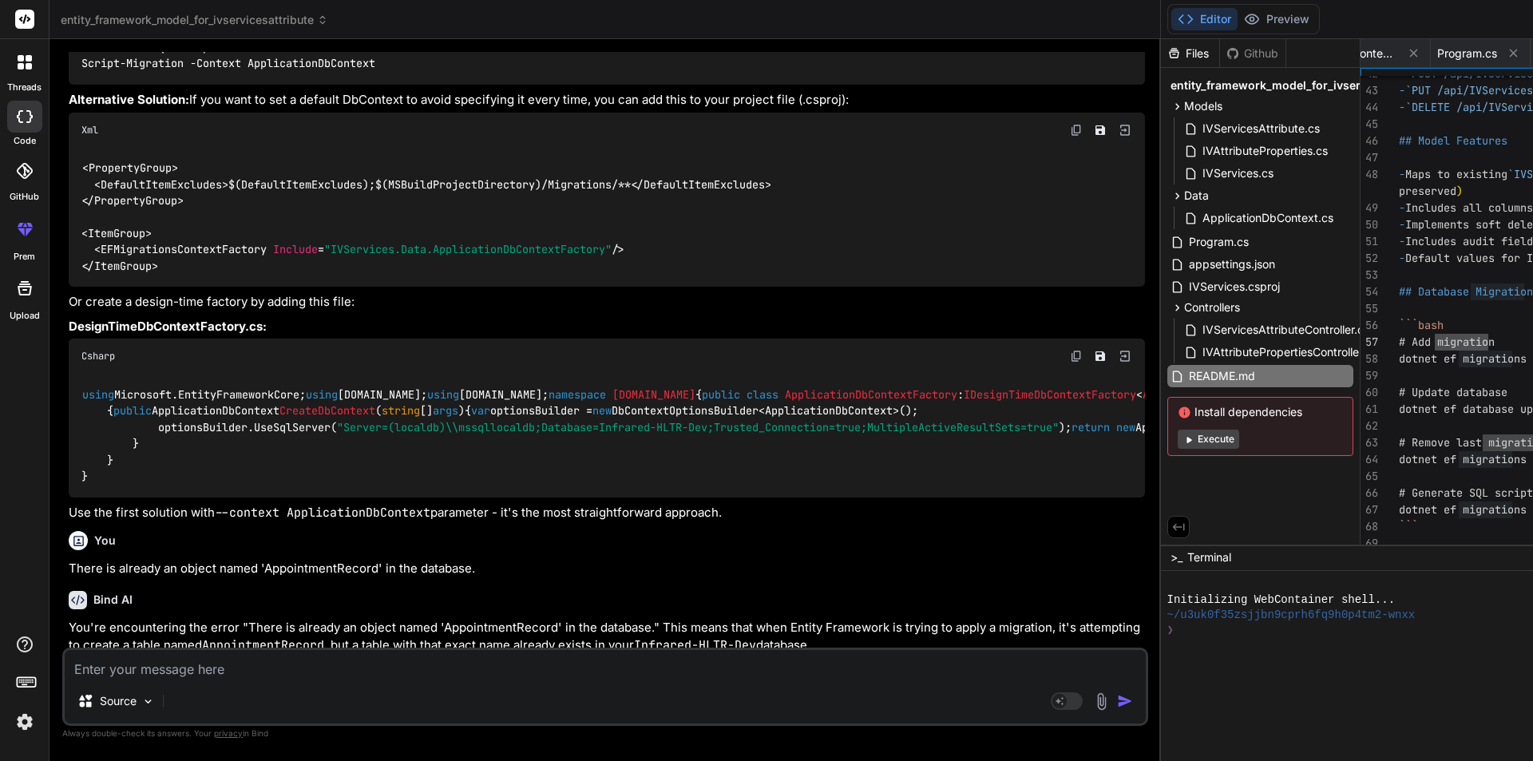
copy code "Update-Database -Context ApplicationDbContext"
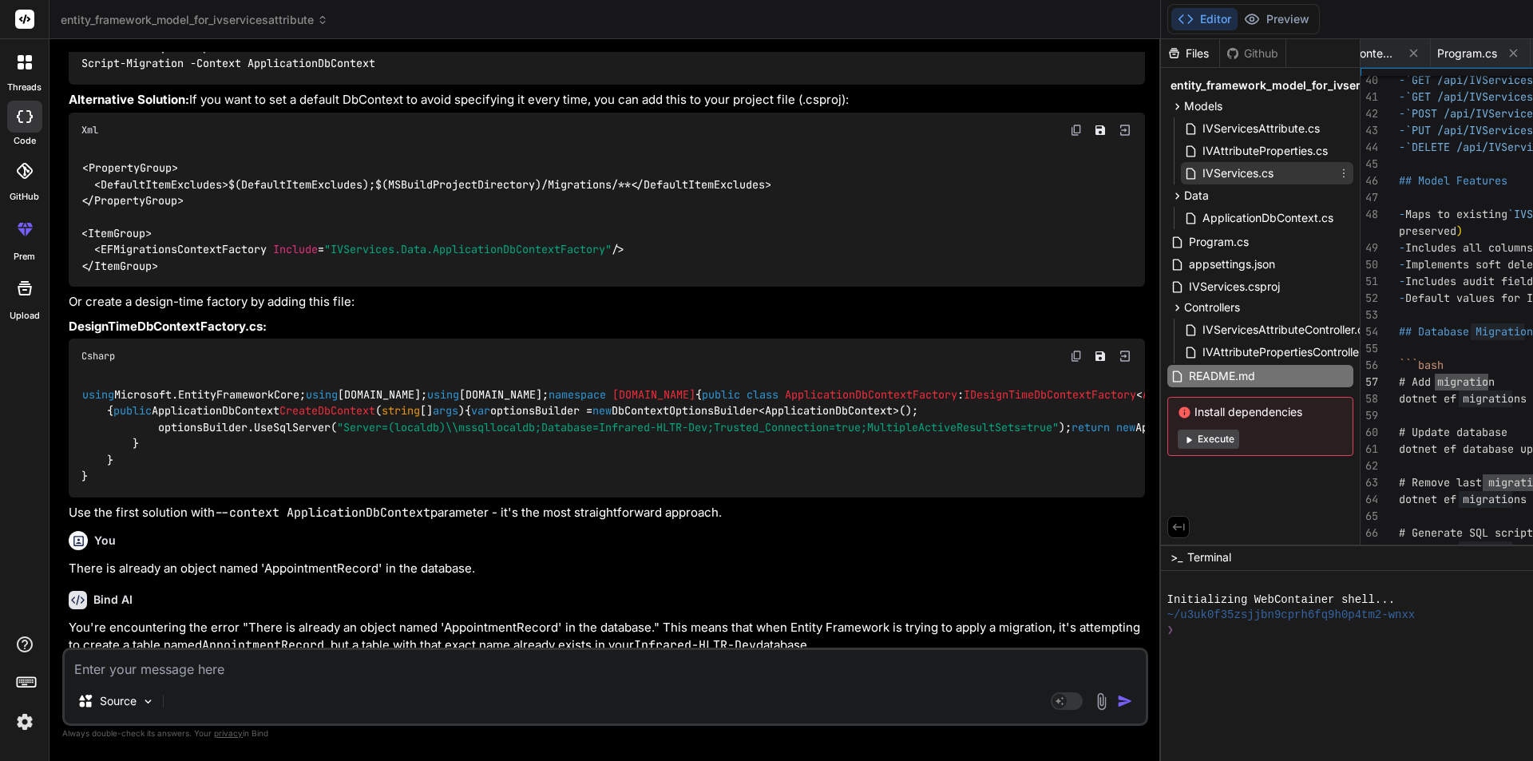
click at [1201, 171] on span "IVServices.cs" at bounding box center [1238, 173] width 74 height 19
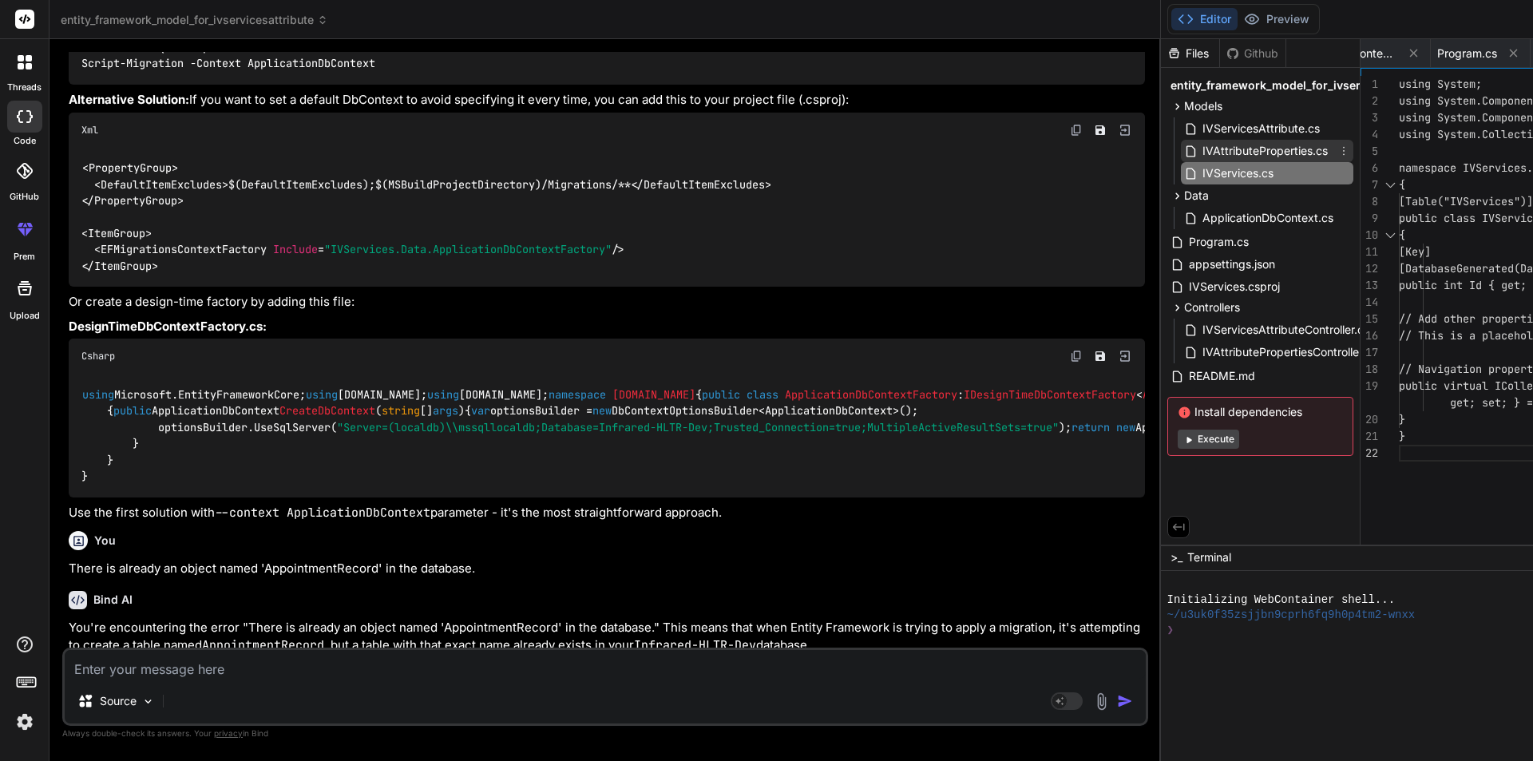
click at [1201, 147] on span "IVAttributeProperties.cs" at bounding box center [1265, 150] width 129 height 19
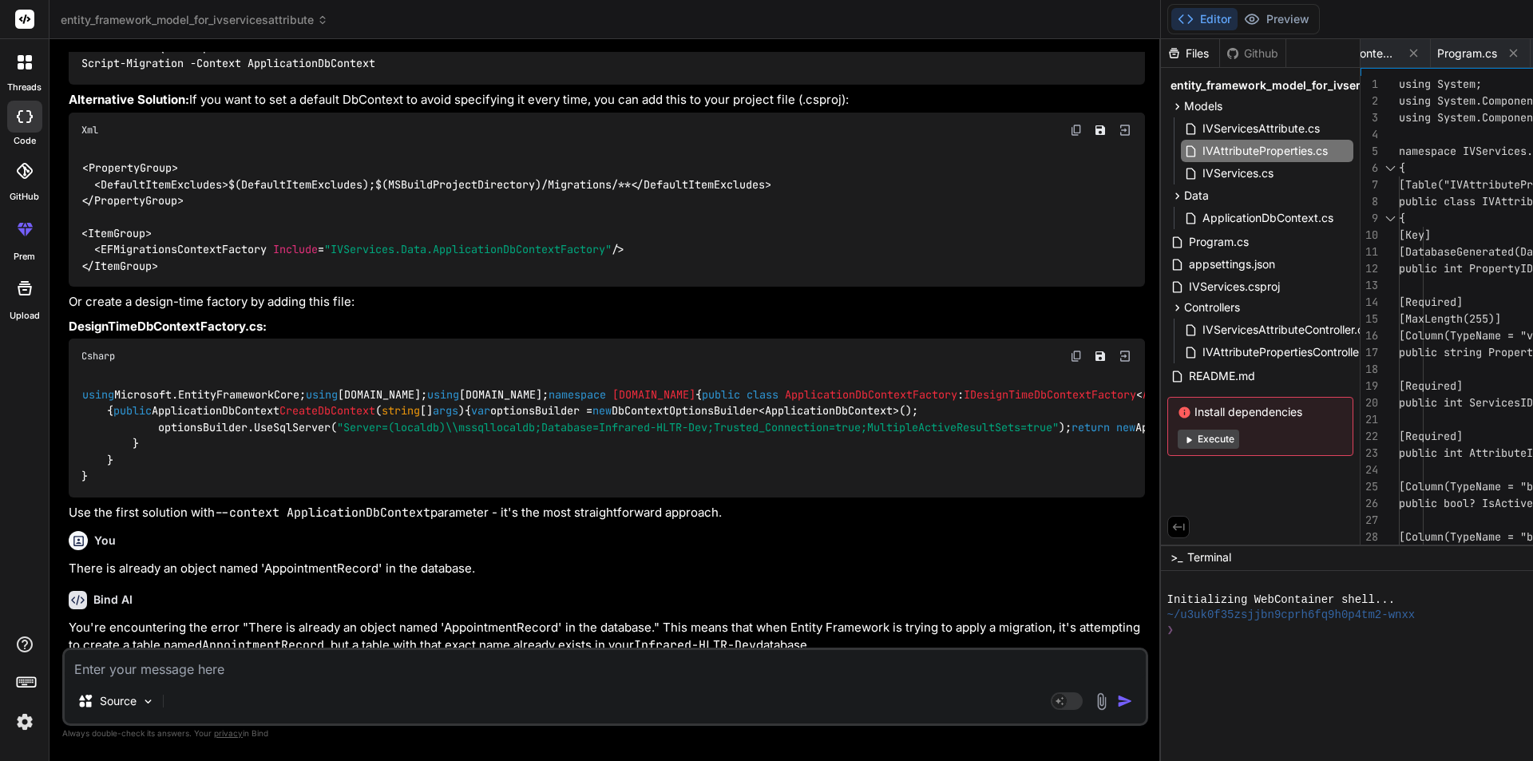
scroll to position [0, 0]
drag, startPoint x: 1065, startPoint y: 202, endPoint x: 1178, endPoint y: 204, distance: 112.6
drag, startPoint x: 1047, startPoint y: 200, endPoint x: 1185, endPoint y: 198, distance: 138.1
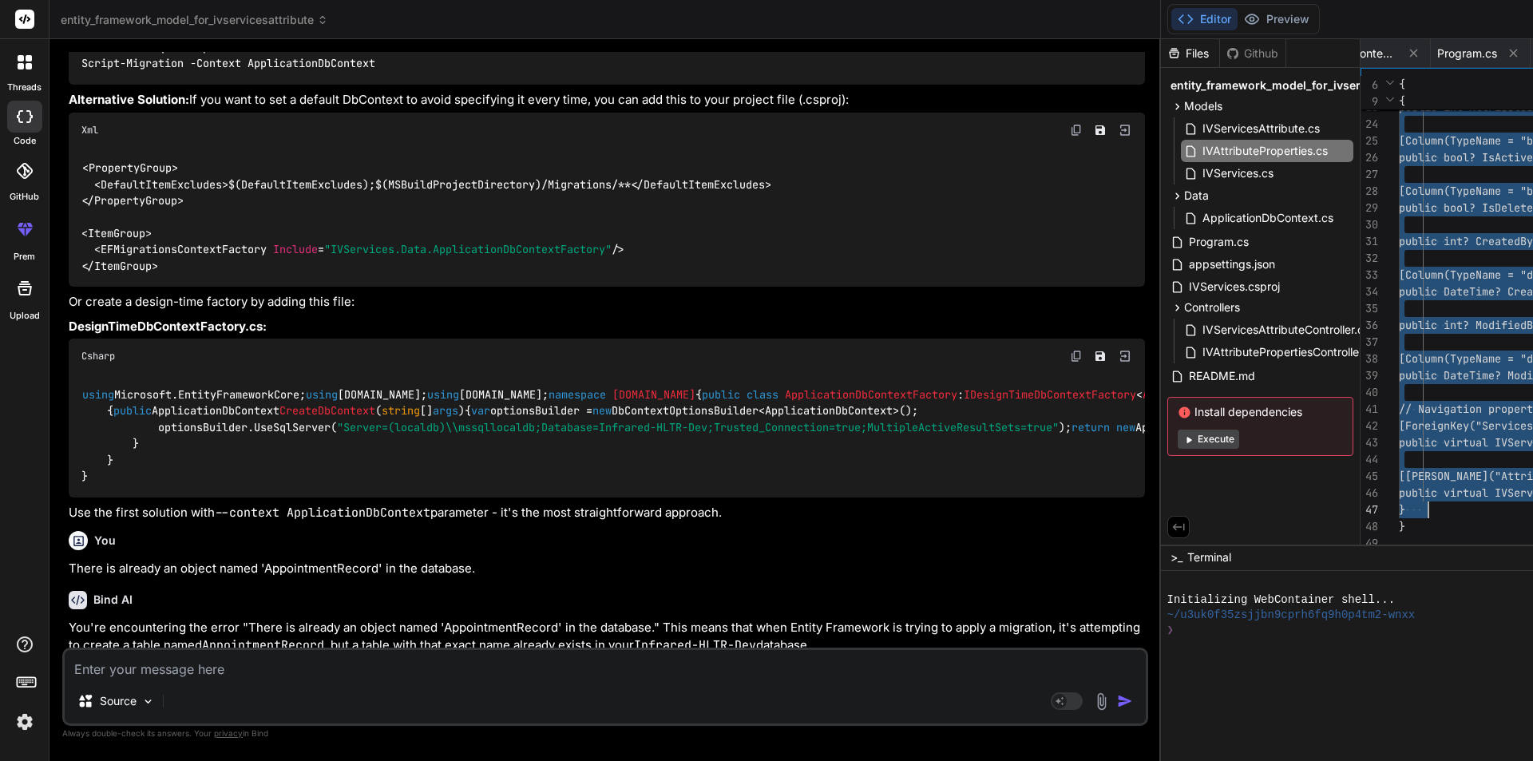
drag, startPoint x: 955, startPoint y: 184, endPoint x: 1087, endPoint y: 504, distance: 345.8
click at [1201, 119] on span "IVServicesAttribute.cs" at bounding box center [1261, 128] width 121 height 19
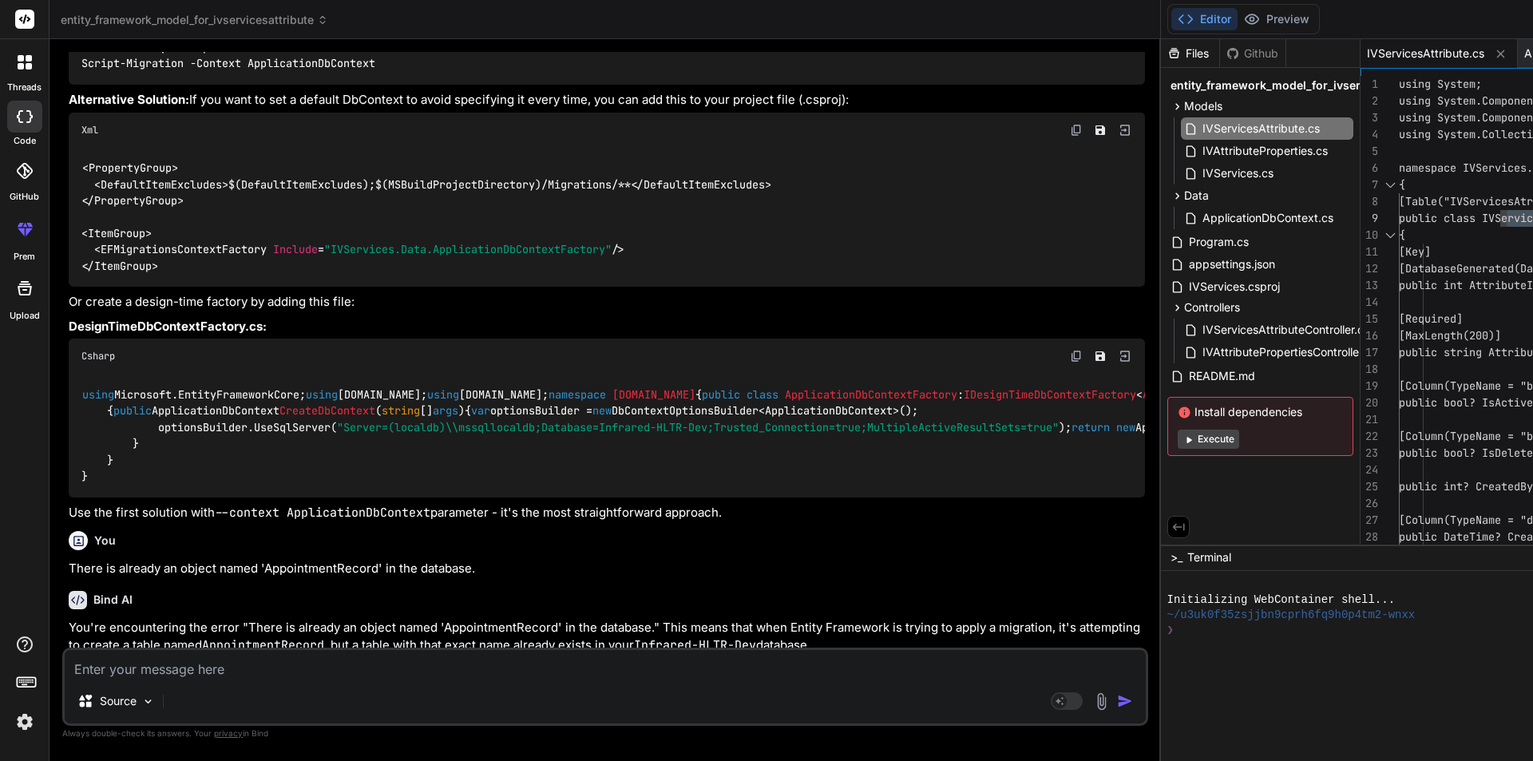
drag, startPoint x: 1047, startPoint y: 218, endPoint x: 1196, endPoint y: 212, distance: 148.6
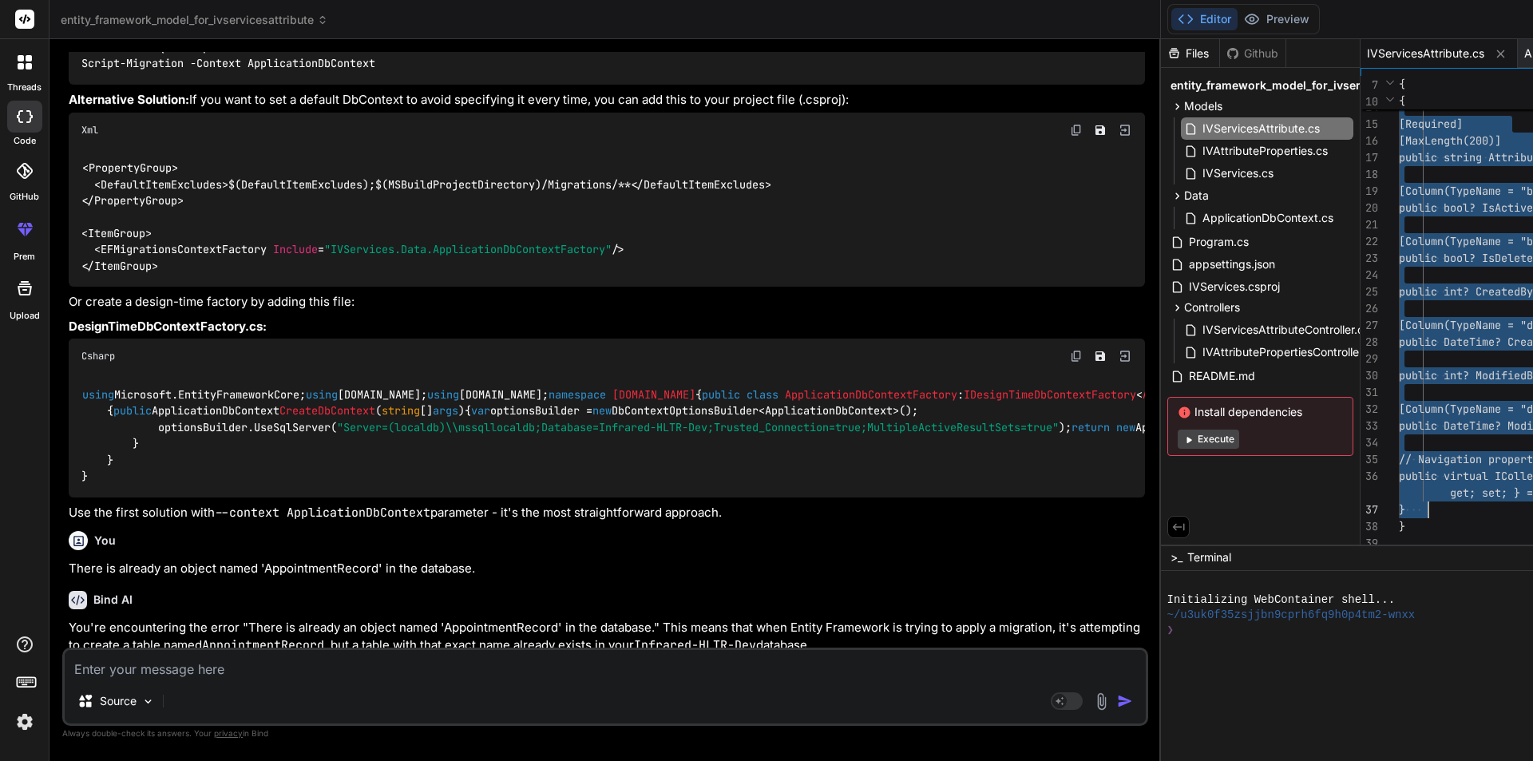
drag, startPoint x: 957, startPoint y: 200, endPoint x: 1095, endPoint y: 509, distance: 338.8
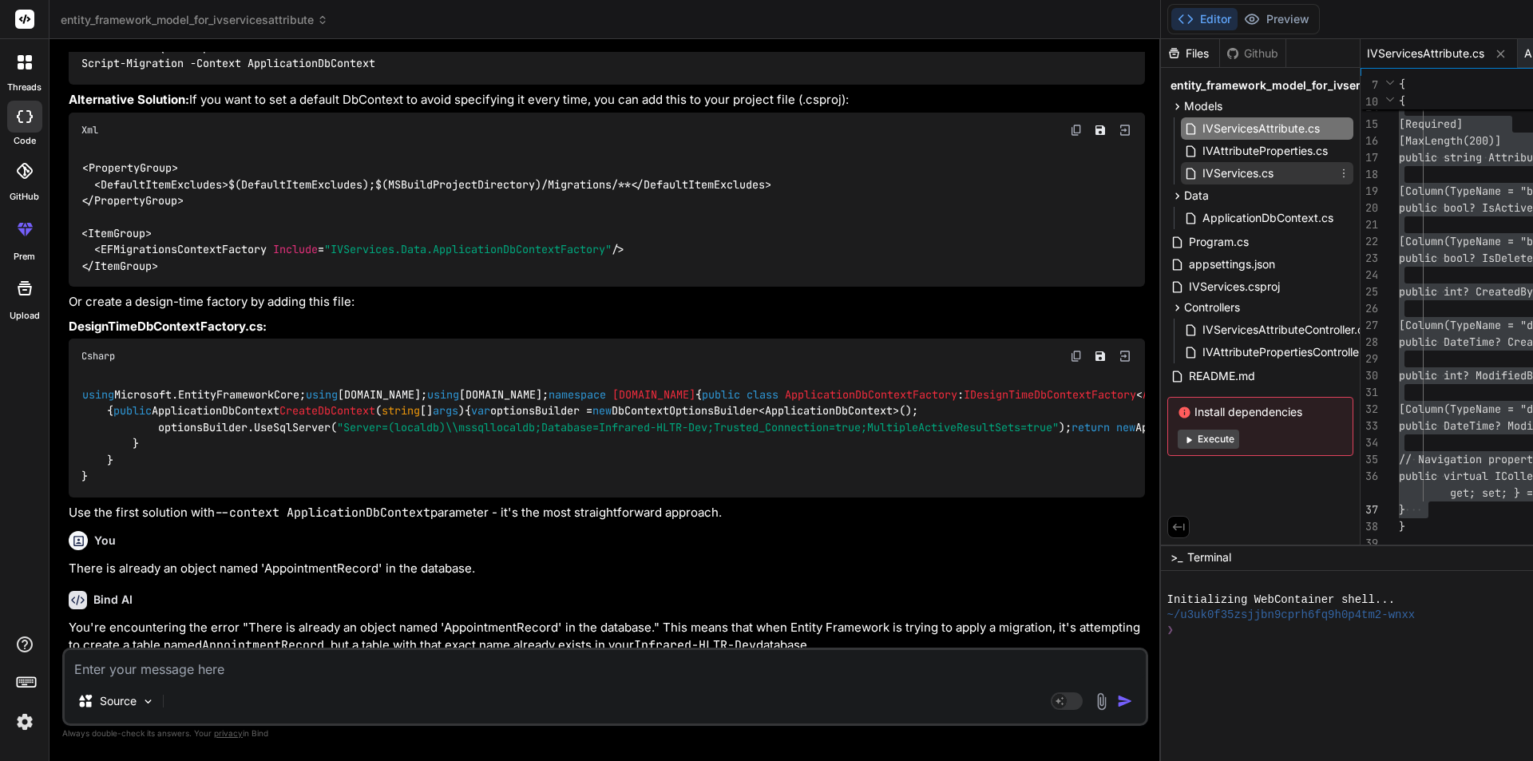
click at [1181, 169] on div "IVServices.cs" at bounding box center [1267, 173] width 172 height 22
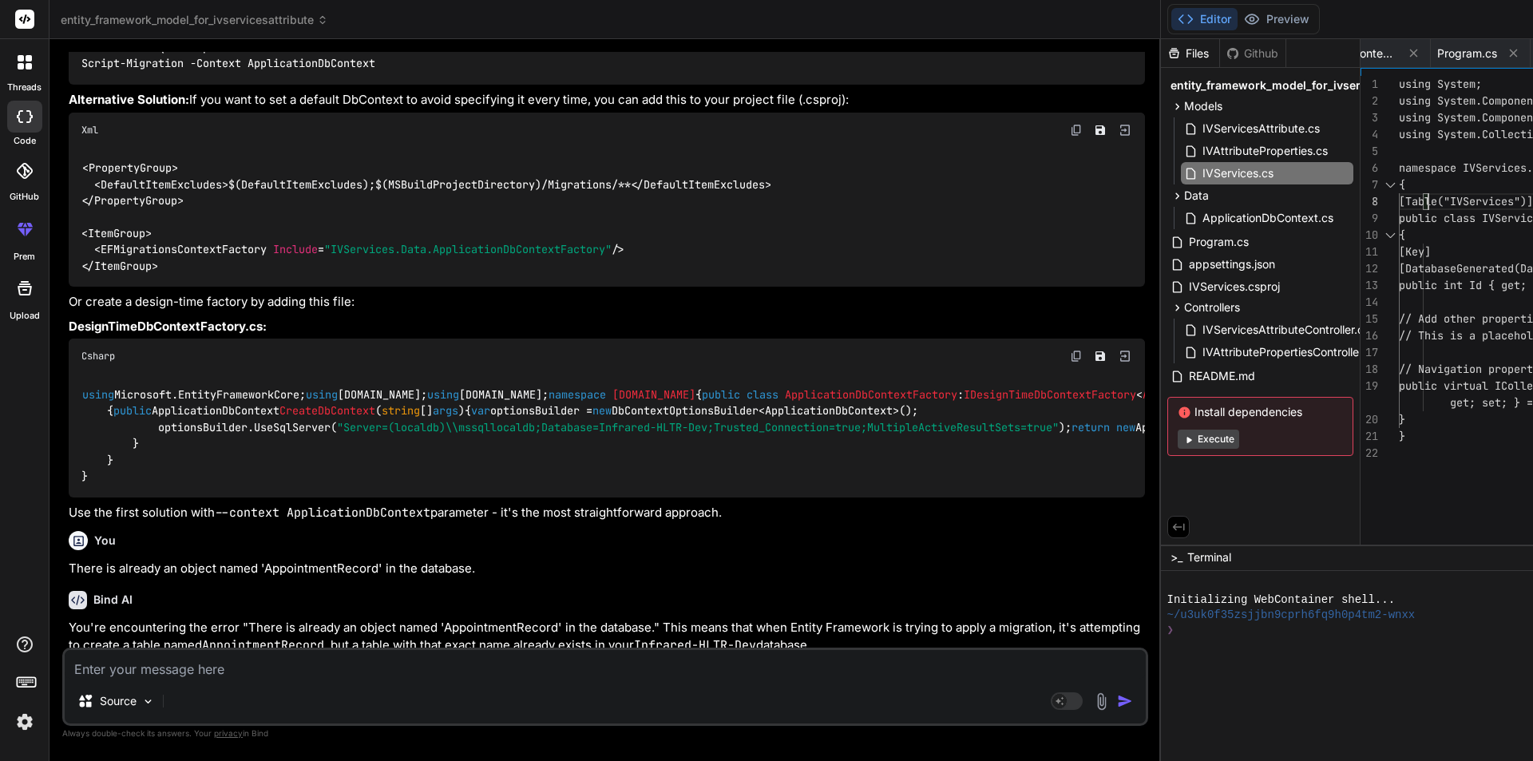
scroll to position [0, 0]
drag, startPoint x: 960, startPoint y: 196, endPoint x: 1124, endPoint y: 200, distance: 164.5
drag, startPoint x: 949, startPoint y: 204, endPoint x: 979, endPoint y: 201, distance: 29.6
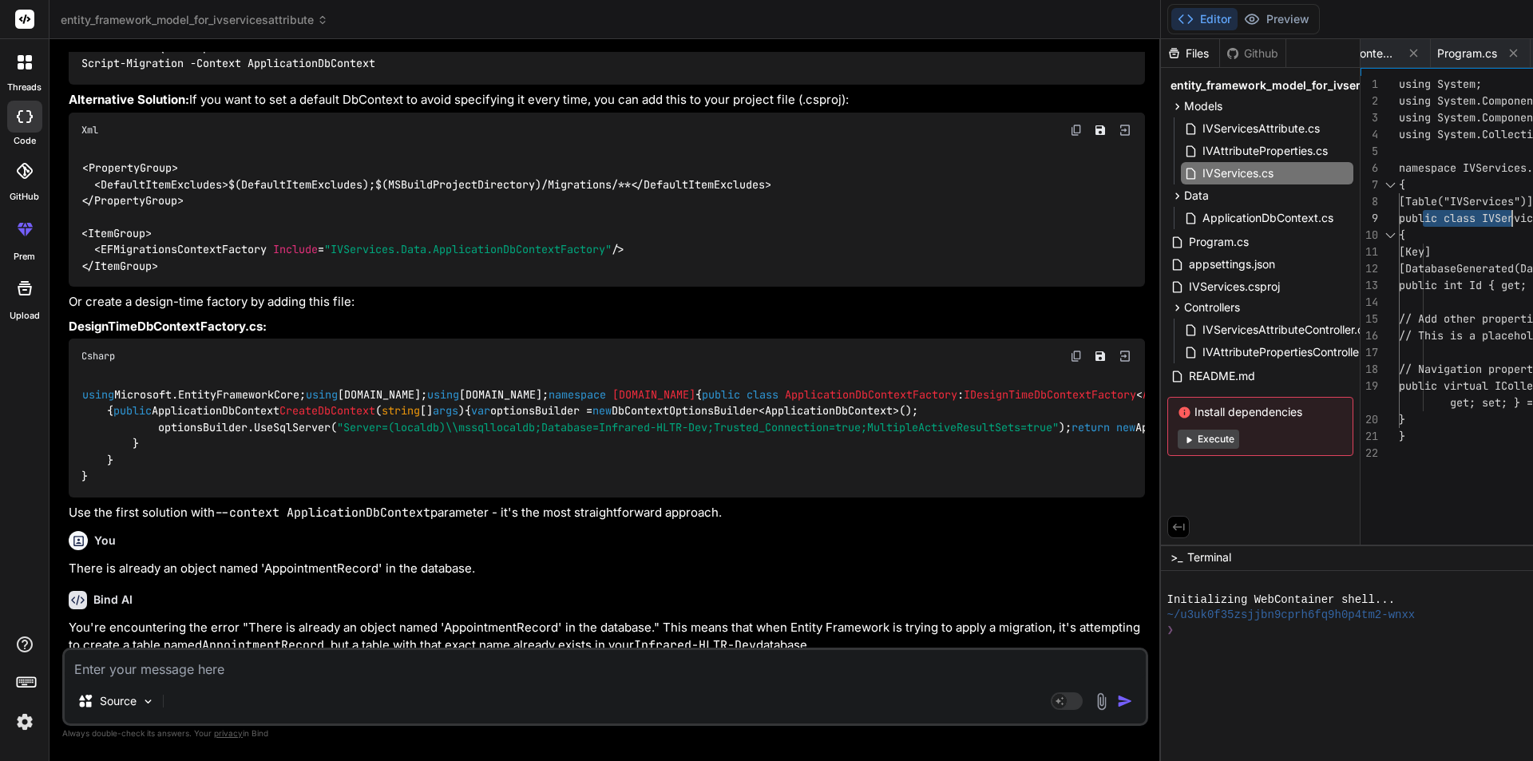
drag, startPoint x: 954, startPoint y: 204, endPoint x: 1058, endPoint y: 204, distance: 103.8
drag, startPoint x: 982, startPoint y: 249, endPoint x: 1179, endPoint y: 284, distance: 200.3
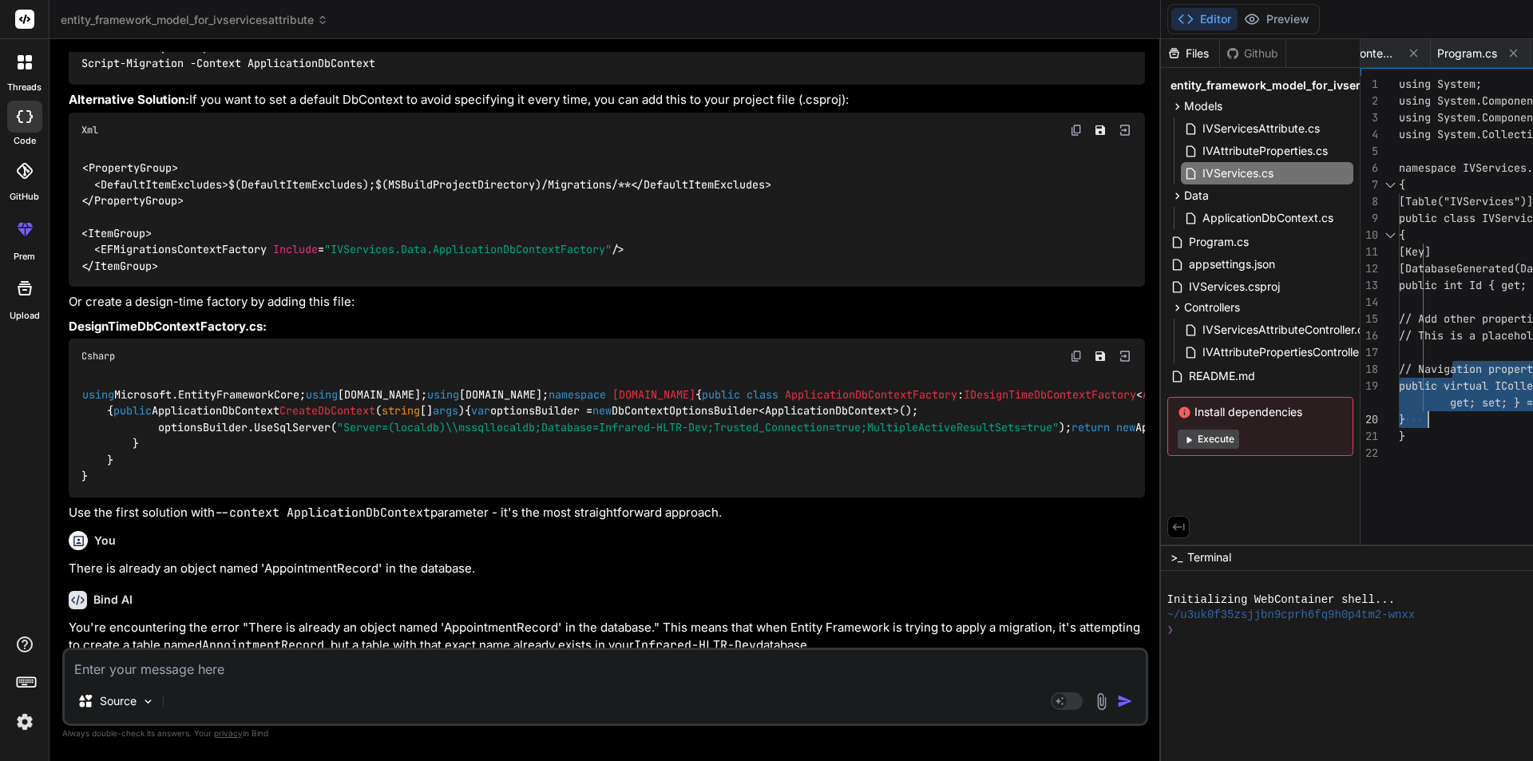
drag, startPoint x: 985, startPoint y: 368, endPoint x: 1314, endPoint y: 406, distance: 331.2
drag, startPoint x: 988, startPoint y: 370, endPoint x: 990, endPoint y: 362, distance: 8.3
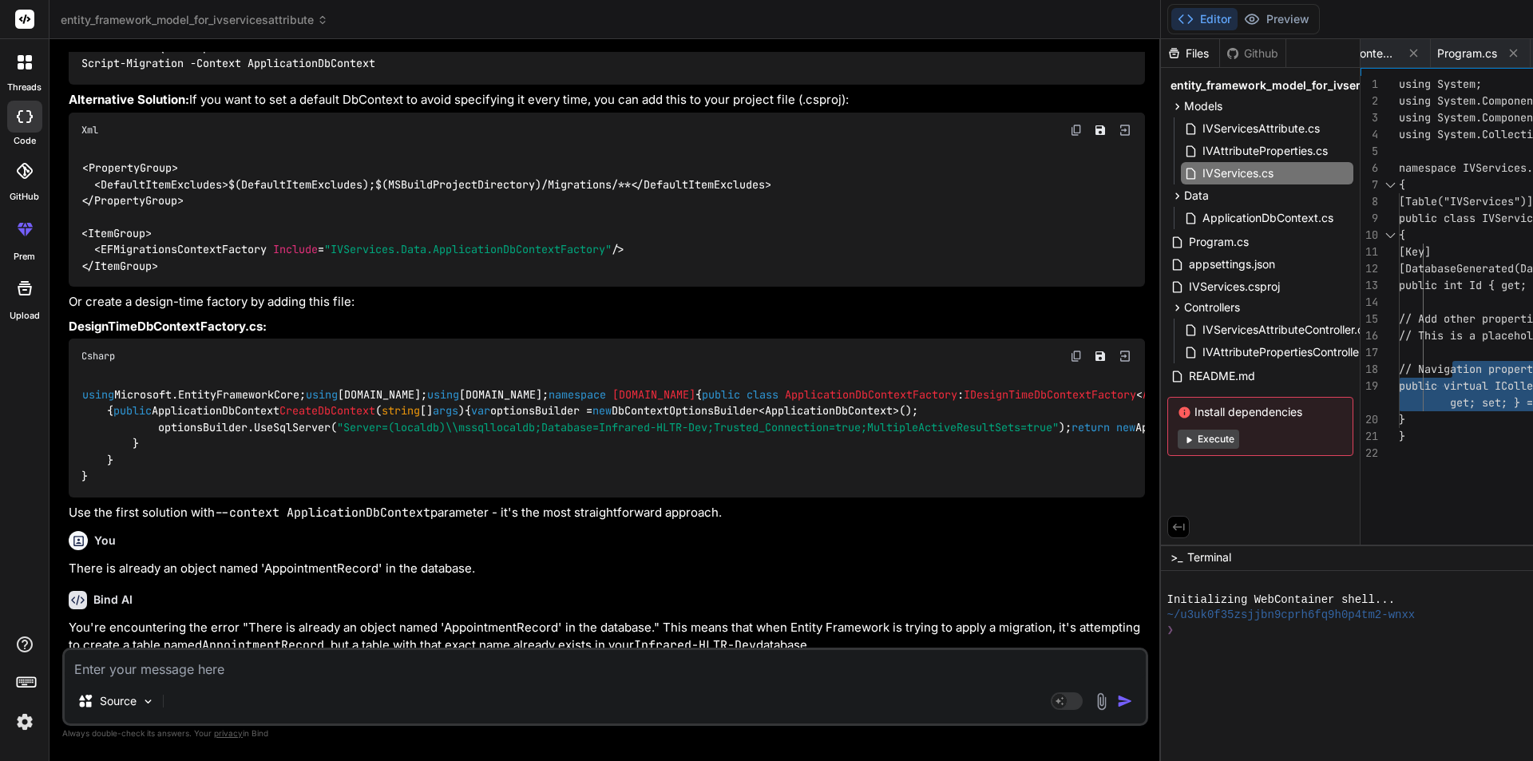
drag, startPoint x: 988, startPoint y: 368, endPoint x: 1273, endPoint y: 402, distance: 286.2
drag, startPoint x: 81, startPoint y: 472, endPoint x: 545, endPoint y: 478, distance: 463.9
copy code "Add-Migration AddIVAttributeProperties -Context ApplicationDbContext"
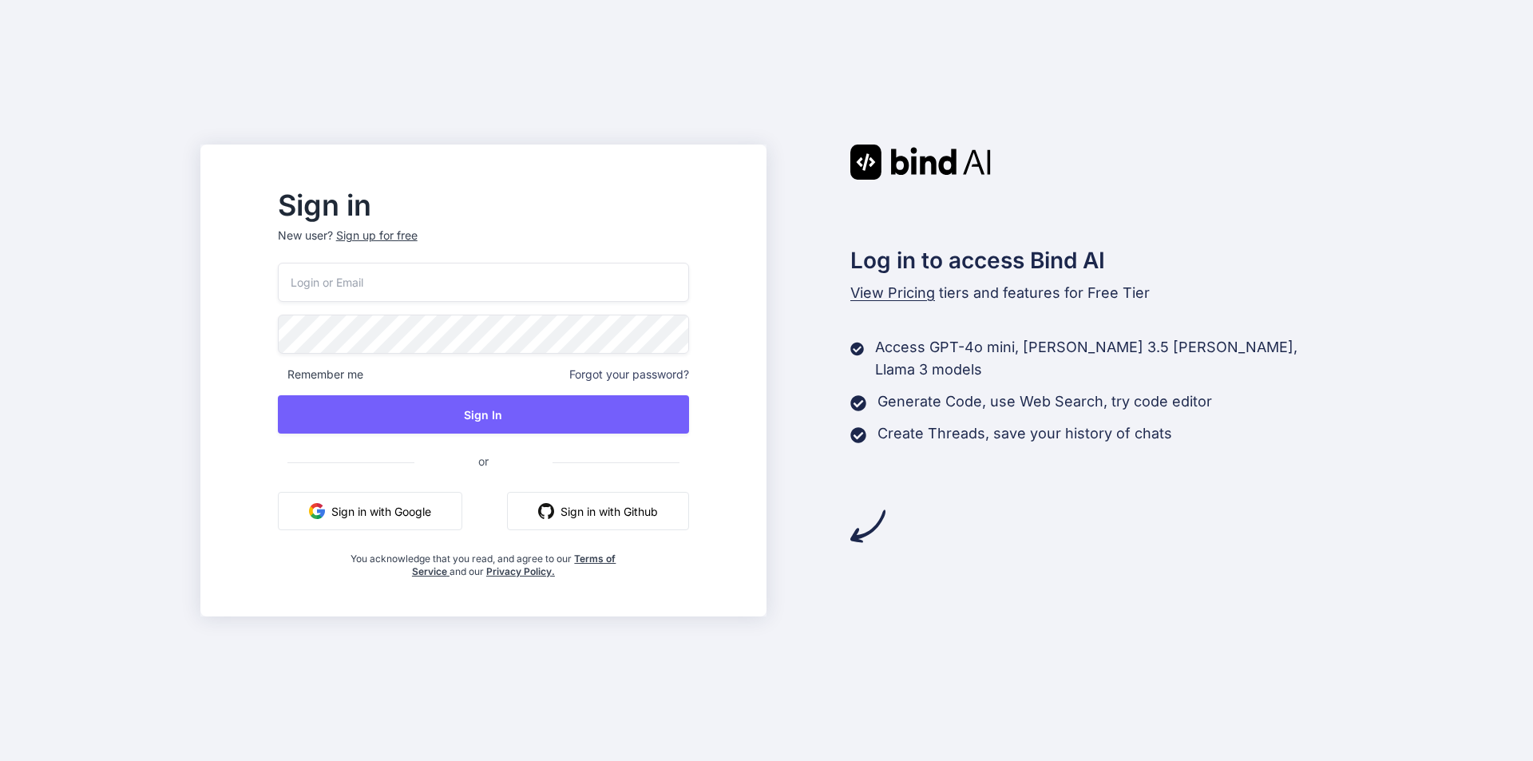
click at [449, 518] on button "Sign in with Google" at bounding box center [370, 511] width 184 height 38
